Goal: Task Accomplishment & Management: Complete application form

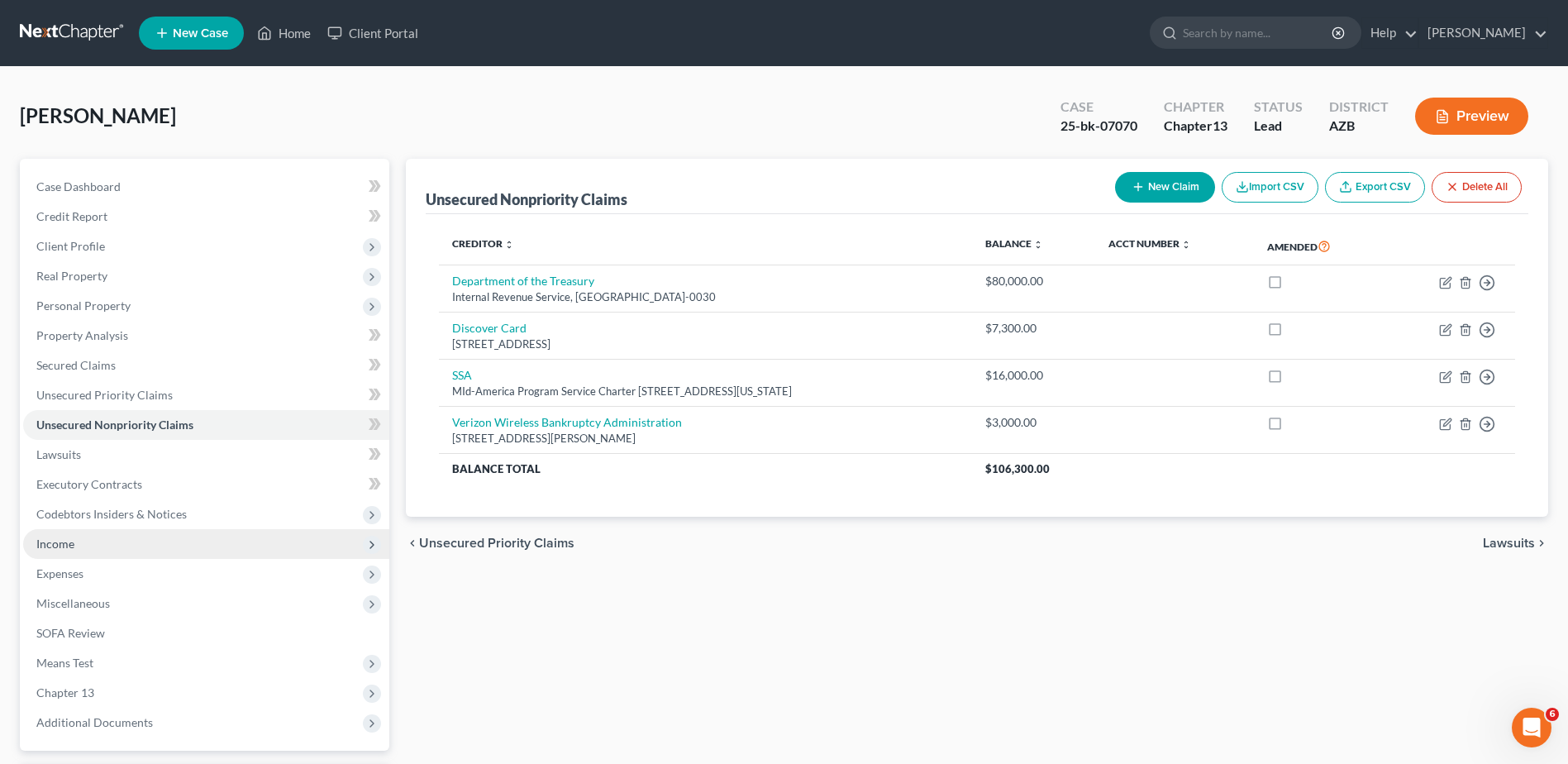
click at [64, 534] on span "Income" at bounding box center [206, 544] width 366 height 30
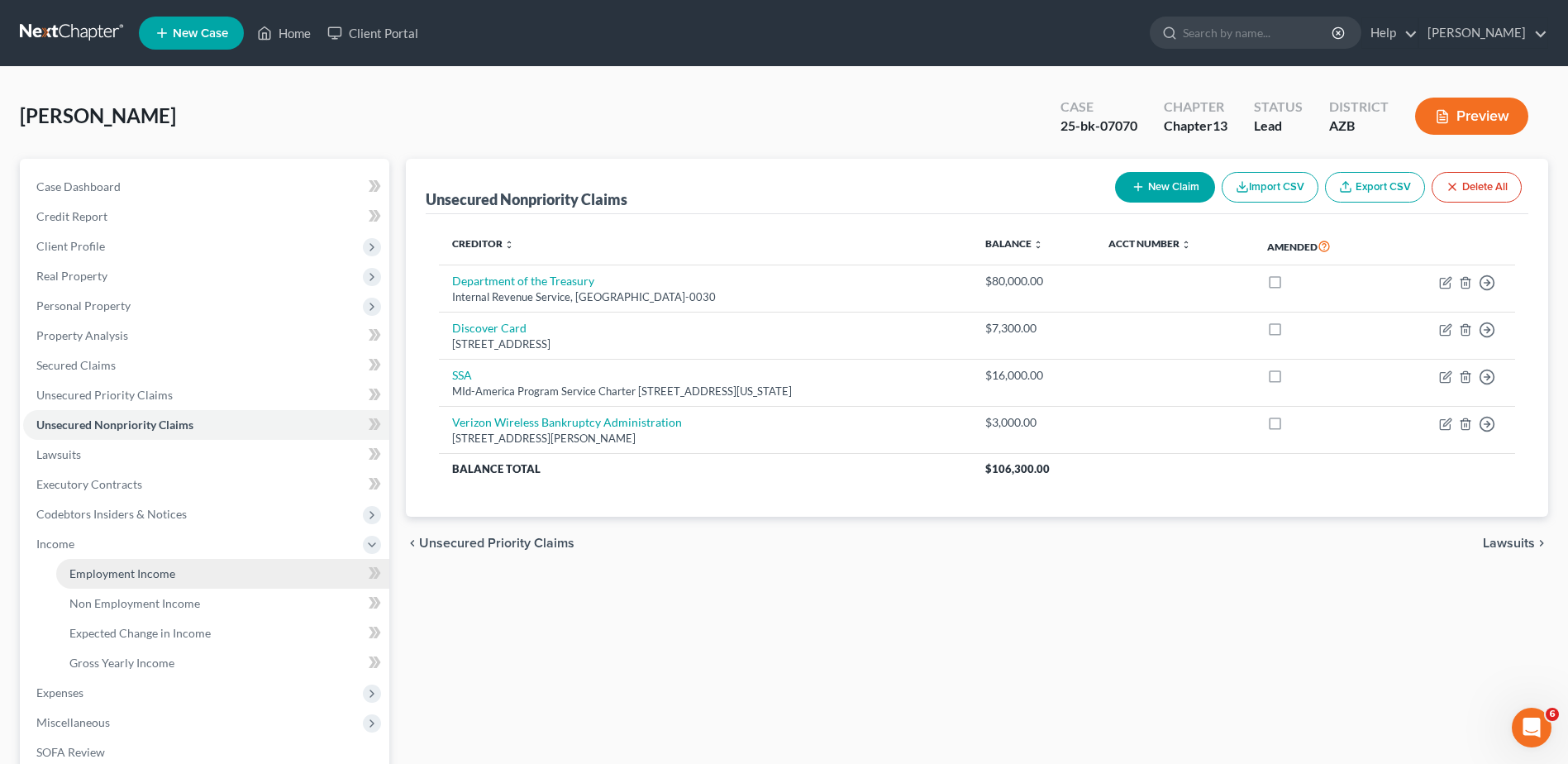
click at [132, 566] on span "Employment Income" at bounding box center [121, 573] width 105 height 14
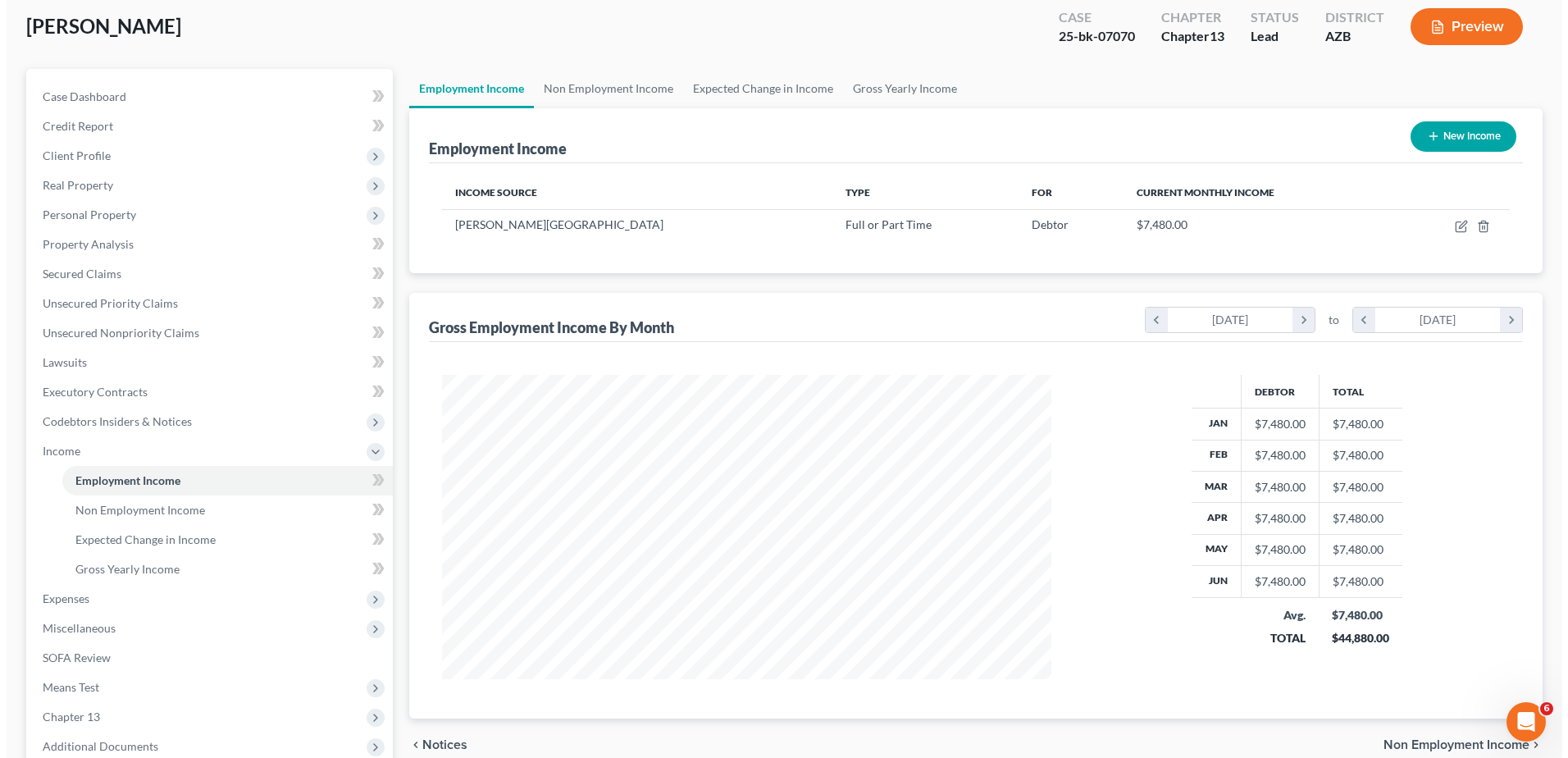
scroll to position [82, 0]
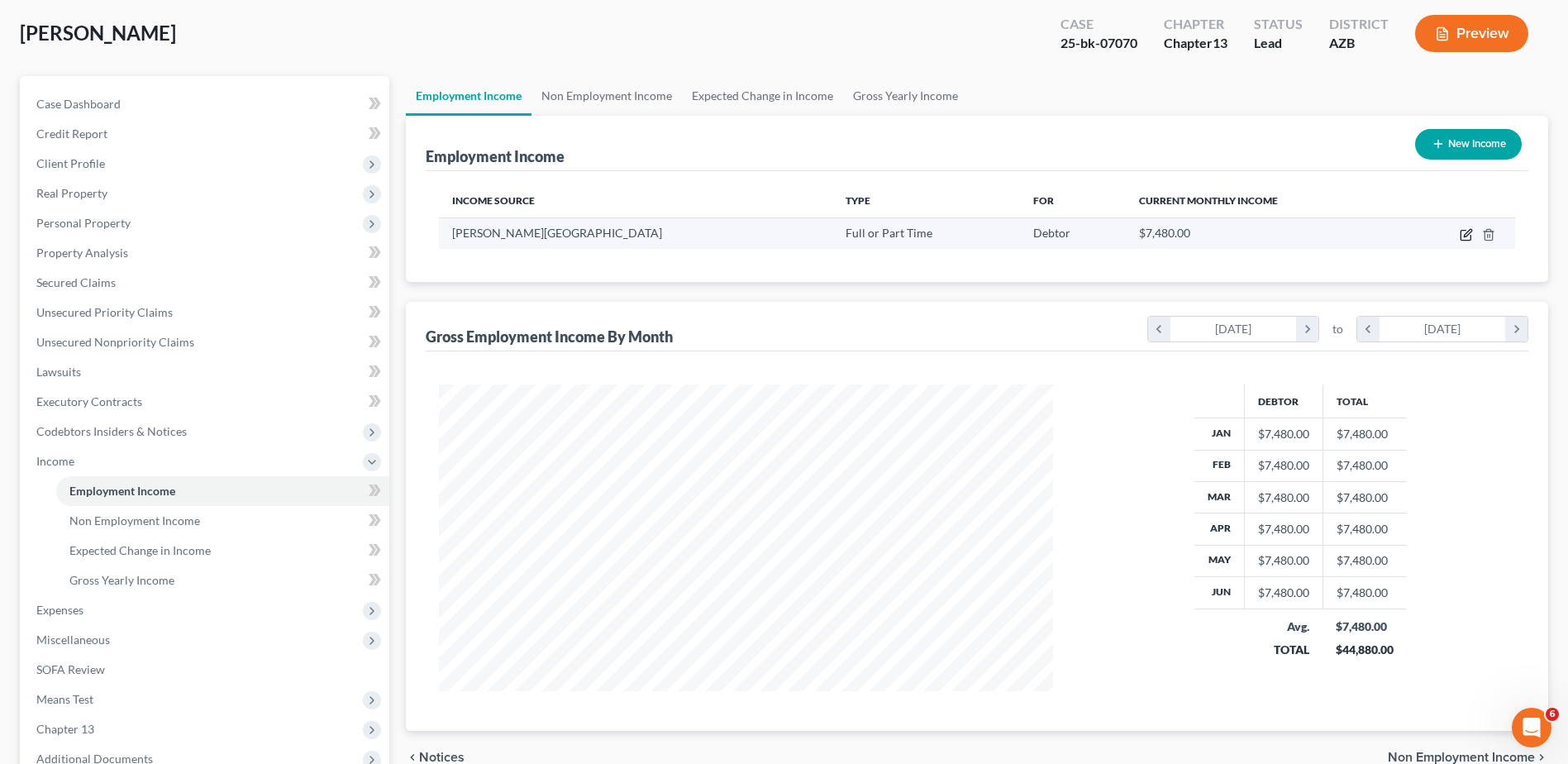
click at [1467, 233] on icon "button" at bounding box center [1468, 232] width 7 height 7
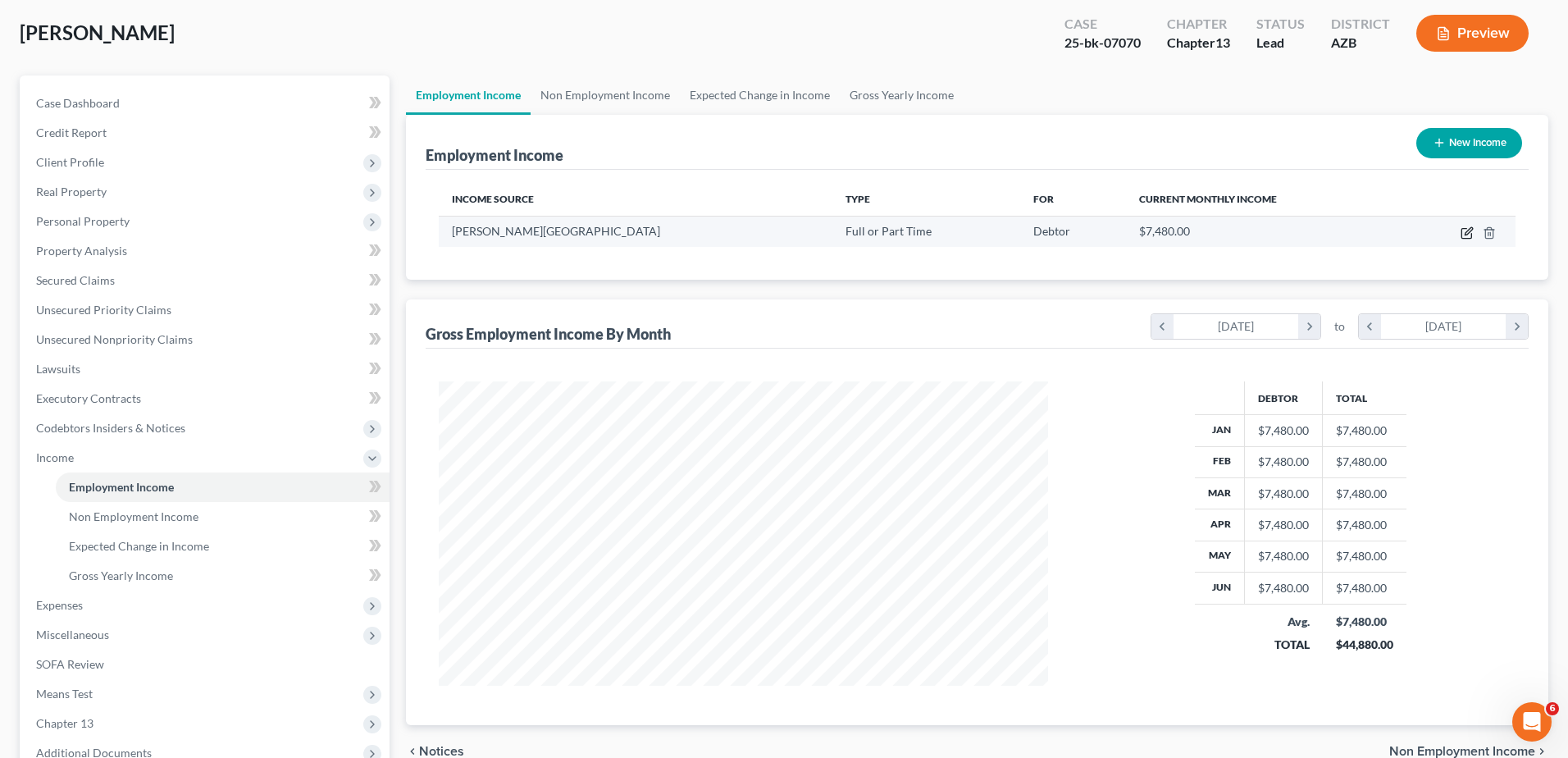
select select "0"
select select "3"
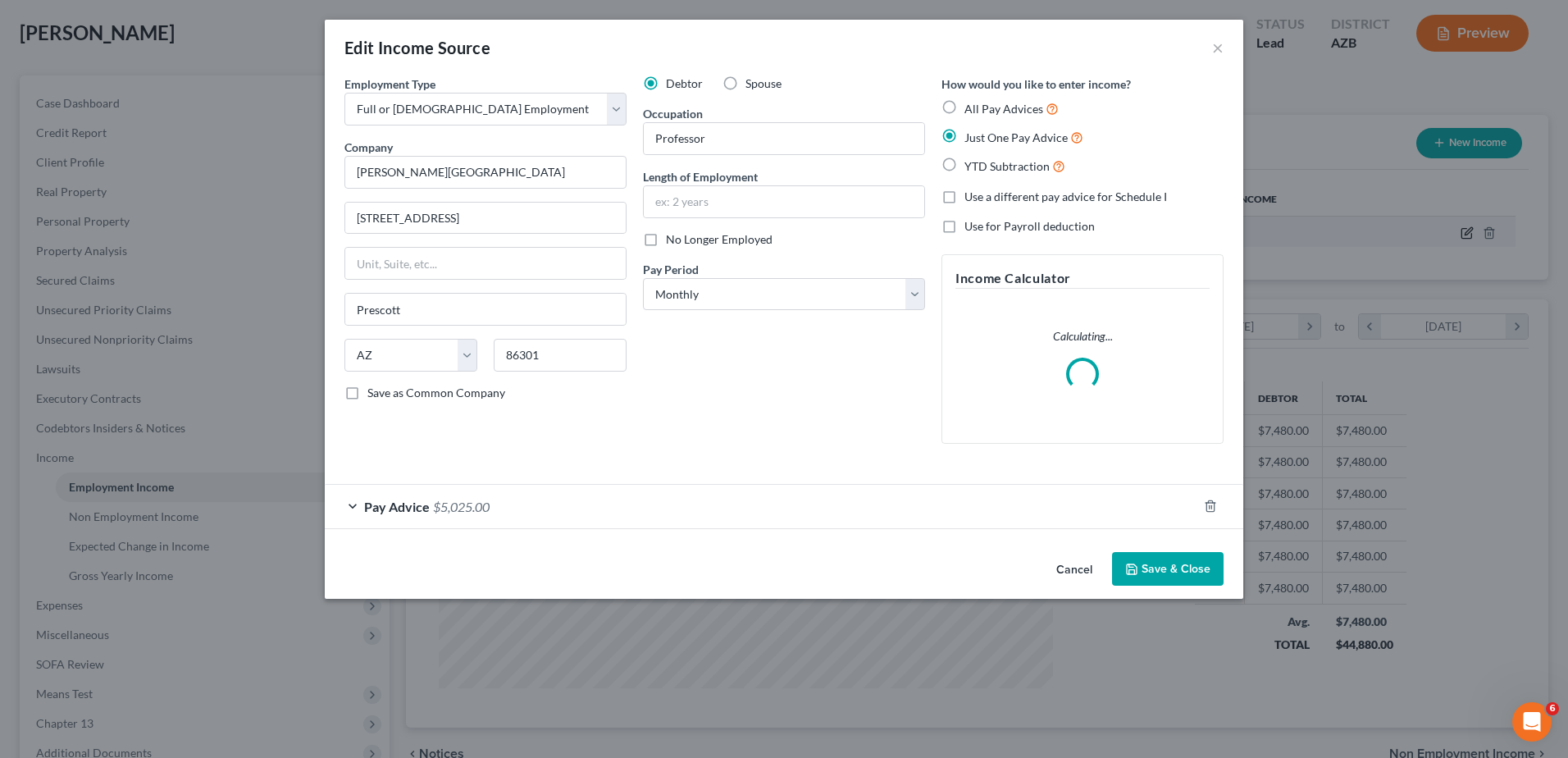
scroll to position [307, 648]
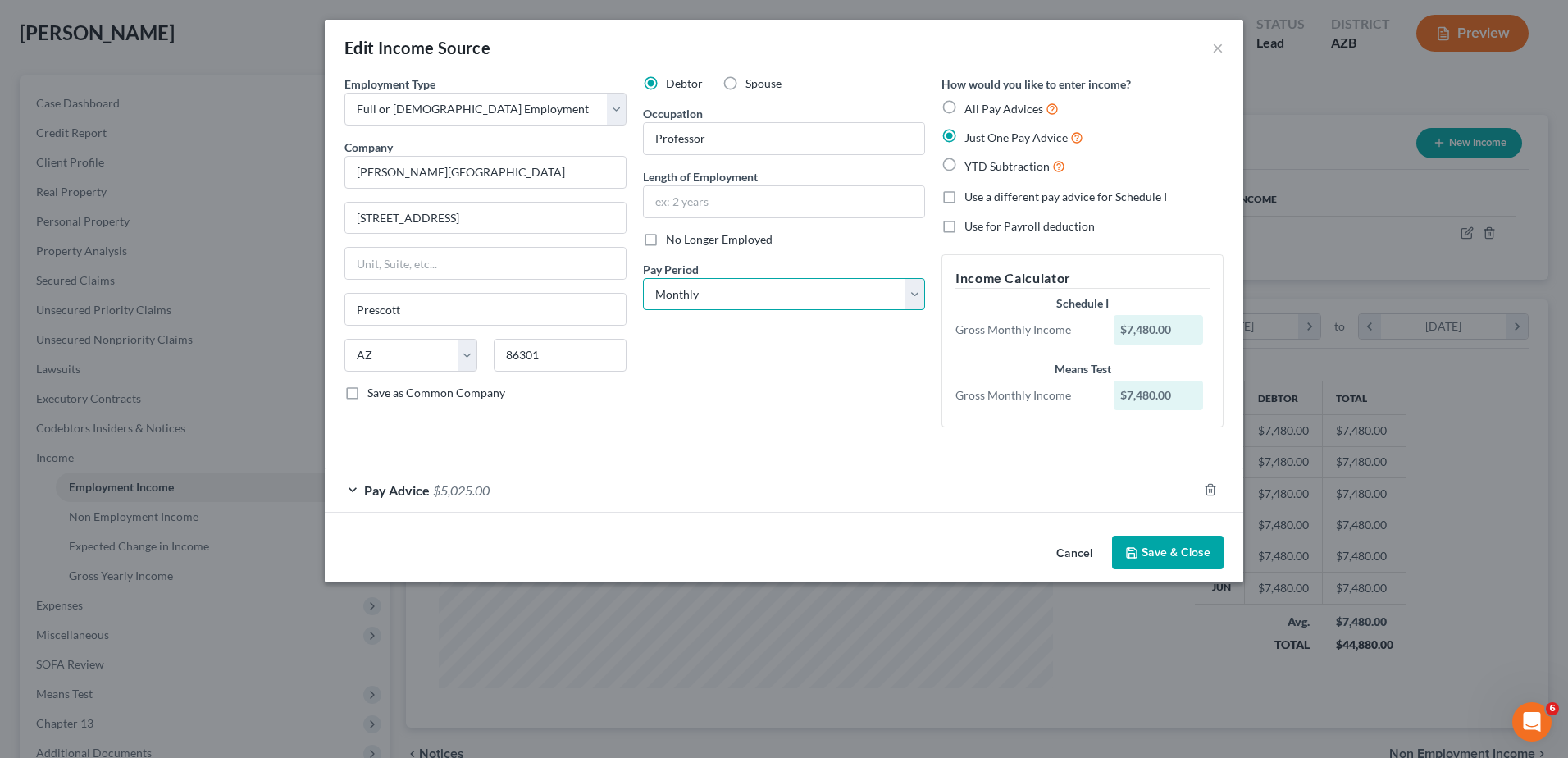
click at [913, 289] on select "Select Monthly Twice Monthly Every Other Week Weekly" at bounding box center [784, 294] width 282 height 33
select select "2"
click at [643, 278] on select "Select Monthly Twice Monthly Every Other Week Weekly" at bounding box center [784, 294] width 282 height 33
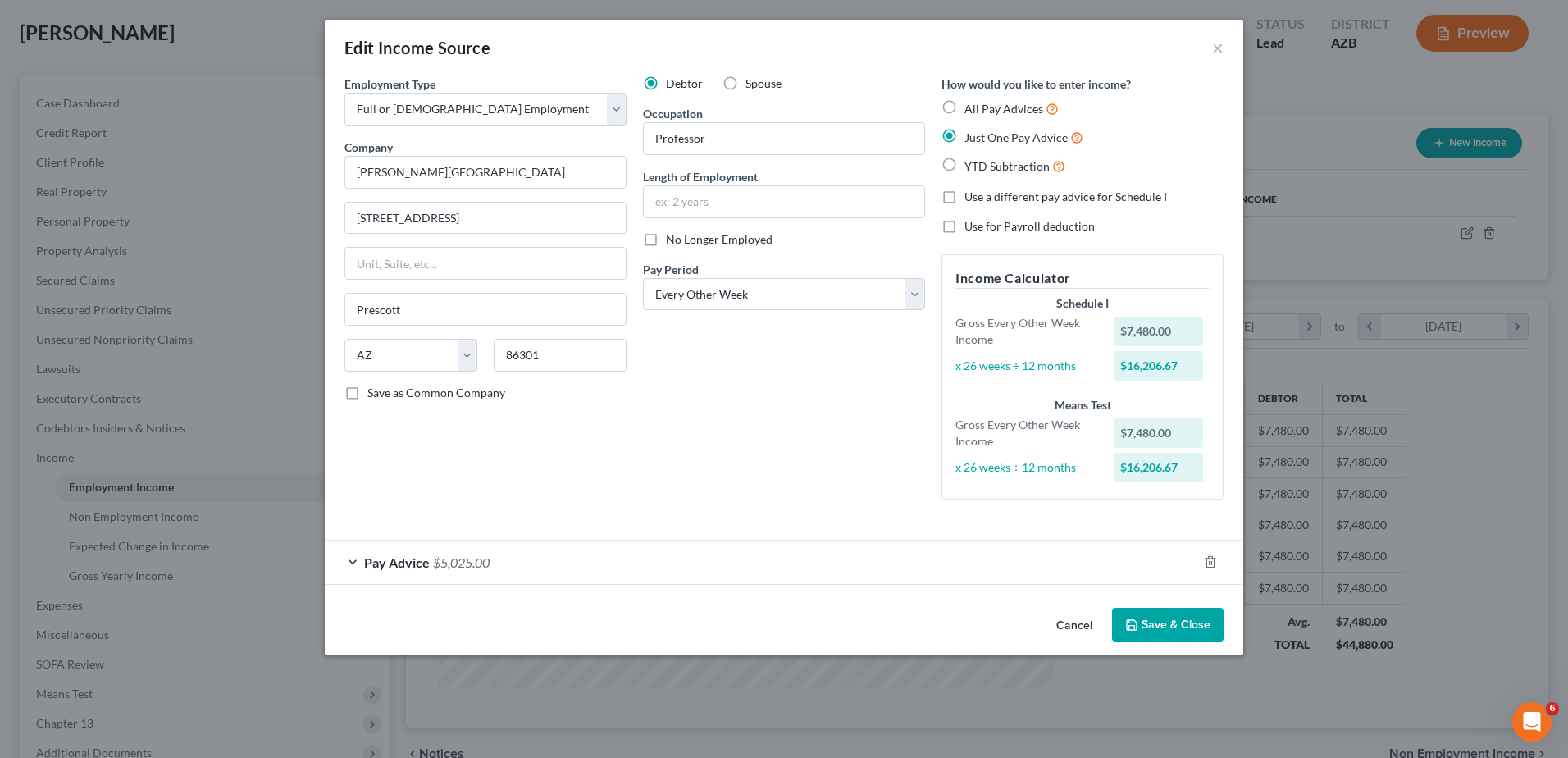
click at [1127, 332] on div "$7,480.00" at bounding box center [1158, 332] width 91 height 30
drag, startPoint x: 1169, startPoint y: 330, endPoint x: 1107, endPoint y: 329, distance: 62.0
click at [1107, 329] on div "$7,480.00" at bounding box center [1162, 332] width 113 height 30
drag, startPoint x: 1107, startPoint y: 329, endPoint x: 1180, endPoint y: 308, distance: 76.0
click at [1180, 308] on div "Schedule I" at bounding box center [1082, 303] width 254 height 17
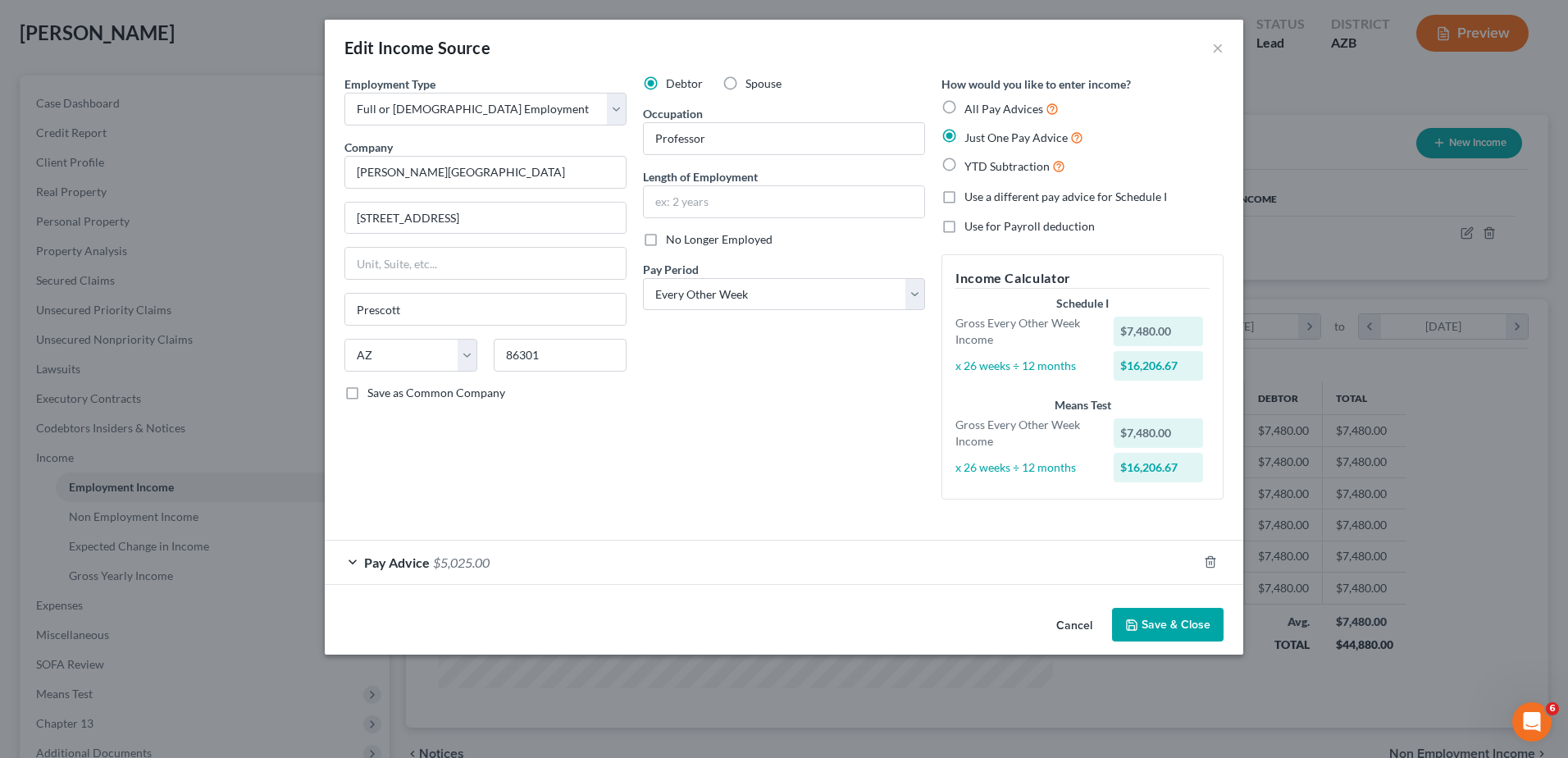
click at [996, 106] on span "All Pay Advices" at bounding box center [1004, 109] width 79 height 14
click at [981, 106] on input "All Pay Advices" at bounding box center [976, 105] width 11 height 11
radio input "true"
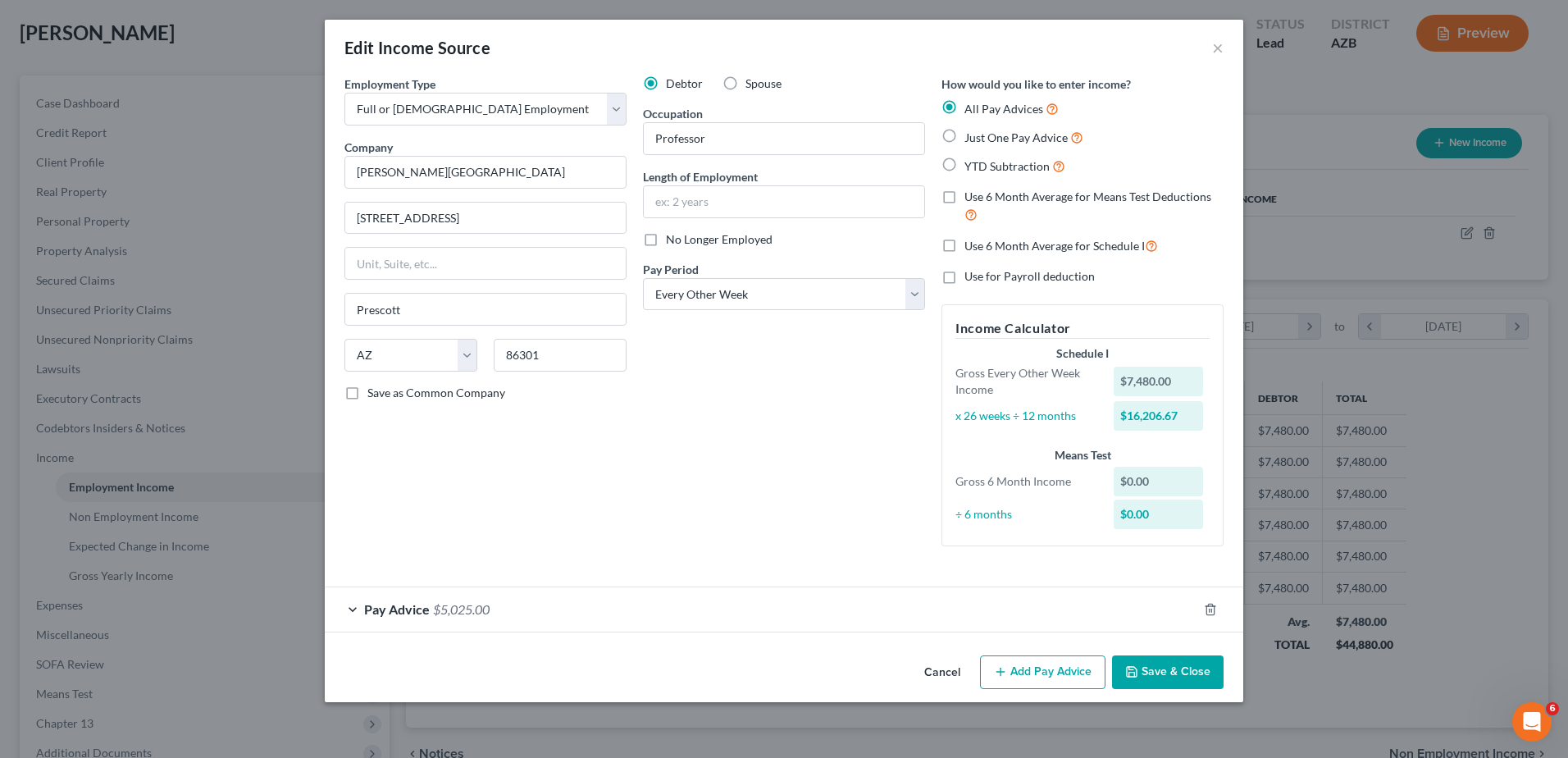
click at [420, 604] on span "Pay Advice" at bounding box center [397, 609] width 66 height 16
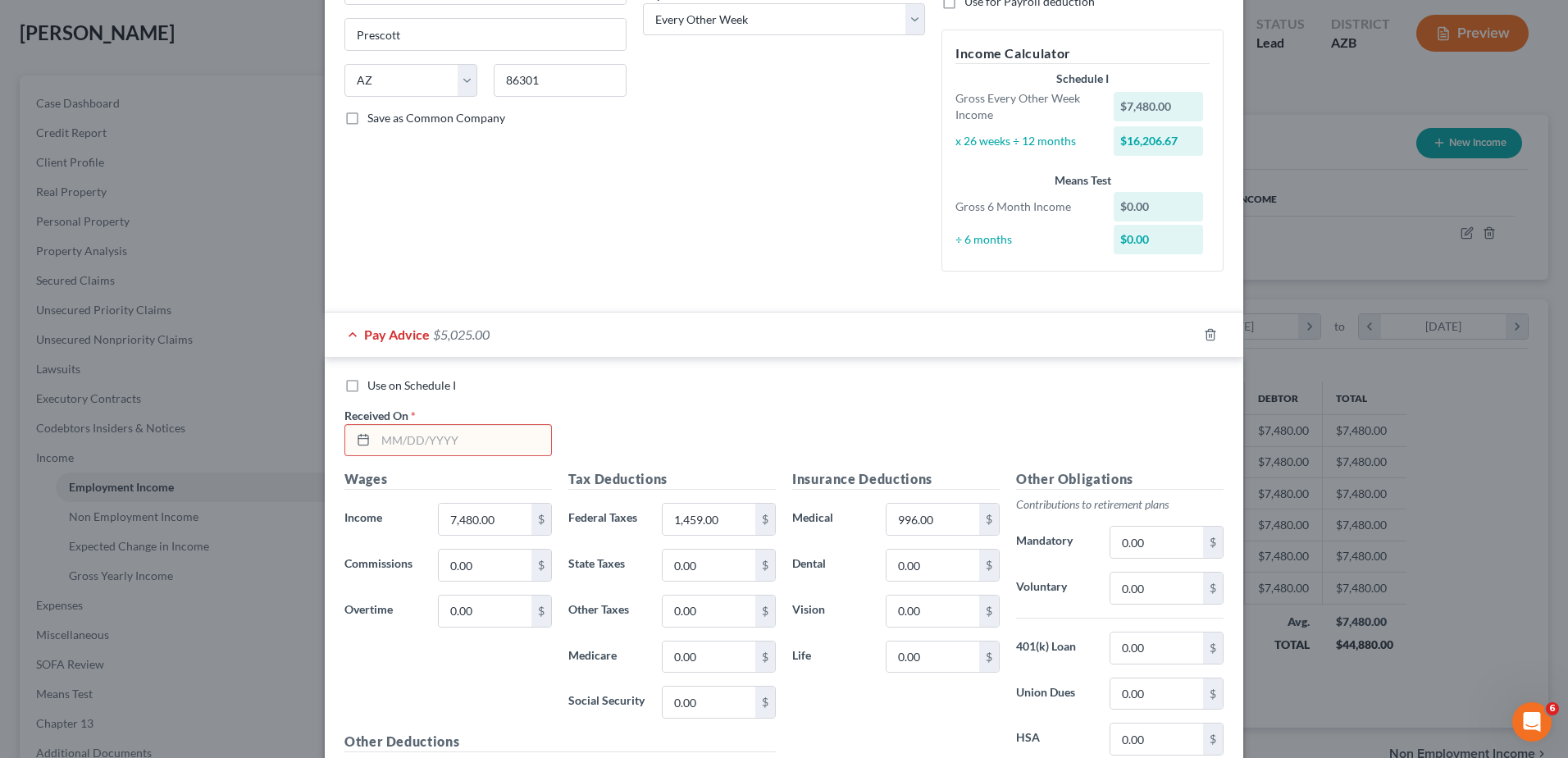
scroll to position [301, 0]
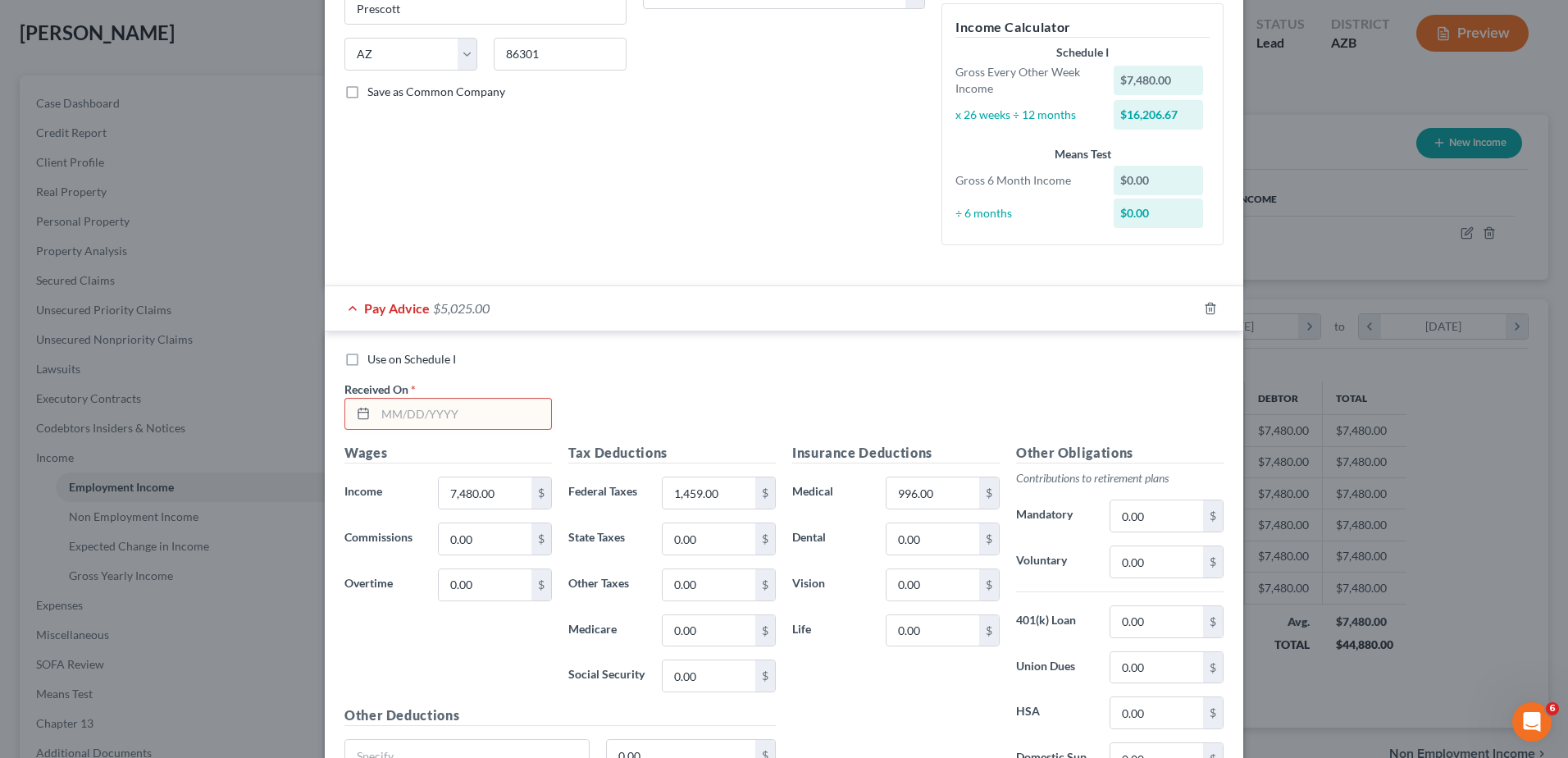
drag, startPoint x: 383, startPoint y: 419, endPoint x: 395, endPoint y: 417, distance: 12.2
click at [383, 419] on input "text" at bounding box center [463, 413] width 176 height 31
type input "[DATE]"
click at [507, 492] on input "7,480.00" at bounding box center [485, 492] width 92 height 31
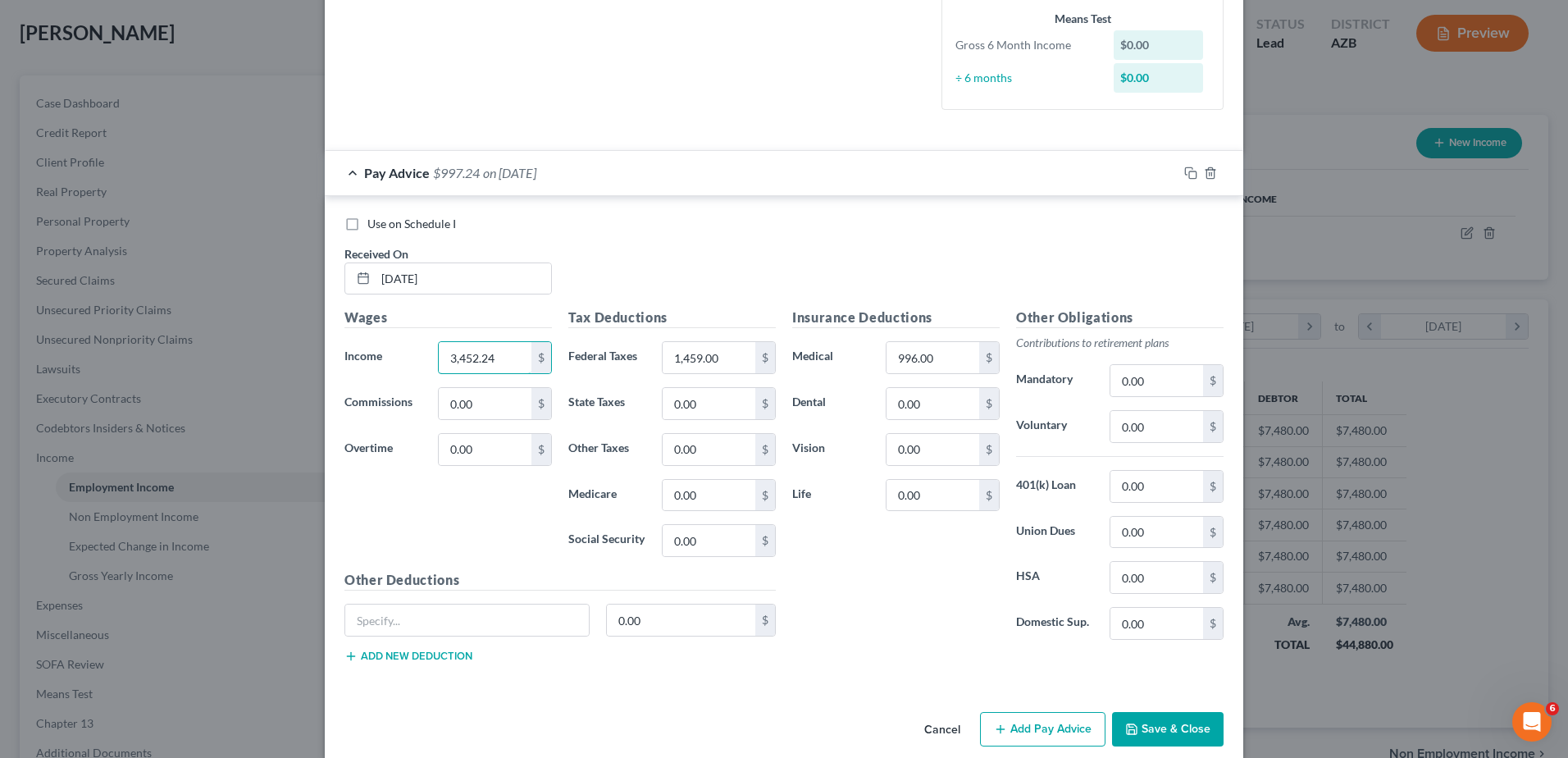
scroll to position [437, 0]
type input "3,452.24"
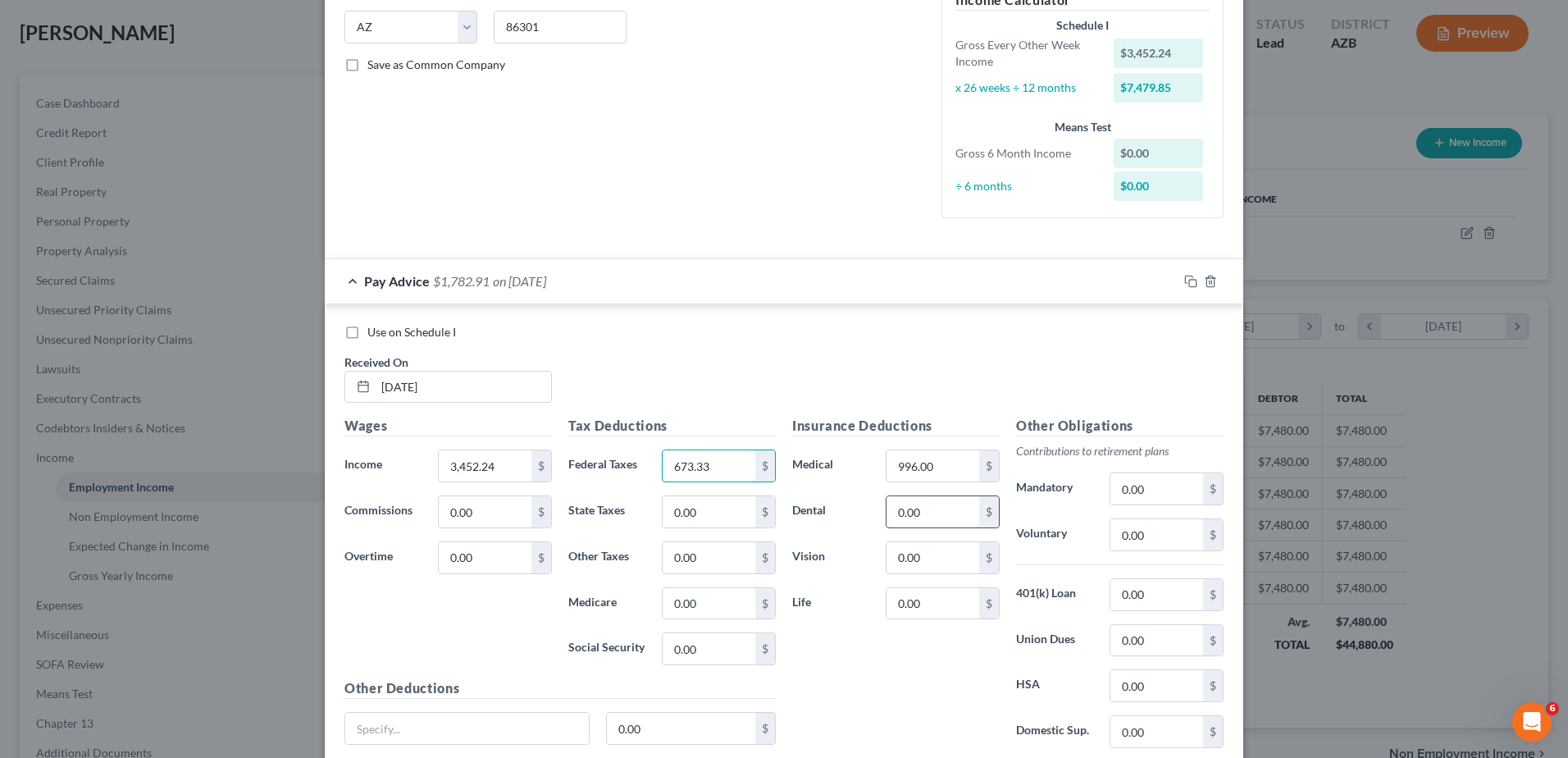
scroll to position [355, 0]
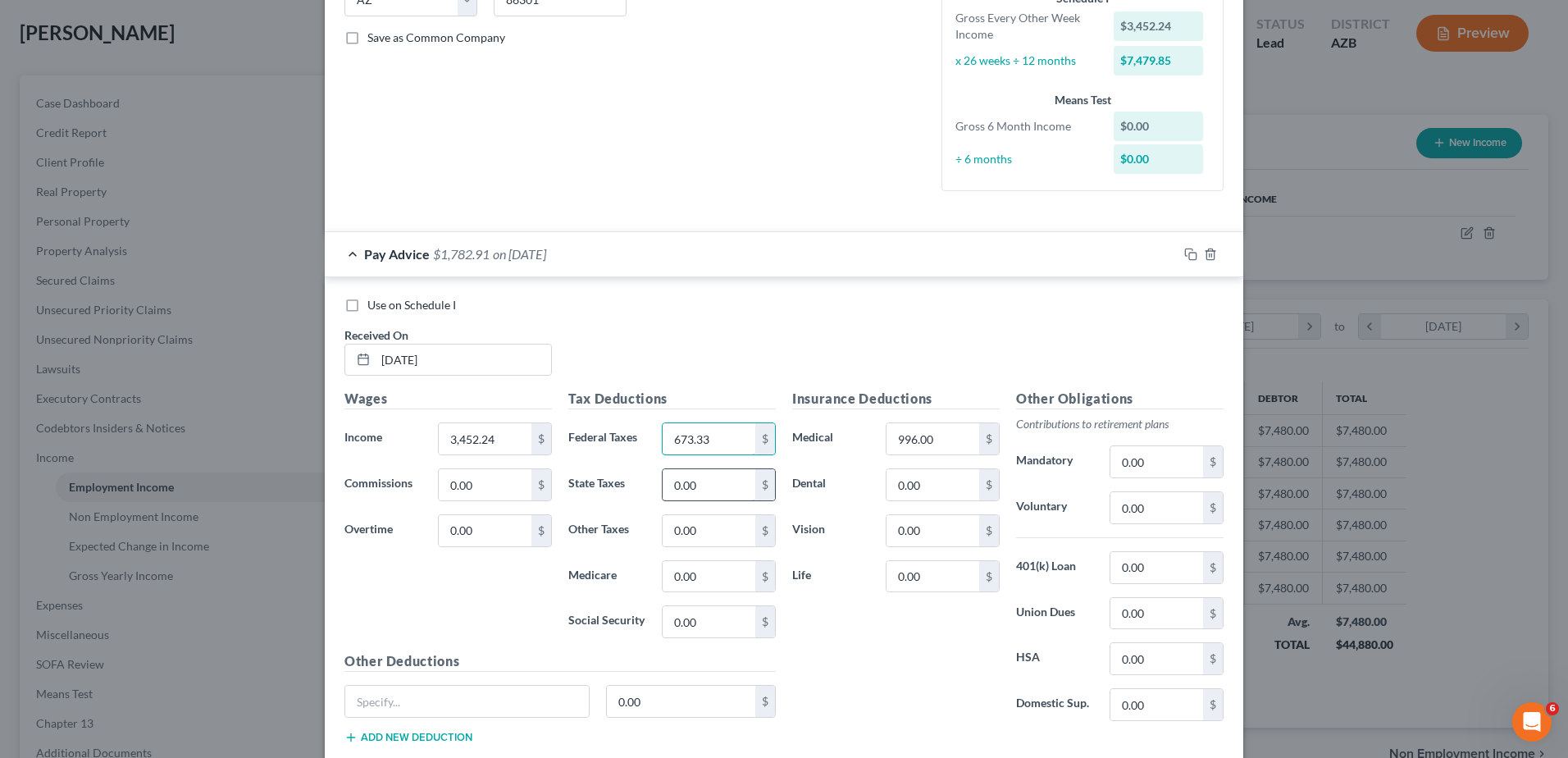
type input "673.33"
click at [669, 490] on input "0.00" at bounding box center [709, 484] width 92 height 31
type input "76.48"
click at [665, 577] on input "0.00" at bounding box center [709, 576] width 92 height 31
type input "46.70"
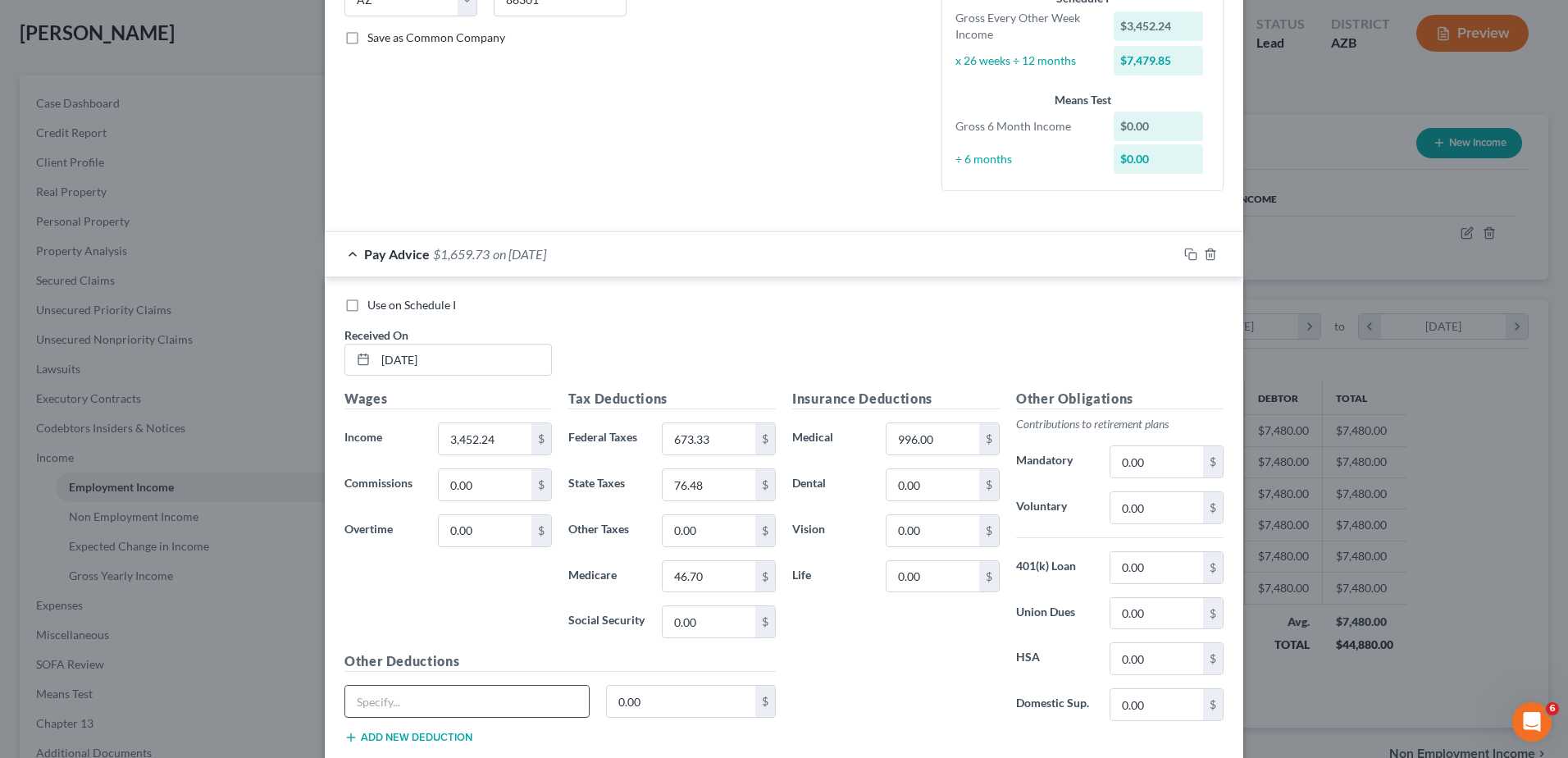
click at [365, 701] on input "text" at bounding box center [467, 701] width 244 height 31
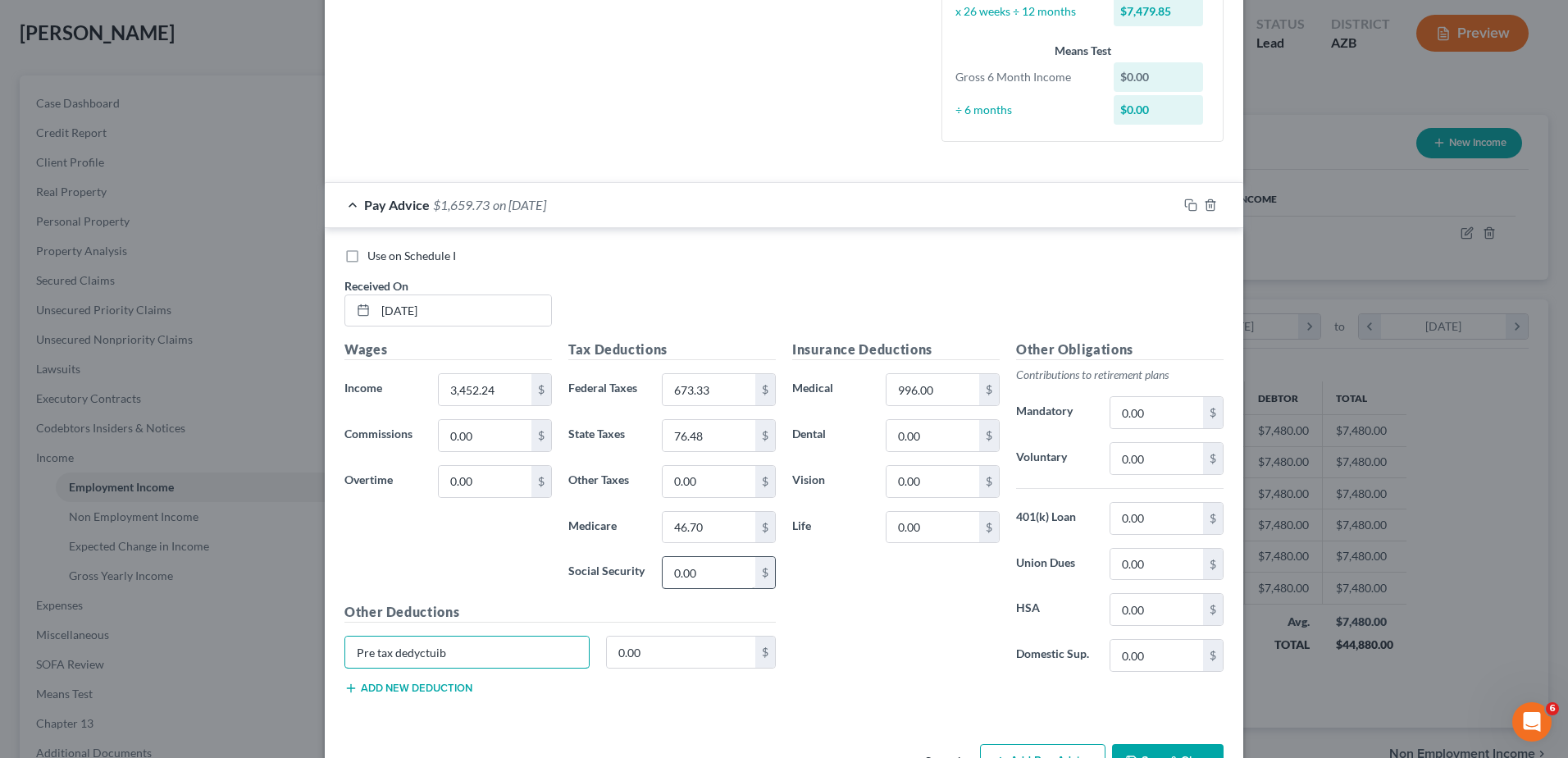
scroll to position [410, 0]
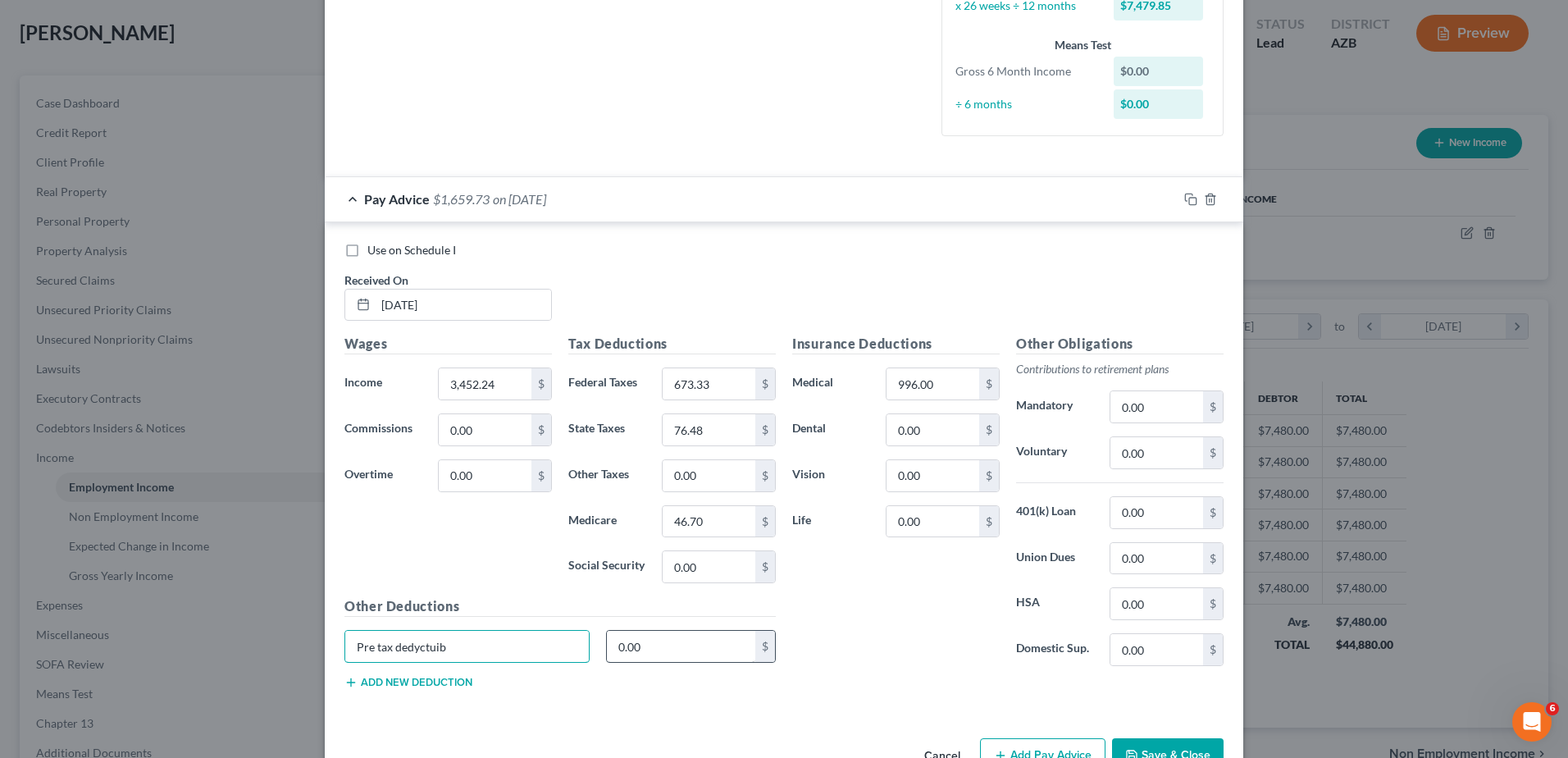
type input "Pre tax dedyctuib"
click at [612, 646] on input "0.00" at bounding box center [682, 645] width 150 height 31
type input "393.09"
drag, startPoint x: 612, startPoint y: 646, endPoint x: 530, endPoint y: 554, distance: 123.2
click at [530, 554] on div "Wages Income * 3,452.24 $ Commissions 0.00 $ Overtime 0.00 $" at bounding box center [448, 465] width 224 height 262
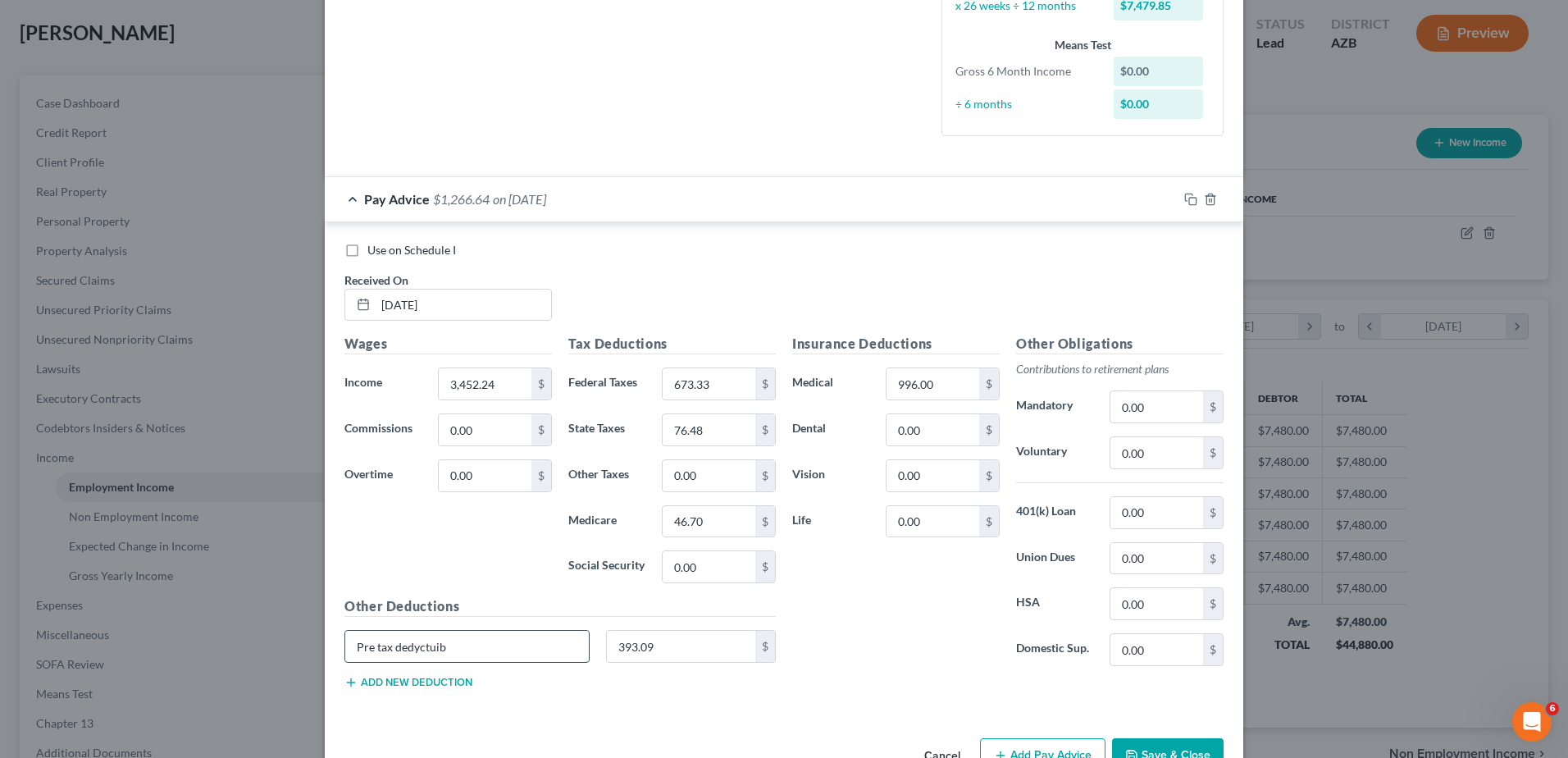
scroll to position [383, 0]
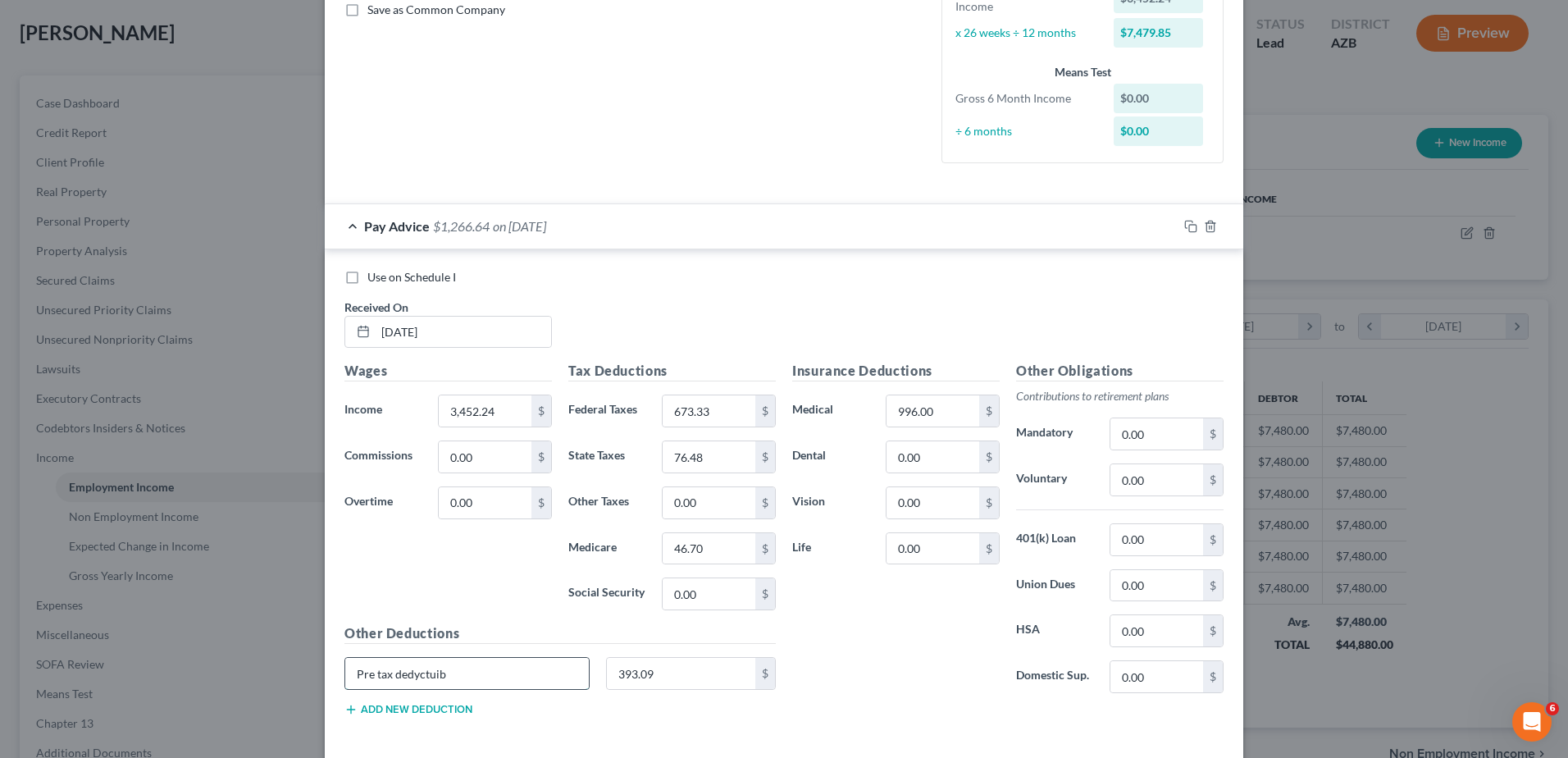
click at [412, 653] on div "Other Deductions Pre tax dedyctuib 393.09 $ Add new deduction" at bounding box center [559, 676] width 448 height 106
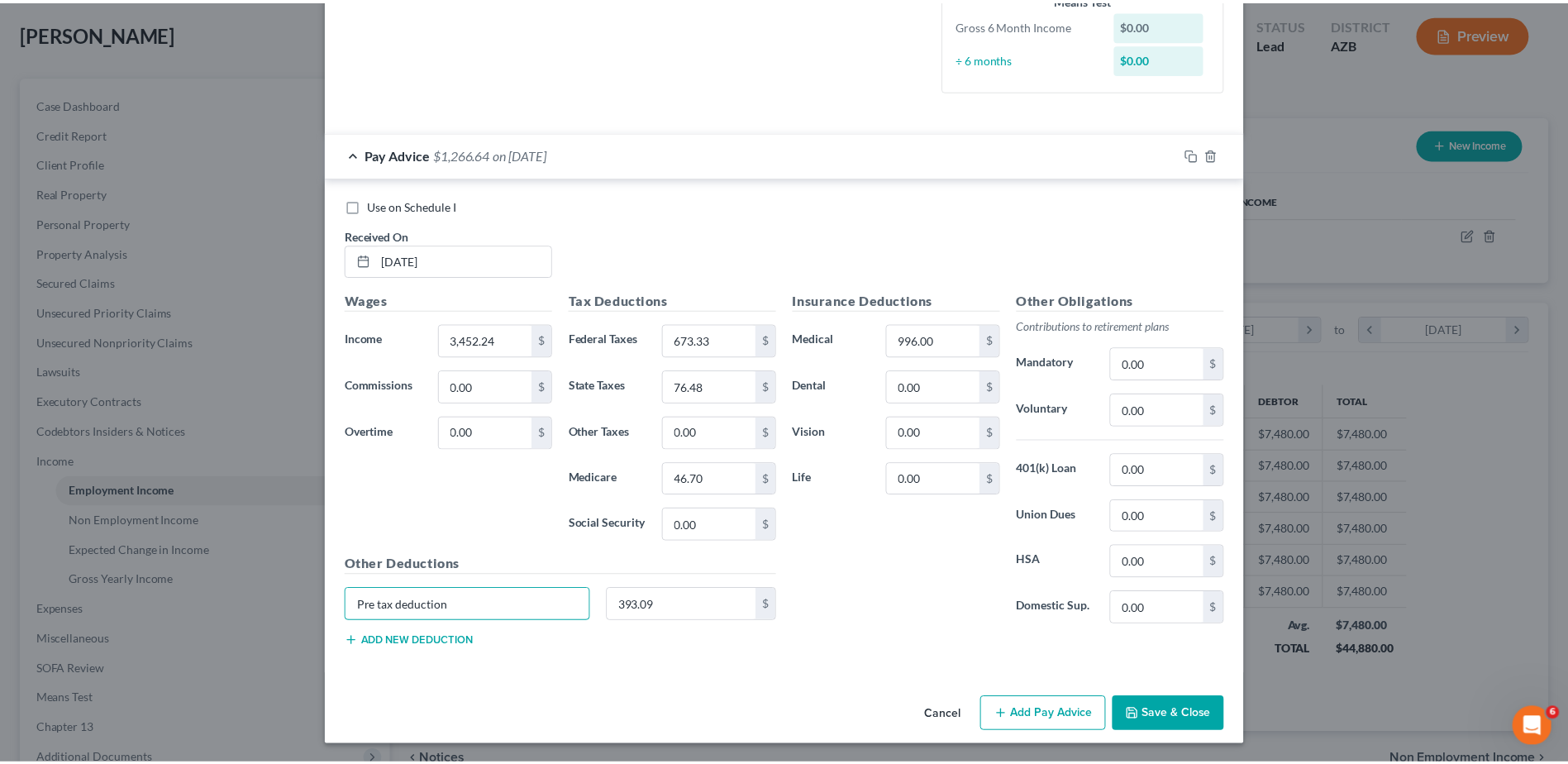
scroll to position [461, 0]
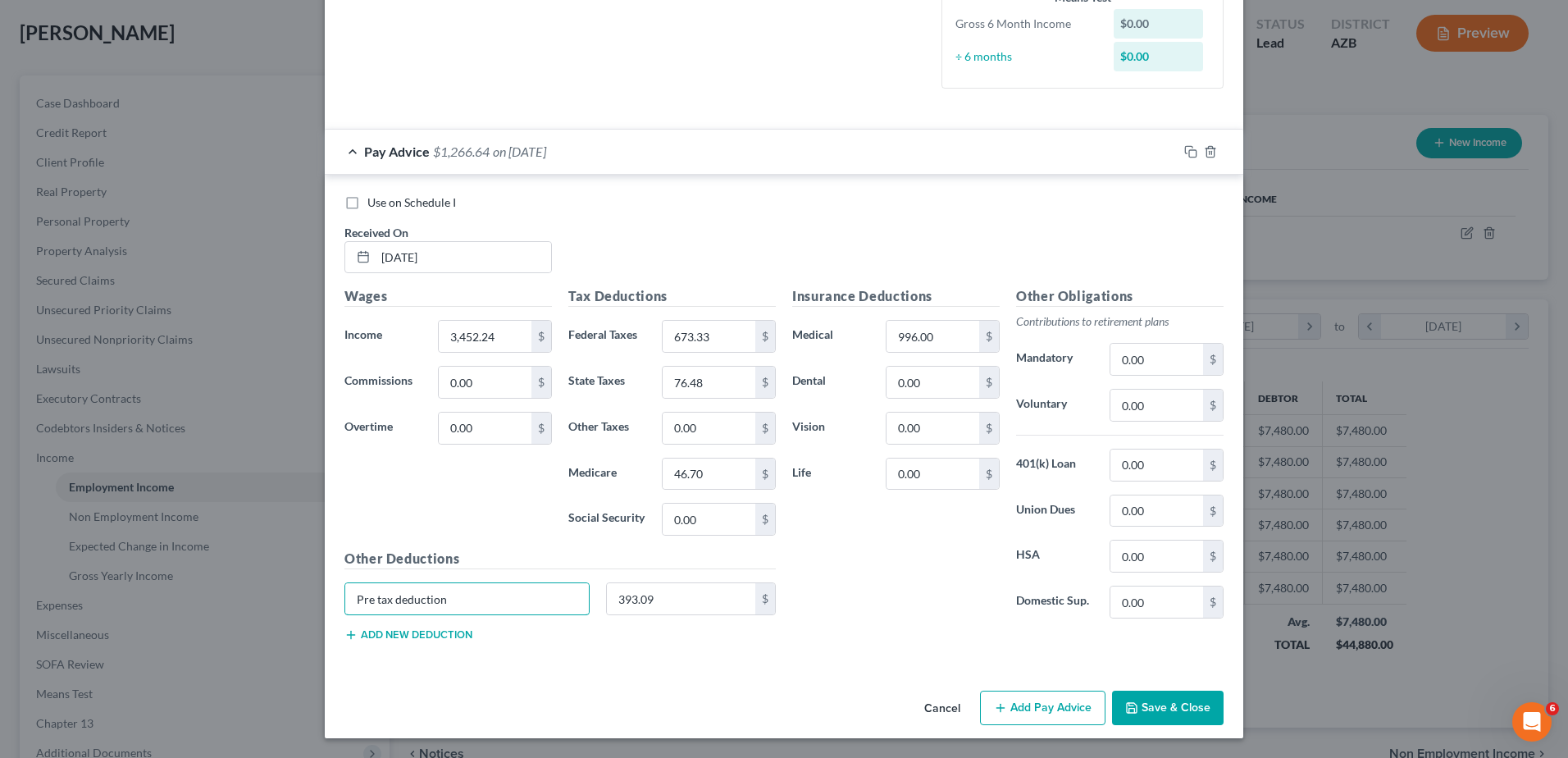
type input "Pre tax deduction"
click at [1161, 704] on button "Save & Close" at bounding box center [1168, 707] width 112 height 34
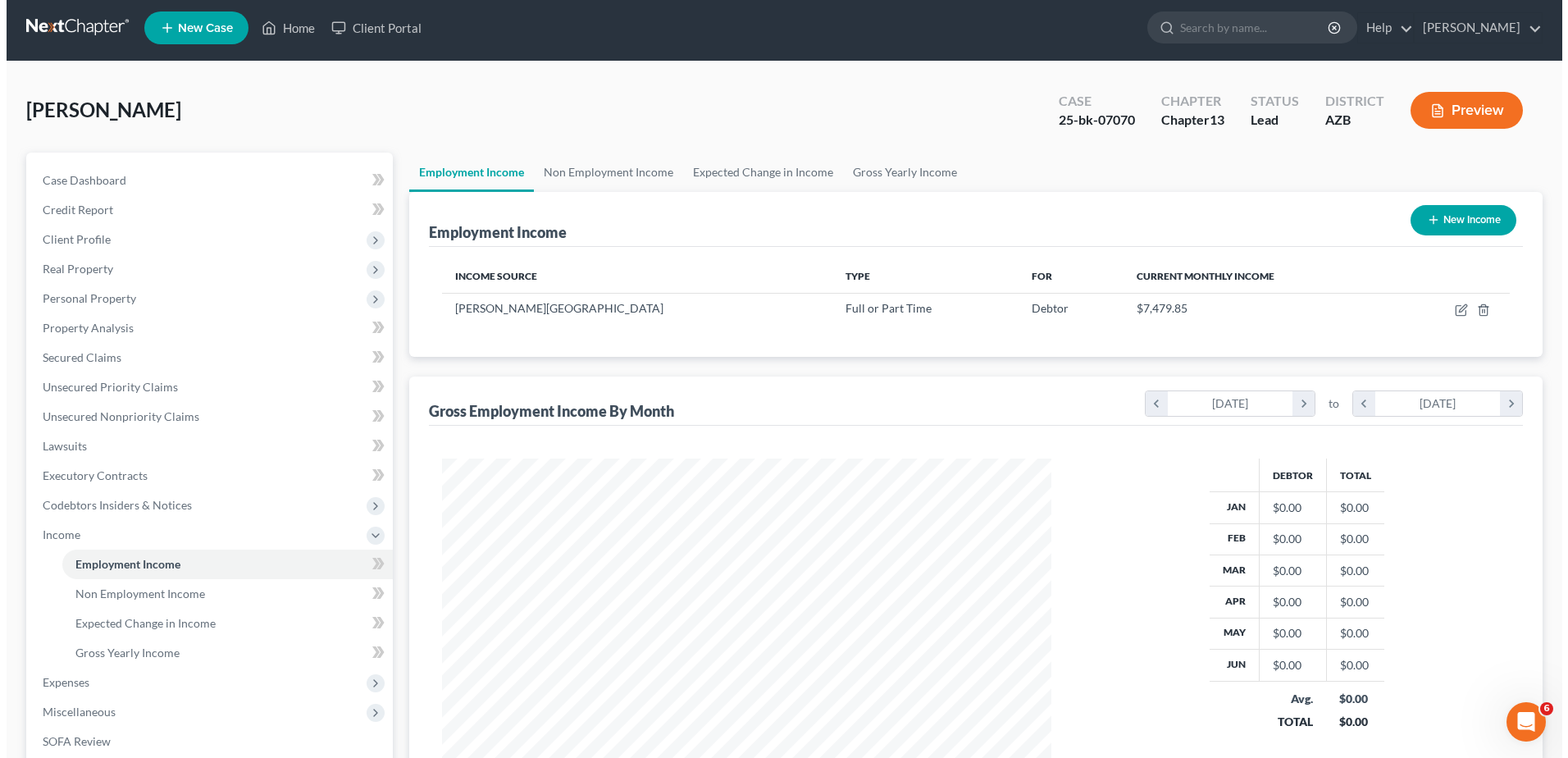
scroll to position [0, 0]
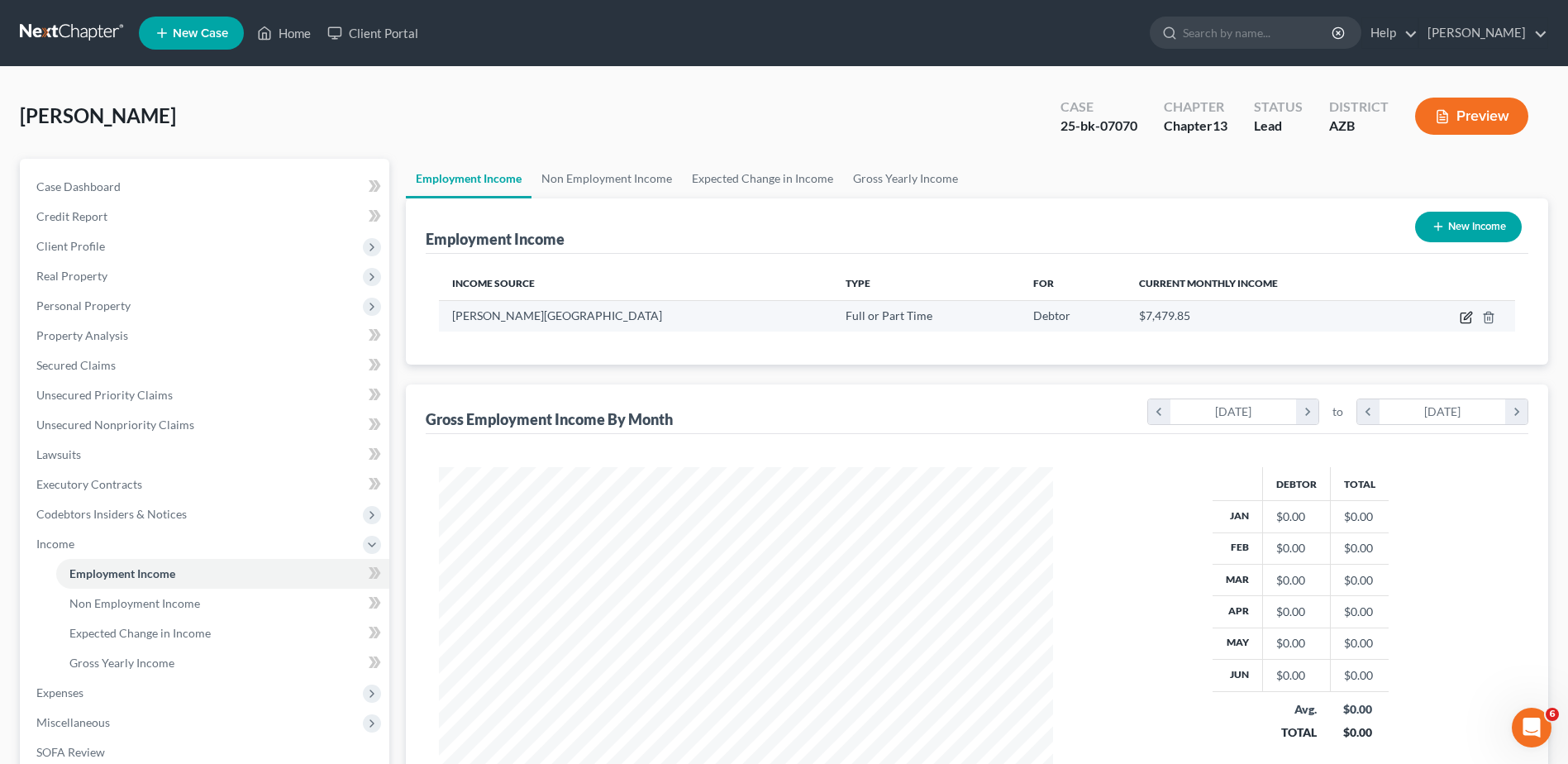
click at [1463, 314] on icon "button" at bounding box center [1466, 317] width 13 height 13
select select "0"
select select "3"
select select "2"
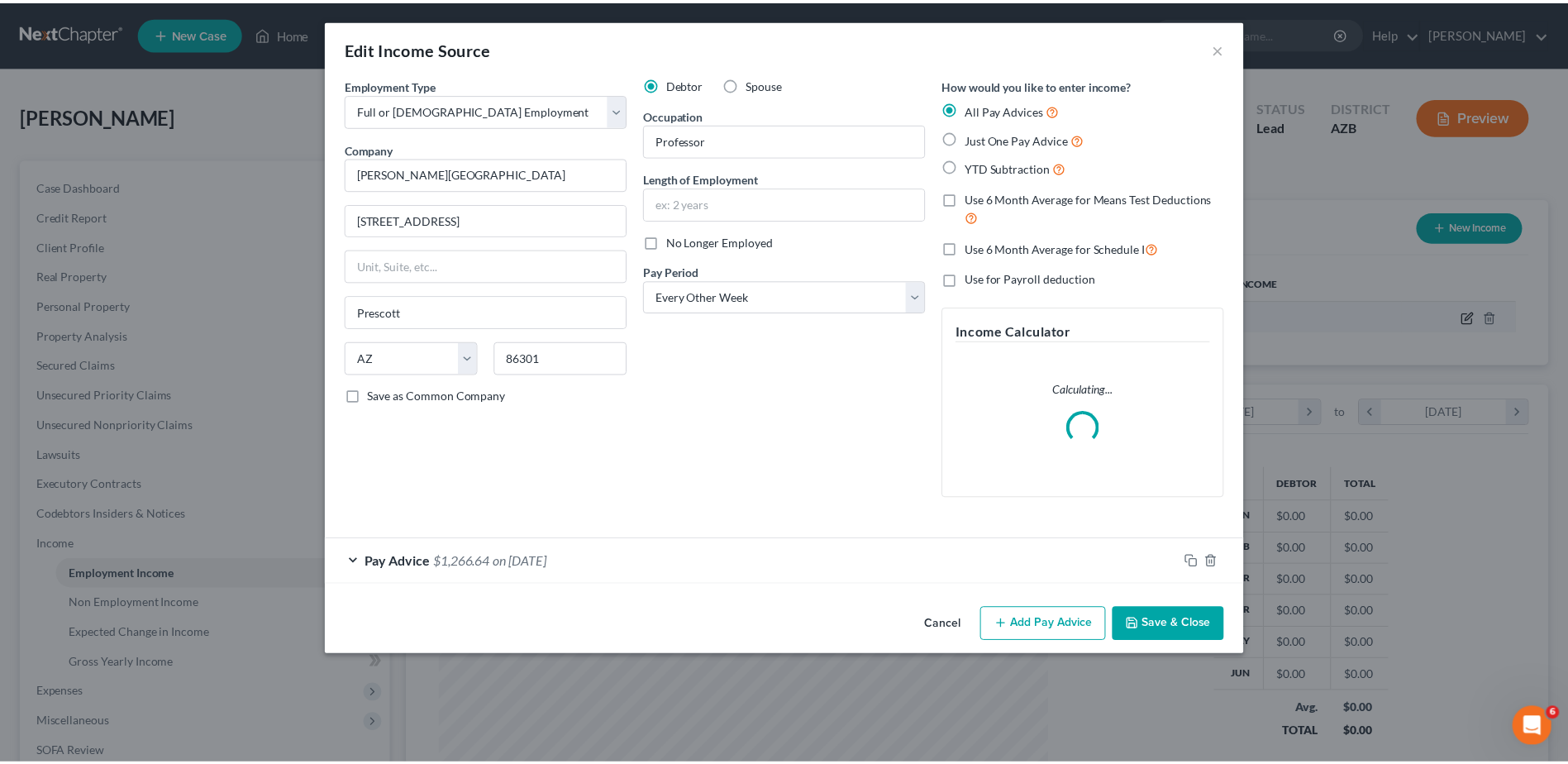
scroll to position [309, 653]
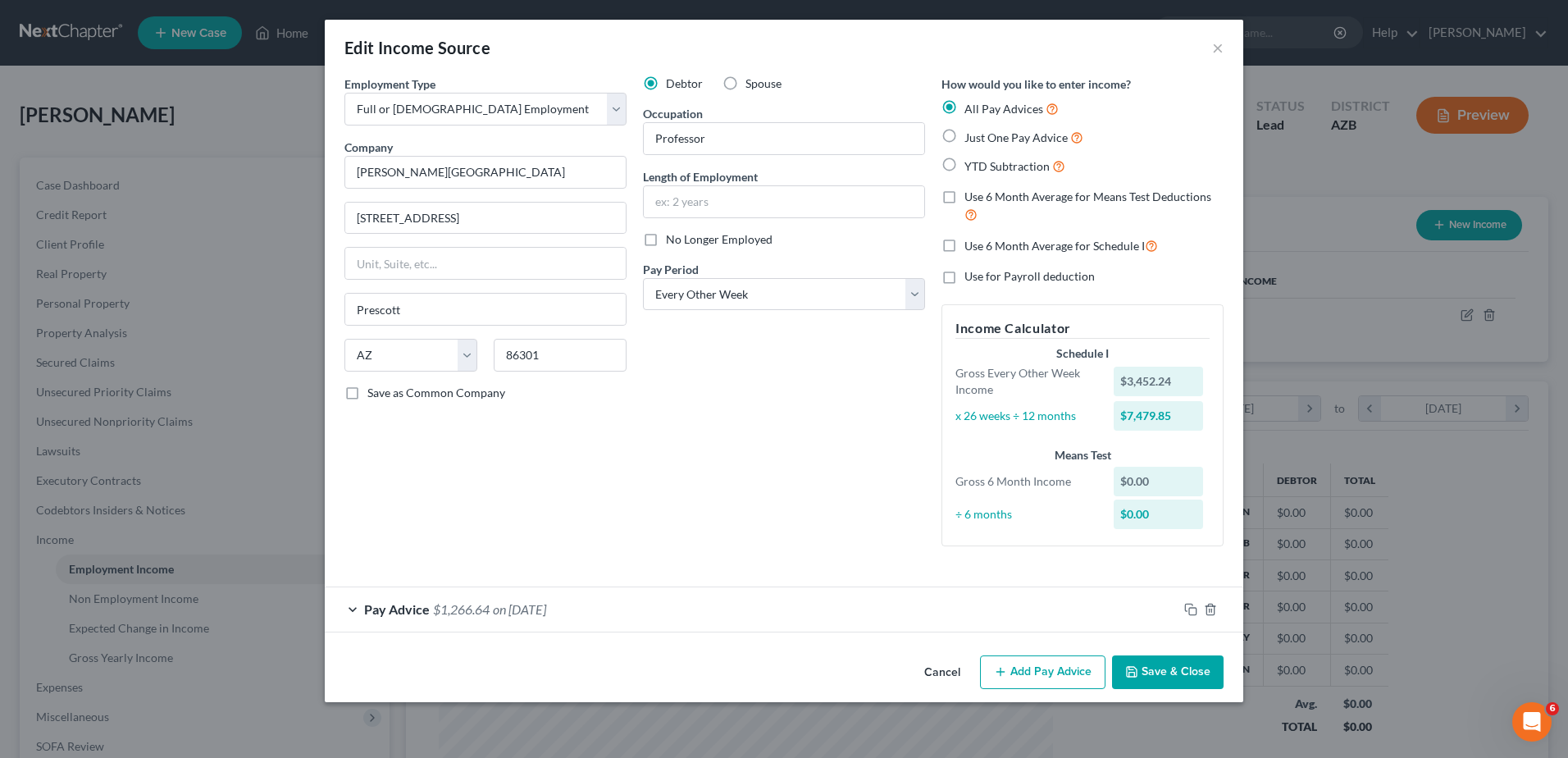
click at [965, 129] on label "Just One Pay Advice" at bounding box center [1024, 136] width 119 height 18
click at [971, 129] on input "Just One Pay Advice" at bounding box center [976, 133] width 11 height 11
radio input "true"
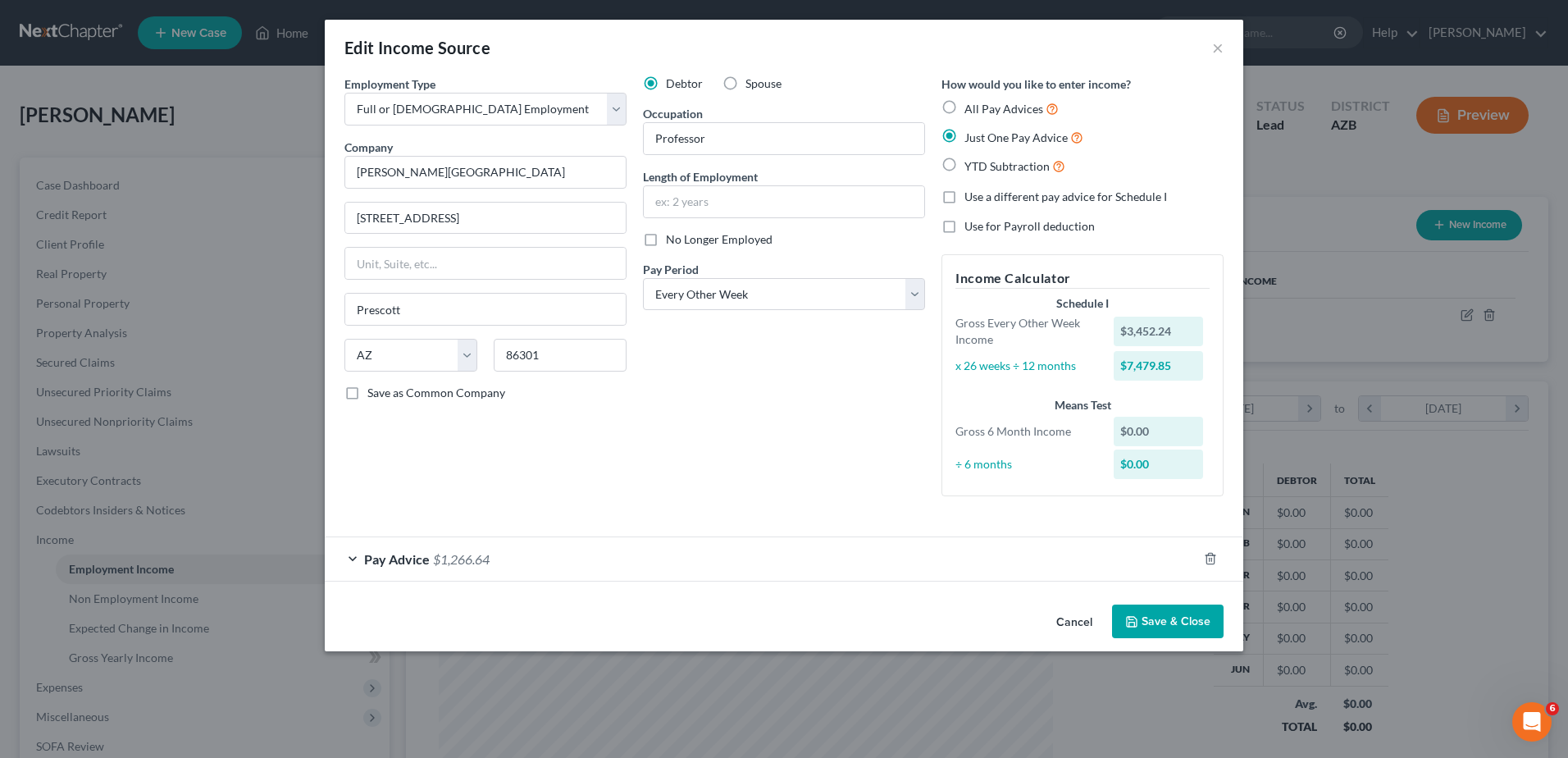
click at [893, 403] on div "Debtor Spouse Occupation Professor Length of Employment No Longer Employed Pay …" at bounding box center [784, 292] width 298 height 434
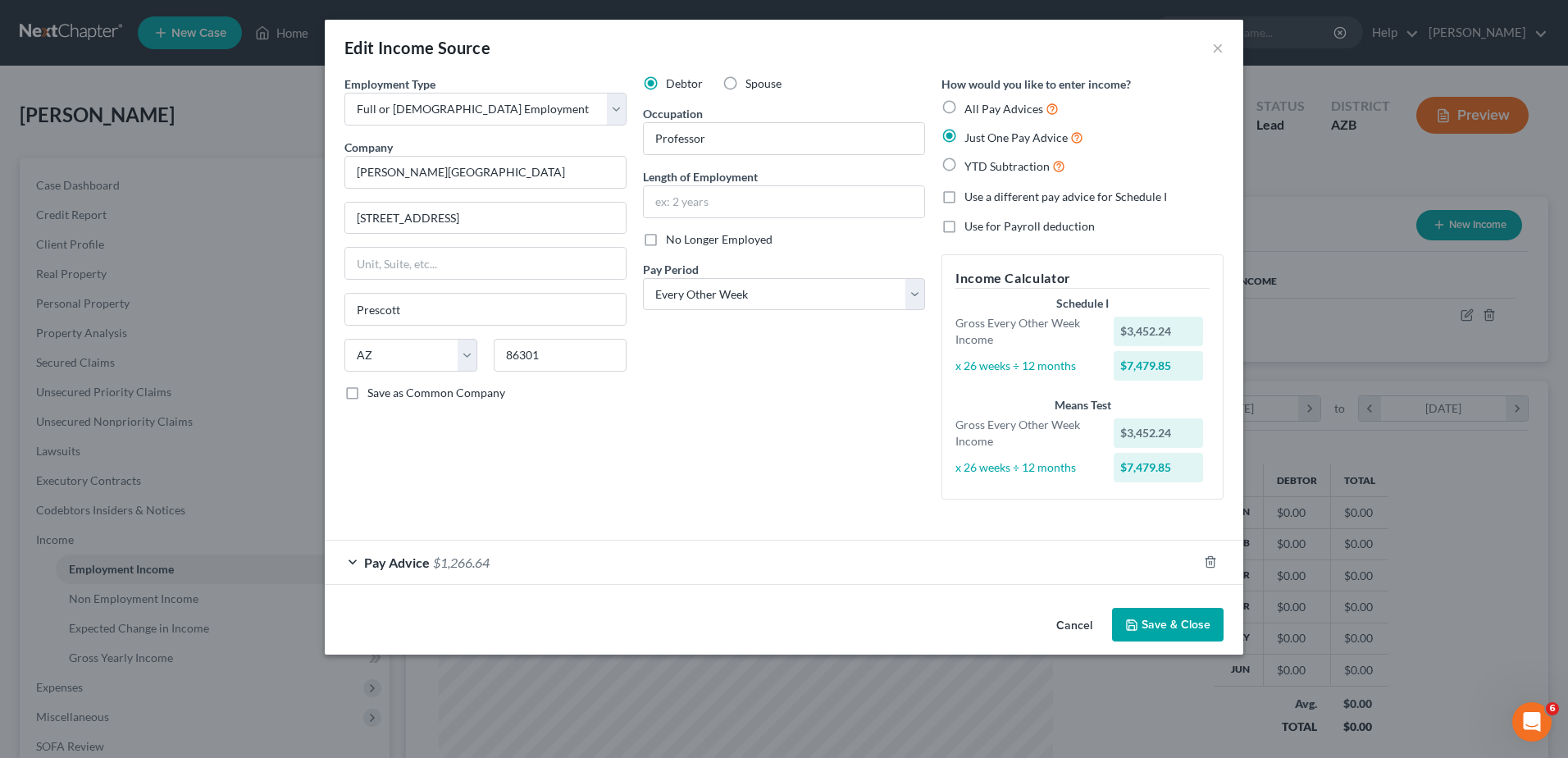
click at [1168, 623] on button "Save & Close" at bounding box center [1168, 624] width 112 height 34
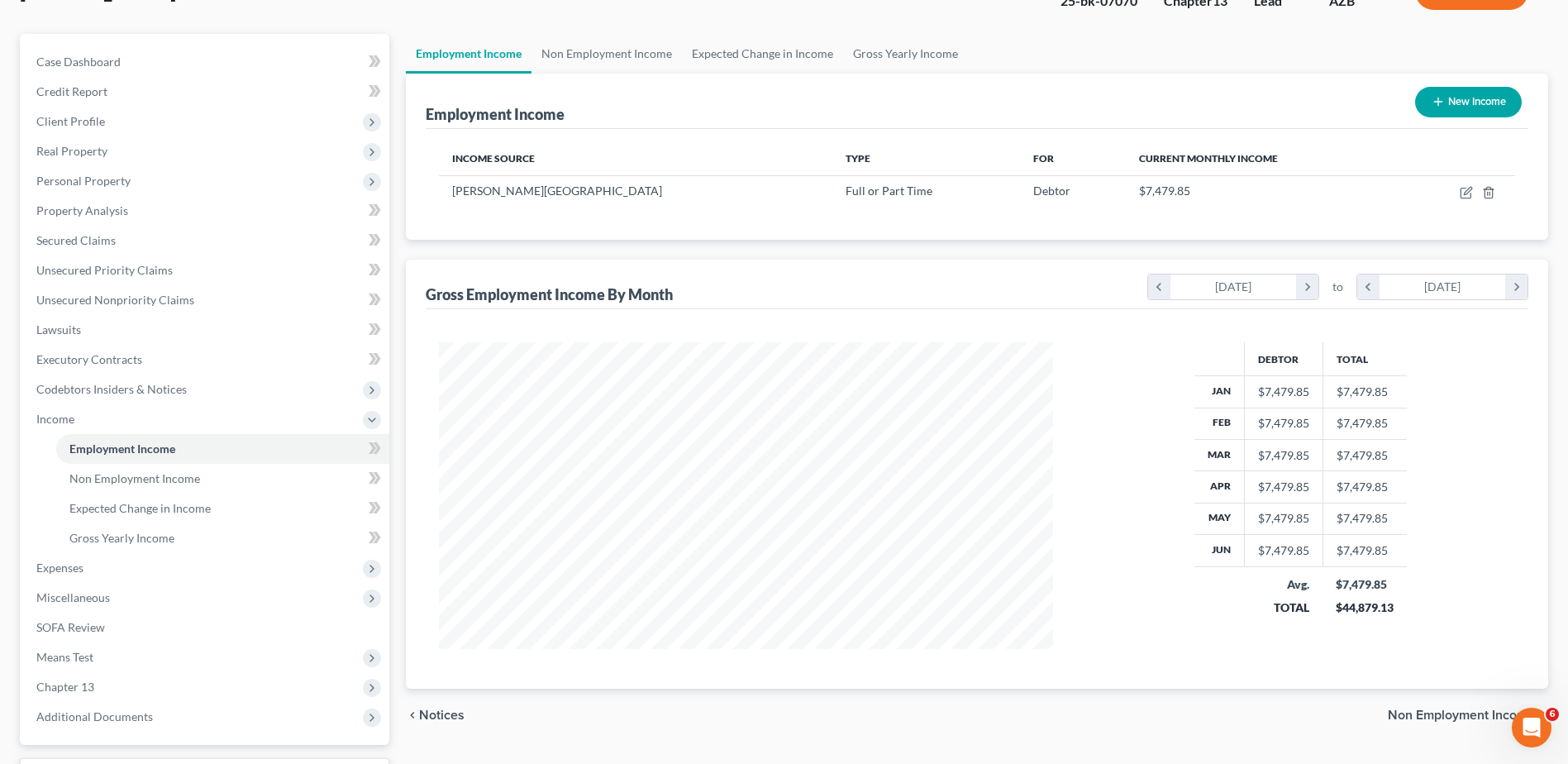
scroll to position [71, 0]
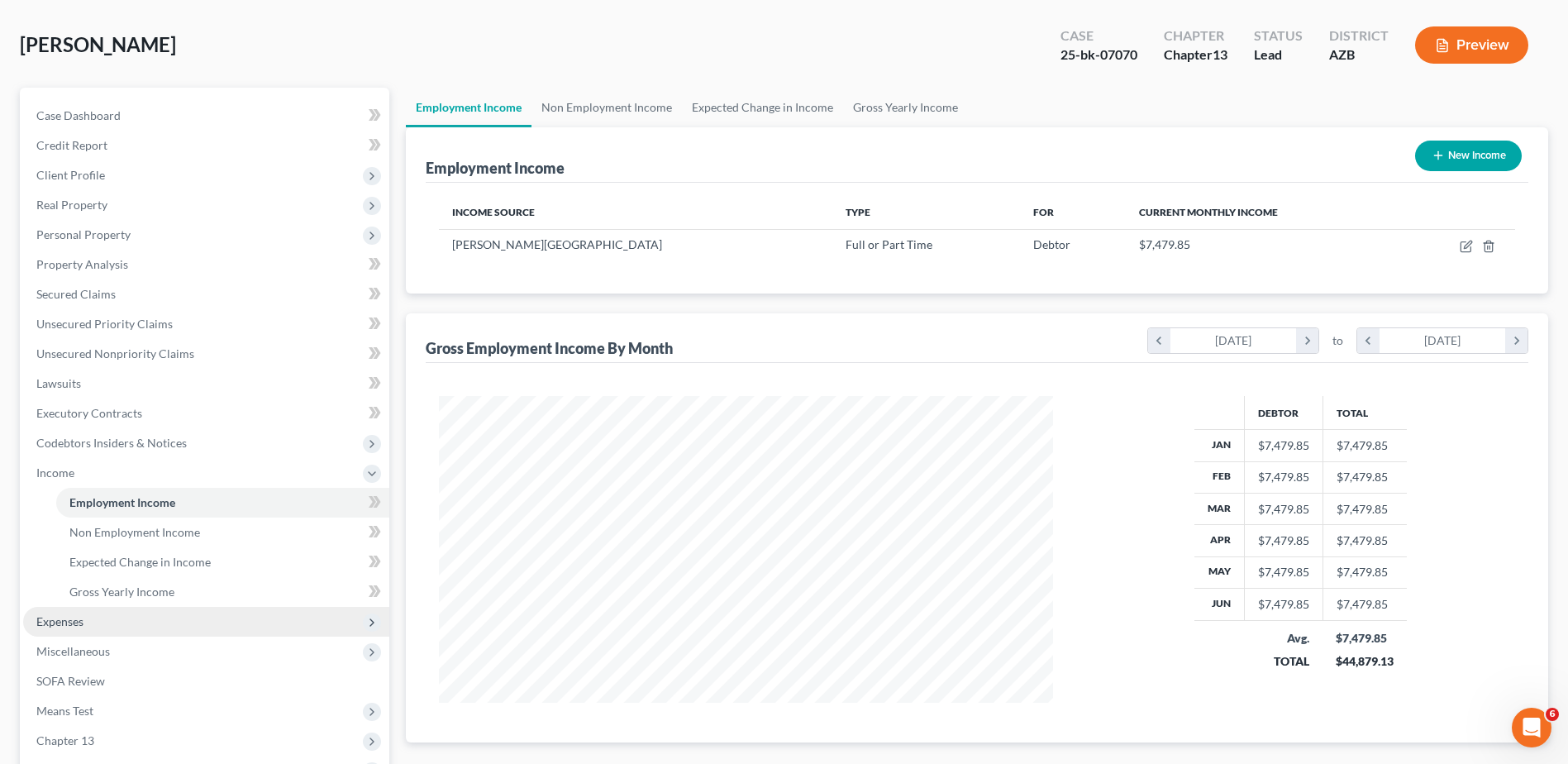
click at [68, 612] on span "Expenses" at bounding box center [206, 622] width 366 height 30
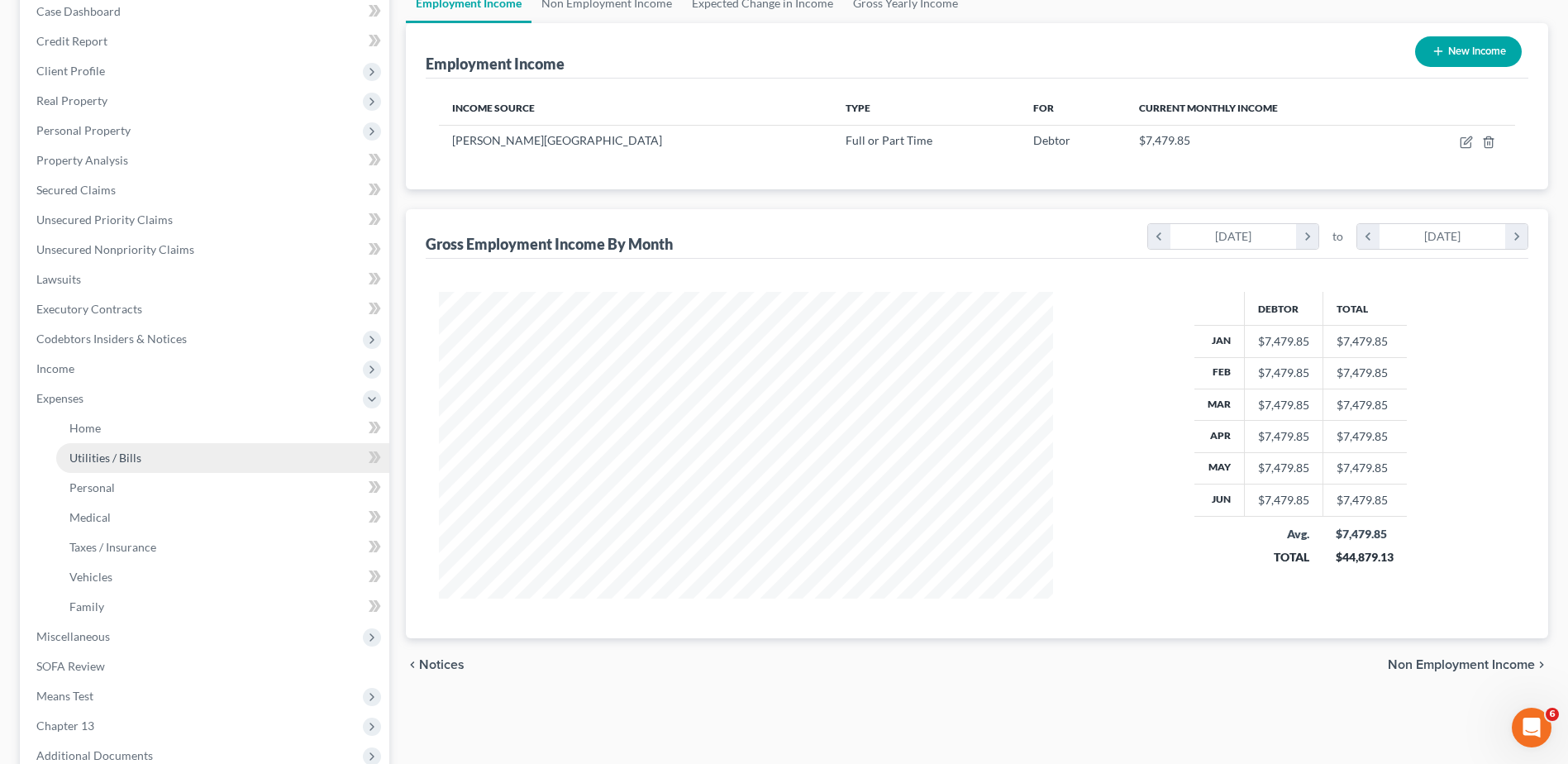
scroll to position [181, 0]
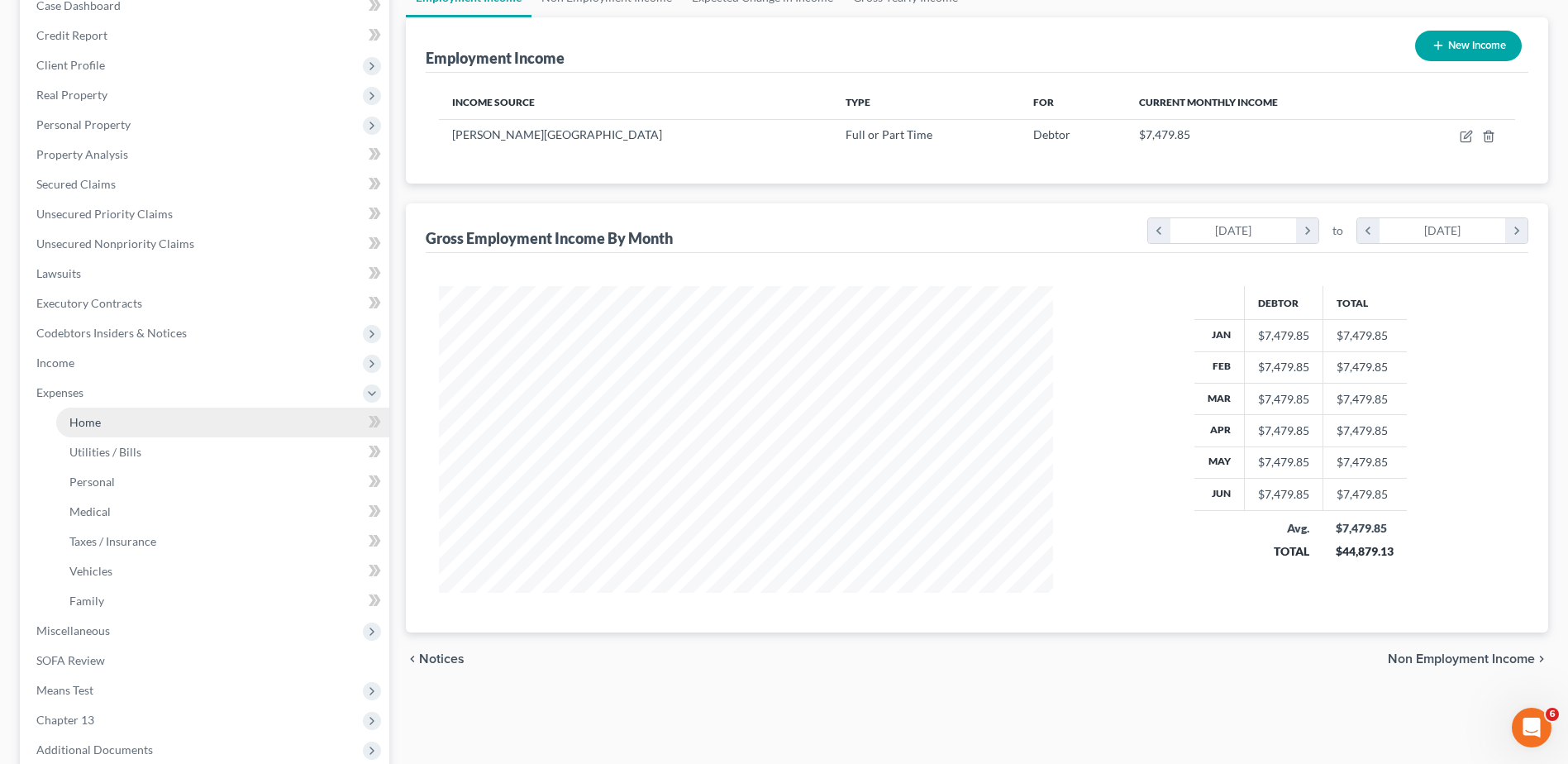
click at [87, 413] on link "Home" at bounding box center [222, 423] width 333 height 30
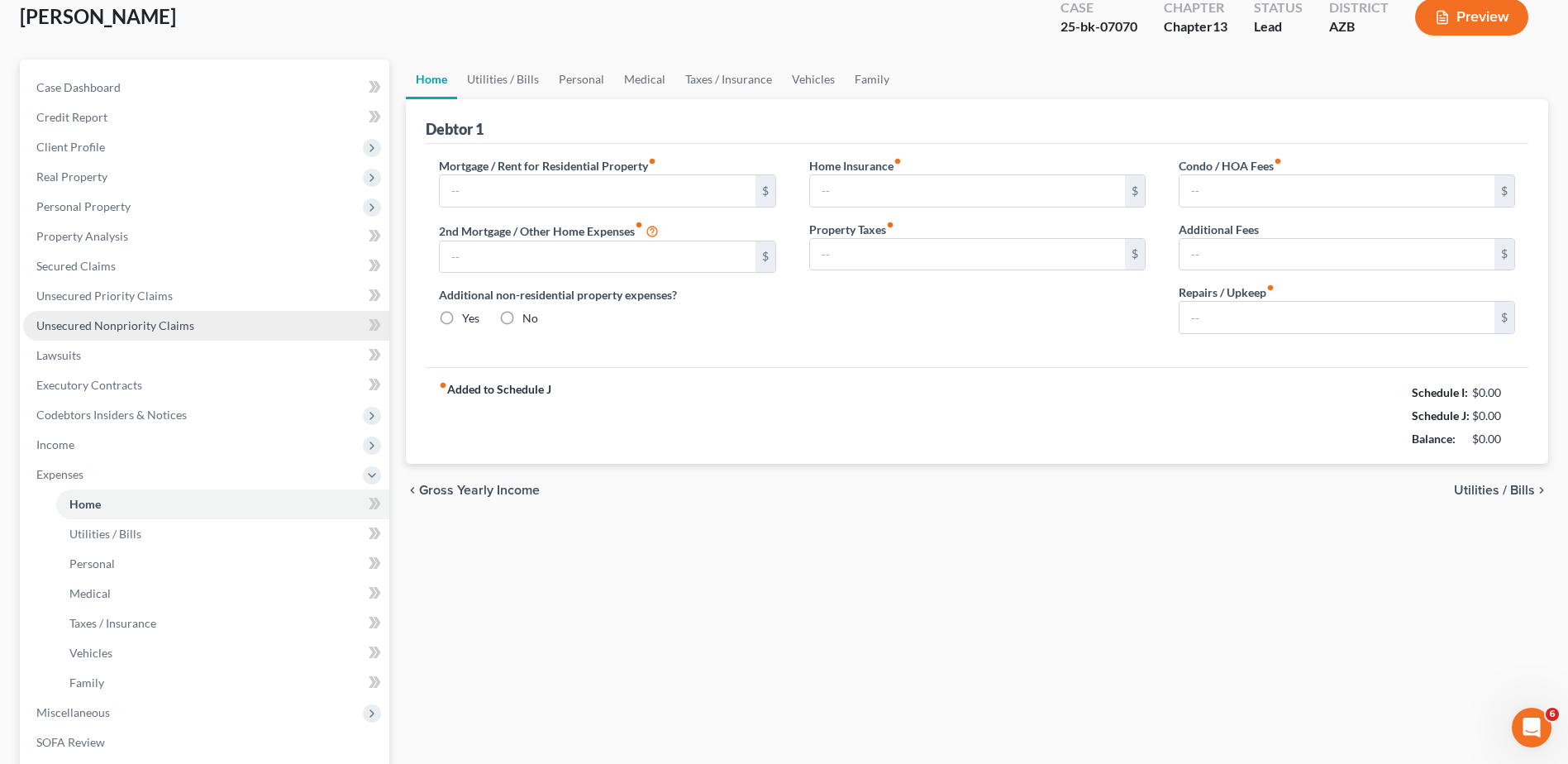
type input "875.00"
type input "0.00"
radio input "true"
type input "20.00"
type input "0.00"
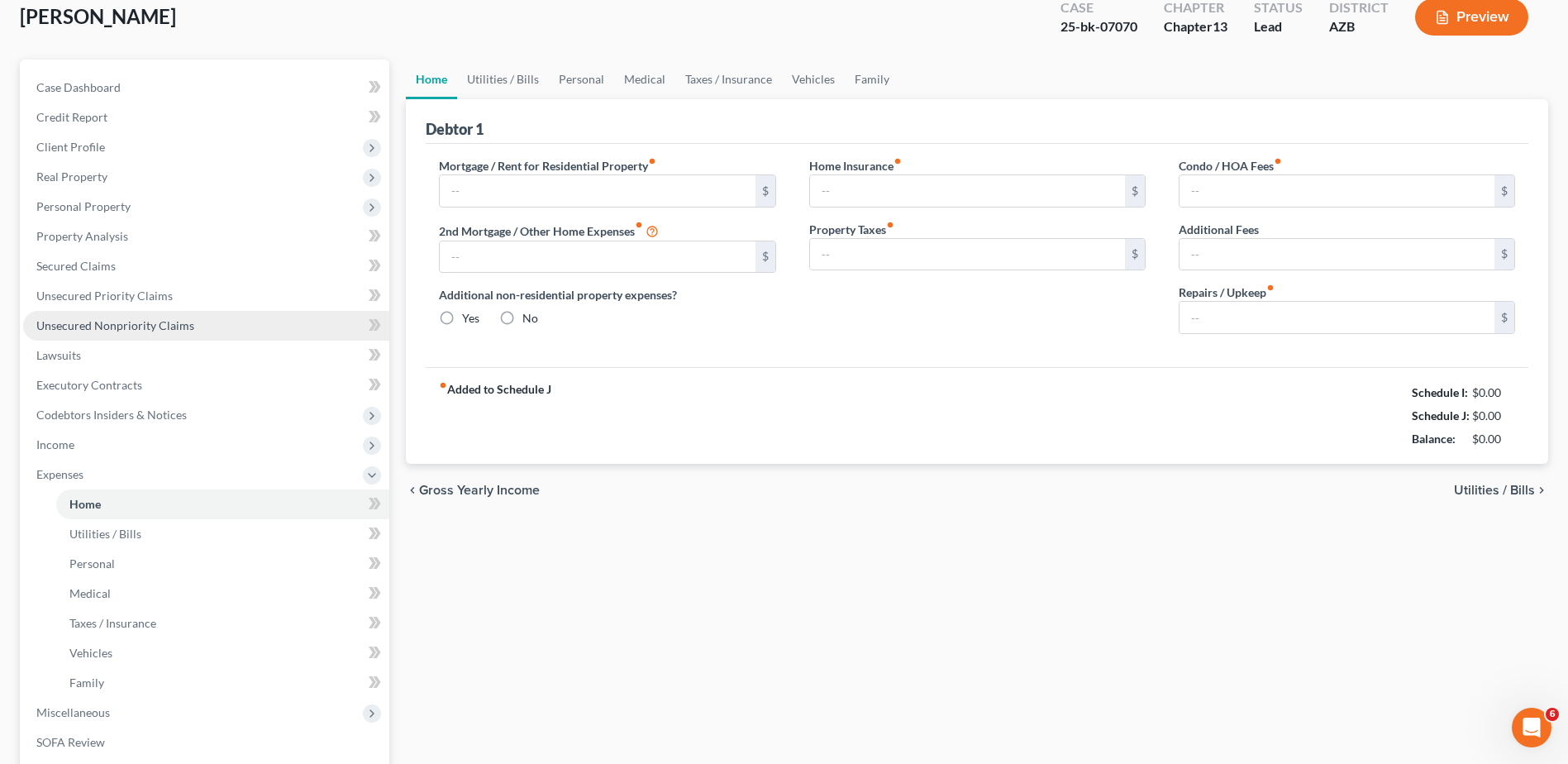
type input "0.00"
type input "50.00"
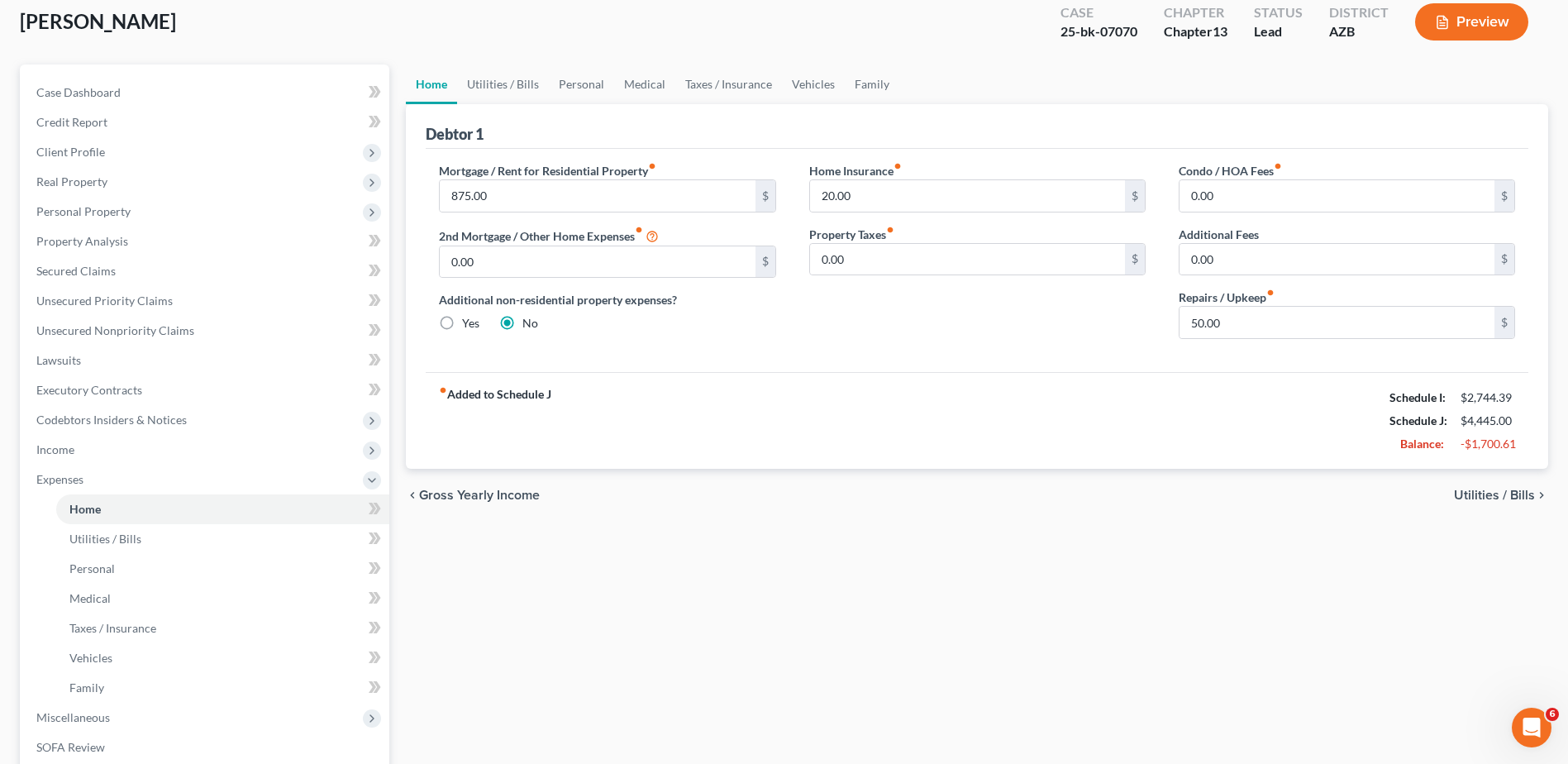
scroll to position [138, 0]
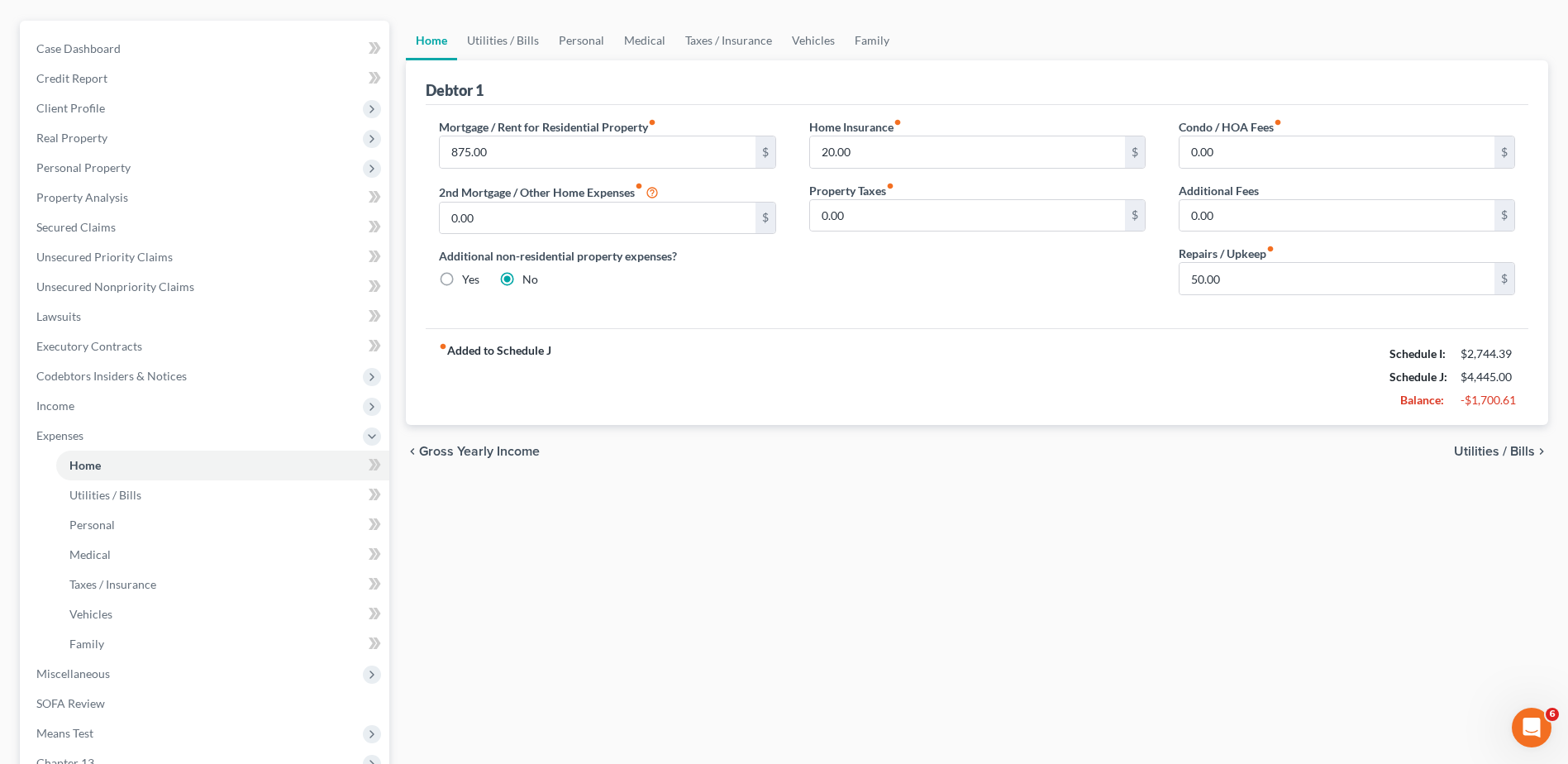
click at [1495, 448] on span "Utilities / Bills" at bounding box center [1494, 451] width 81 height 13
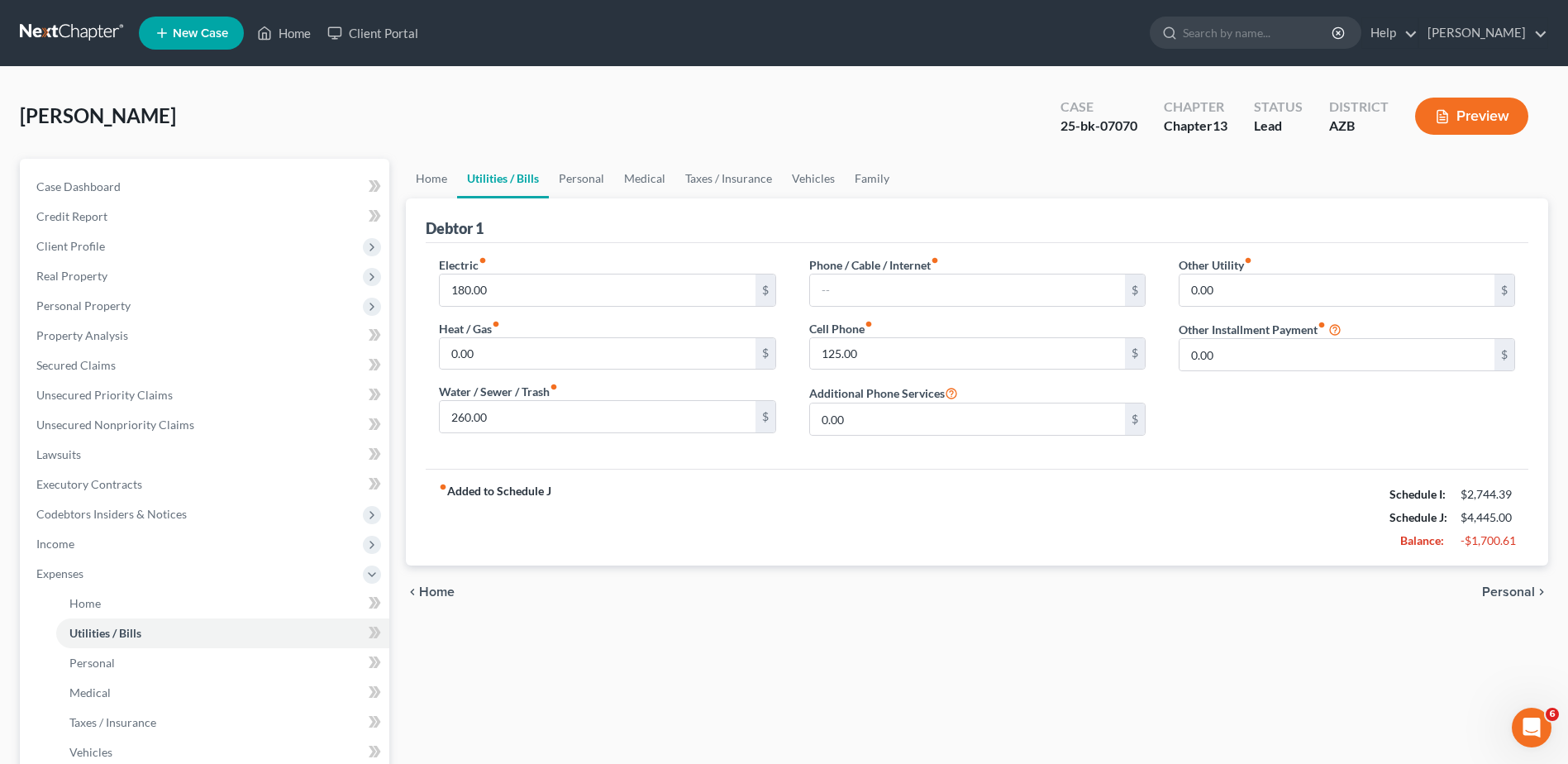
click at [511, 175] on link "Utilities / Bills" at bounding box center [503, 178] width 92 height 40
click at [574, 174] on link "Personal" at bounding box center [581, 178] width 66 height 40
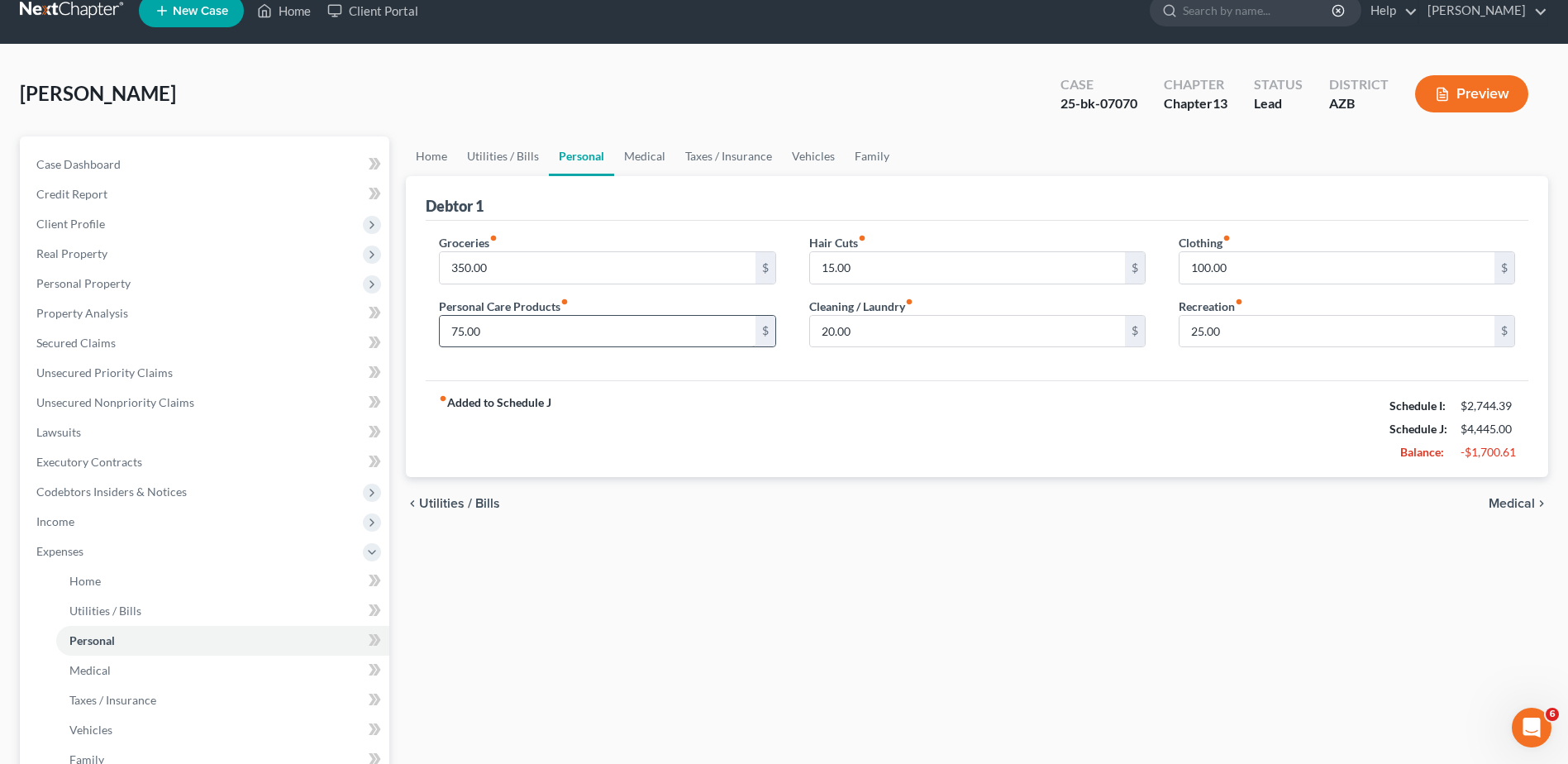
scroll to position [27, 0]
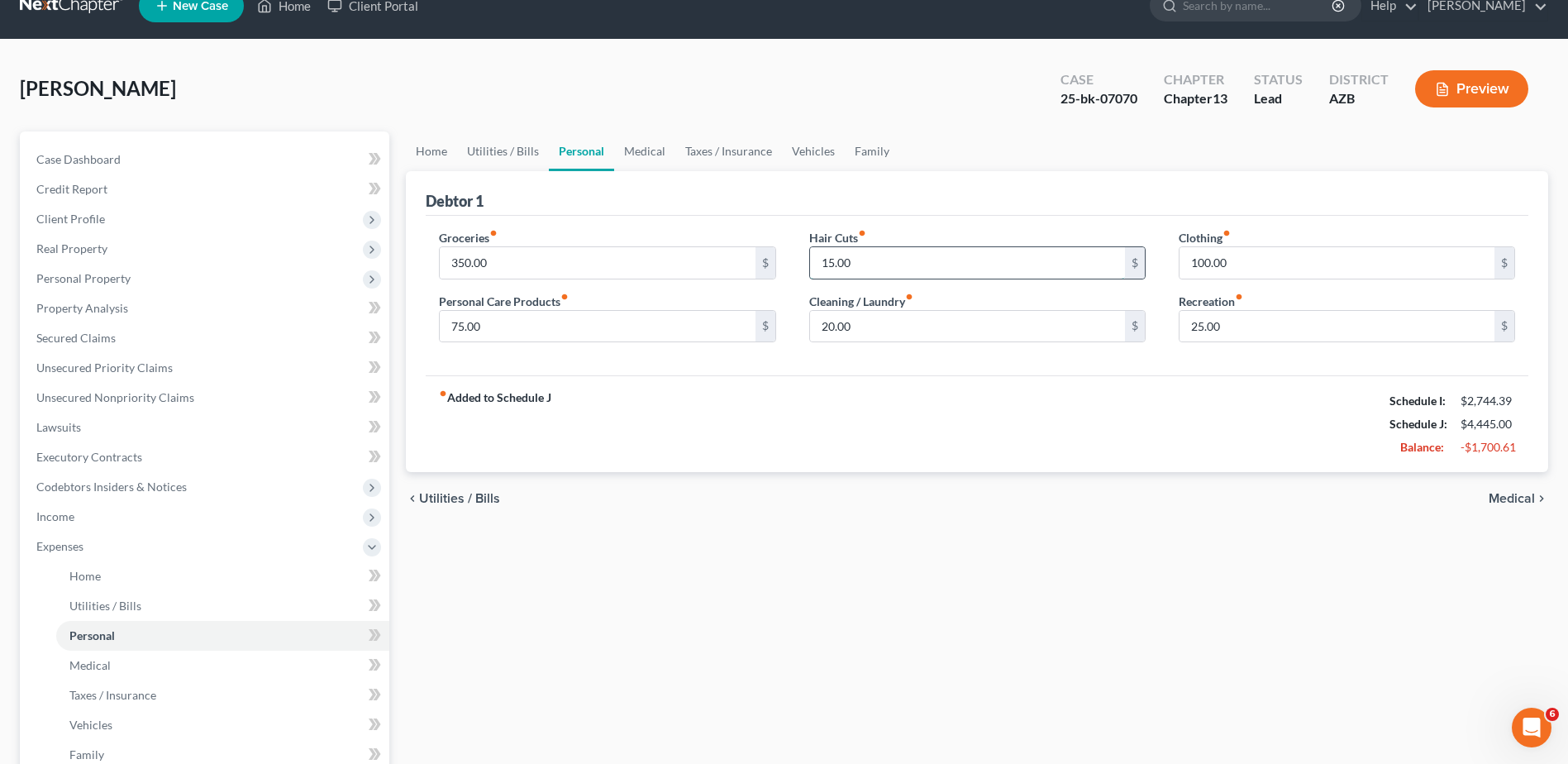
click at [857, 261] on input "15.00" at bounding box center [967, 262] width 315 height 31
type input "75"
drag, startPoint x: 891, startPoint y: 273, endPoint x: 890, endPoint y: 264, distance: 9.1
click at [891, 271] on input "75" at bounding box center [967, 262] width 315 height 31
click at [645, 148] on link "Medical" at bounding box center [644, 151] width 61 height 40
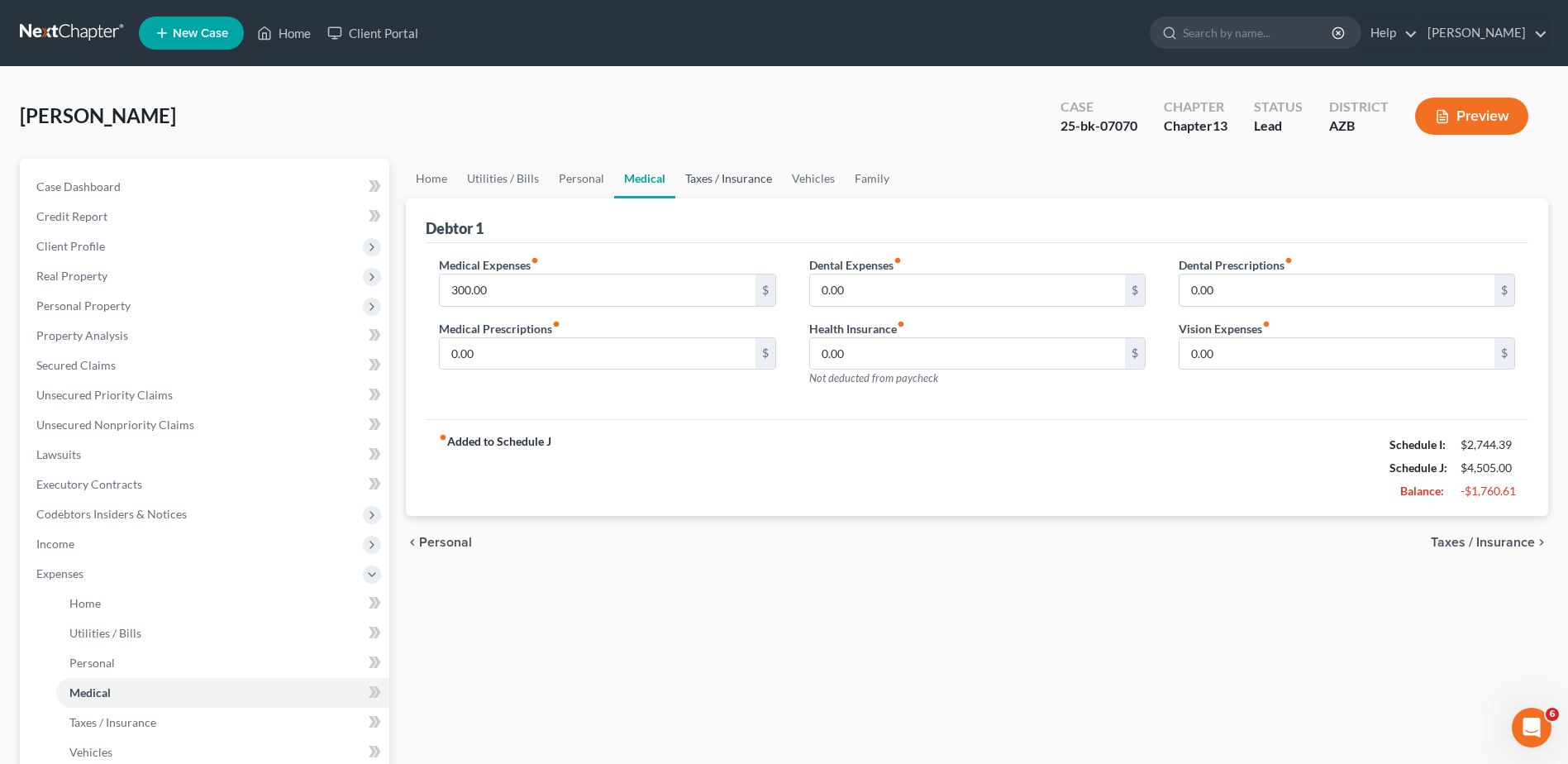
click at [711, 176] on link "Taxes / Insurance" at bounding box center [729, 178] width 106 height 40
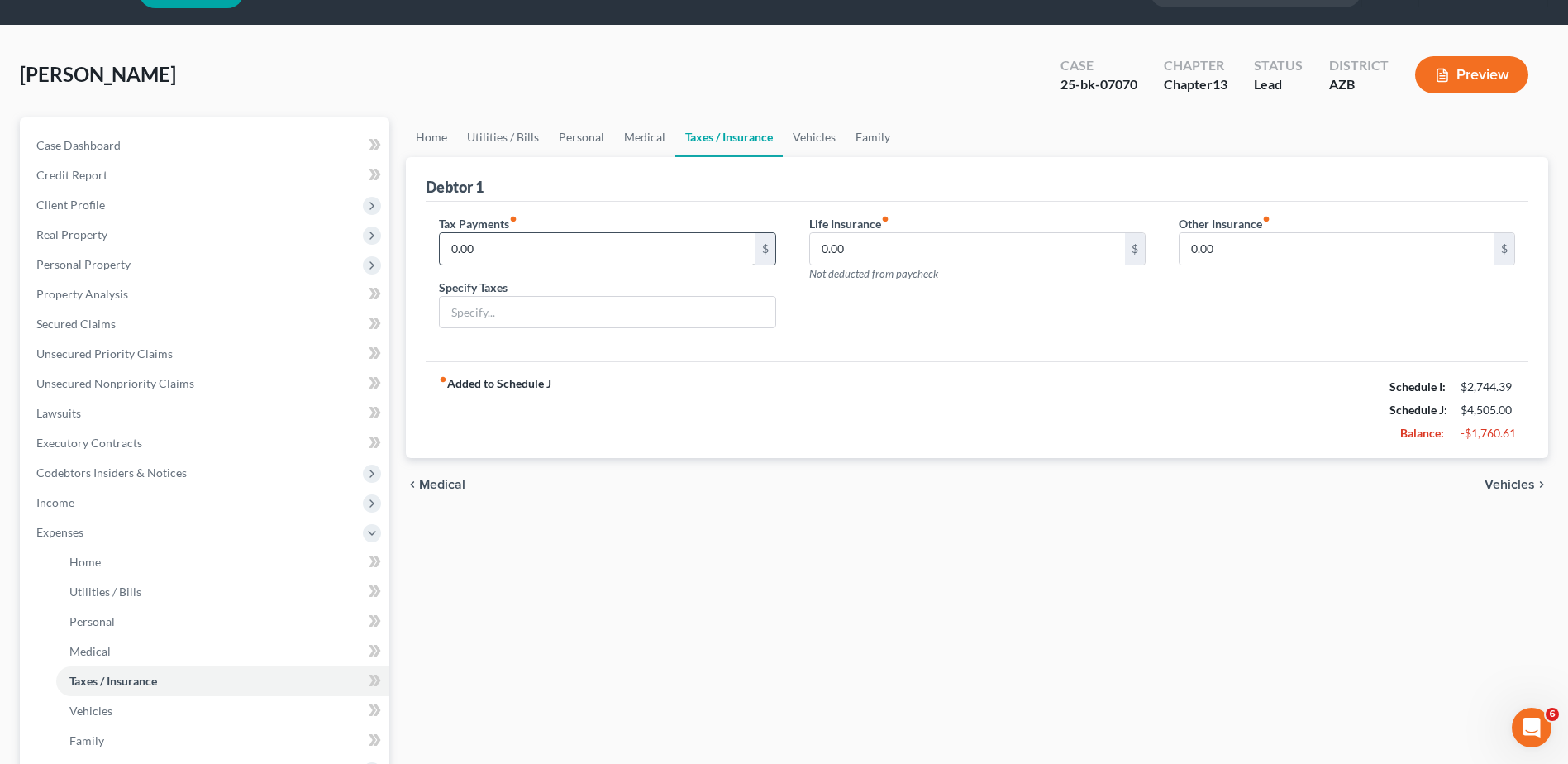
scroll to position [55, 0]
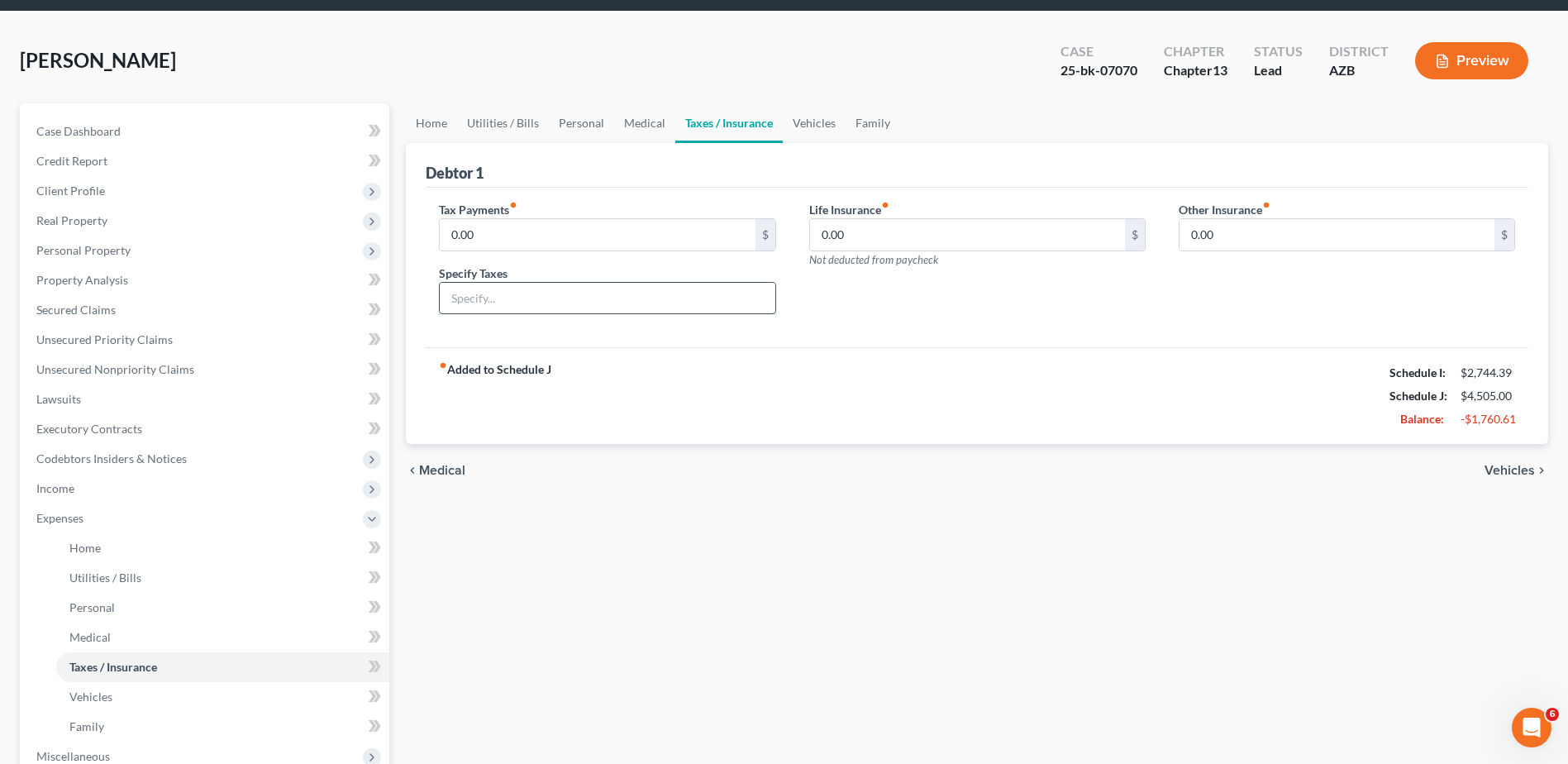
click at [452, 301] on input "text" at bounding box center [607, 298] width 335 height 31
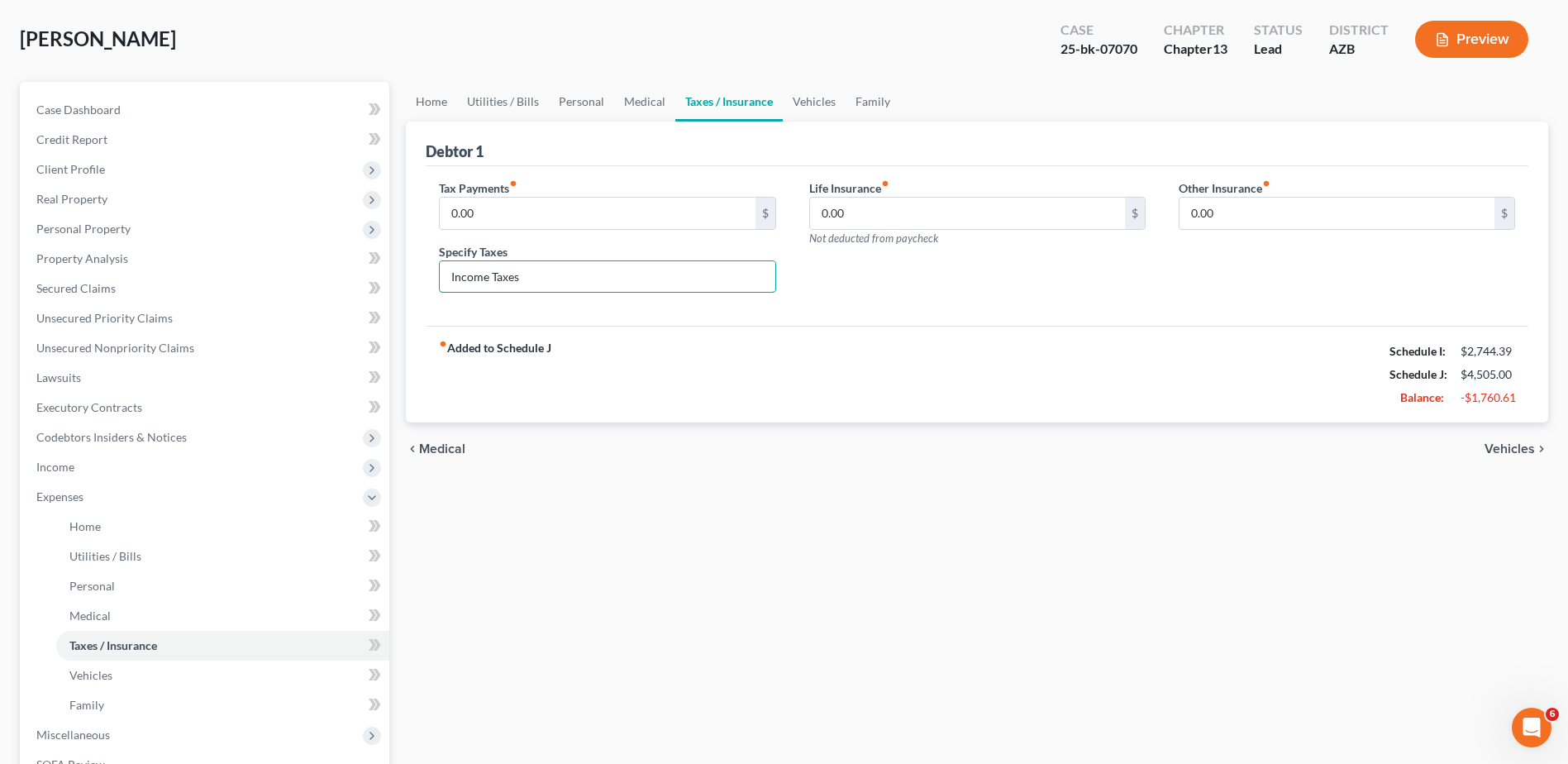
scroll to position [82, 0]
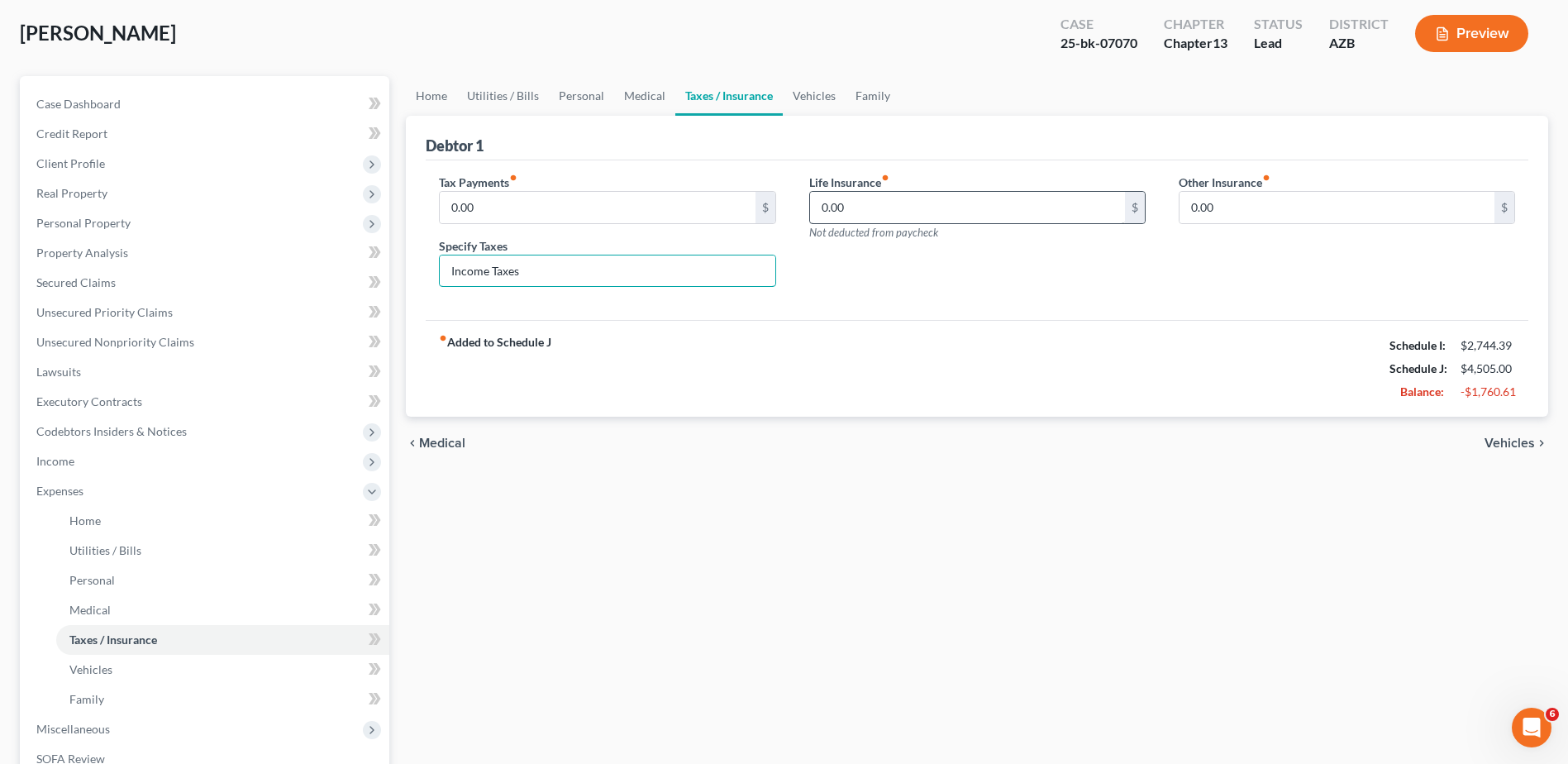
type input "Income Taxes"
click at [822, 212] on input "0.00" at bounding box center [967, 207] width 315 height 31
click at [821, 207] on input "0.00" at bounding box center [967, 207] width 315 height 31
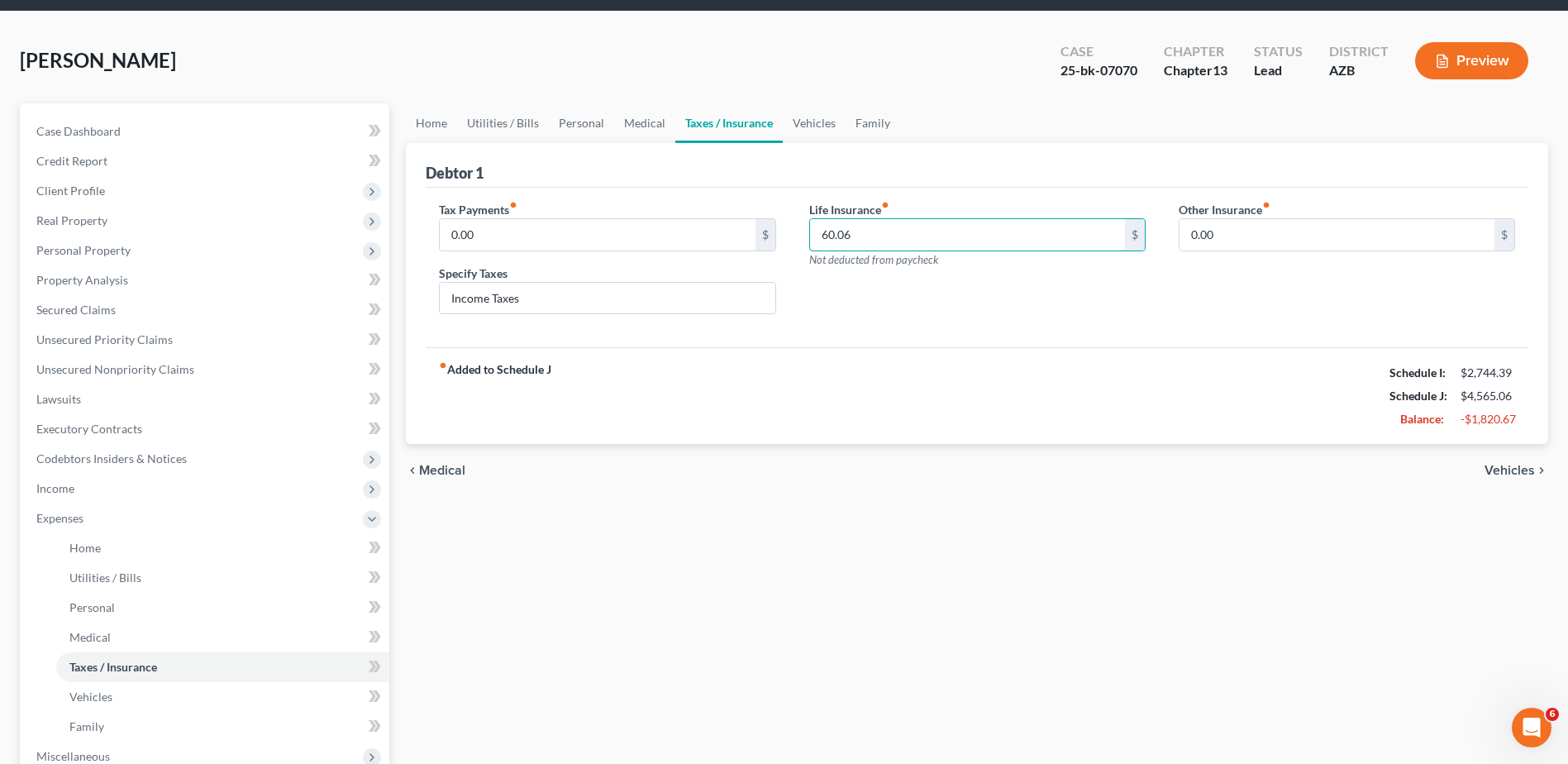
type input "60.06"
click at [450, 232] on input "0.00" at bounding box center [597, 234] width 315 height 31
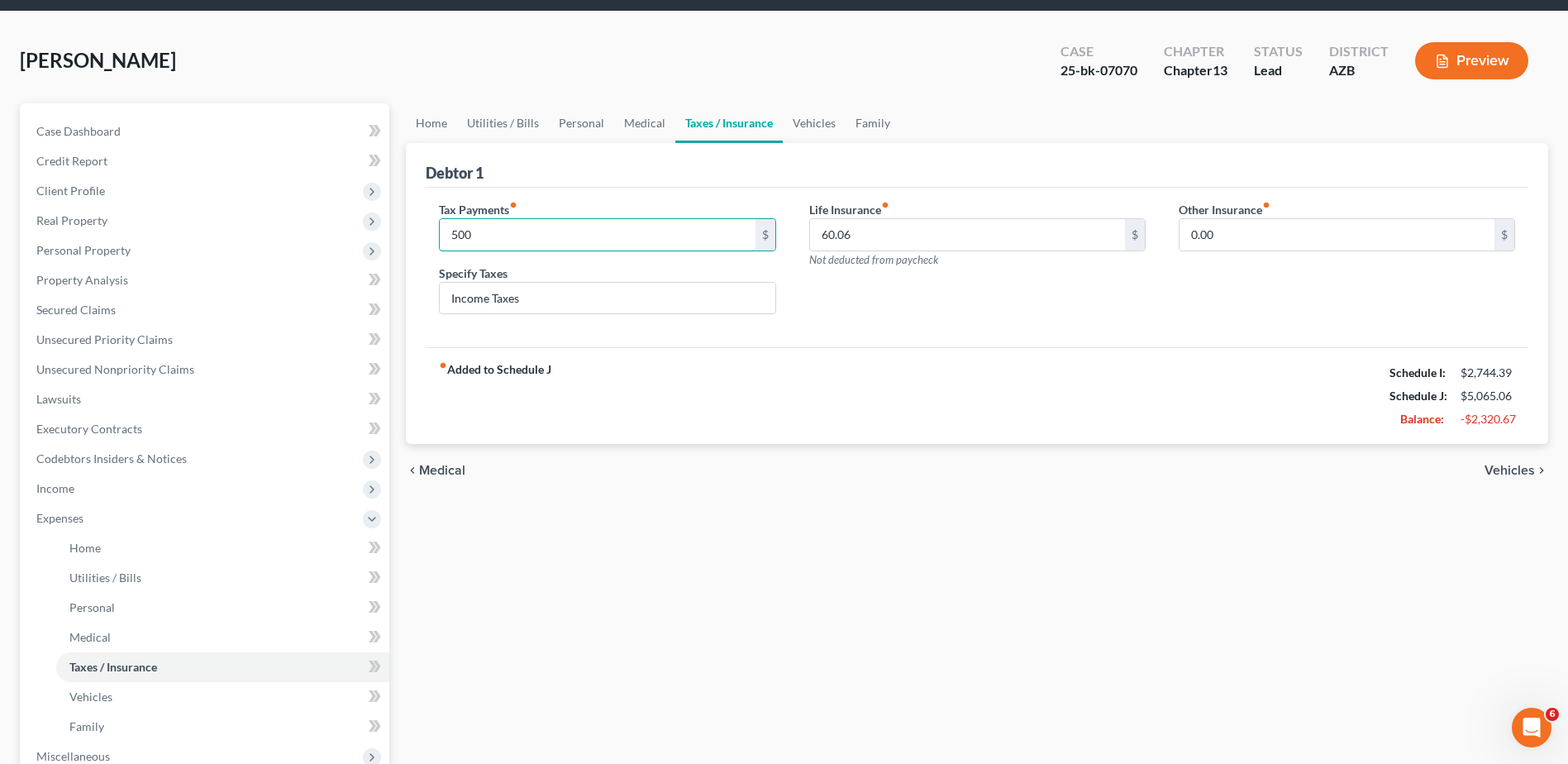
type input "500"
click at [657, 330] on div "Tax Payments fiber_manual_record 500 $ Specify Taxes Income Taxes Life Insuranc…" at bounding box center [977, 268] width 1103 height 160
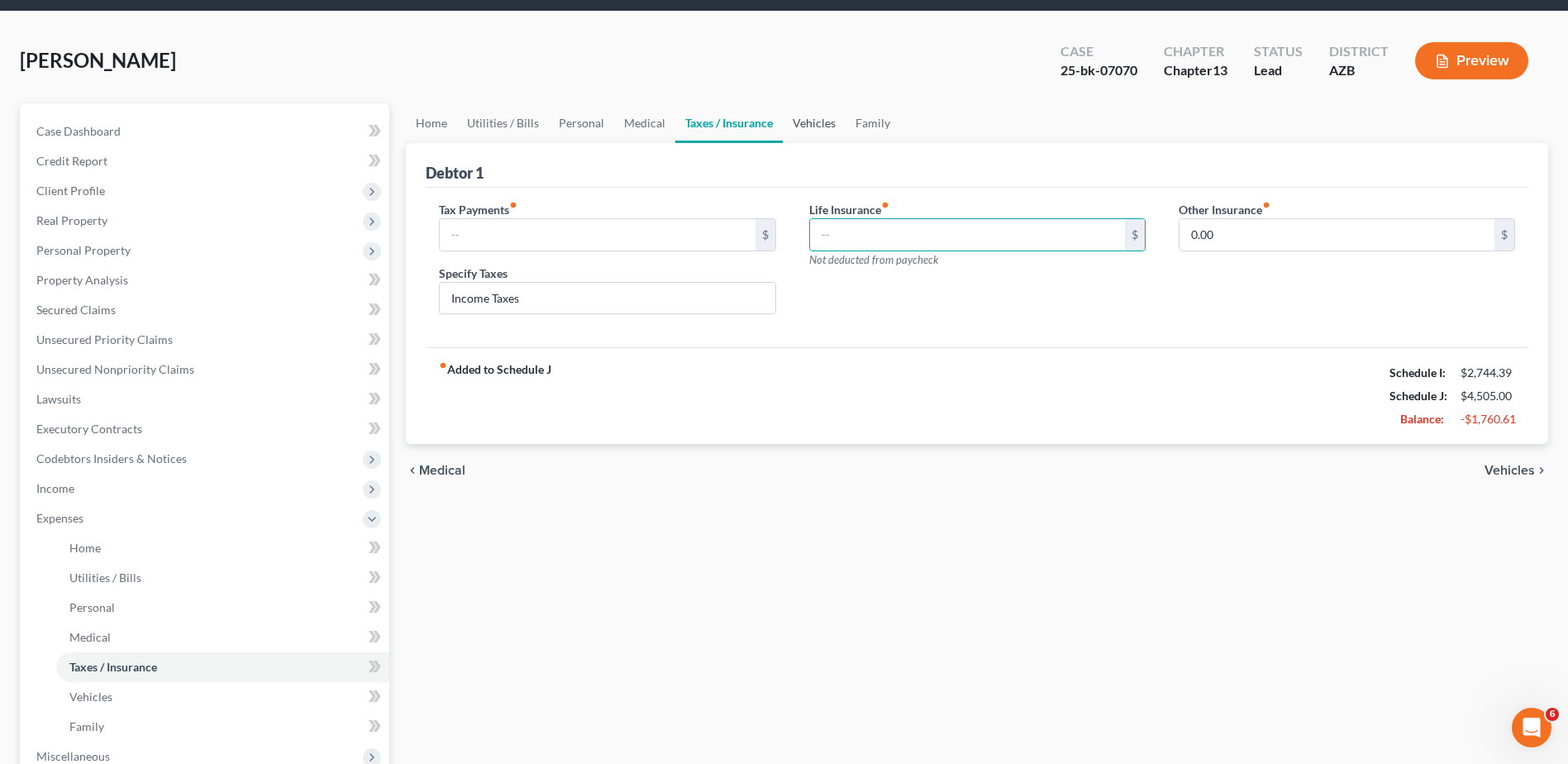
click at [815, 118] on link "Vehicles" at bounding box center [814, 123] width 63 height 40
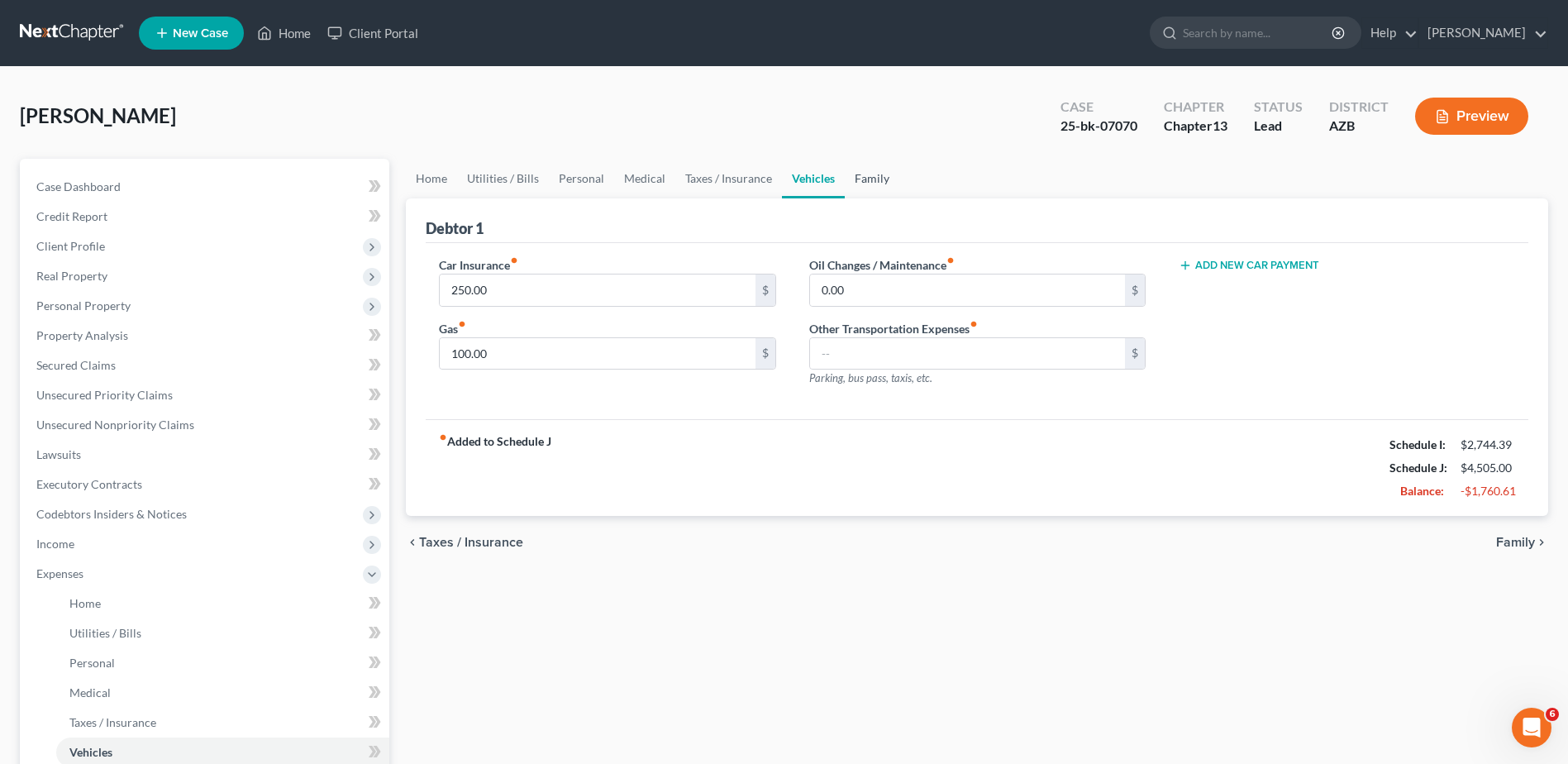
click at [864, 180] on link "Family" at bounding box center [872, 178] width 55 height 40
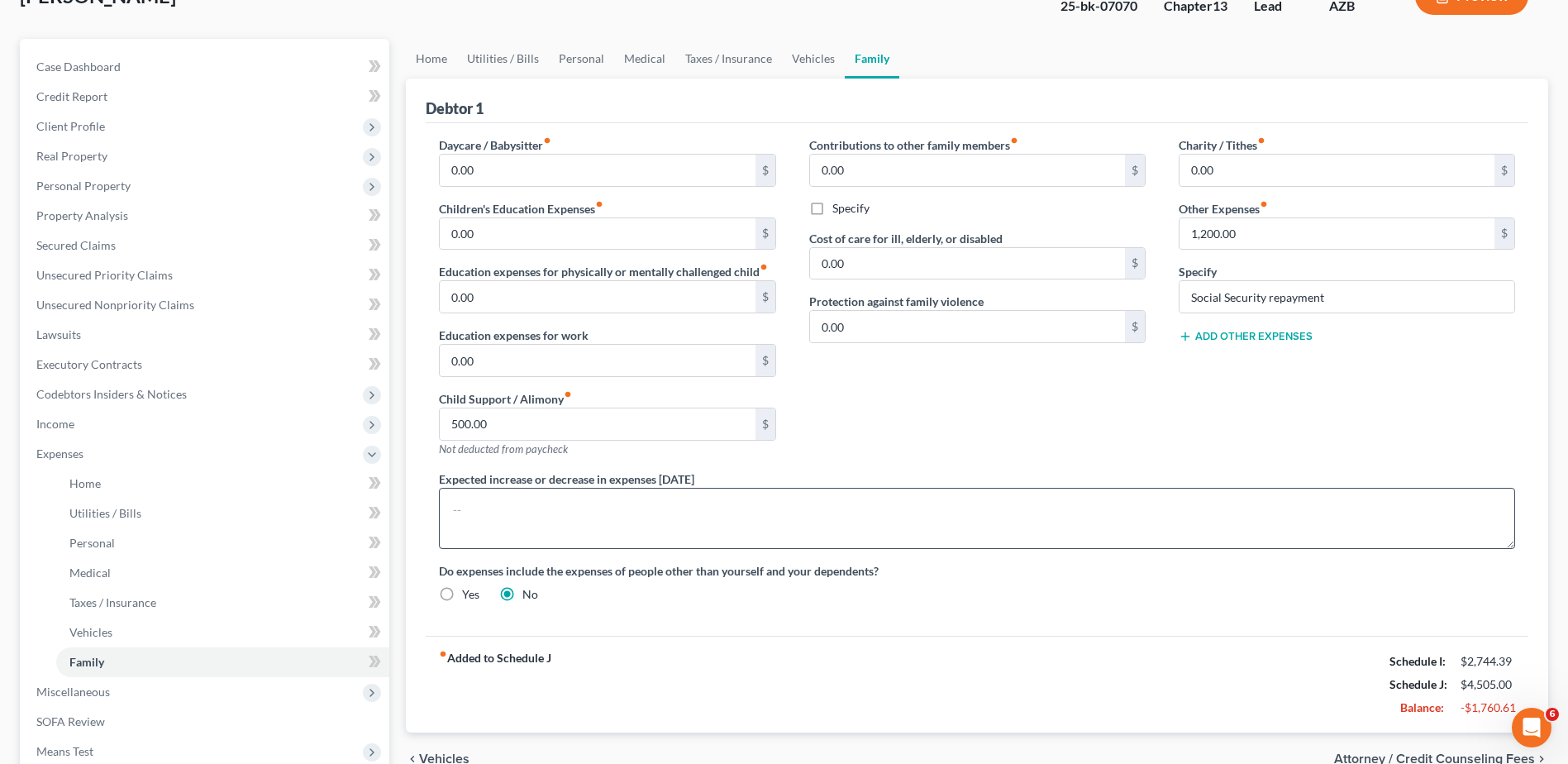
scroll to position [110, 0]
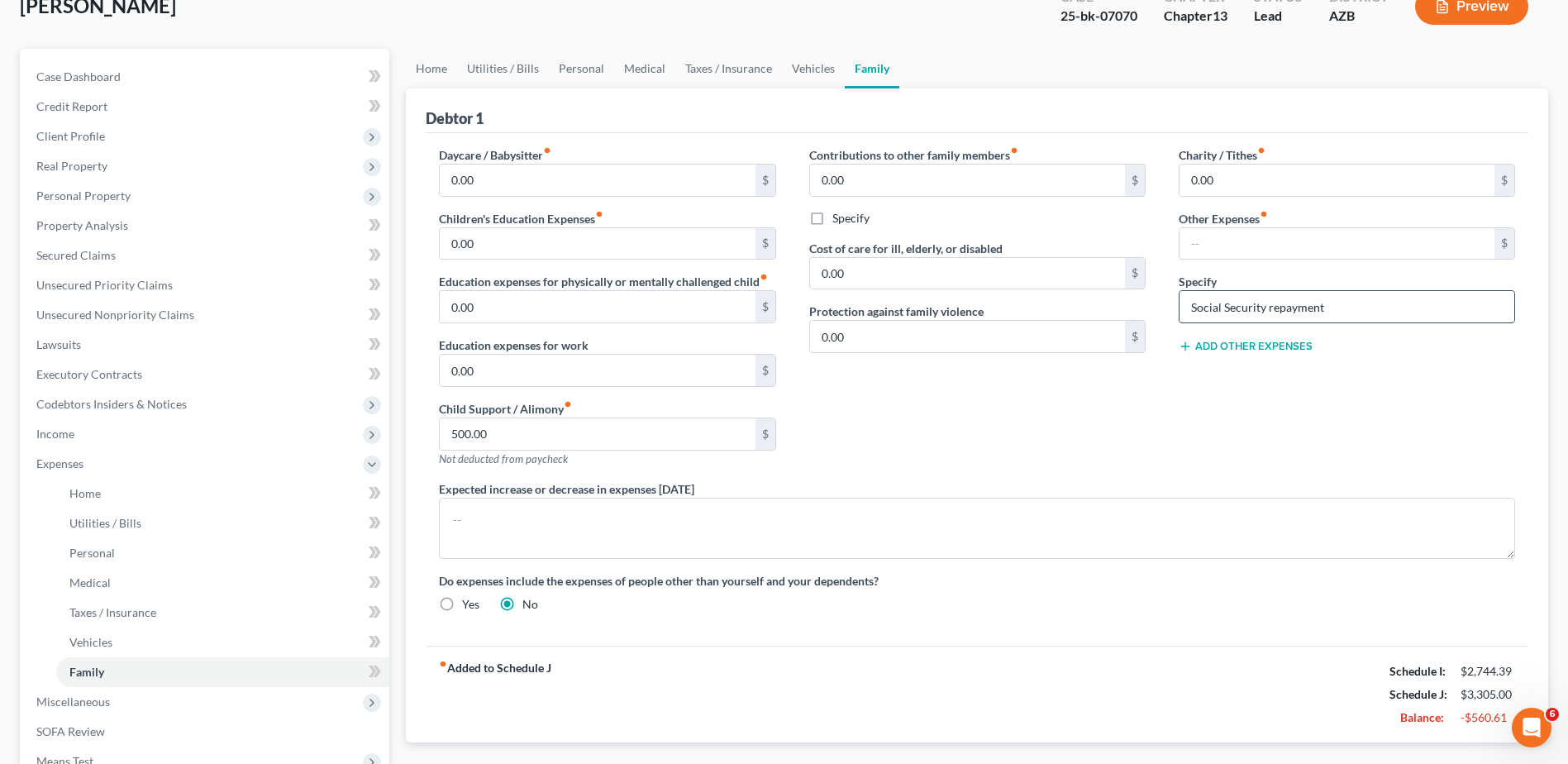
drag, startPoint x: 1328, startPoint y: 310, endPoint x: 1190, endPoint y: 303, distance: 138.2
click at [1190, 303] on input "Social Security repayment" at bounding box center [1347, 306] width 335 height 31
drag, startPoint x: 1235, startPoint y: 312, endPoint x: 1176, endPoint y: 311, distance: 59.0
click at [1176, 311] on div "Charity / Tithes fiber_manual_record 0.00 $ Other Expenses fiber_manual_record …" at bounding box center [1346, 313] width 370 height 334
click at [1160, 423] on div "Contributions to other family members fiber_manual_record 0.00 $ Specify Cost o…" at bounding box center [977, 313] width 370 height 334
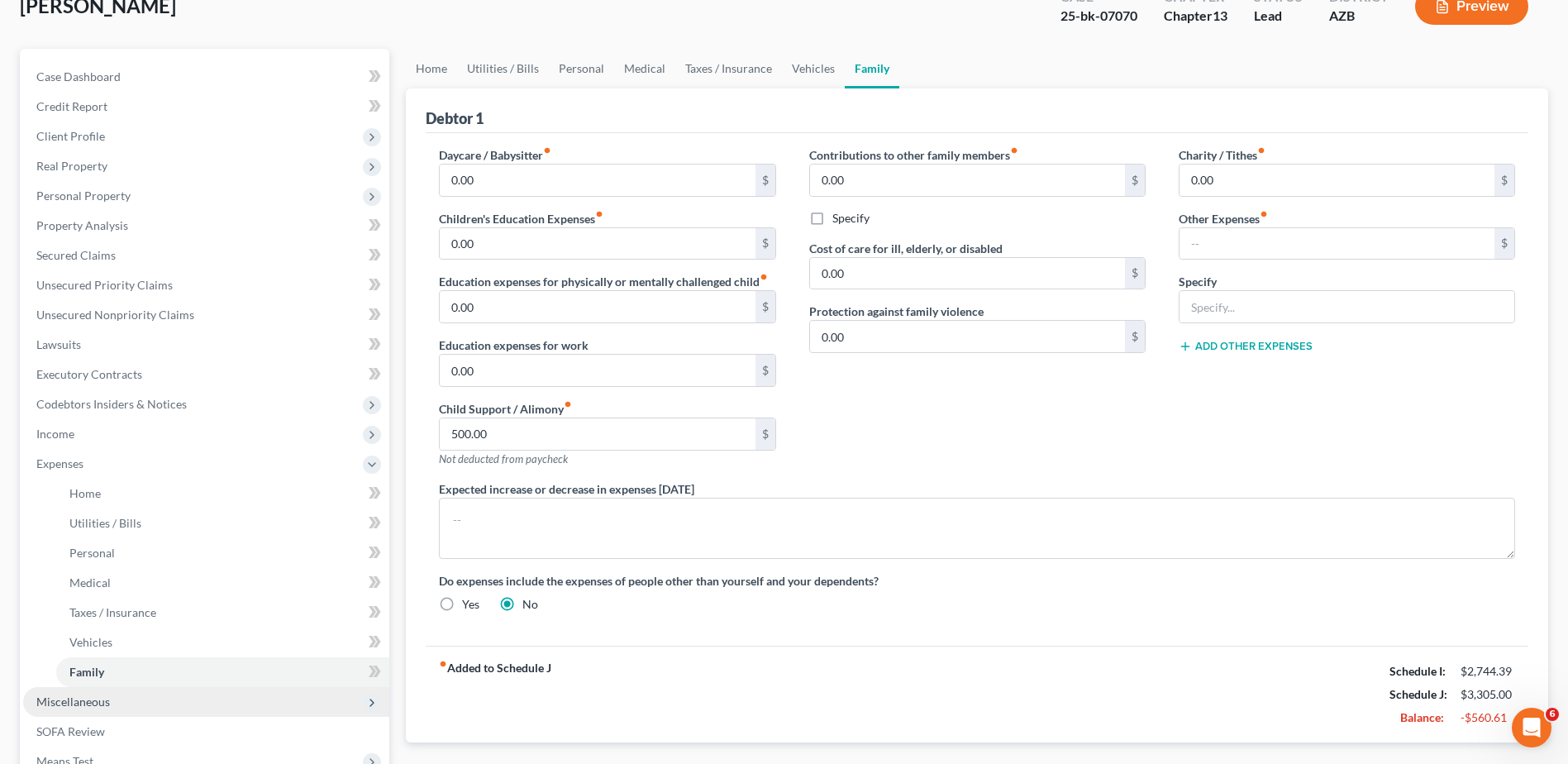
click at [73, 695] on span "Miscellaneous" at bounding box center [73, 701] width 74 height 14
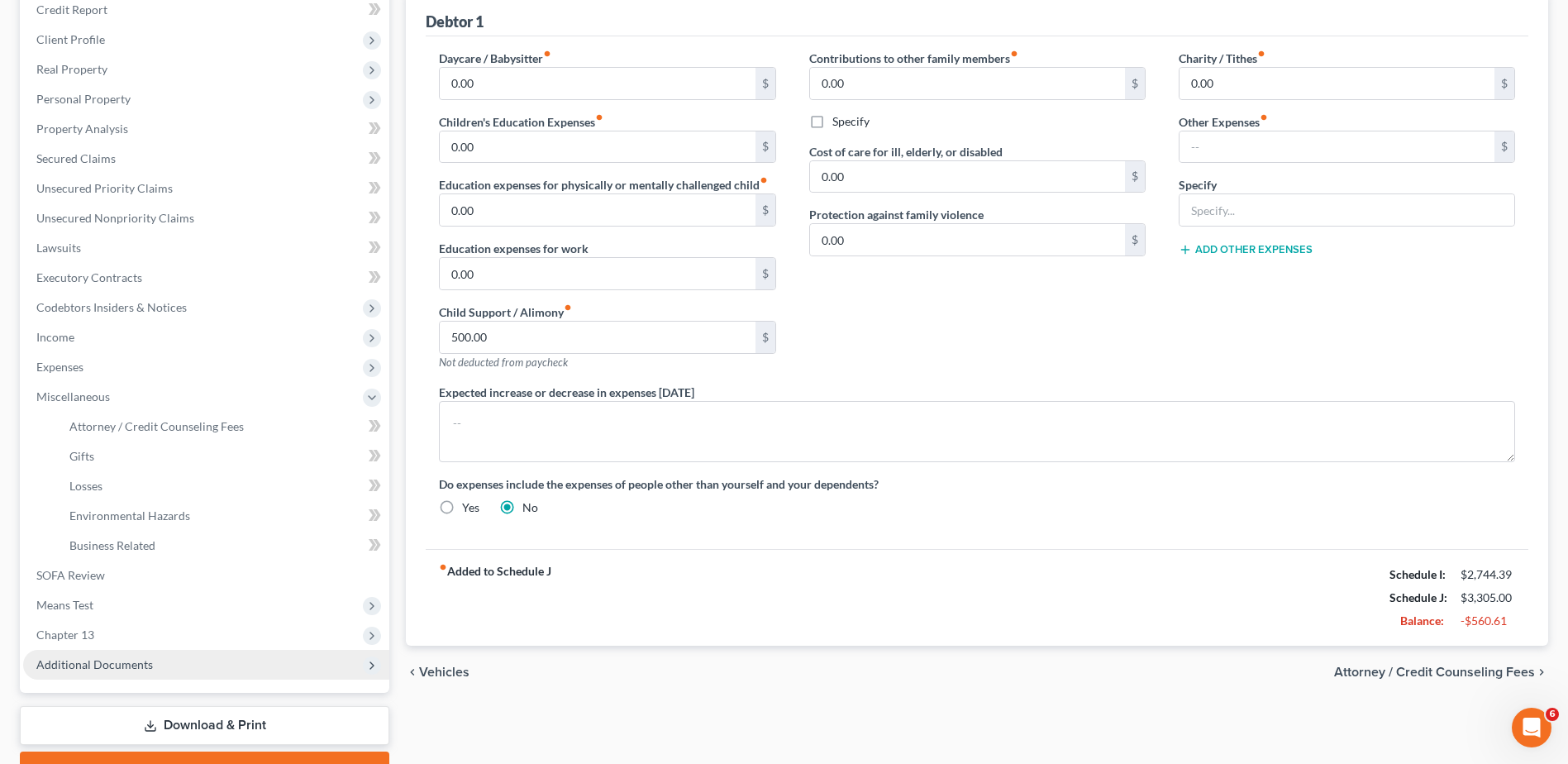
scroll to position [221, 0]
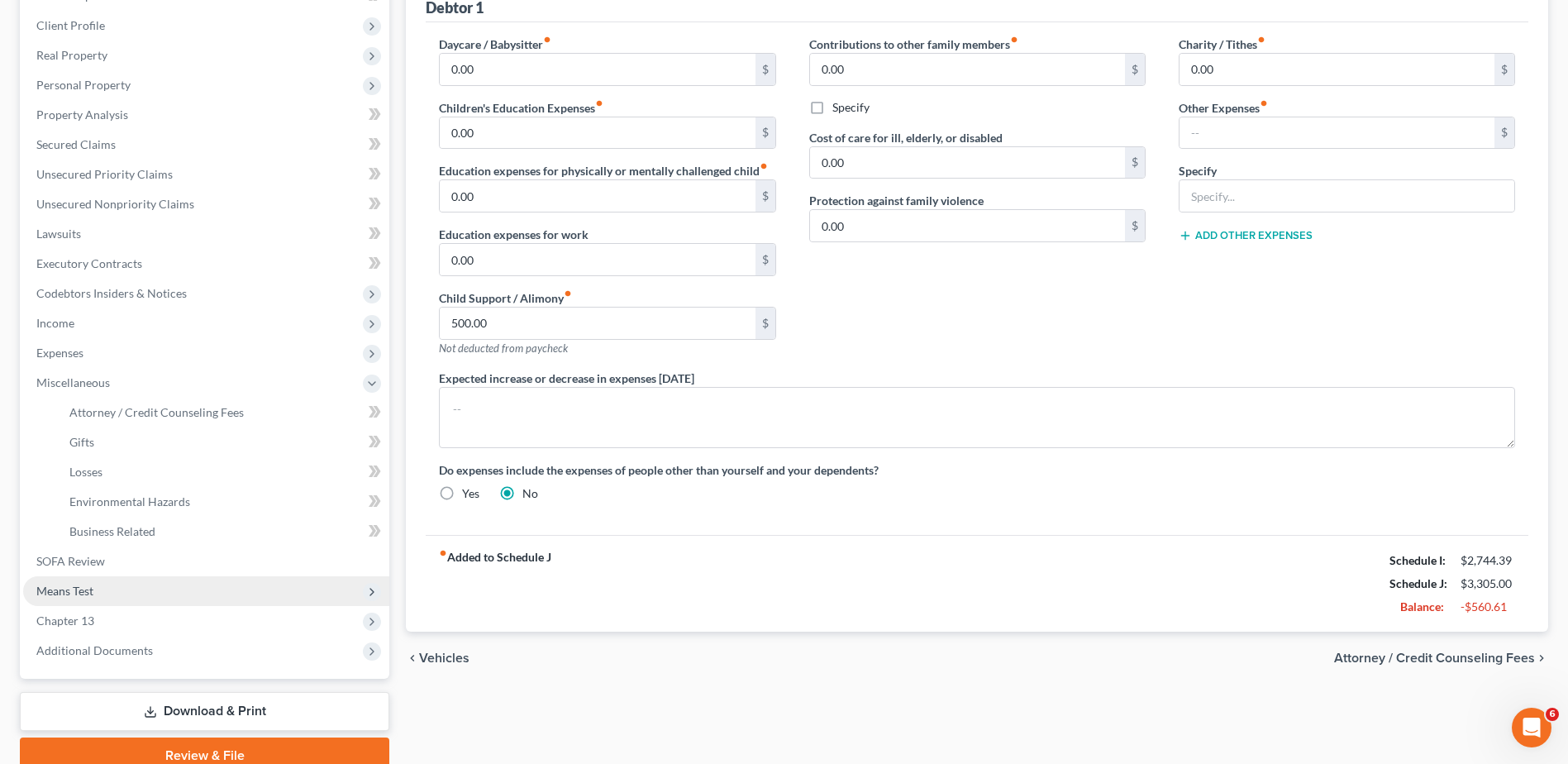
click at [76, 589] on span "Means Test" at bounding box center [65, 590] width 57 height 14
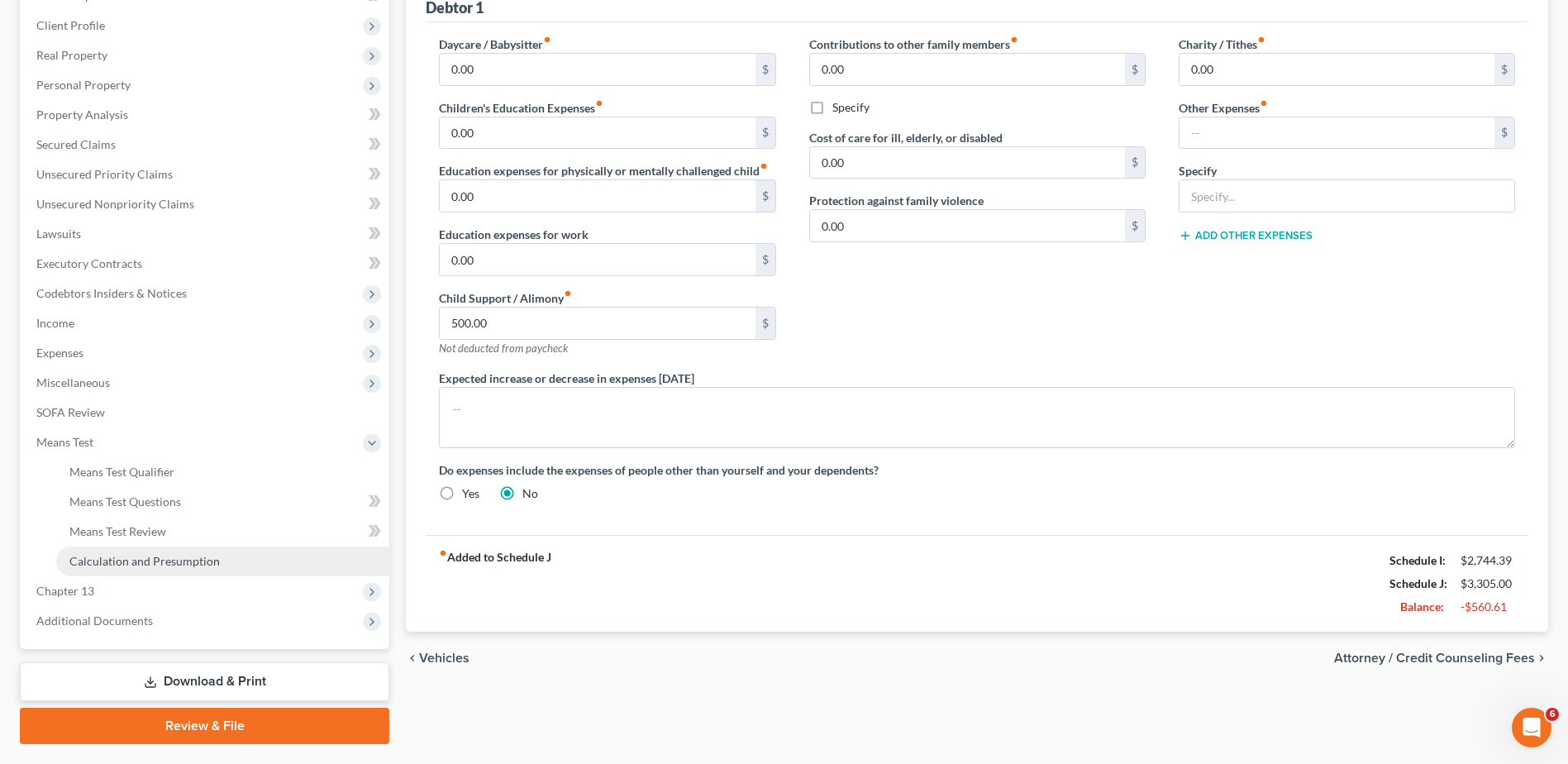
click at [124, 561] on span "Calculation and Presumption" at bounding box center [144, 561] width 151 height 14
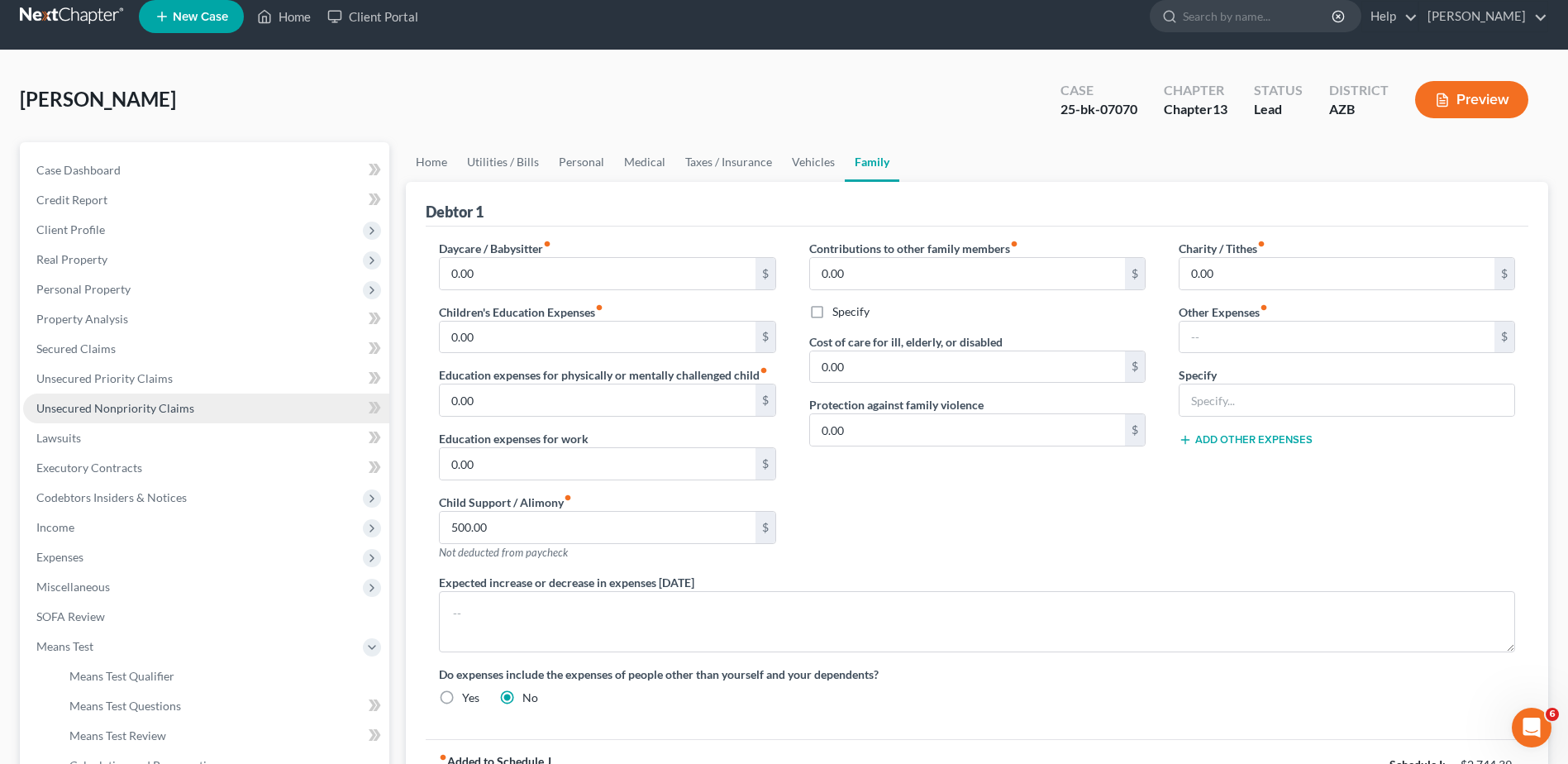
scroll to position [0, 0]
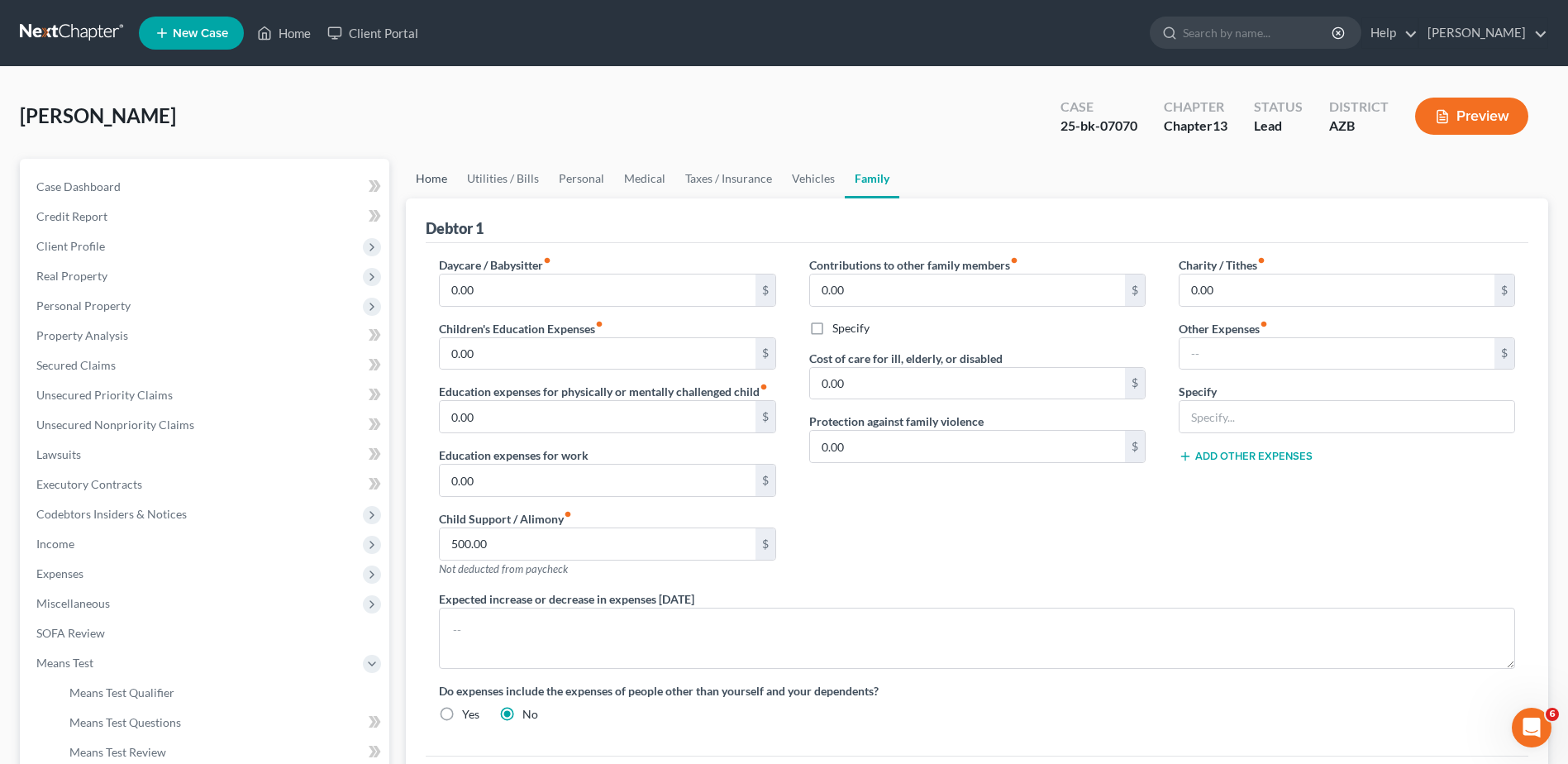
click at [434, 176] on link "Home" at bounding box center [432, 178] width 51 height 40
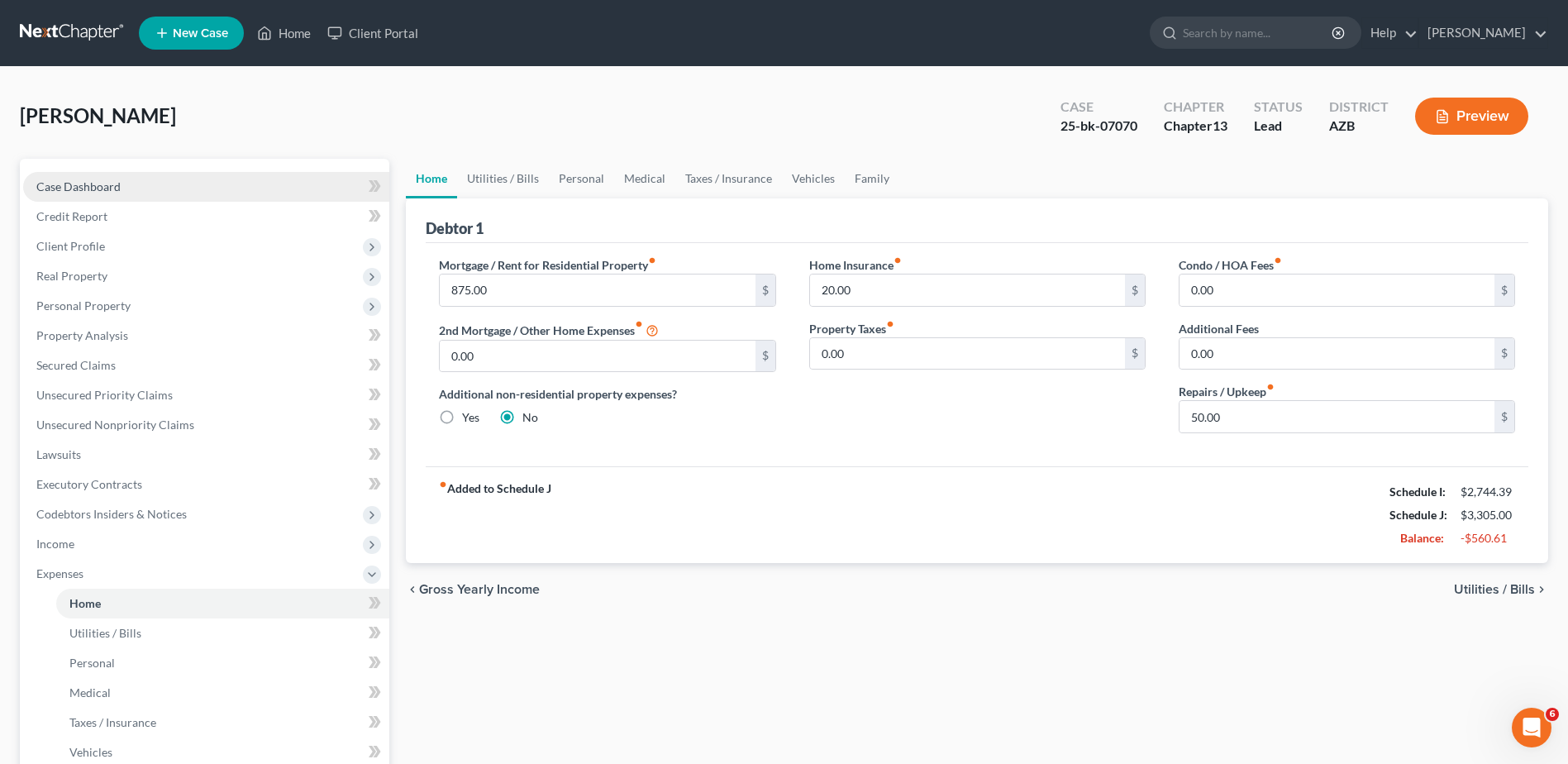
click at [113, 176] on link "Case Dashboard" at bounding box center [206, 187] width 366 height 30
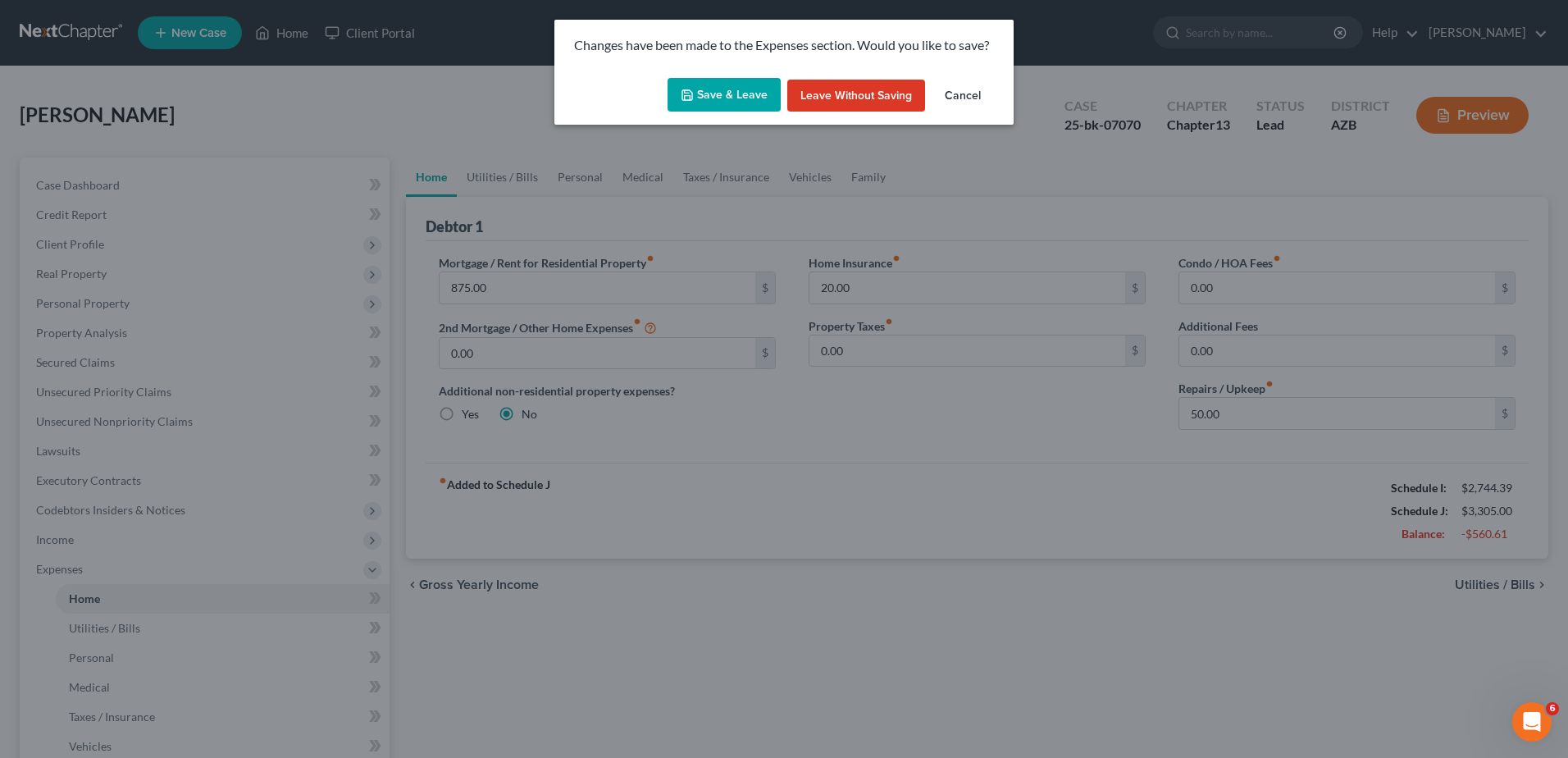
click at [724, 85] on button "Save & Leave" at bounding box center [724, 95] width 113 height 34
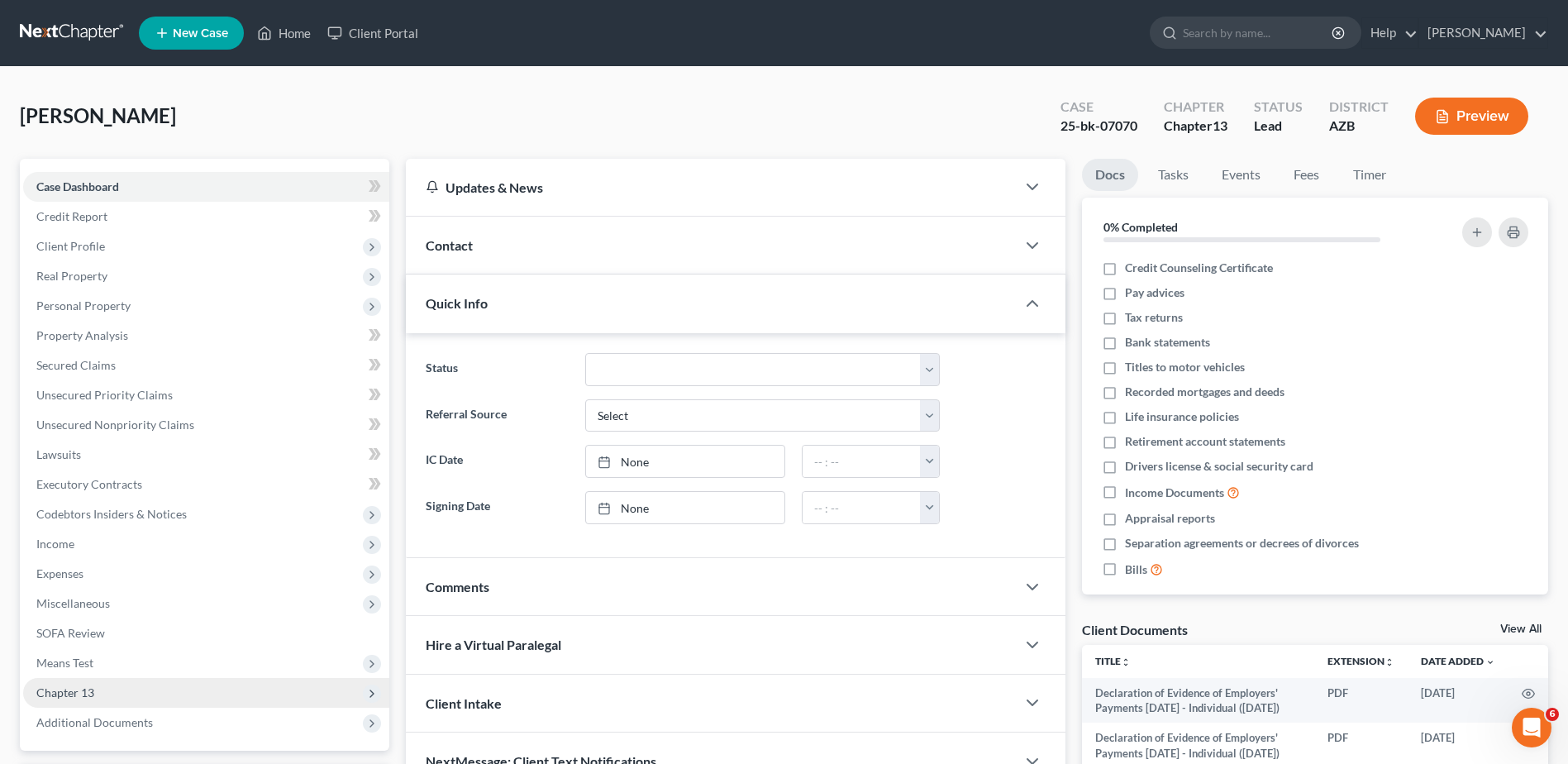
click at [66, 691] on span "Chapter 13" at bounding box center [65, 692] width 58 height 14
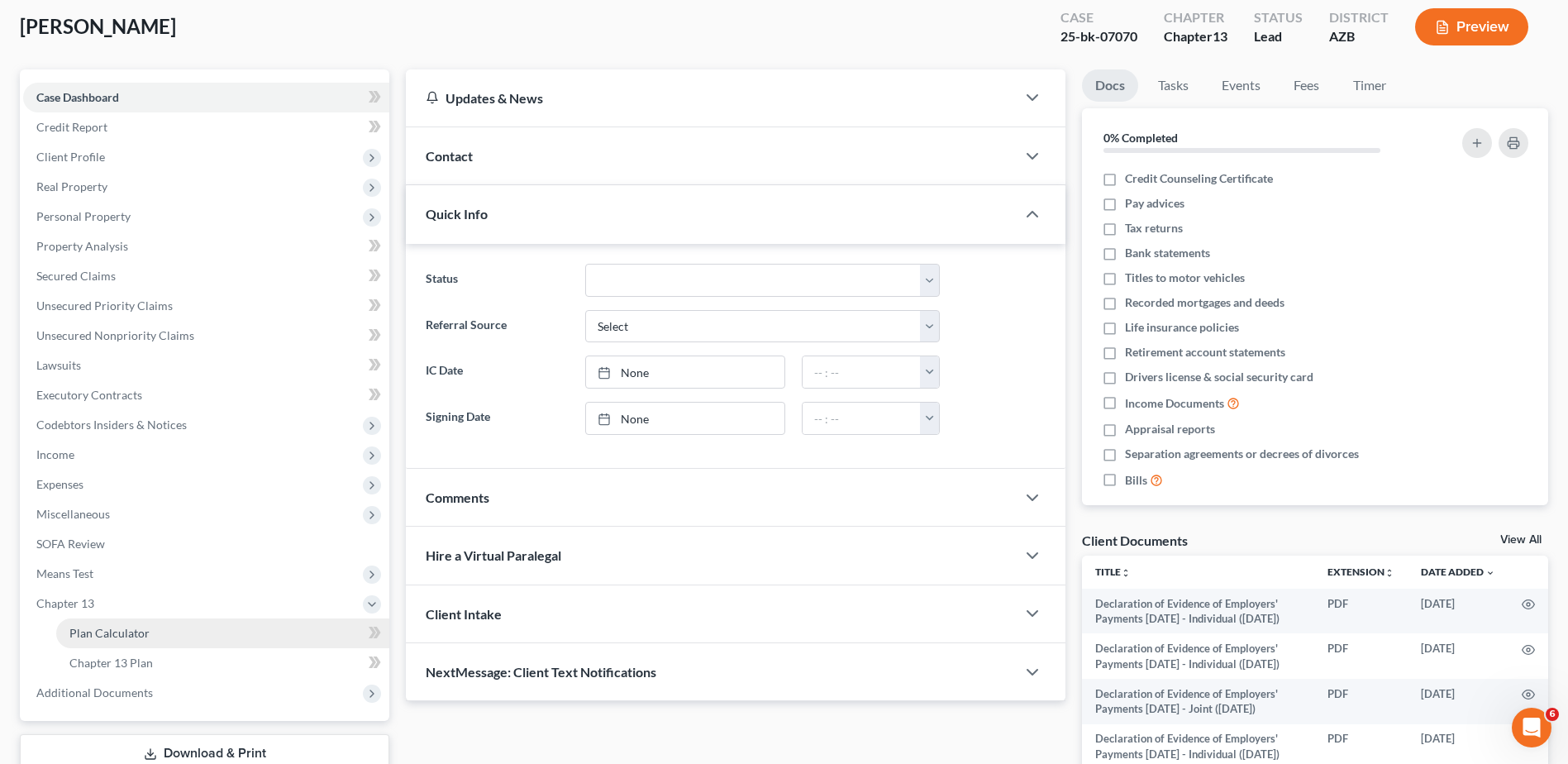
scroll to position [82, 0]
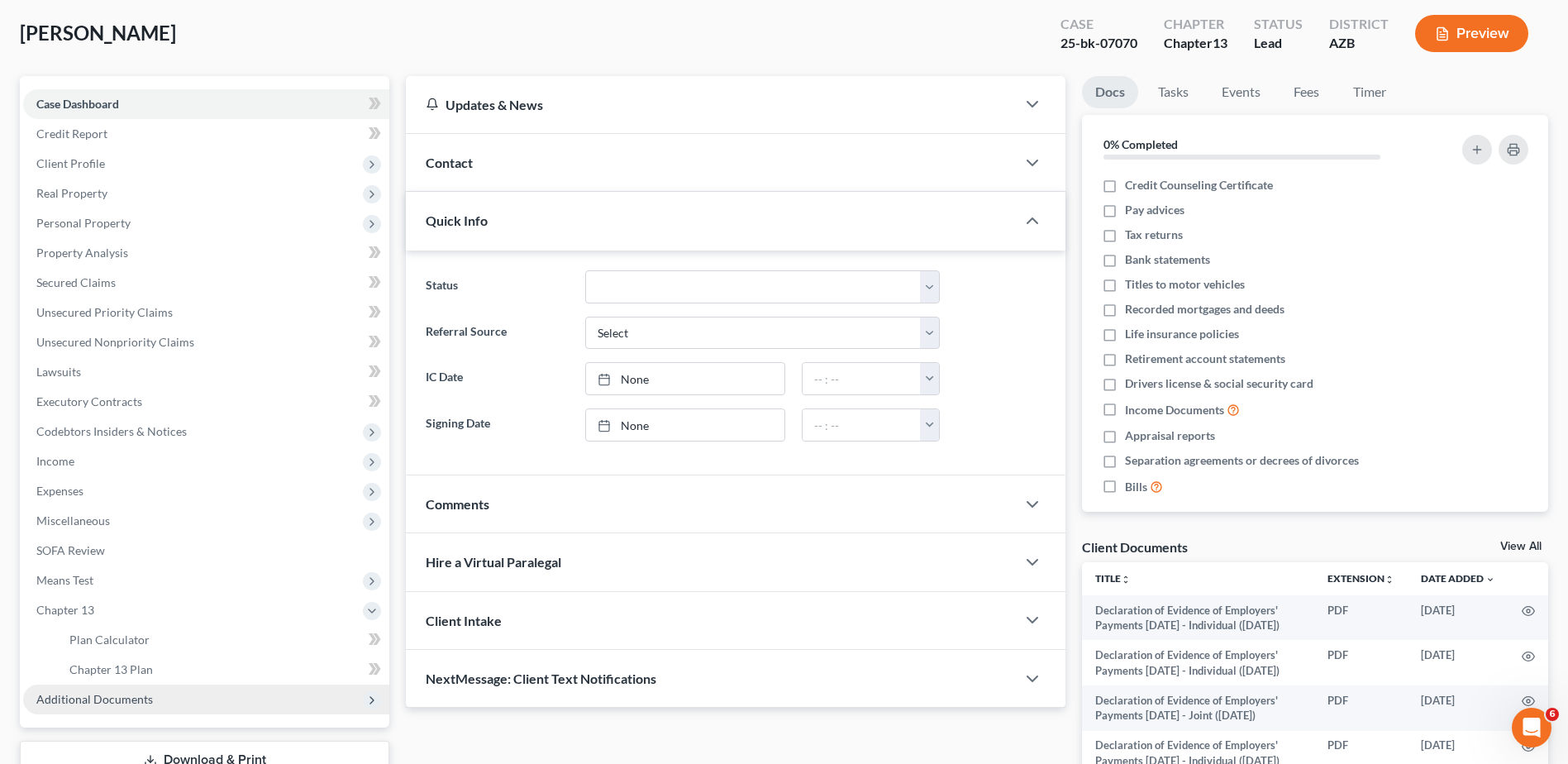
click at [110, 698] on span "Additional Documents" at bounding box center [94, 699] width 116 height 14
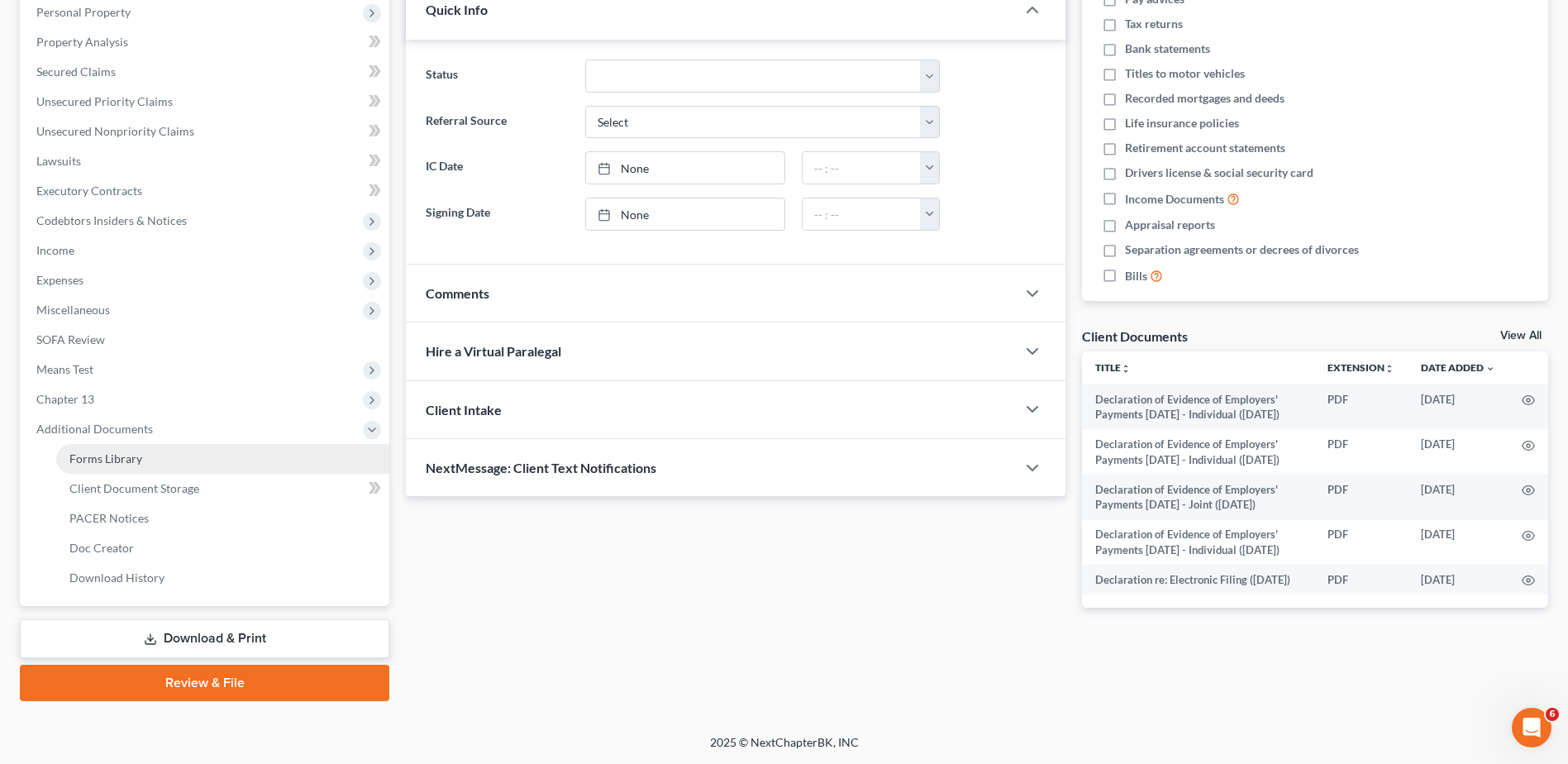
scroll to position [300, 0]
click at [218, 631] on link "Download & Print" at bounding box center [204, 638] width 370 height 39
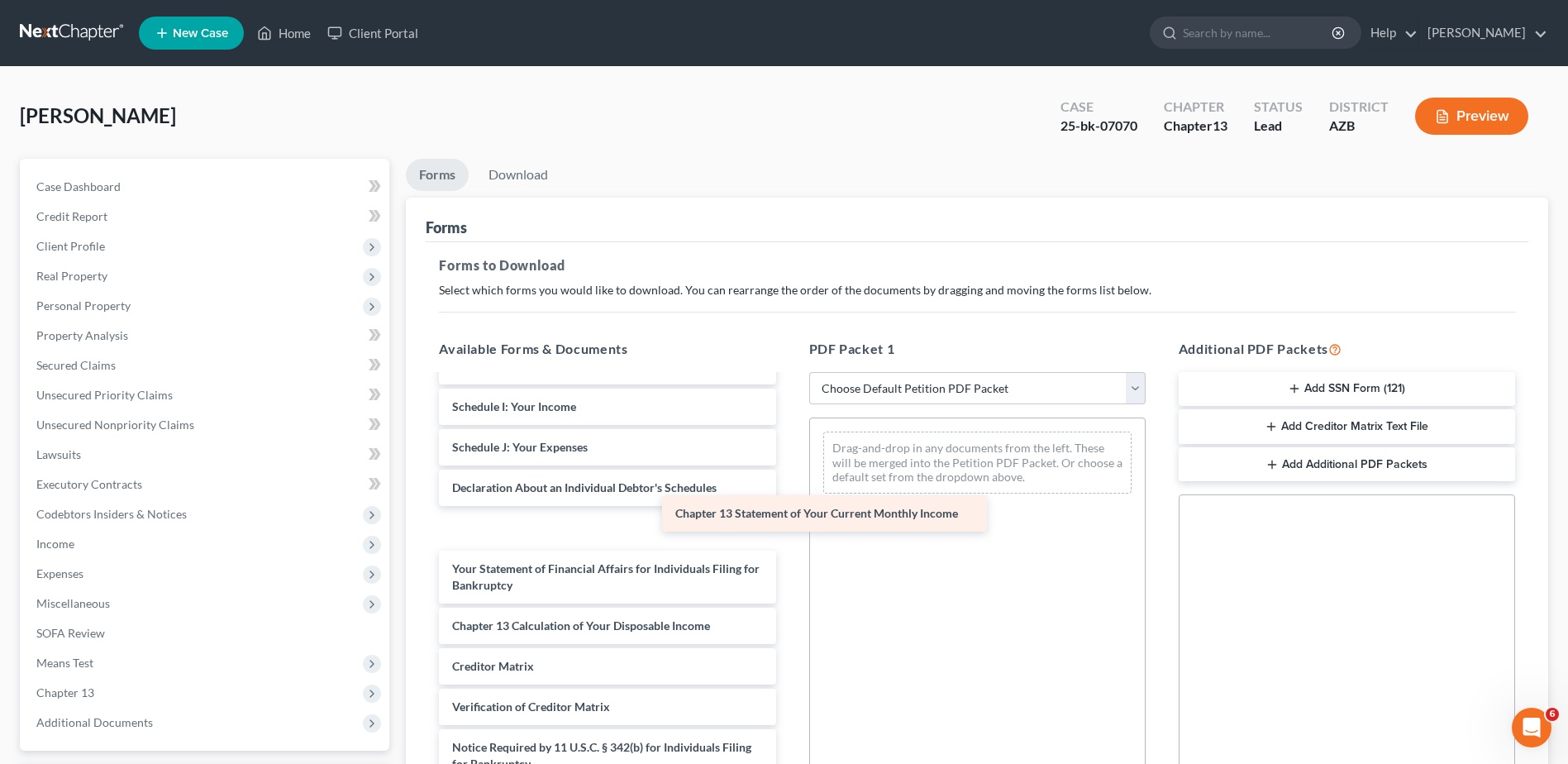
scroll to position [557, 0]
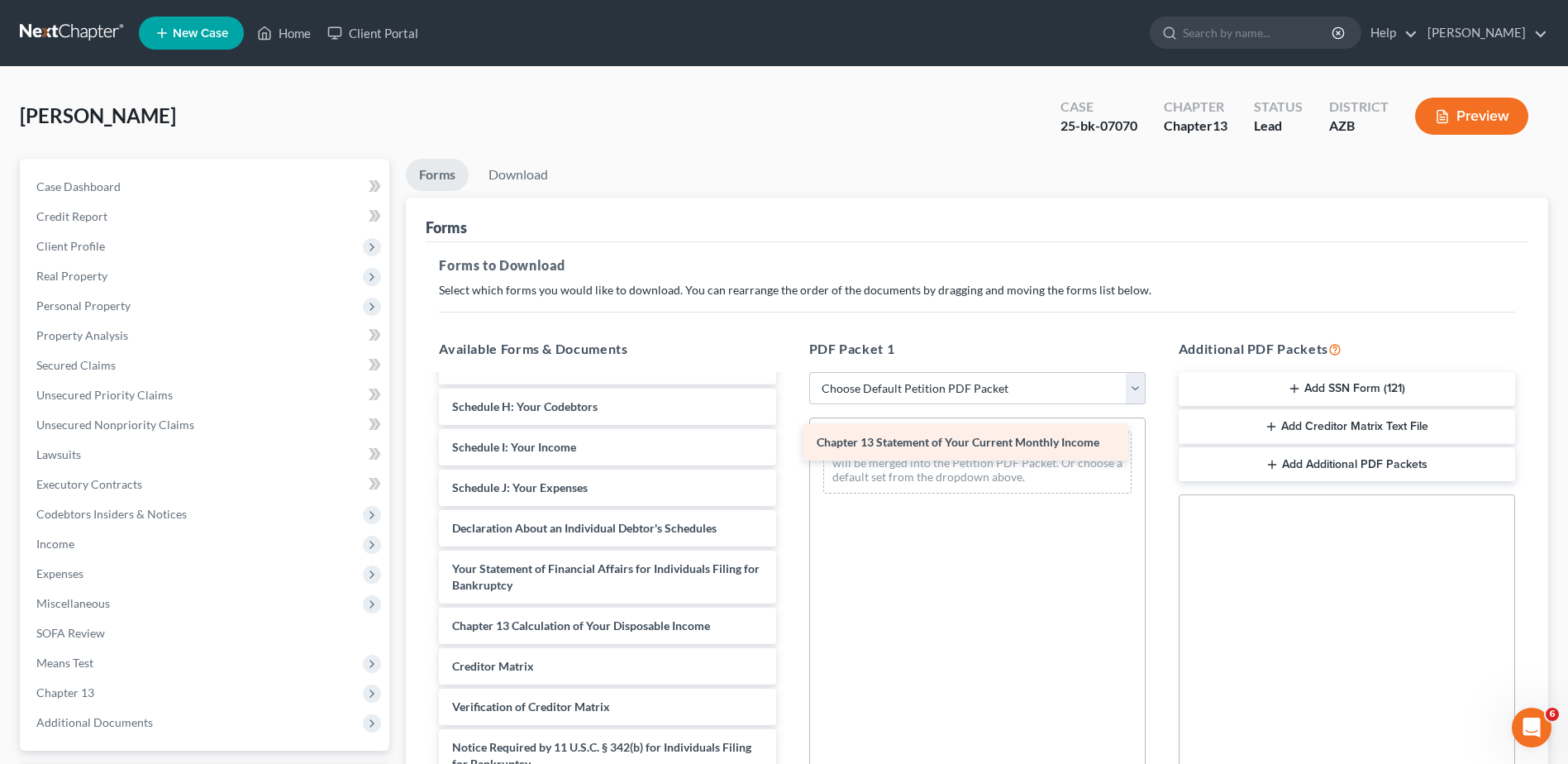
drag, startPoint x: 536, startPoint y: 579, endPoint x: 901, endPoint y: 435, distance: 392.4
click at [789, 435] on div "Chapter 13 Statement of Your Current Monthly Income Declaration of Evidence of …" at bounding box center [606, 321] width 363 height 1002
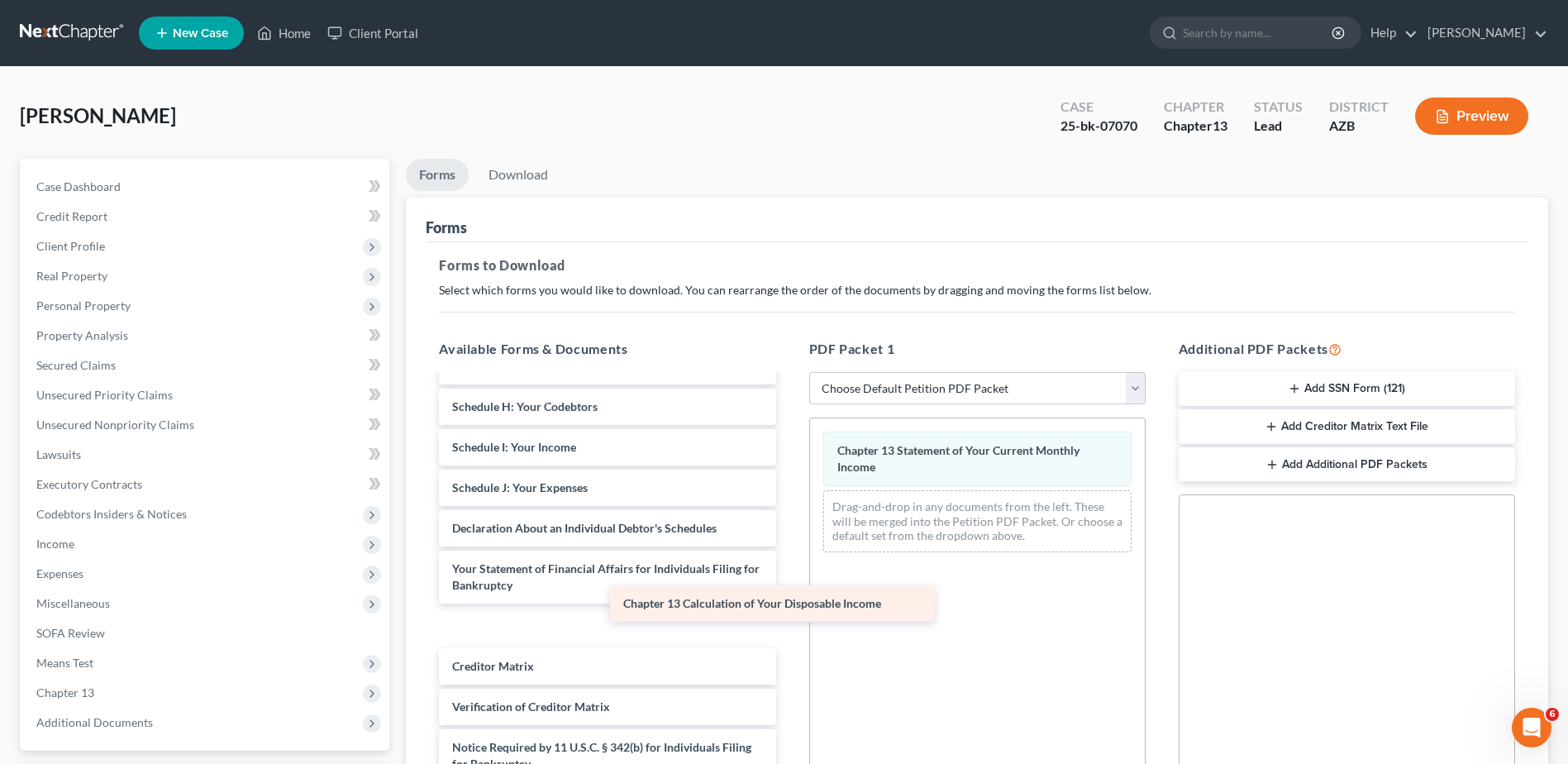
scroll to position [516, 0]
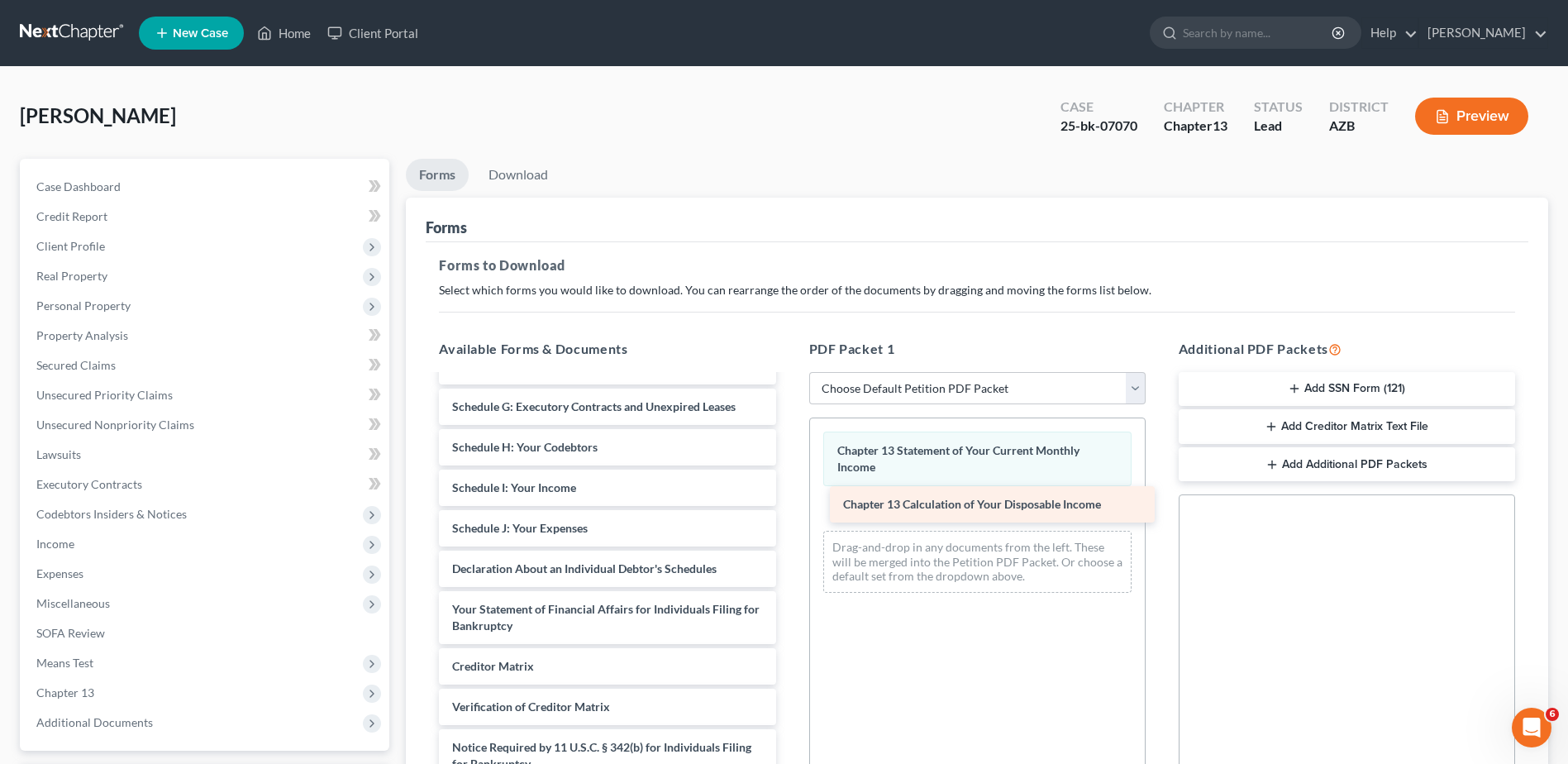
drag, startPoint x: 546, startPoint y: 619, endPoint x: 938, endPoint y: 497, distance: 410.5
click at [789, 497] on div "Chapter 13 Calculation of Your Disposable Income Declaration of Evidence of Emp…" at bounding box center [606, 341] width 363 height 963
click at [511, 170] on link "Download" at bounding box center [518, 175] width 86 height 32
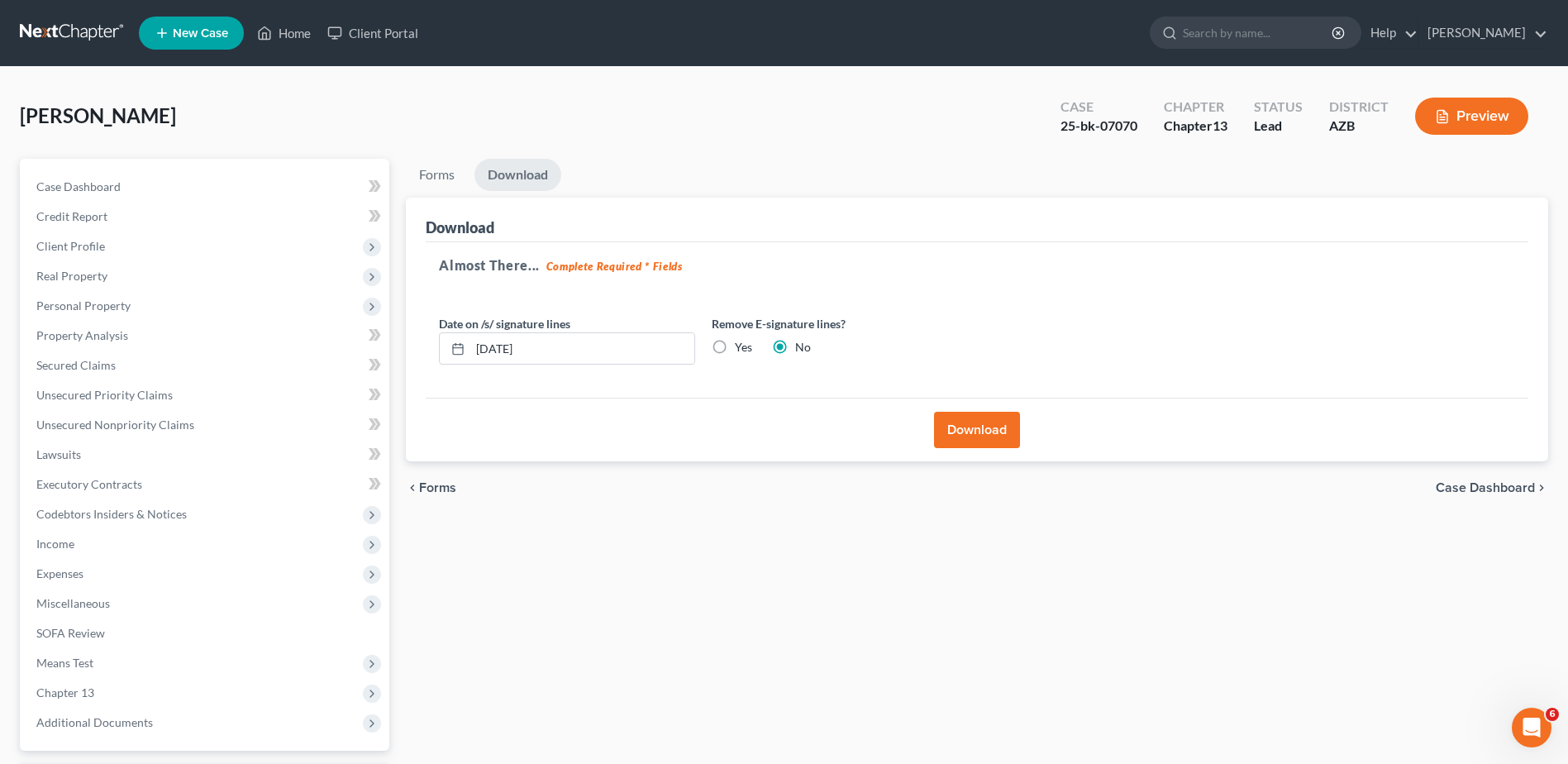
click at [970, 430] on button "Download" at bounding box center [977, 429] width 86 height 36
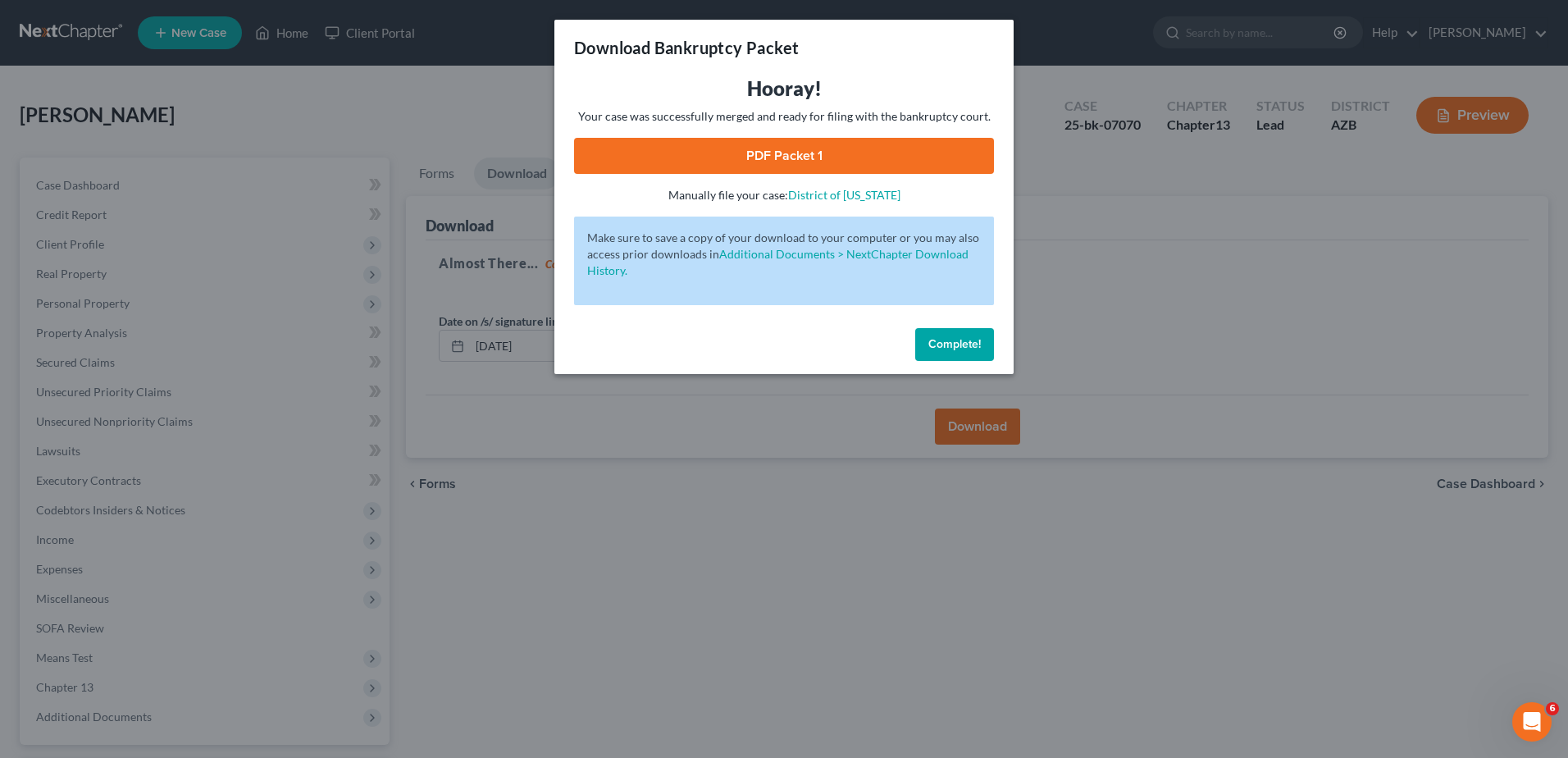
click at [797, 149] on link "PDF Packet 1" at bounding box center [784, 156] width 419 height 36
click at [66, 327] on div "Download Bankruptcy Packet Hooray! Your case was successfully merged and ready …" at bounding box center [784, 379] width 1568 height 758
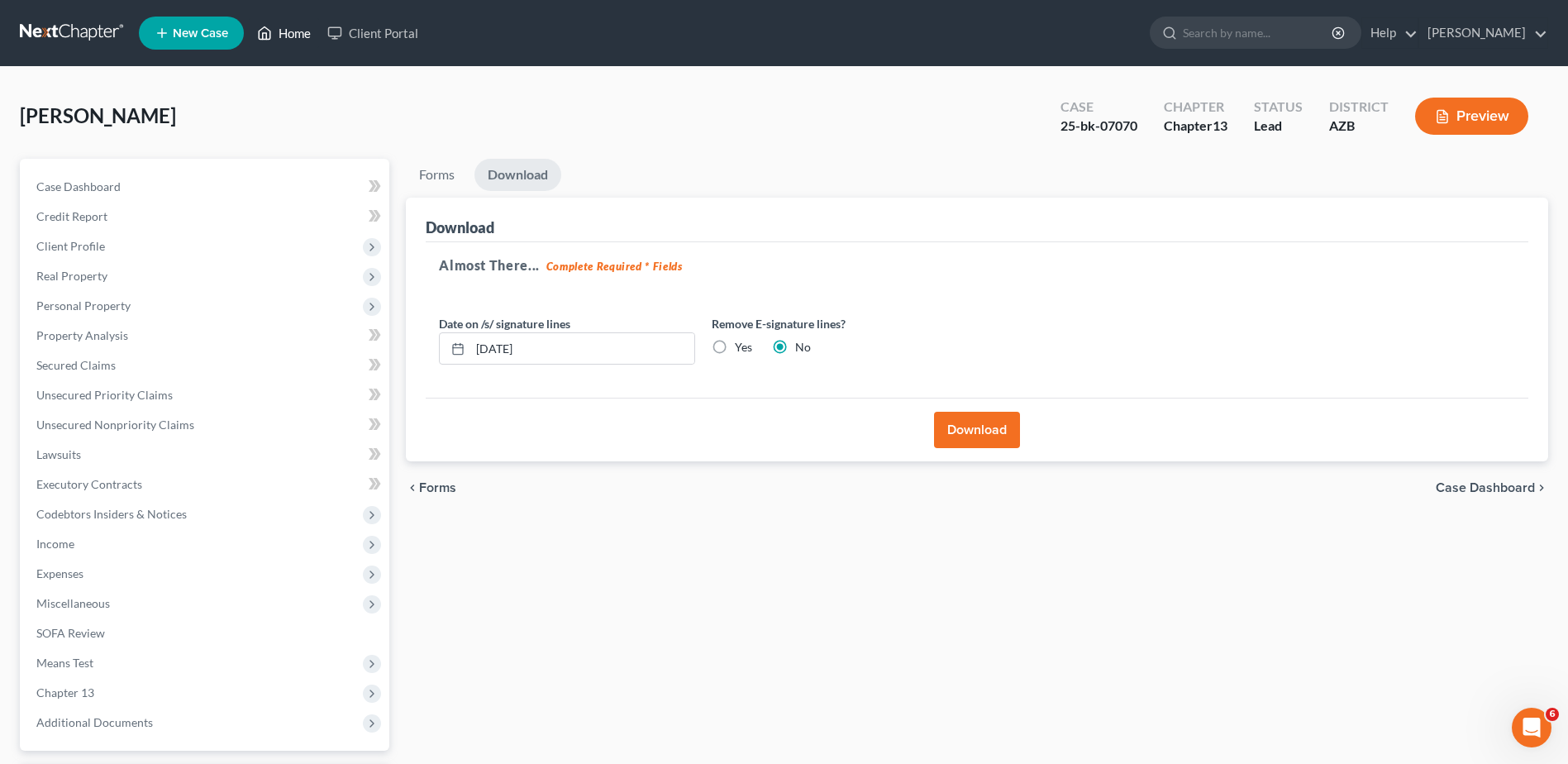
click at [288, 23] on link "Home" at bounding box center [284, 34] width 70 height 30
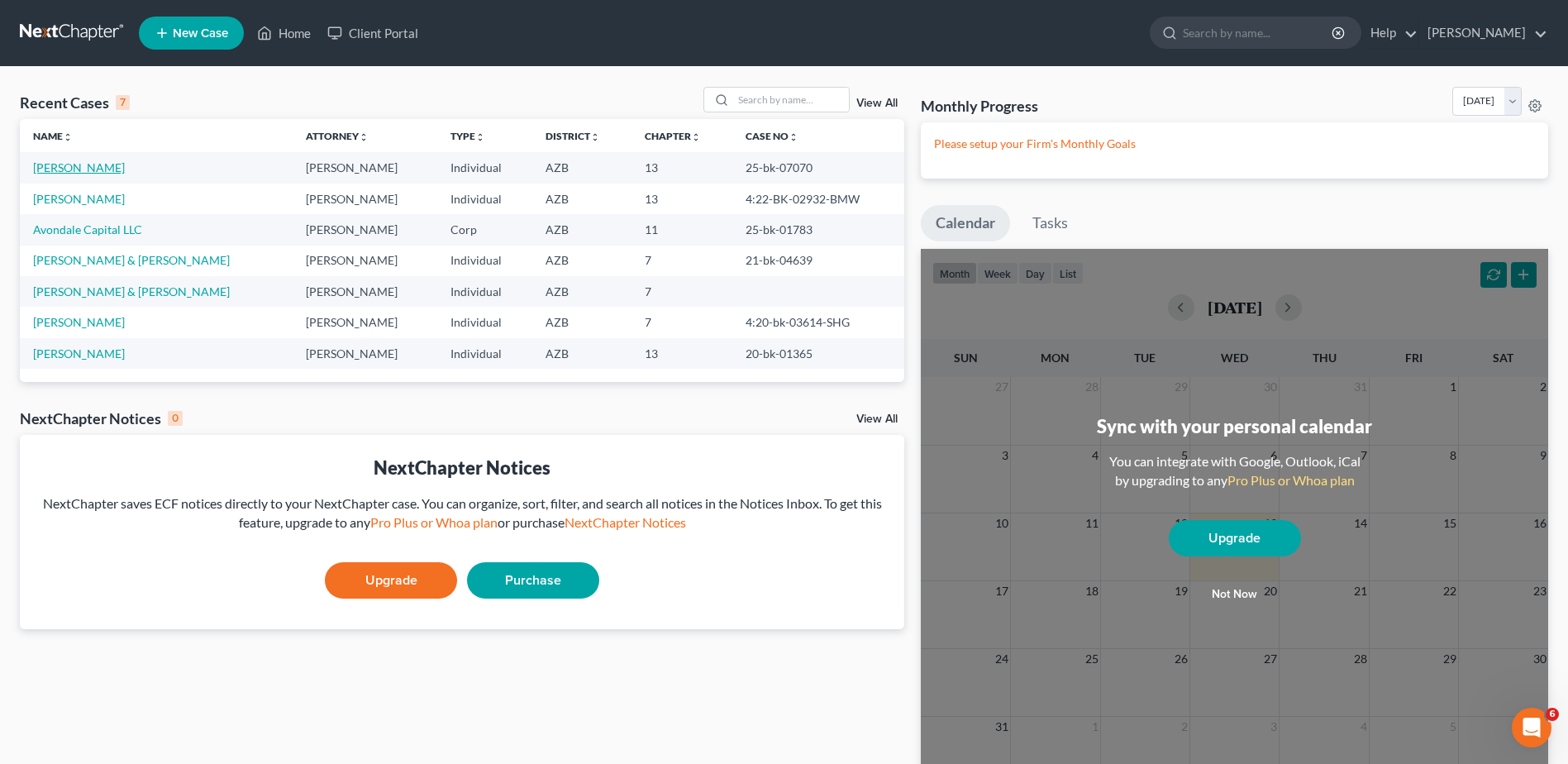
click at [89, 167] on link "[PERSON_NAME]" at bounding box center [79, 168] width 92 height 14
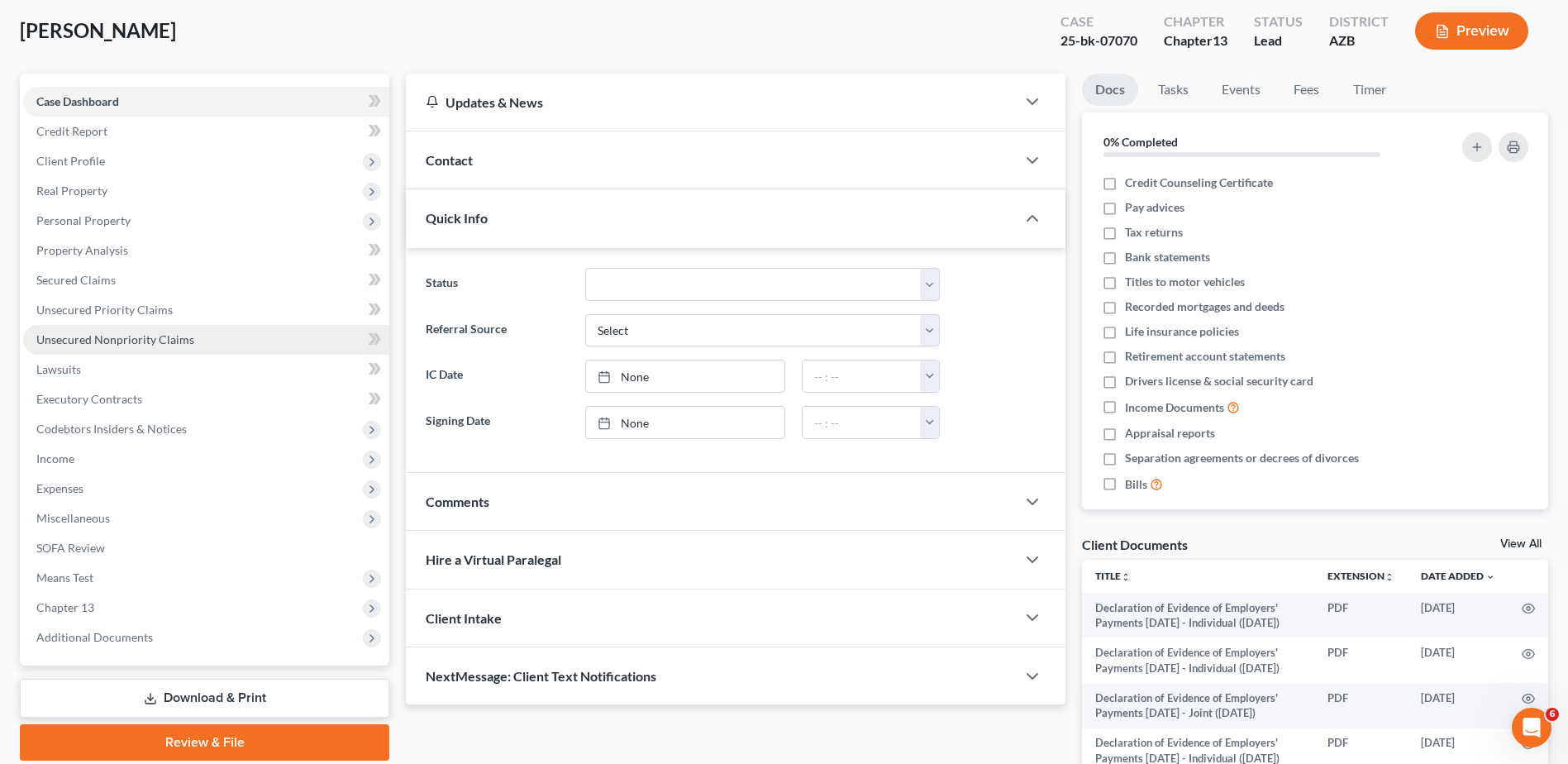
scroll to position [110, 0]
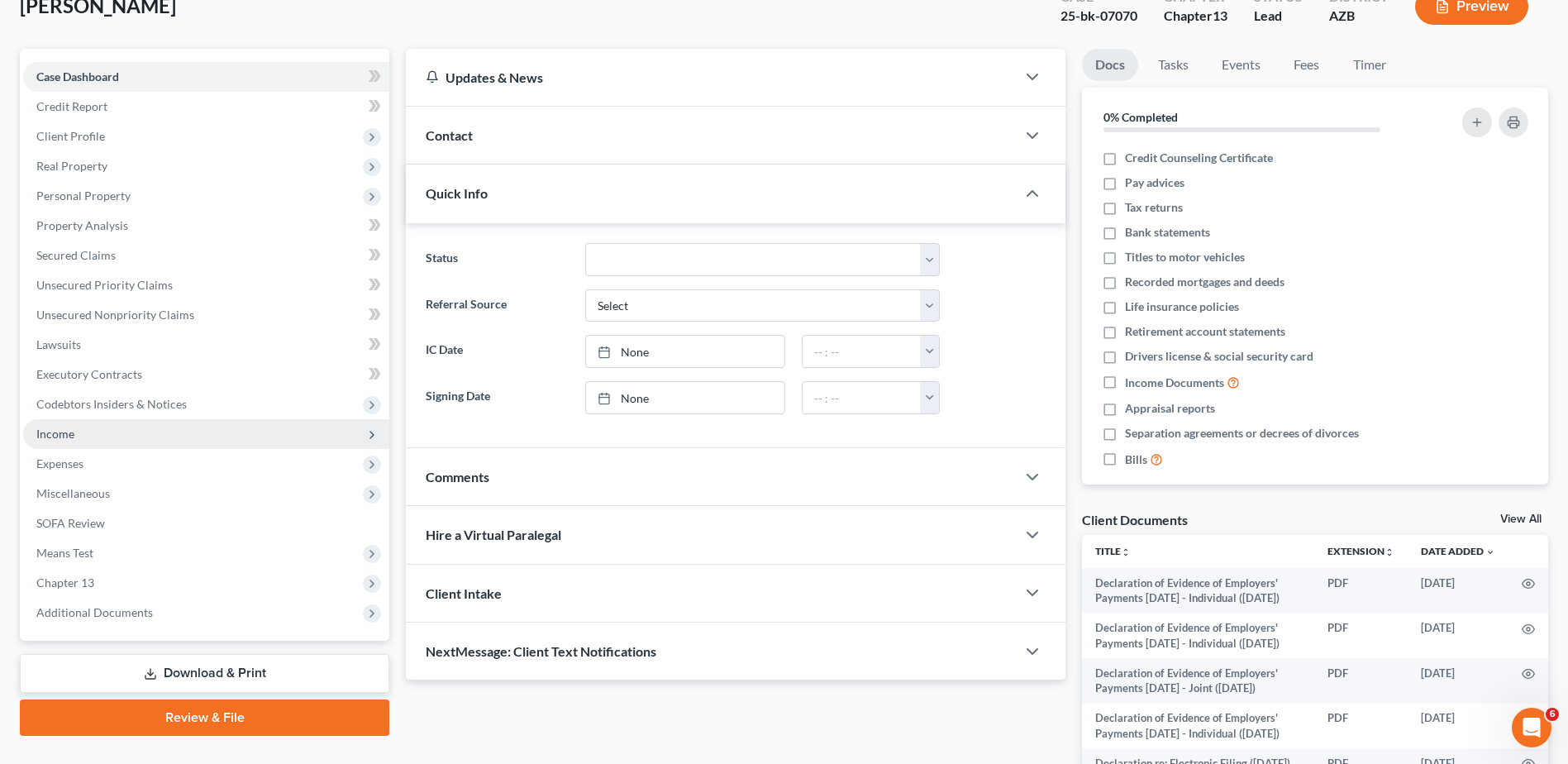
click at [61, 430] on span "Income" at bounding box center [55, 433] width 38 height 14
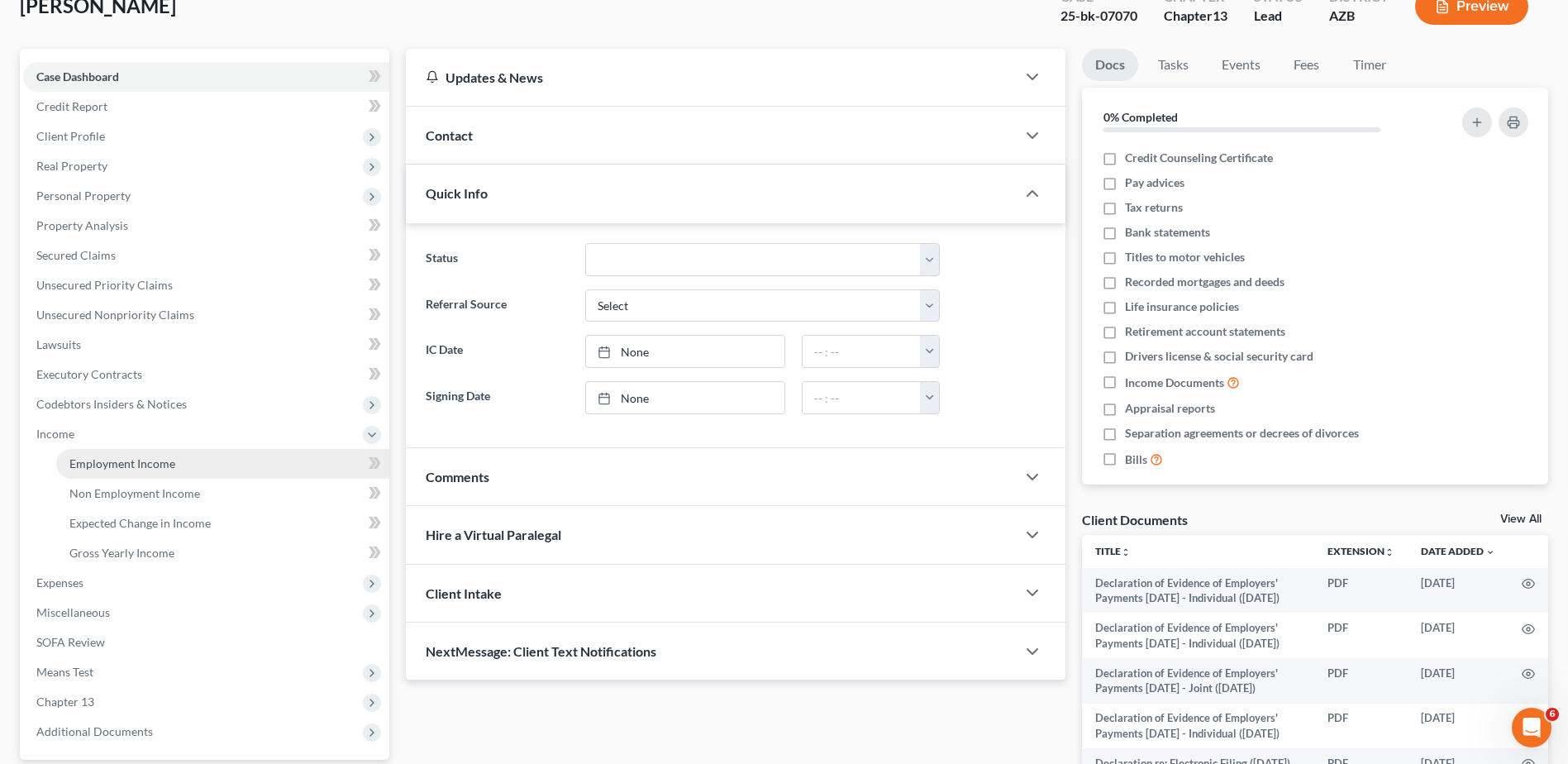
click at [141, 464] on span "Employment Income" at bounding box center [121, 464] width 105 height 14
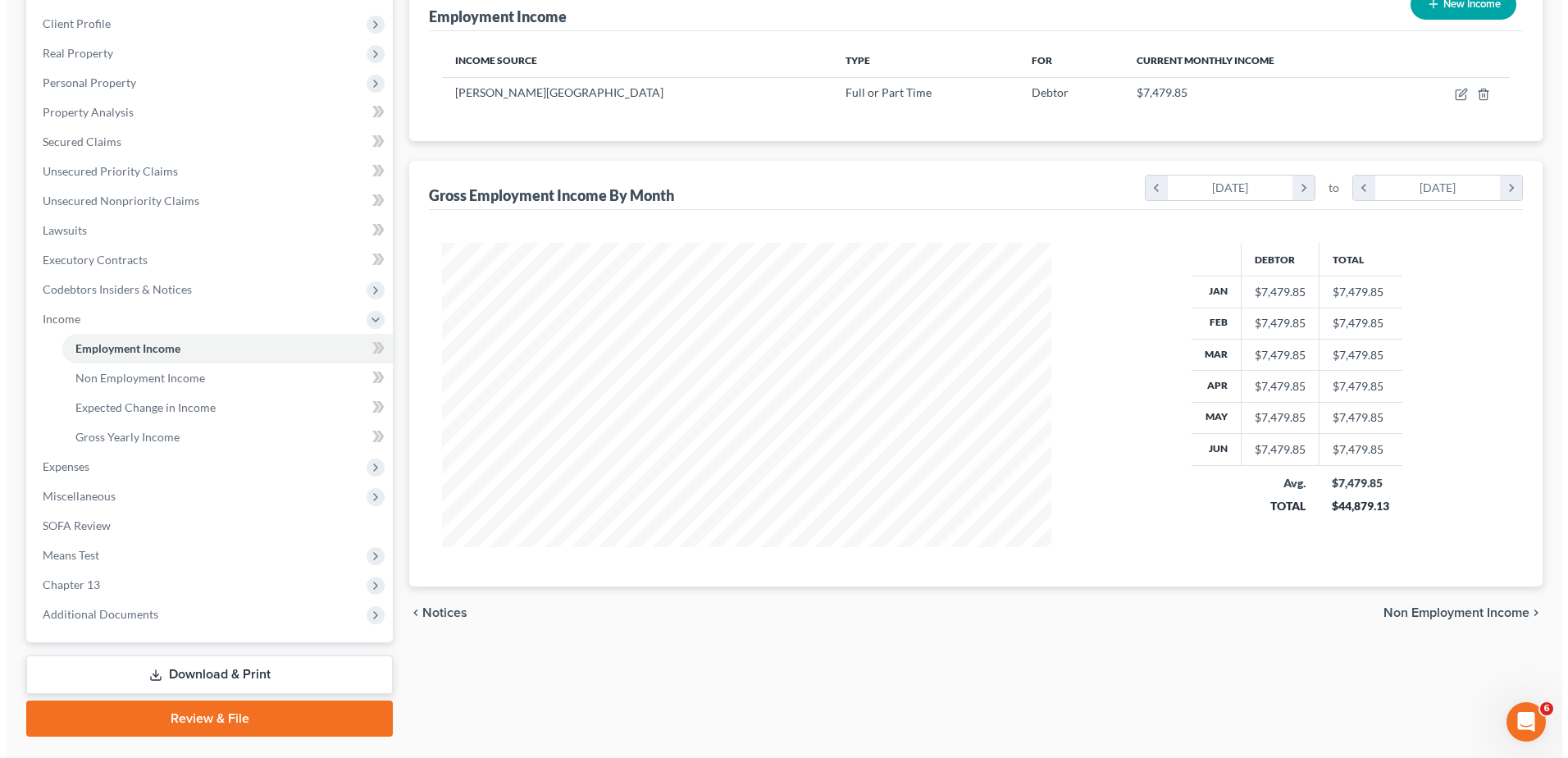
scroll to position [207, 0]
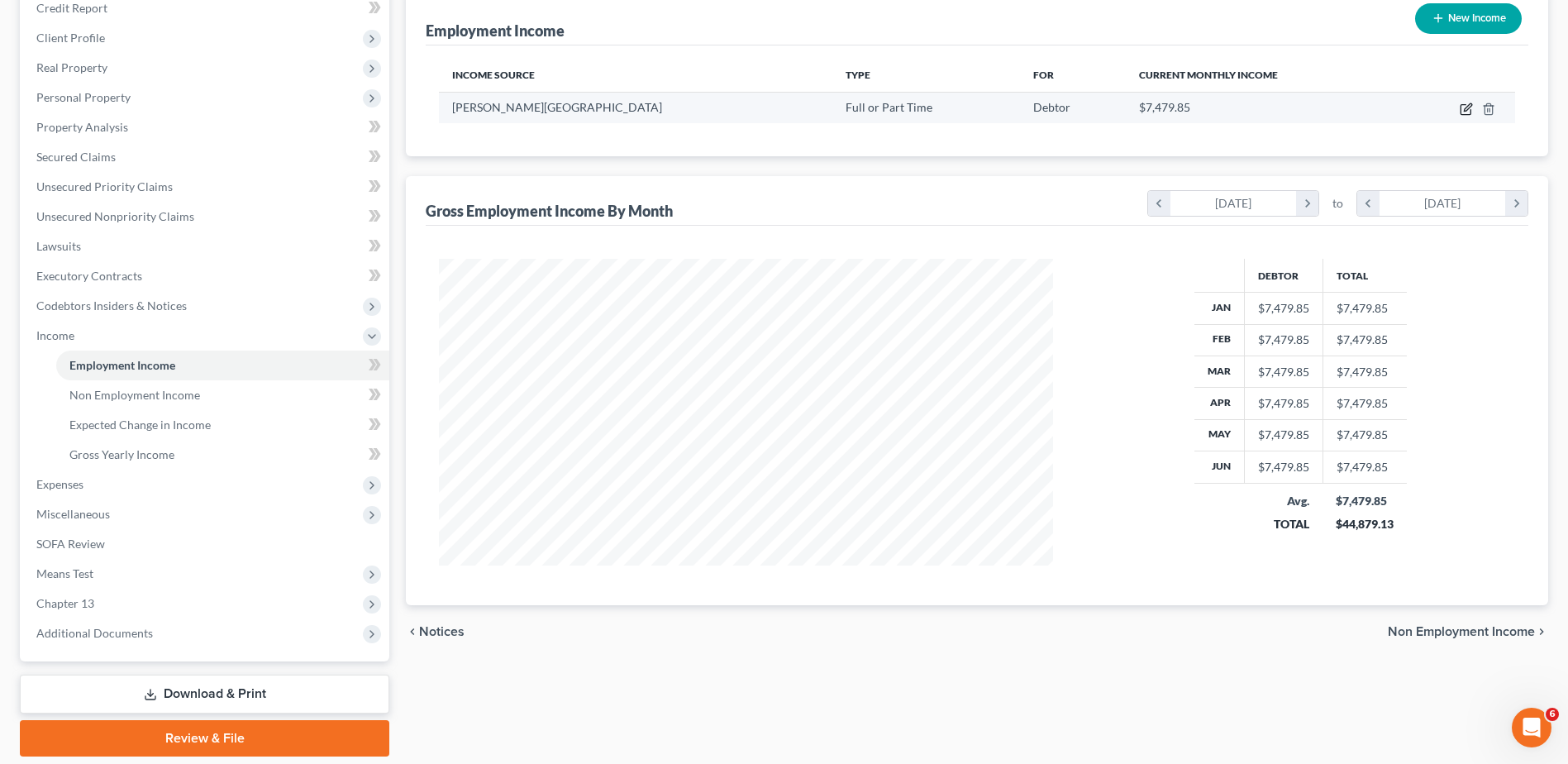
click at [1466, 105] on icon "button" at bounding box center [1466, 109] width 13 height 13
select select "0"
select select "3"
select select "2"
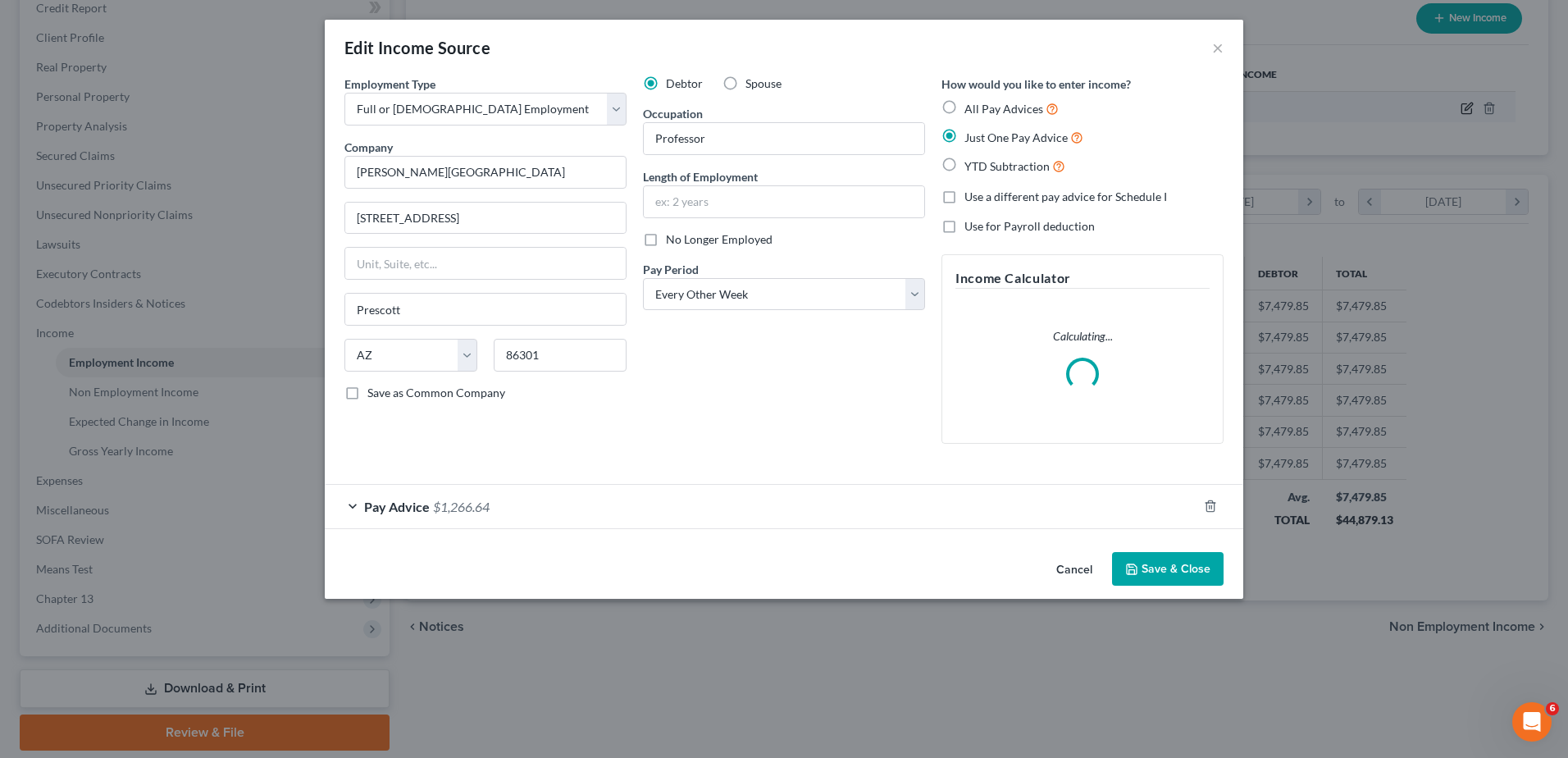
scroll to position [307, 648]
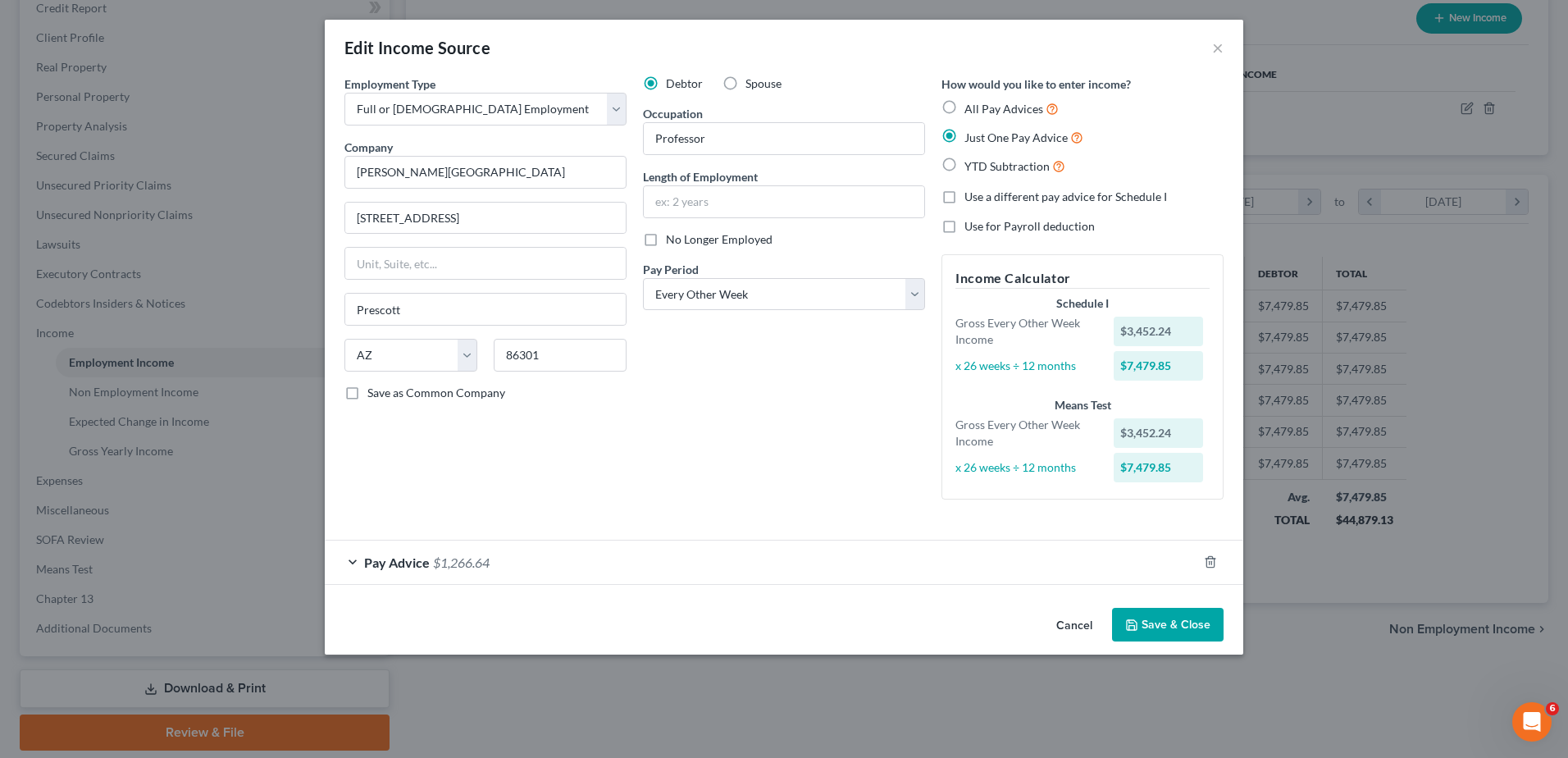
click at [433, 553] on div "Pay Advice $1,266.64" at bounding box center [761, 562] width 872 height 43
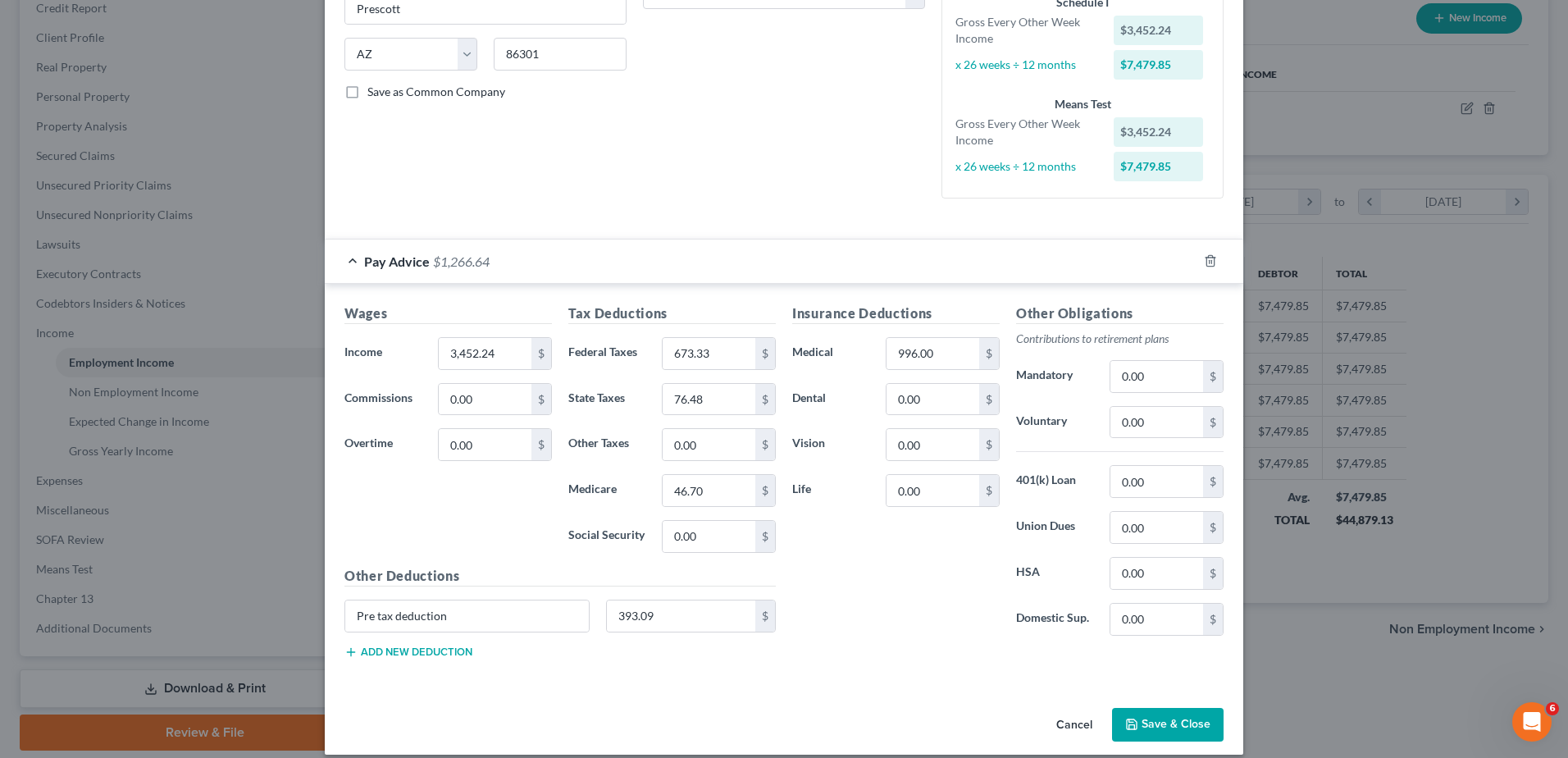
scroll to position [273, 0]
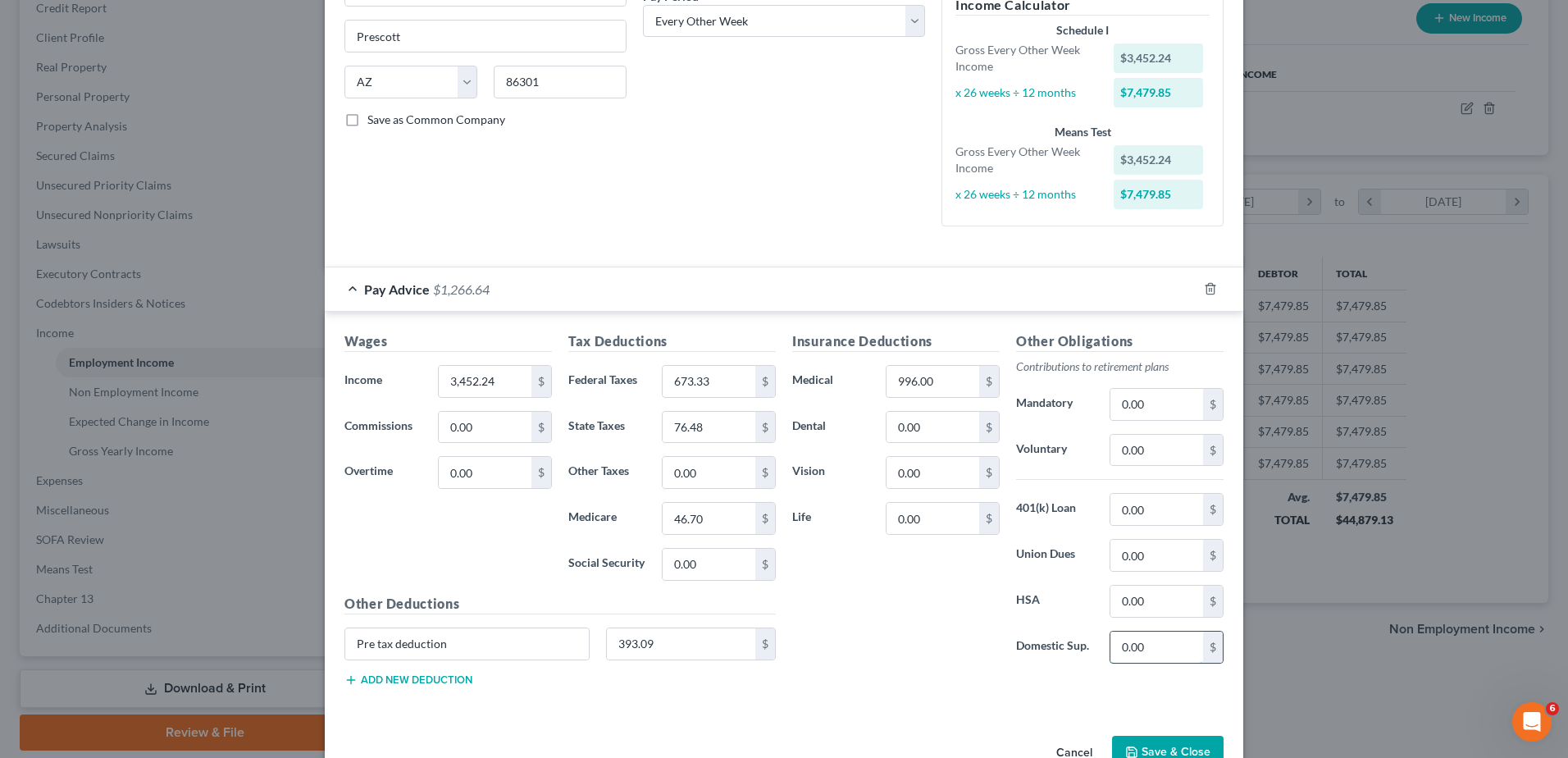
click at [1113, 648] on input "0.00" at bounding box center [1156, 646] width 92 height 31
type input "500"
click at [1156, 681] on div "Insurance Deductions Medical 996.00 $ Dental 0.00 $ Vision 0.00 $ Life 0.00 $ O…" at bounding box center [1008, 515] width 448 height 368
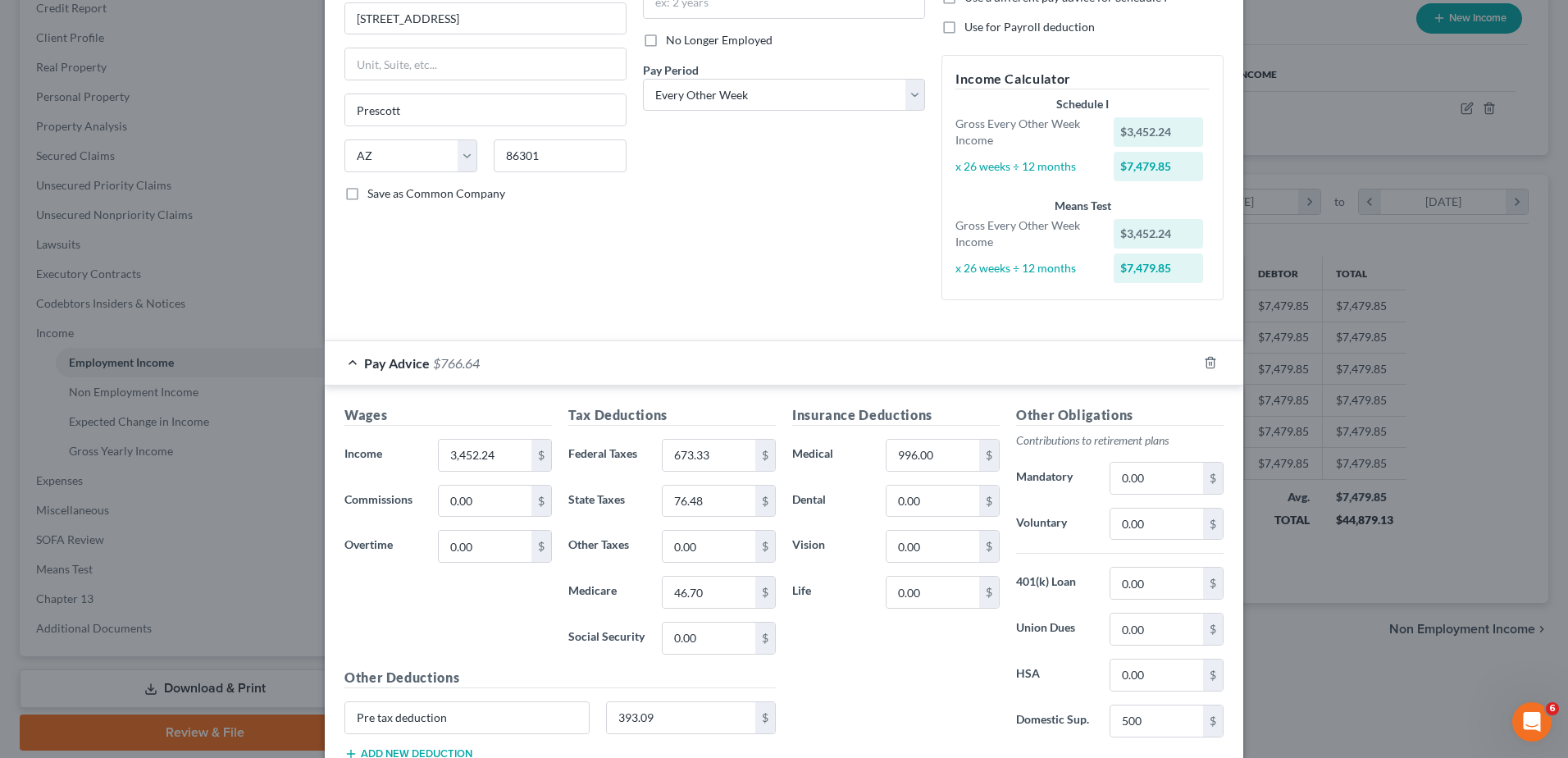
scroll to position [219, 0]
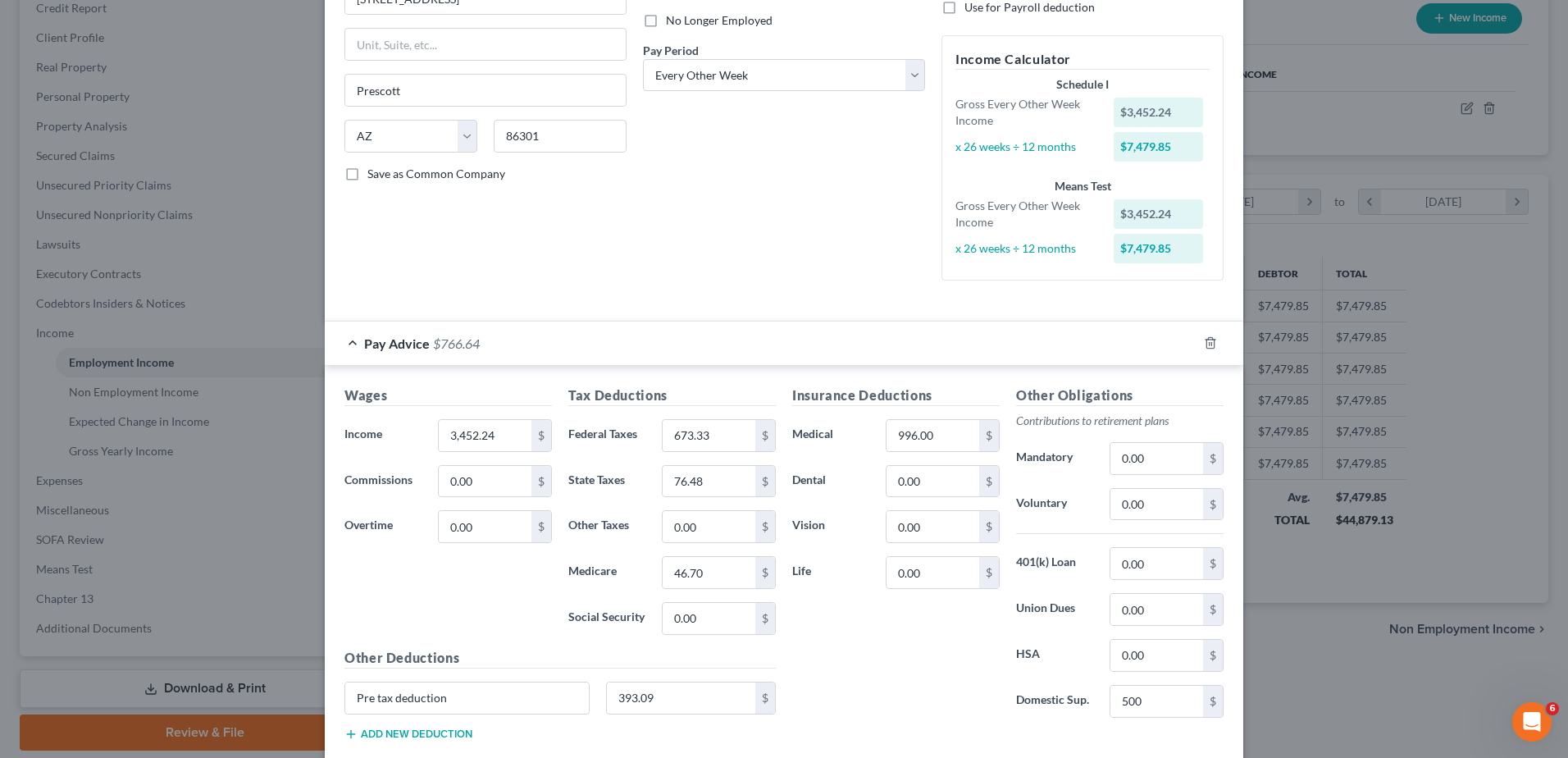
click at [1257, 615] on div "Edit Income Source × Employment Type * Select Full or [DEMOGRAPHIC_DATA] Employ…" at bounding box center [784, 379] width 1568 height 758
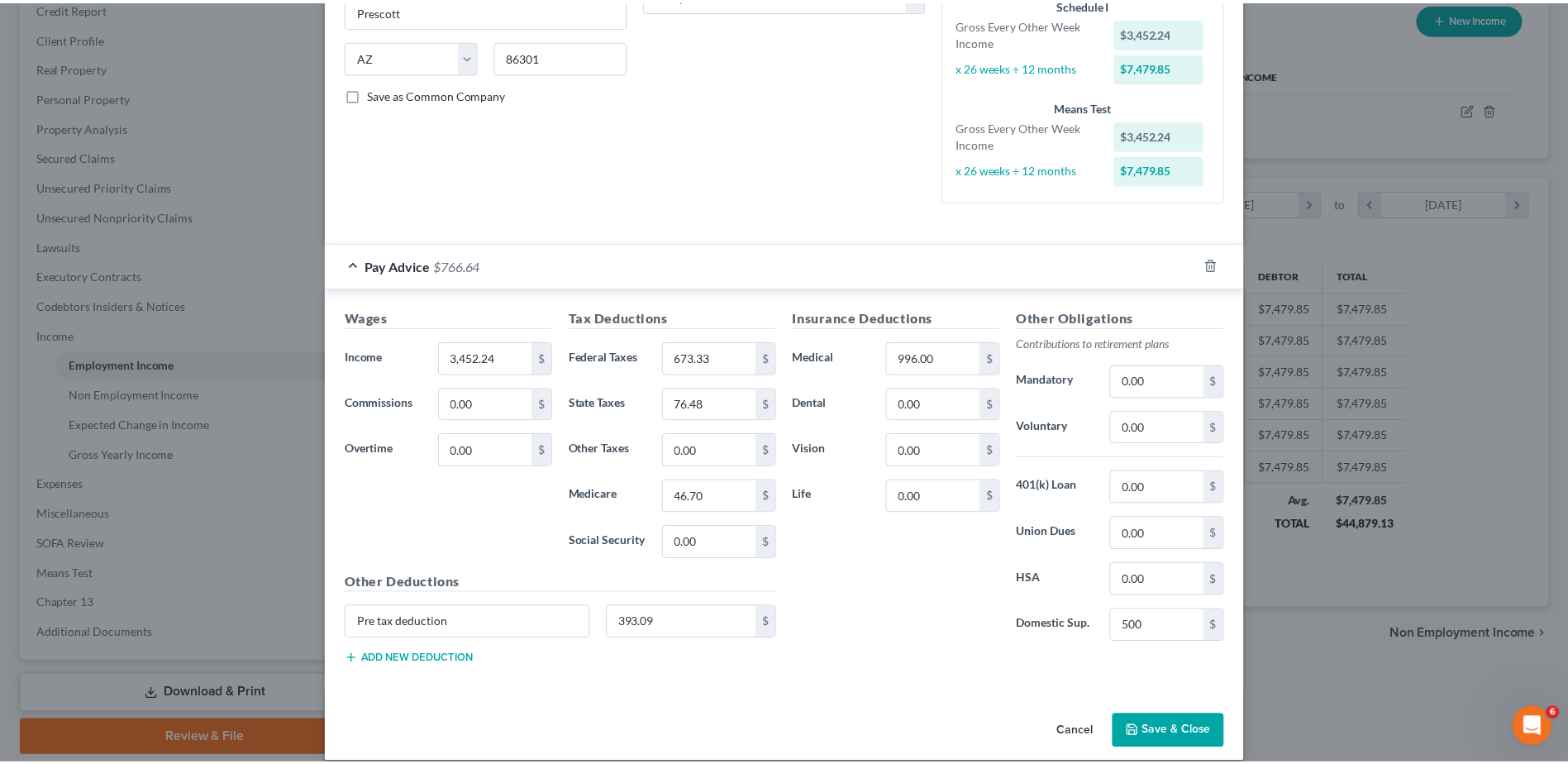
scroll to position [320, 0]
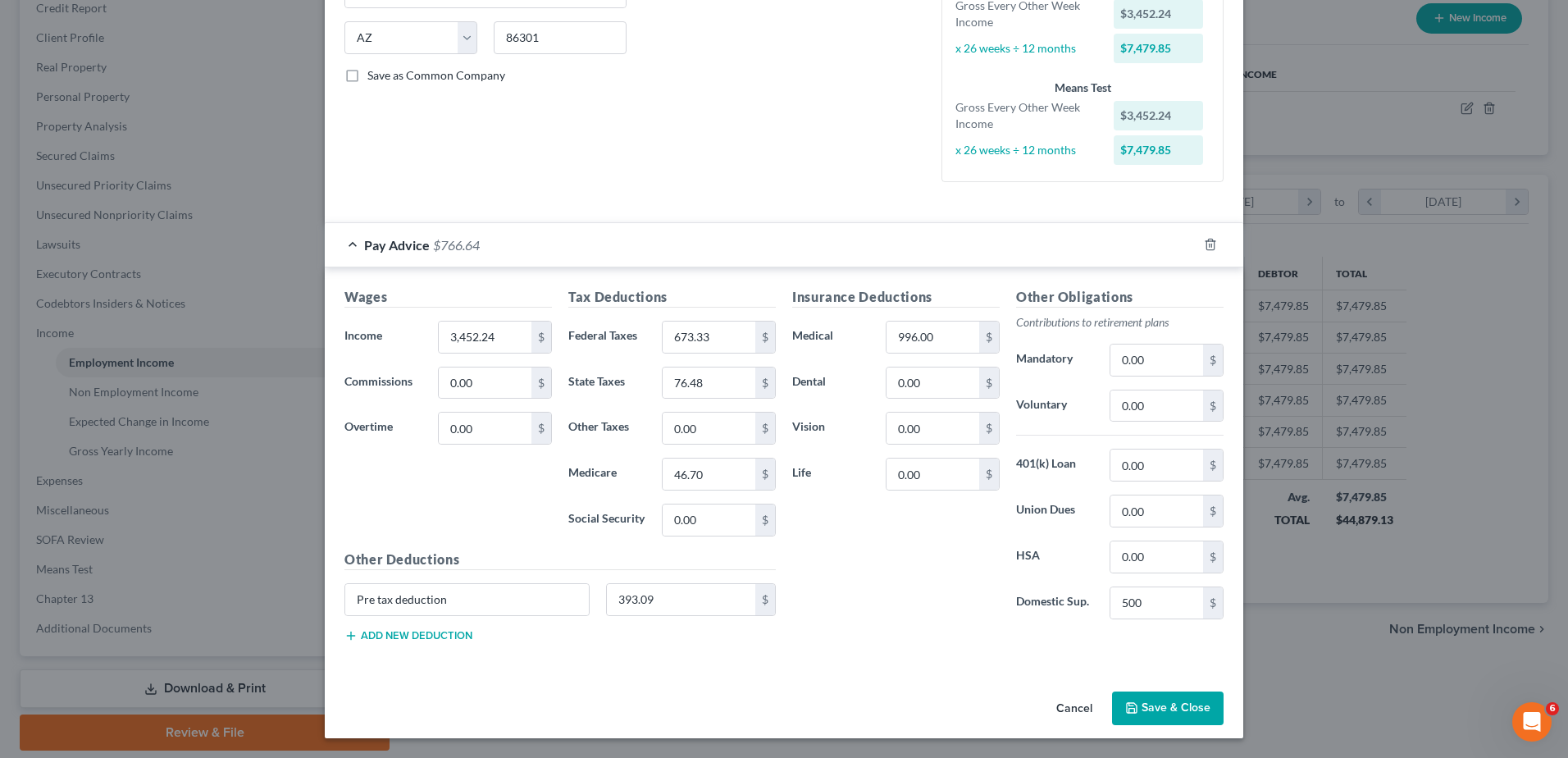
click at [1164, 703] on button "Save & Close" at bounding box center [1168, 708] width 112 height 34
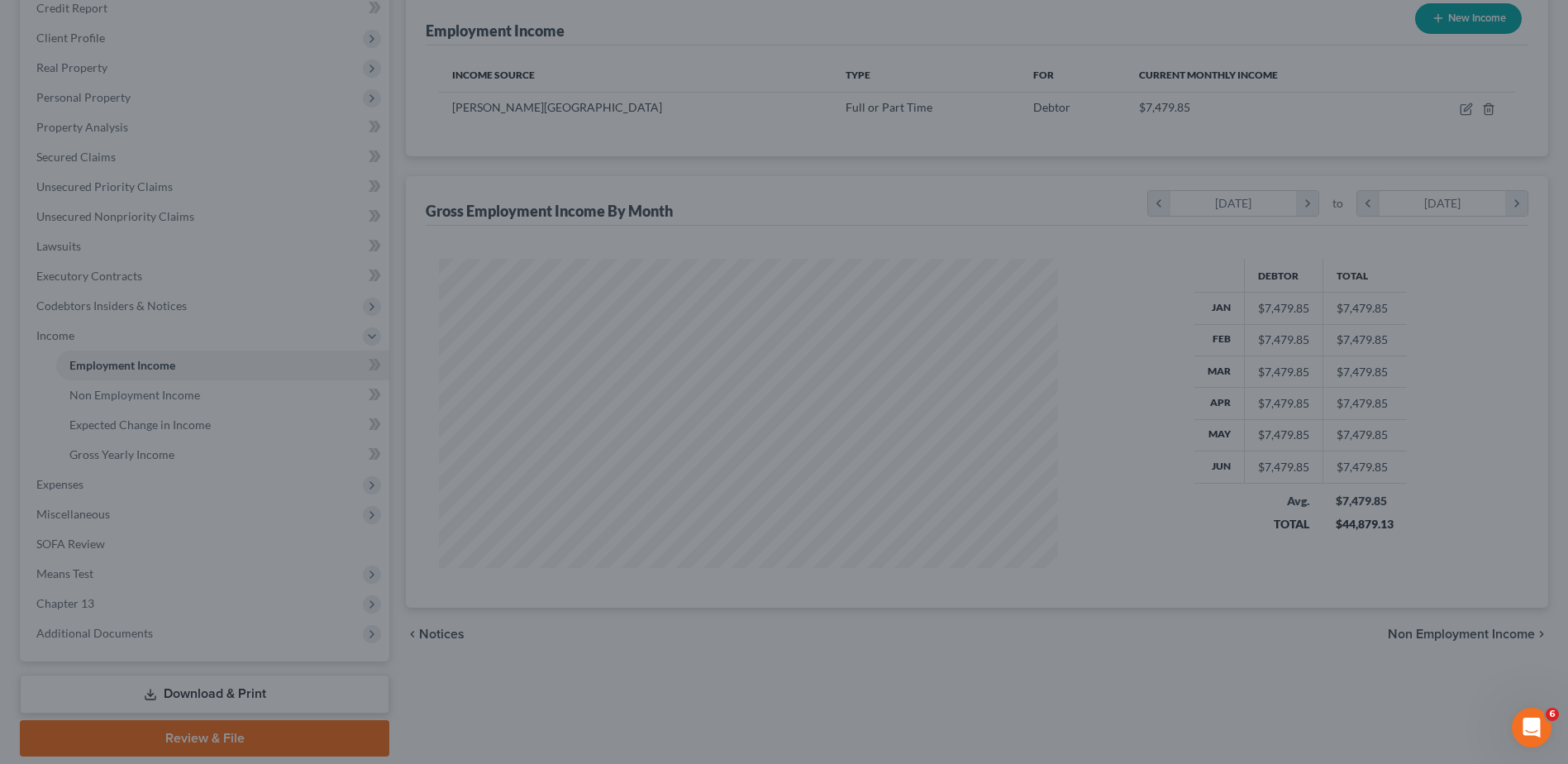
scroll to position [826233, 825954]
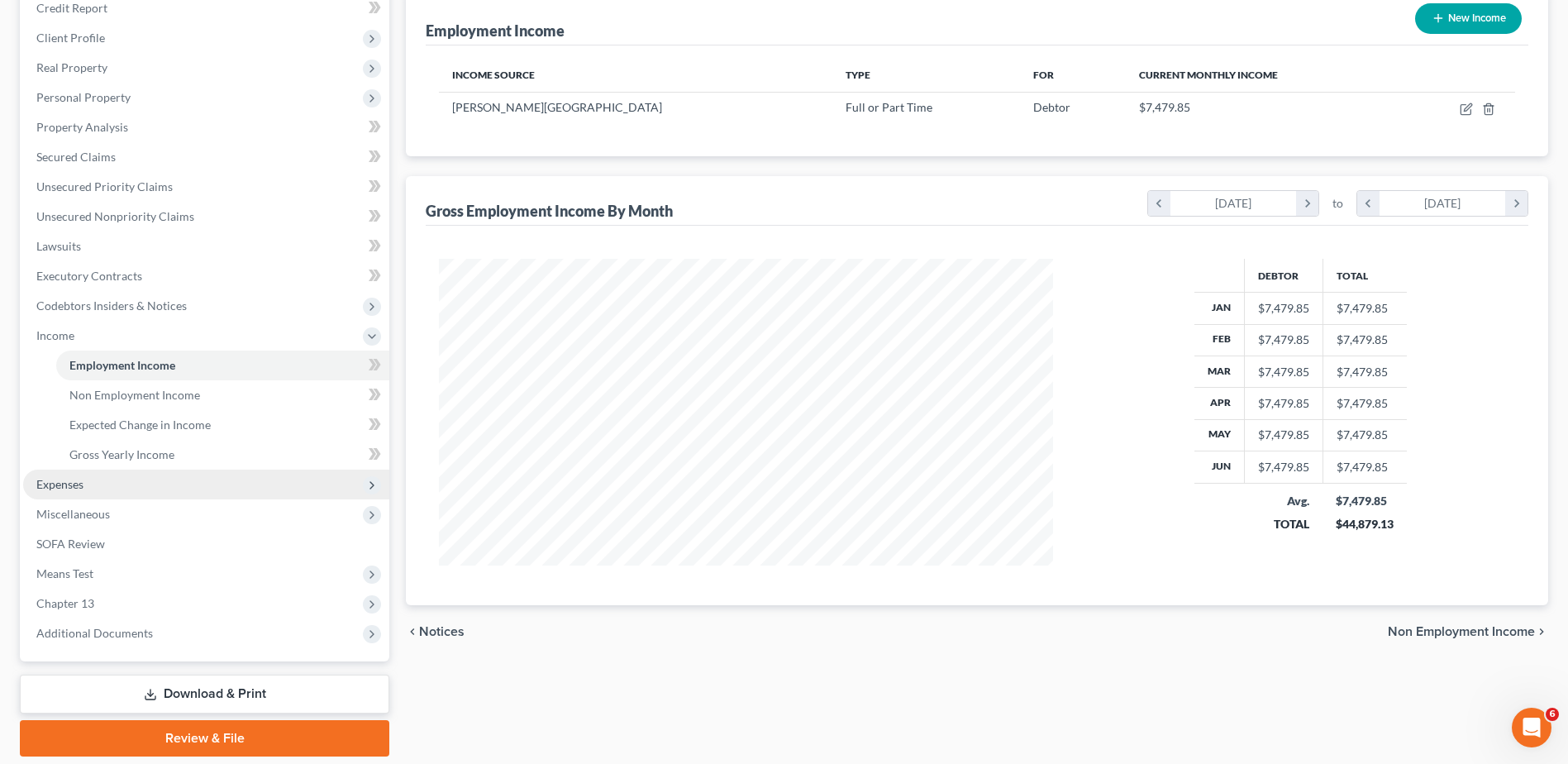
click at [69, 475] on span "Expenses" at bounding box center [206, 485] width 366 height 30
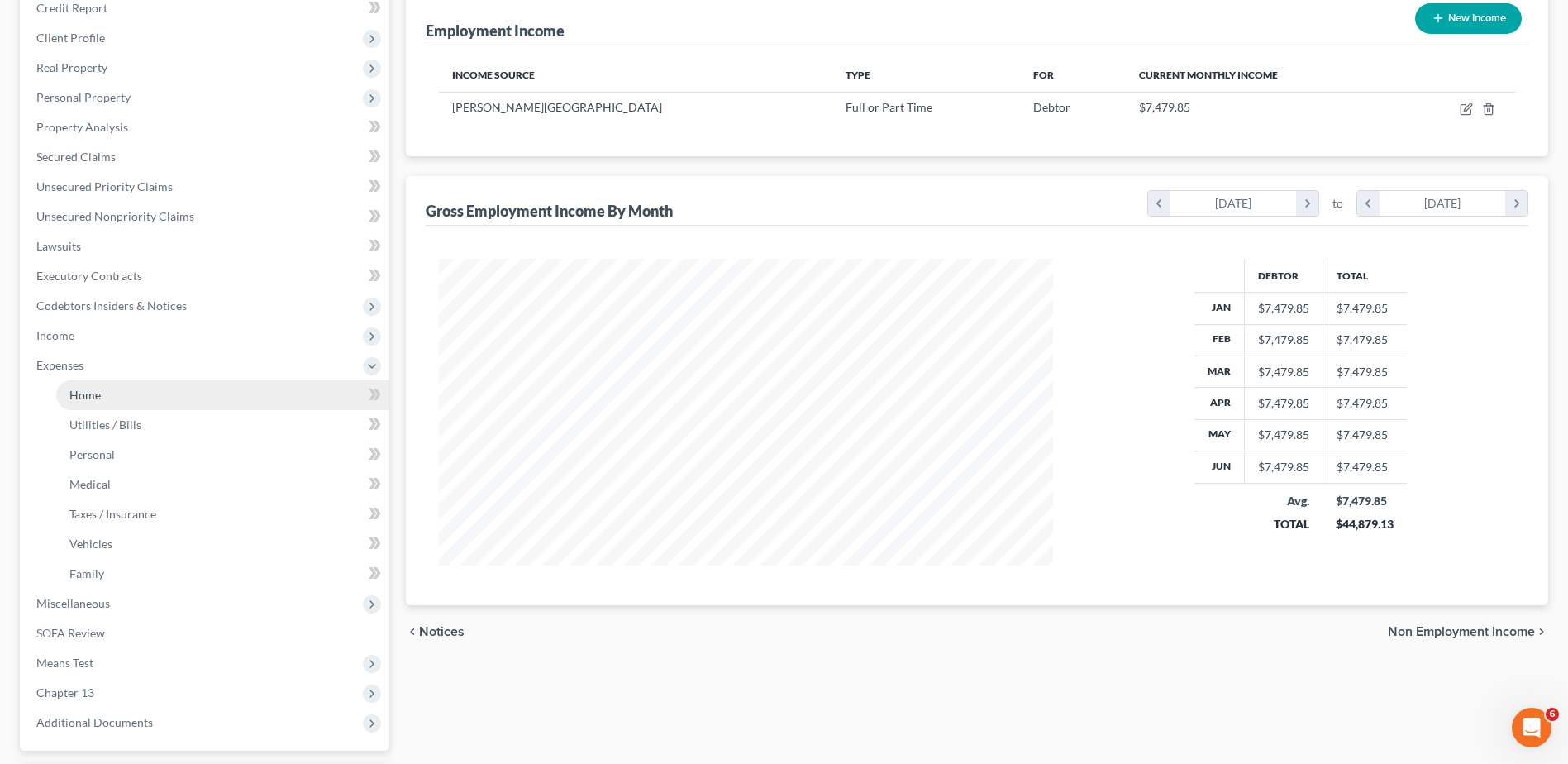
click at [85, 389] on span "Home" at bounding box center [84, 394] width 31 height 14
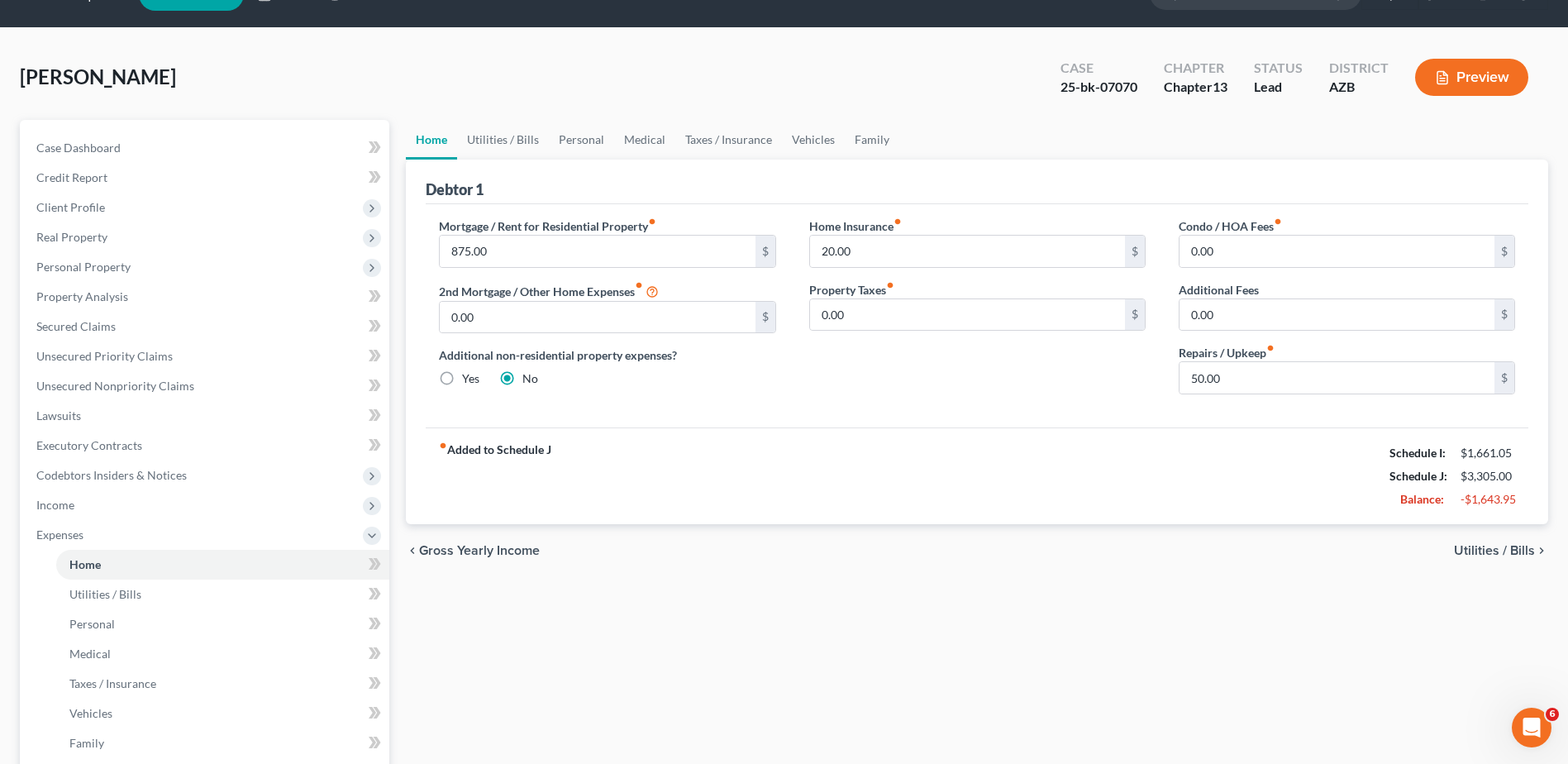
scroll to position [27, 0]
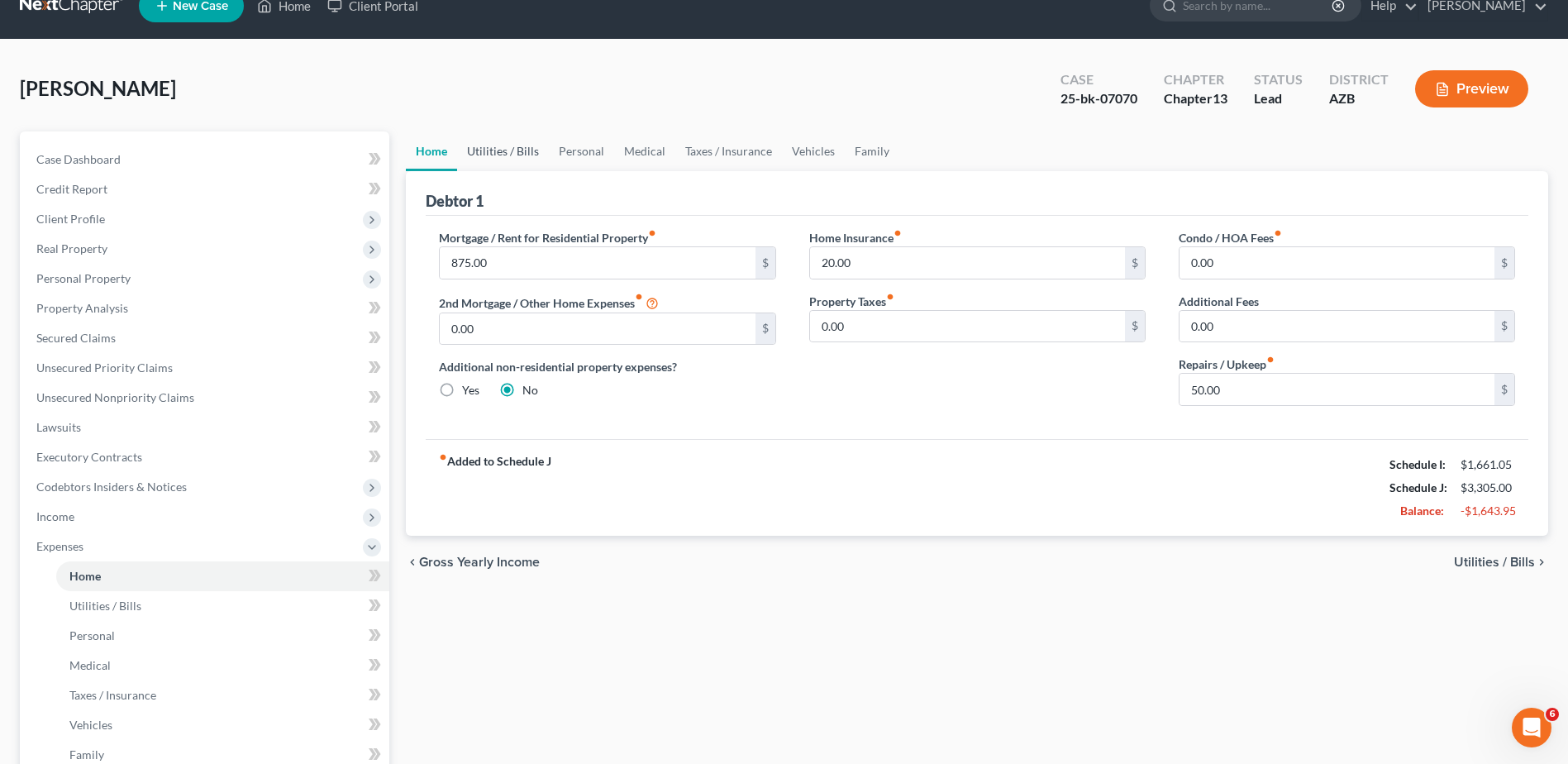
click at [502, 144] on link "Utilities / Bills" at bounding box center [503, 151] width 92 height 40
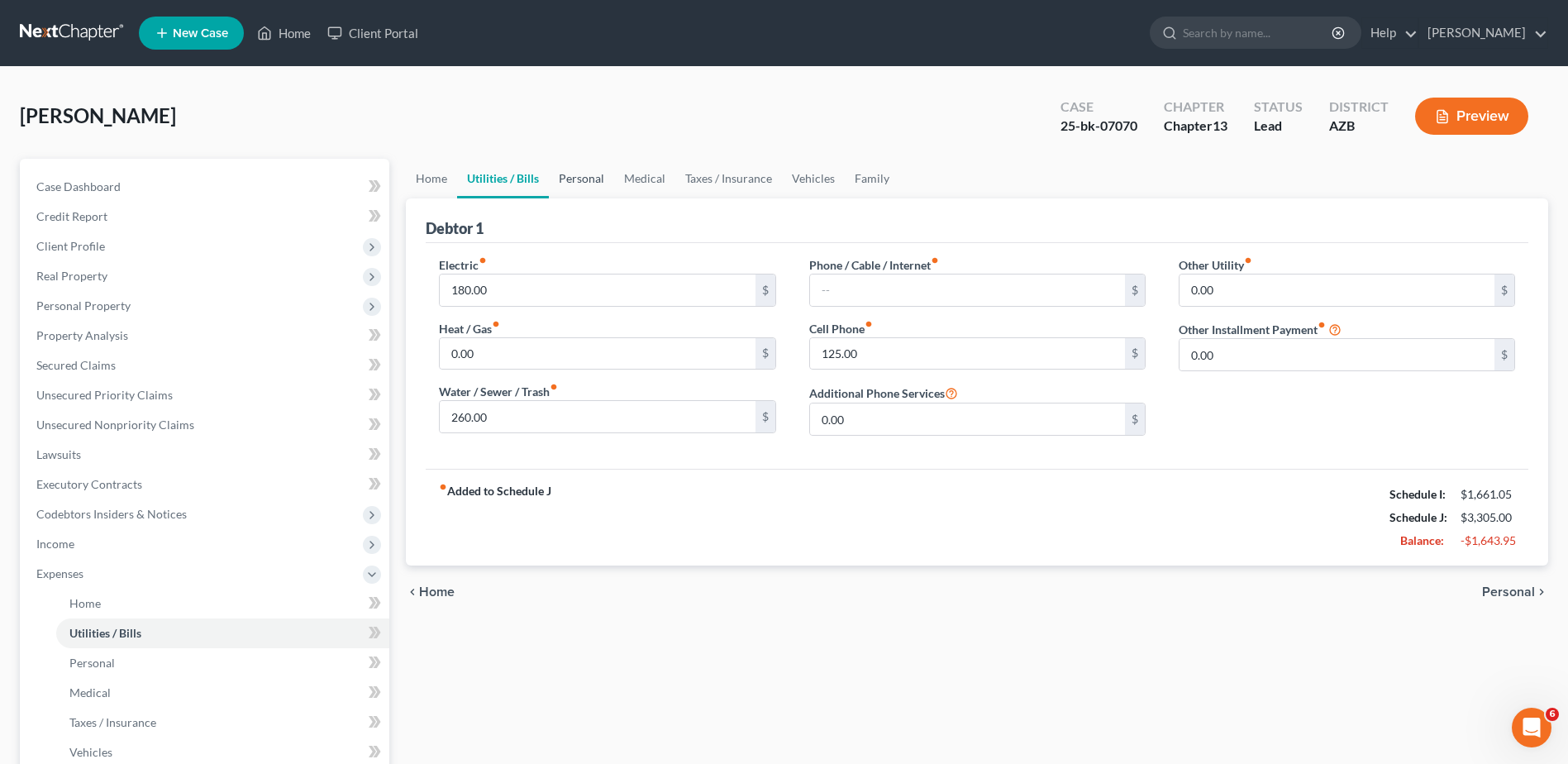
click at [582, 178] on link "Personal" at bounding box center [581, 178] width 66 height 40
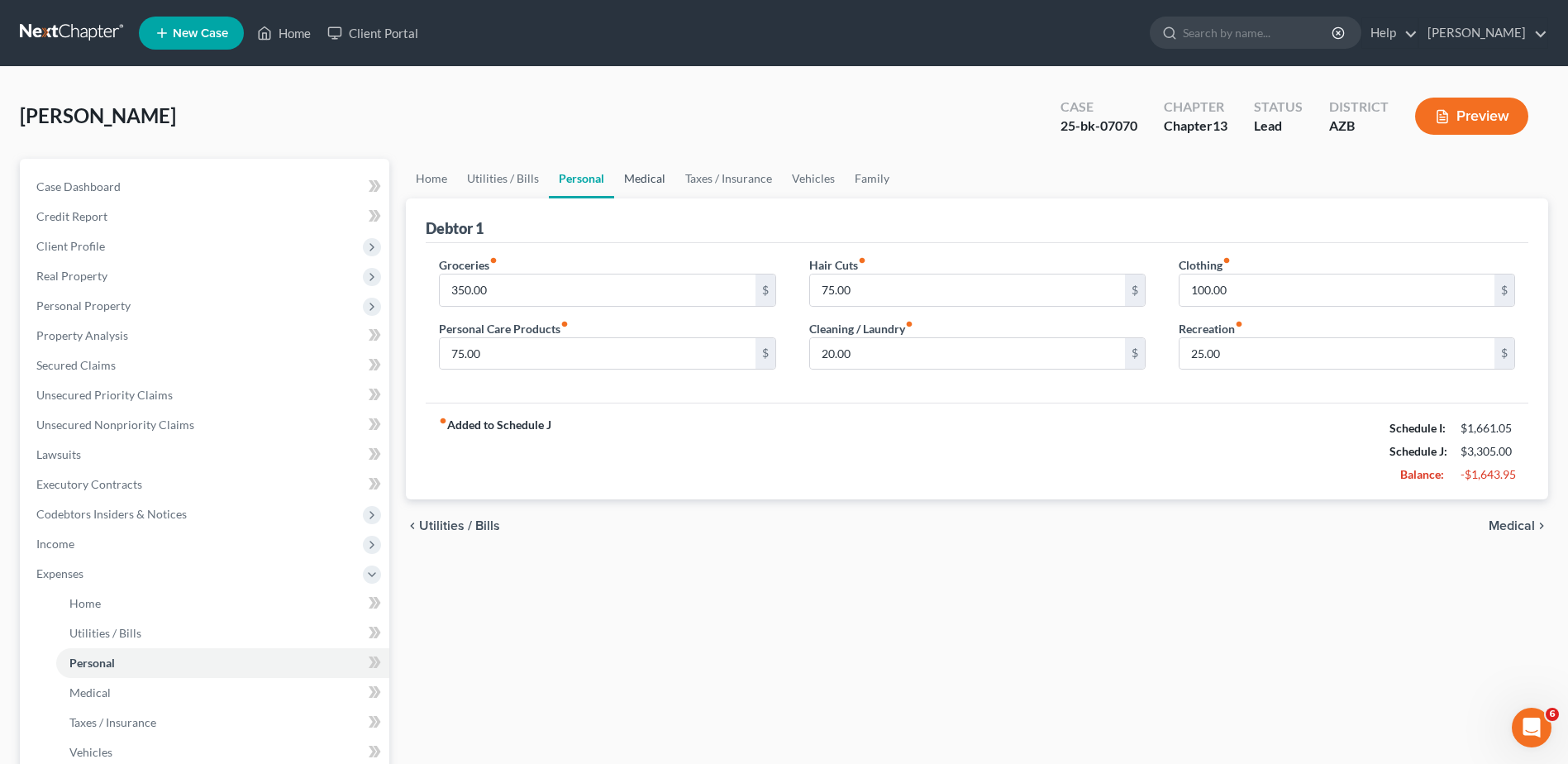
click at [648, 178] on link "Medical" at bounding box center [644, 178] width 61 height 40
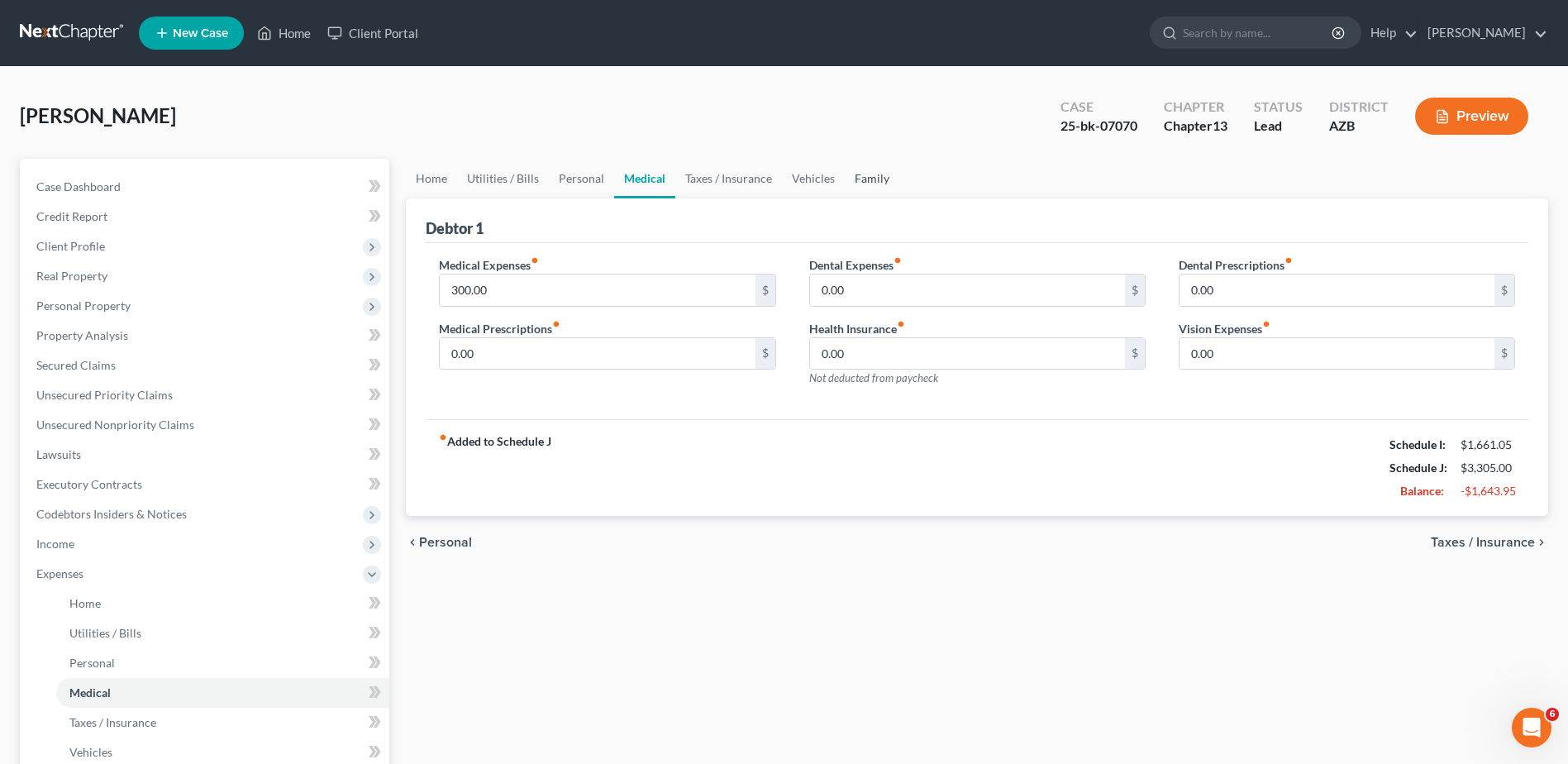
click at [870, 174] on link "Family" at bounding box center [872, 178] width 55 height 40
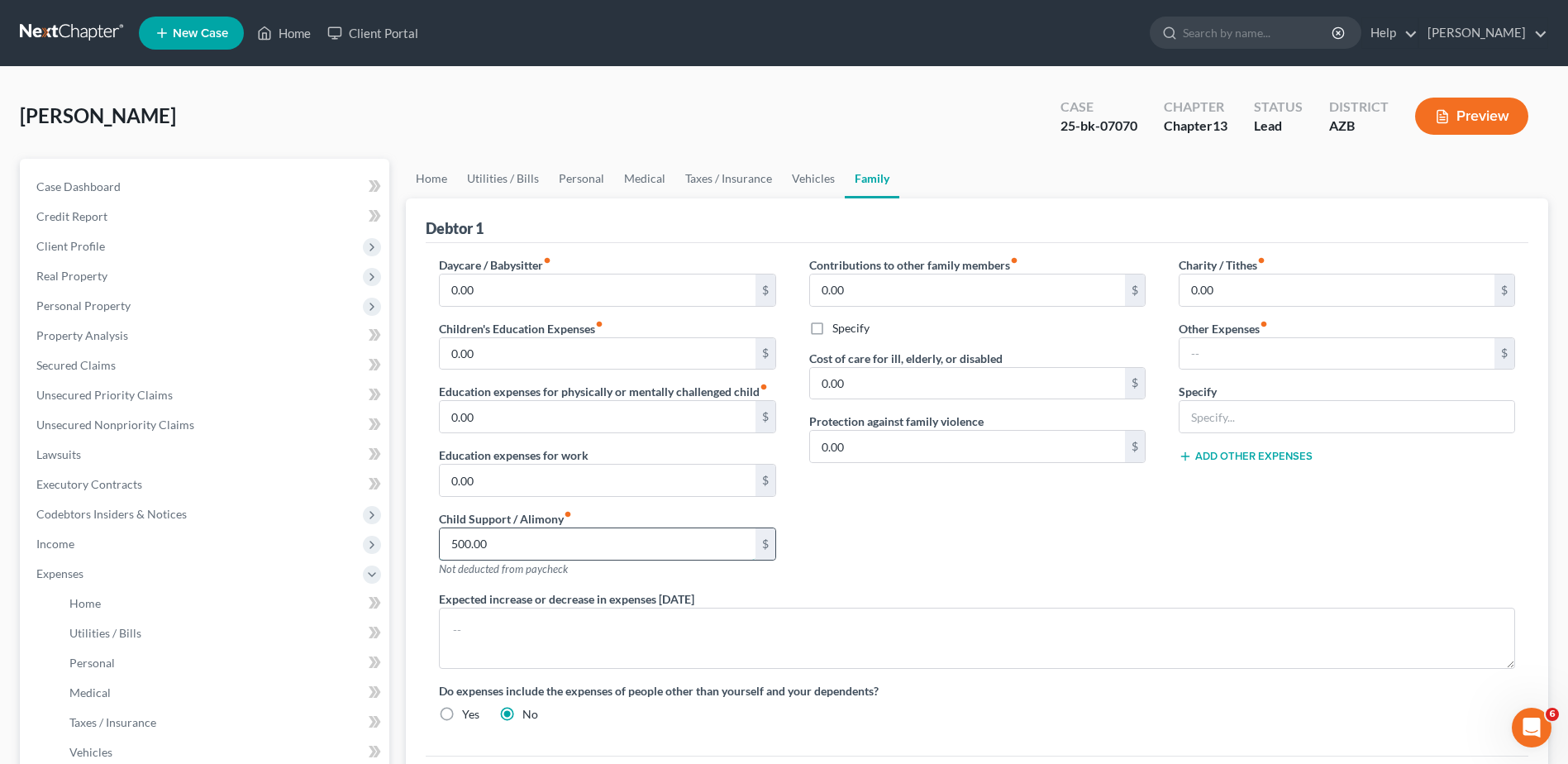
click at [532, 543] on input "500.00" at bounding box center [597, 543] width 315 height 31
click at [512, 542] on input "500.00" at bounding box center [597, 543] width 315 height 31
type input "5"
click at [735, 577] on div "Daycare / Babysitter fiber_manual_record 0.00 $ Children's Education Expenses f…" at bounding box center [607, 423] width 370 height 334
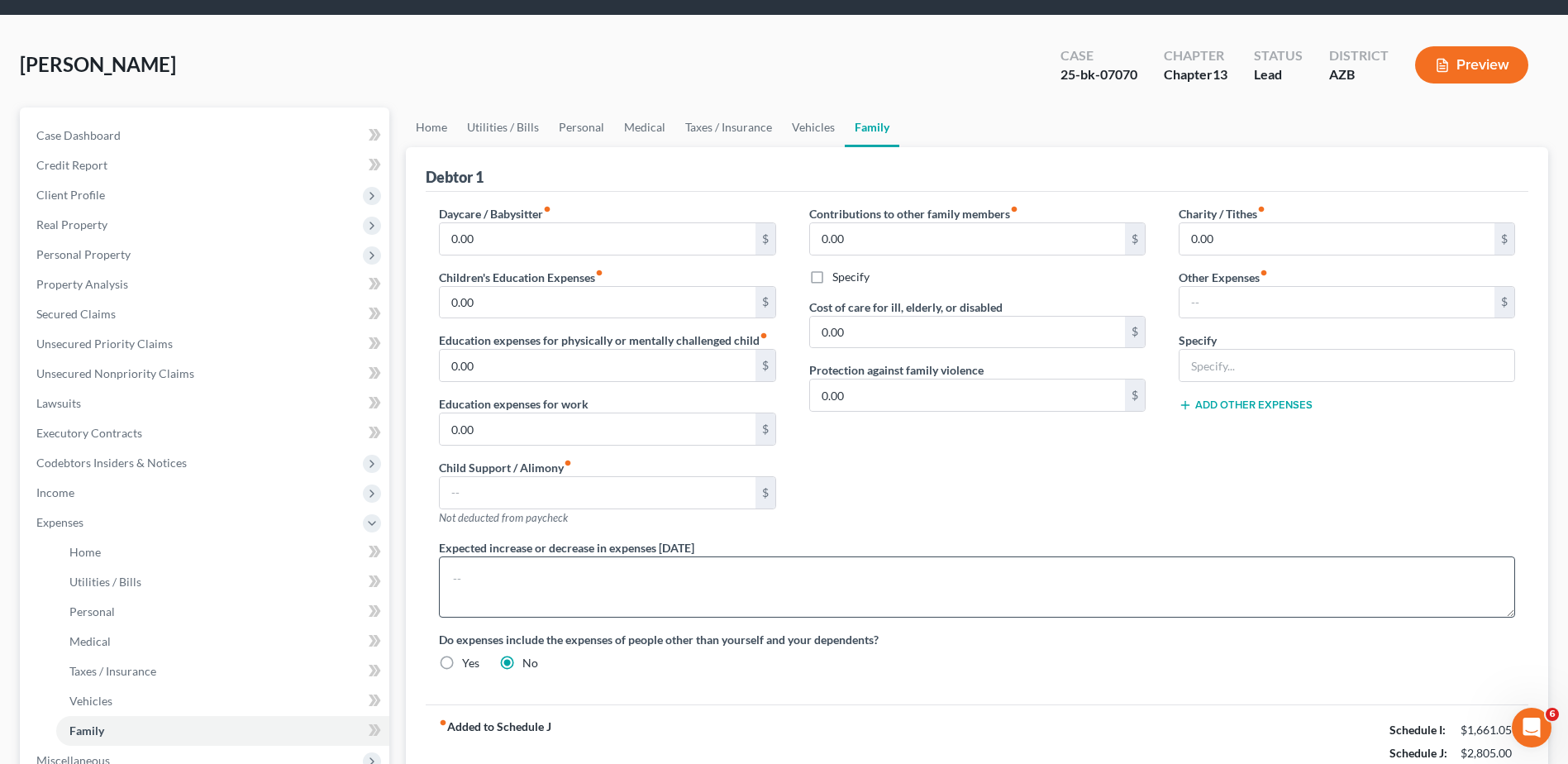
scroll to position [50, 0]
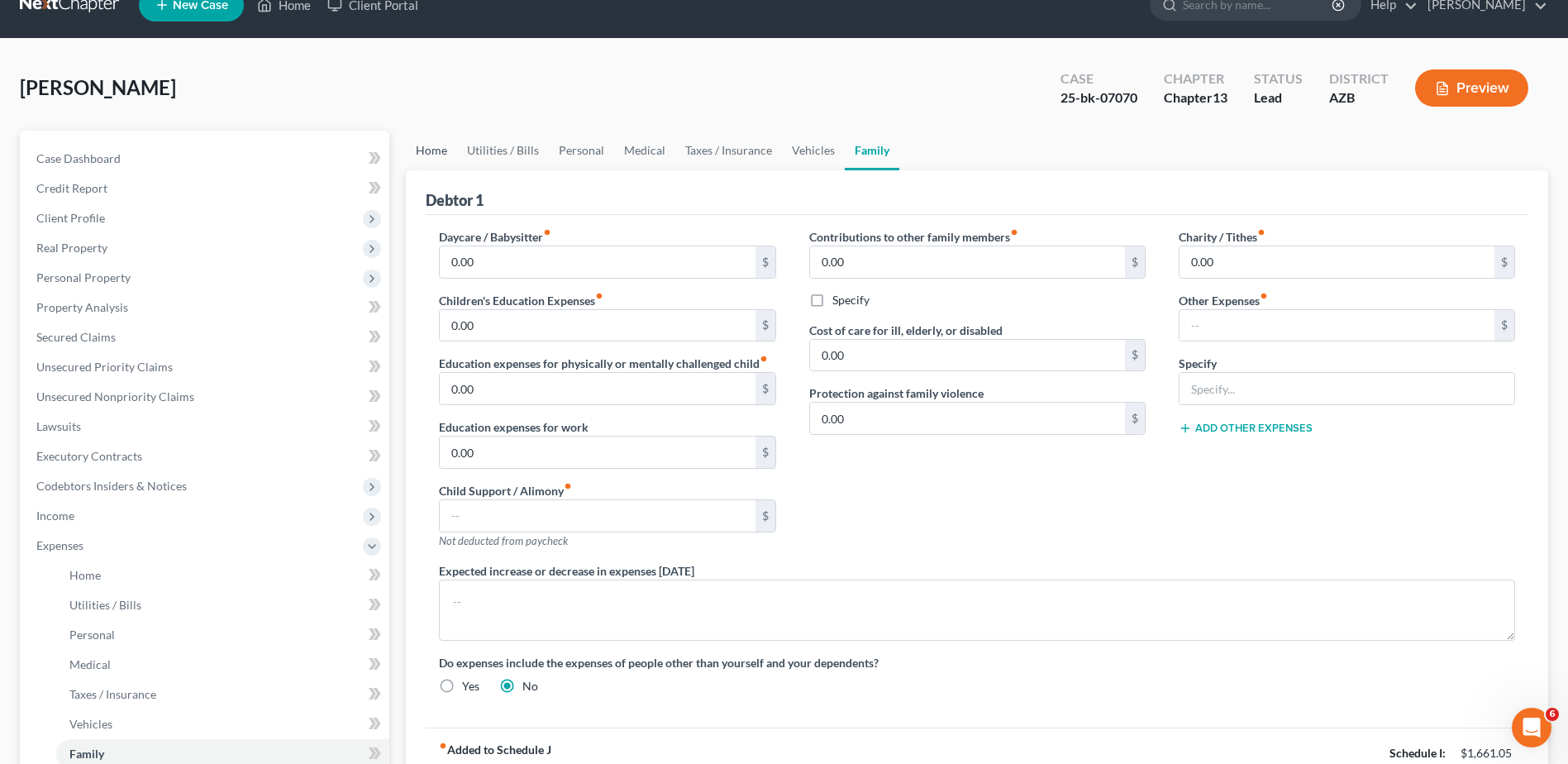
click at [427, 116] on div "[PERSON_NAME] Upgraded Case 25-bk-07070 Chapter Chapter 13 Status Lead District…" at bounding box center [784, 549] width 1528 height 980
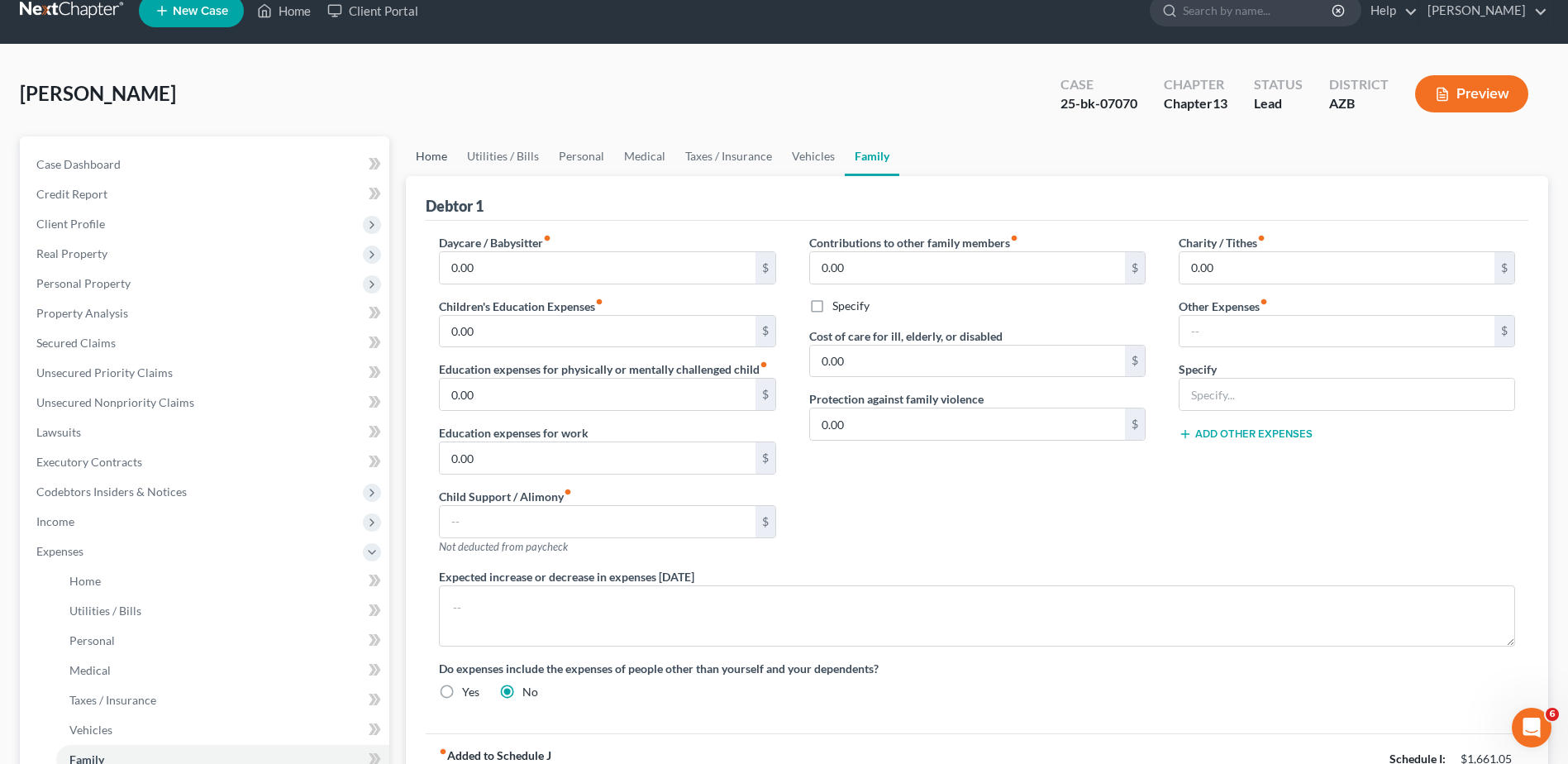
click at [436, 152] on link "Home" at bounding box center [432, 156] width 51 height 40
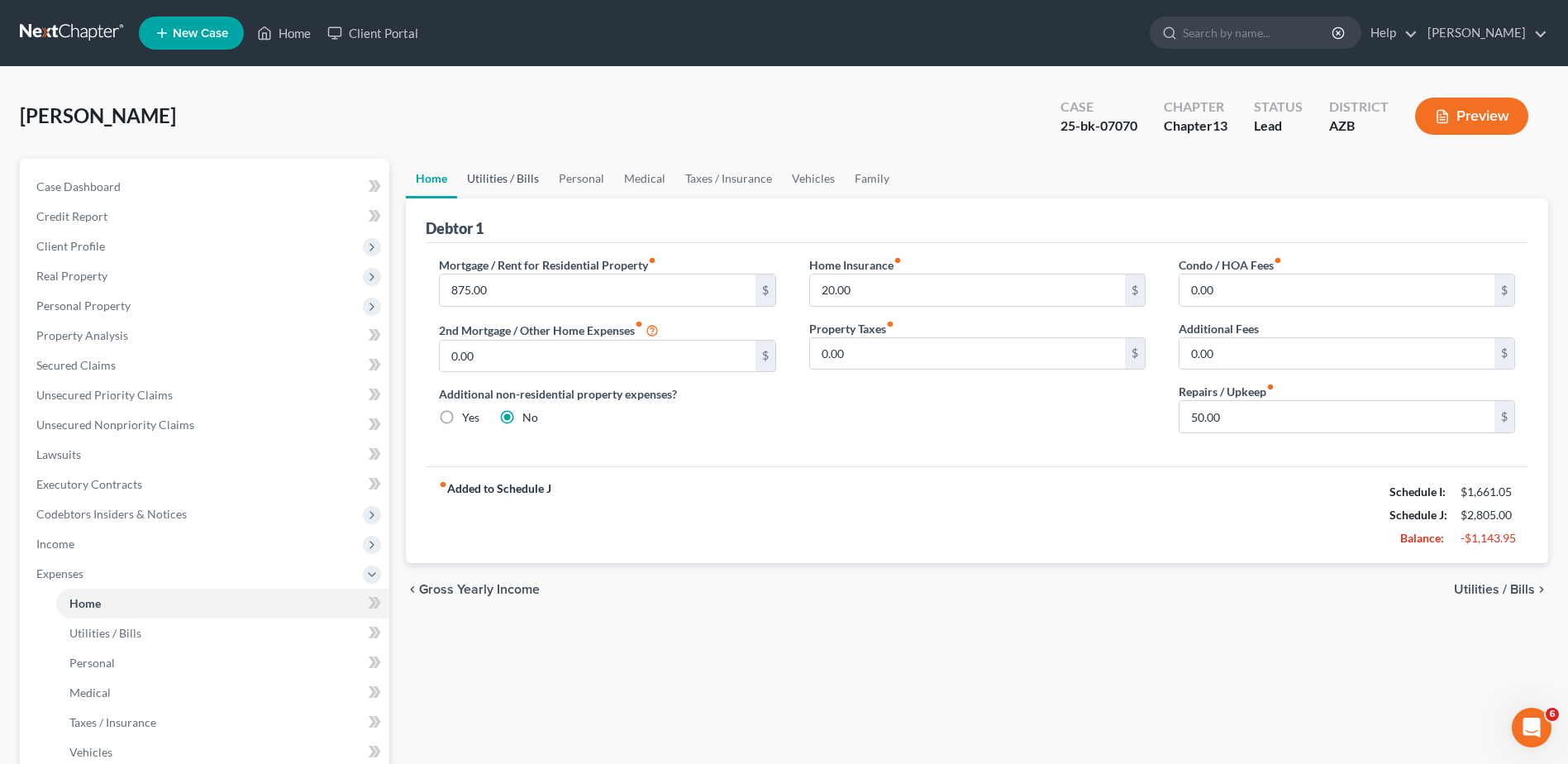
click at [487, 174] on link "Utilities / Bills" at bounding box center [503, 178] width 92 height 40
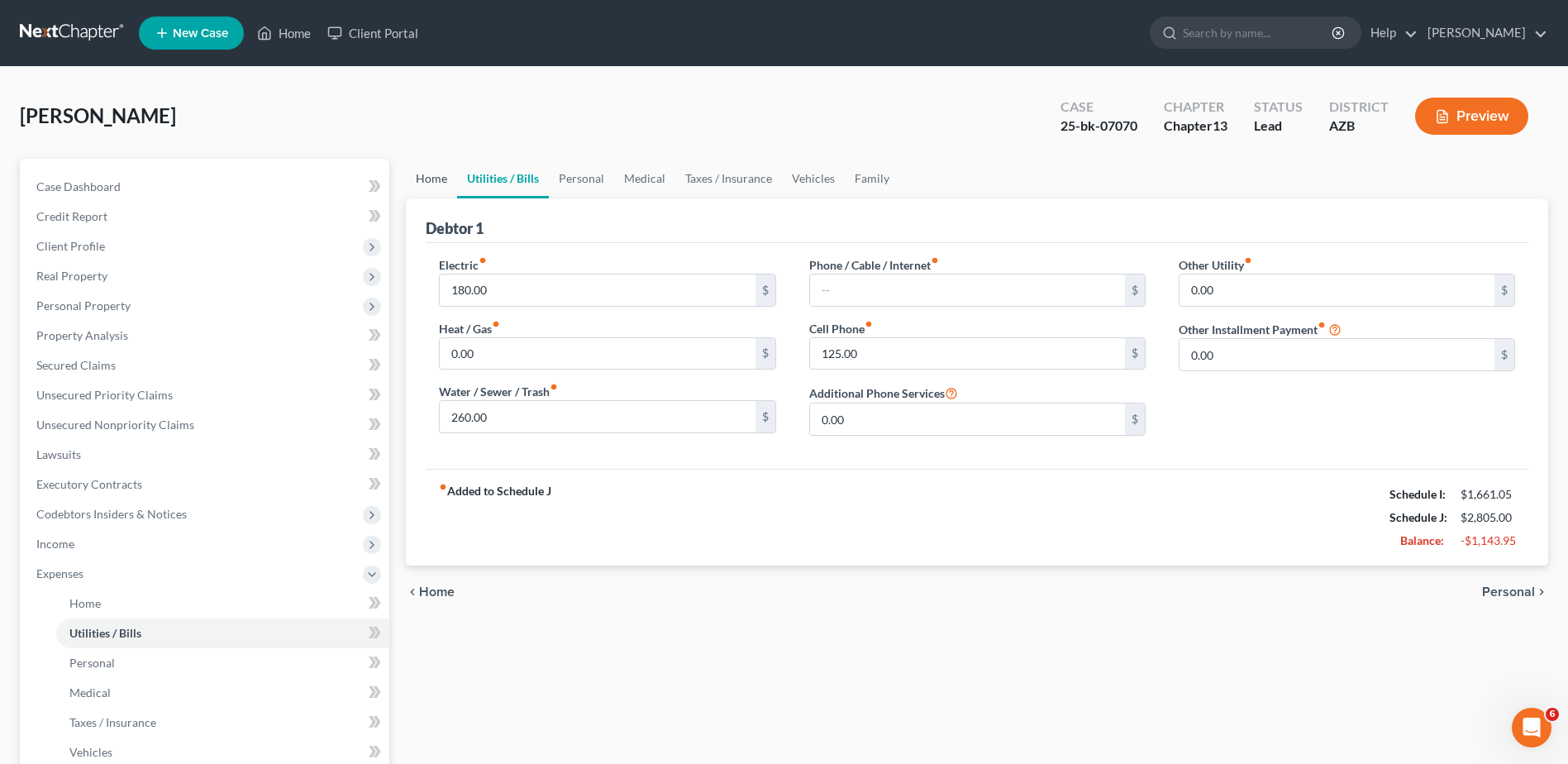
click at [433, 169] on link "Home" at bounding box center [432, 178] width 51 height 40
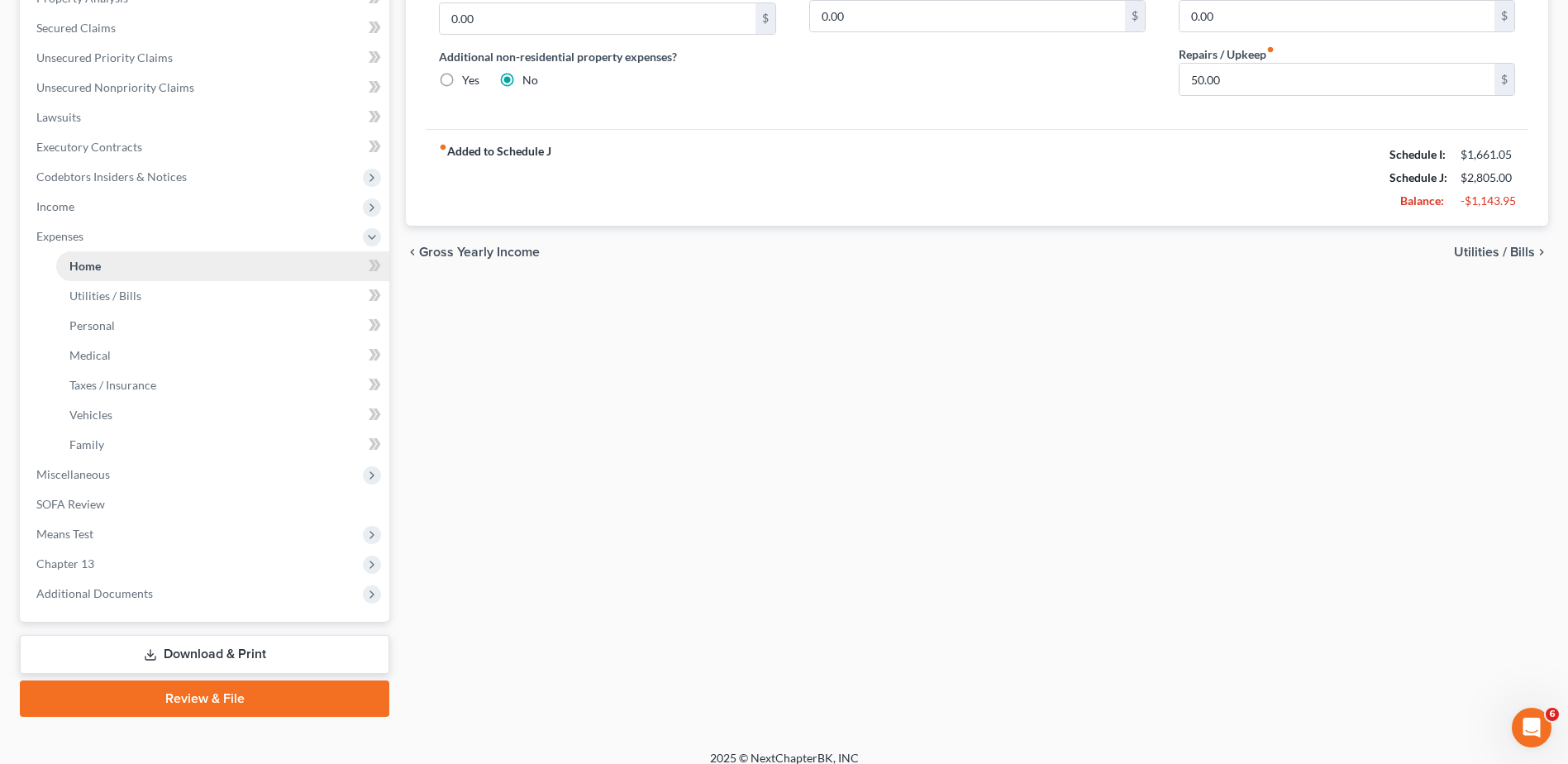
scroll to position [353, 0]
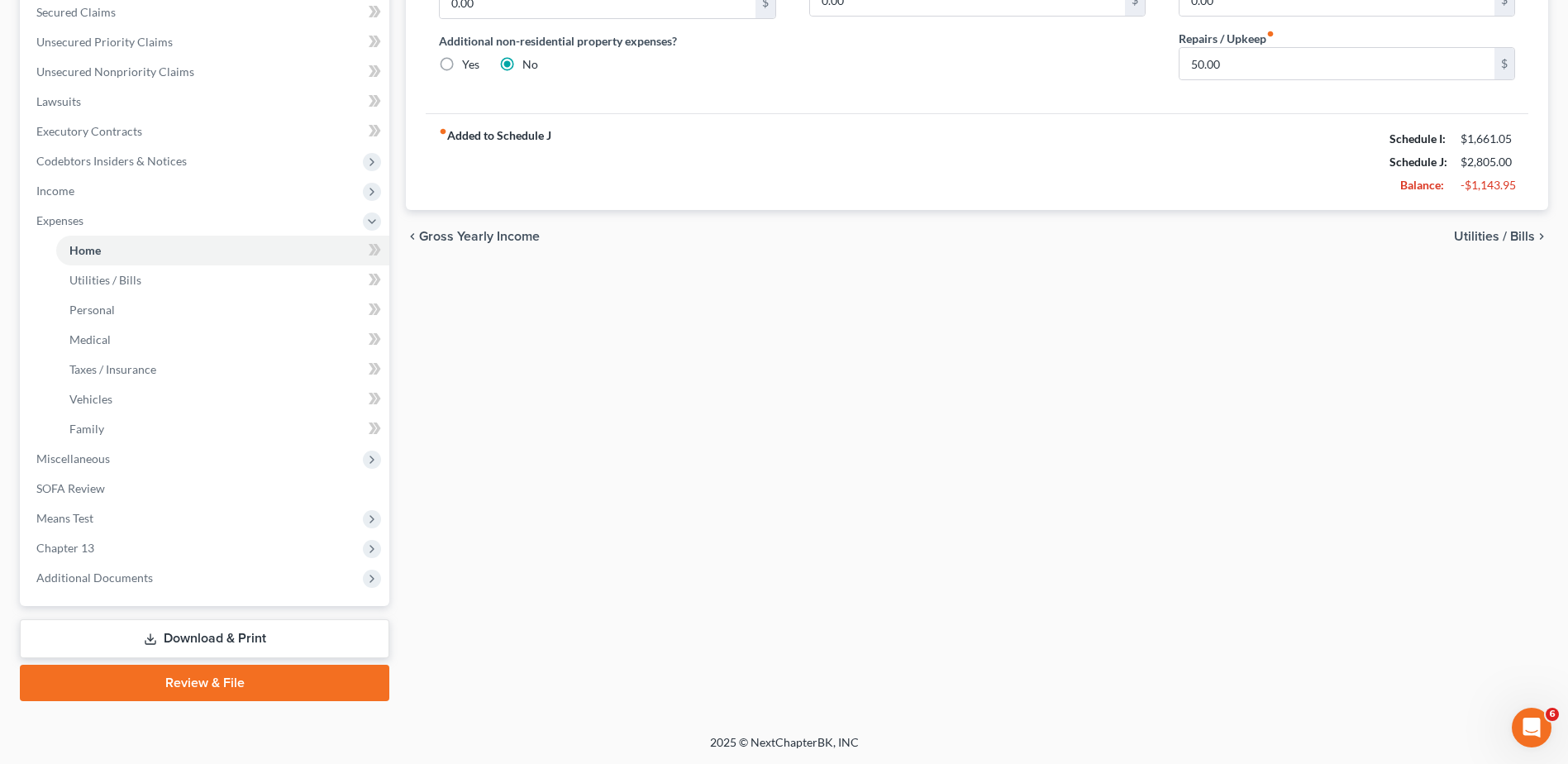
click at [218, 633] on link "Download & Print" at bounding box center [204, 638] width 370 height 39
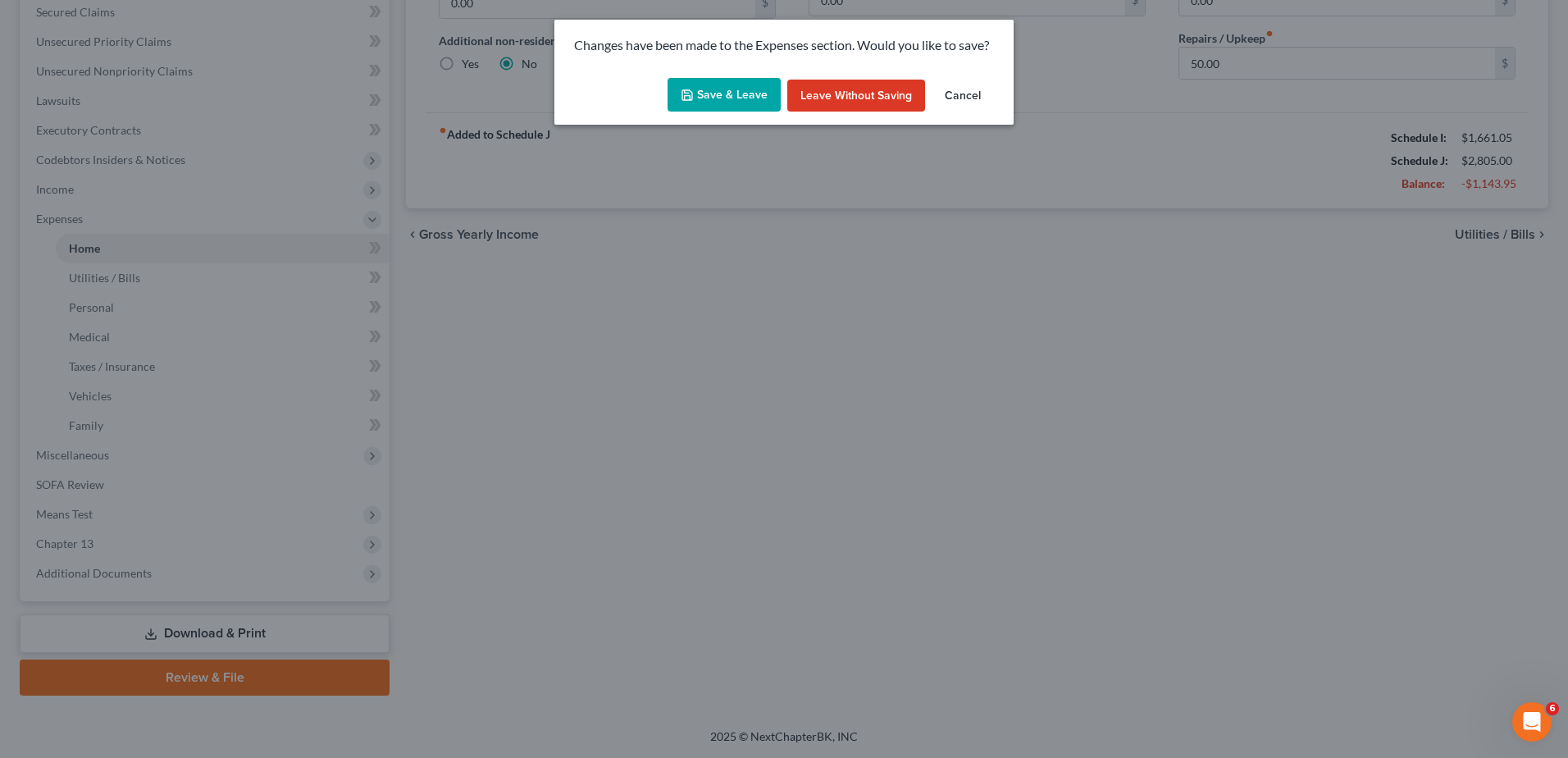
click at [745, 91] on button "Save & Leave" at bounding box center [724, 95] width 113 height 34
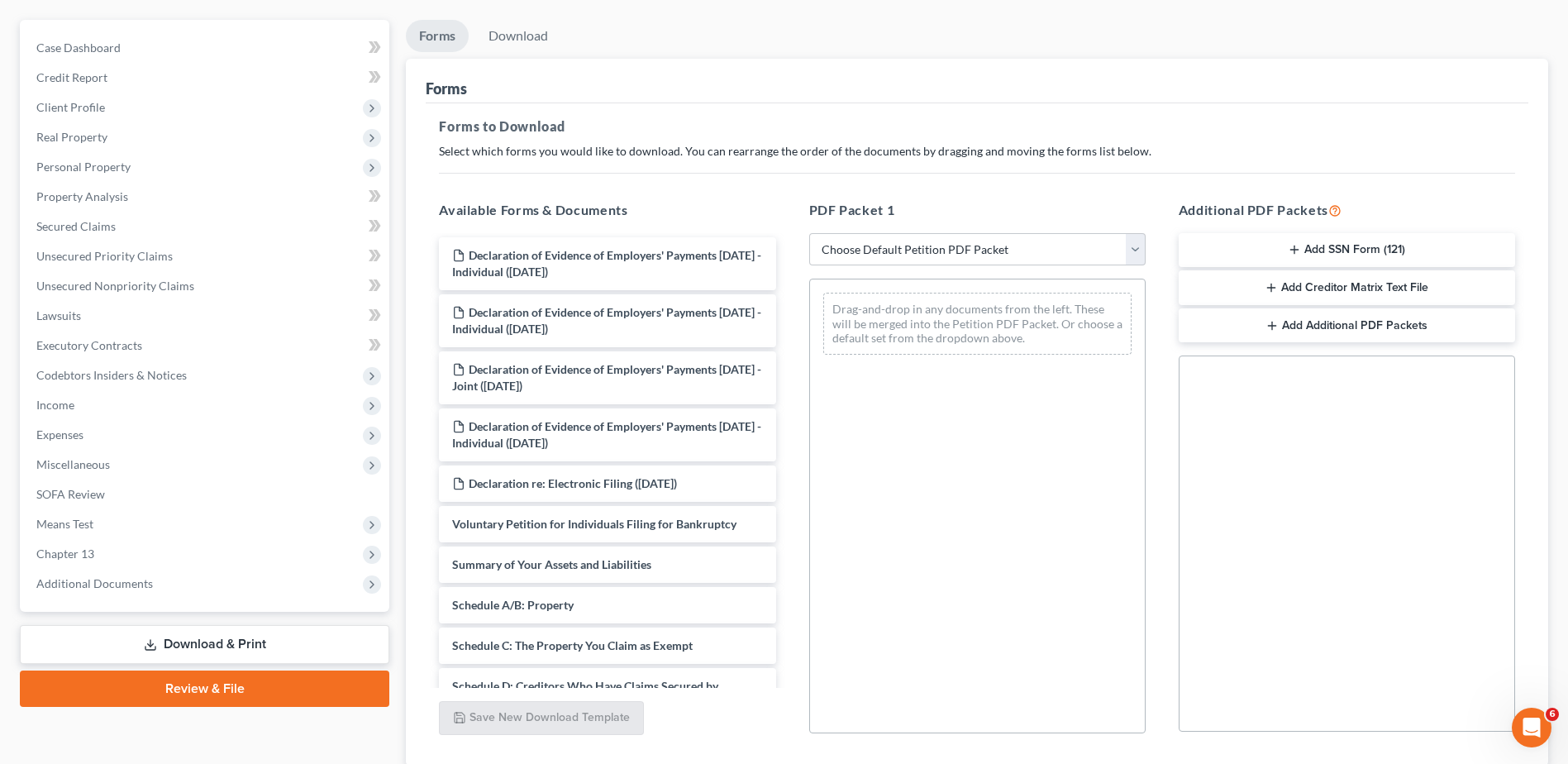
scroll to position [138, 0]
click at [212, 642] on link "Download & Print" at bounding box center [204, 645] width 370 height 39
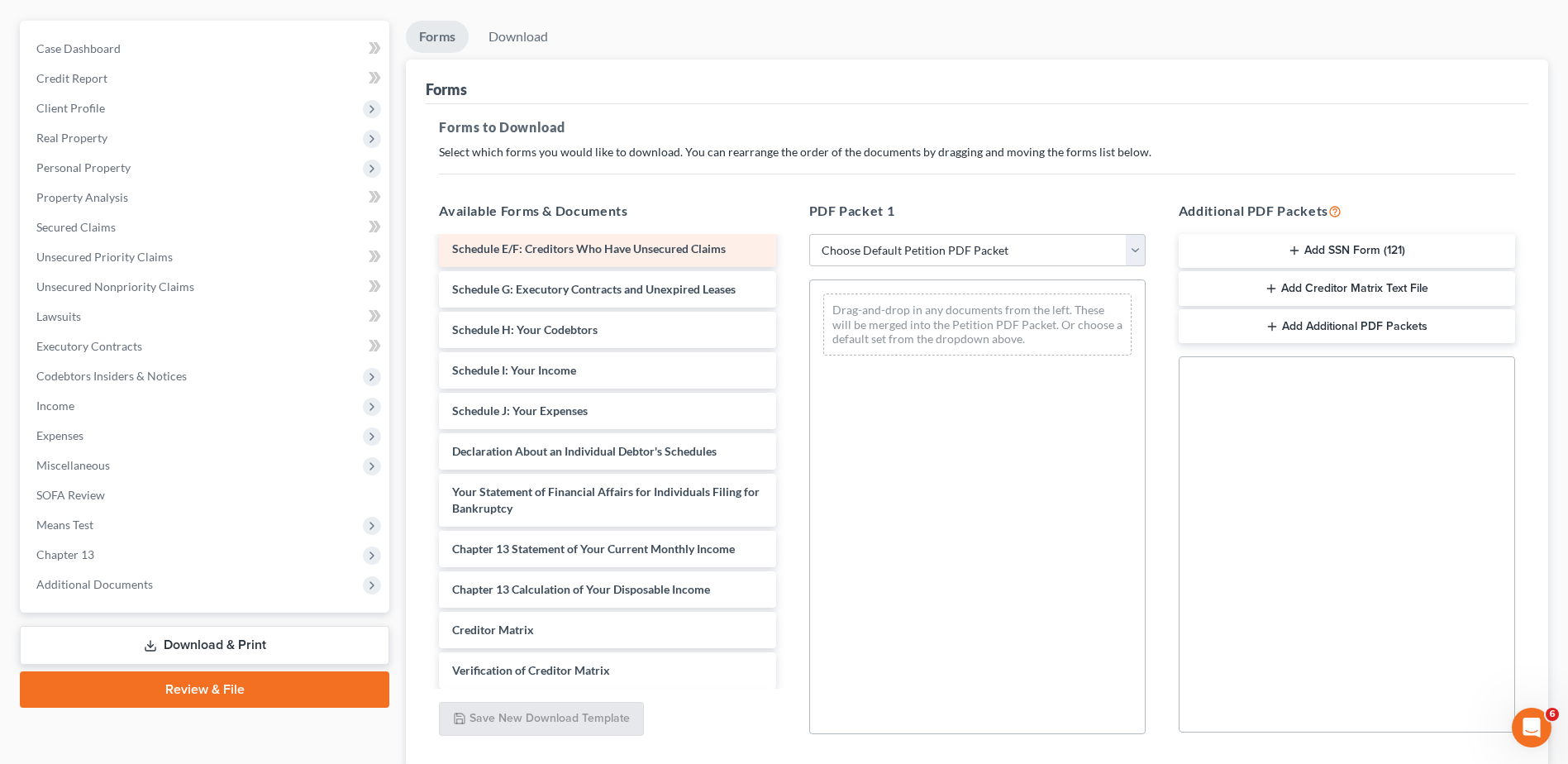
scroll to position [523, 0]
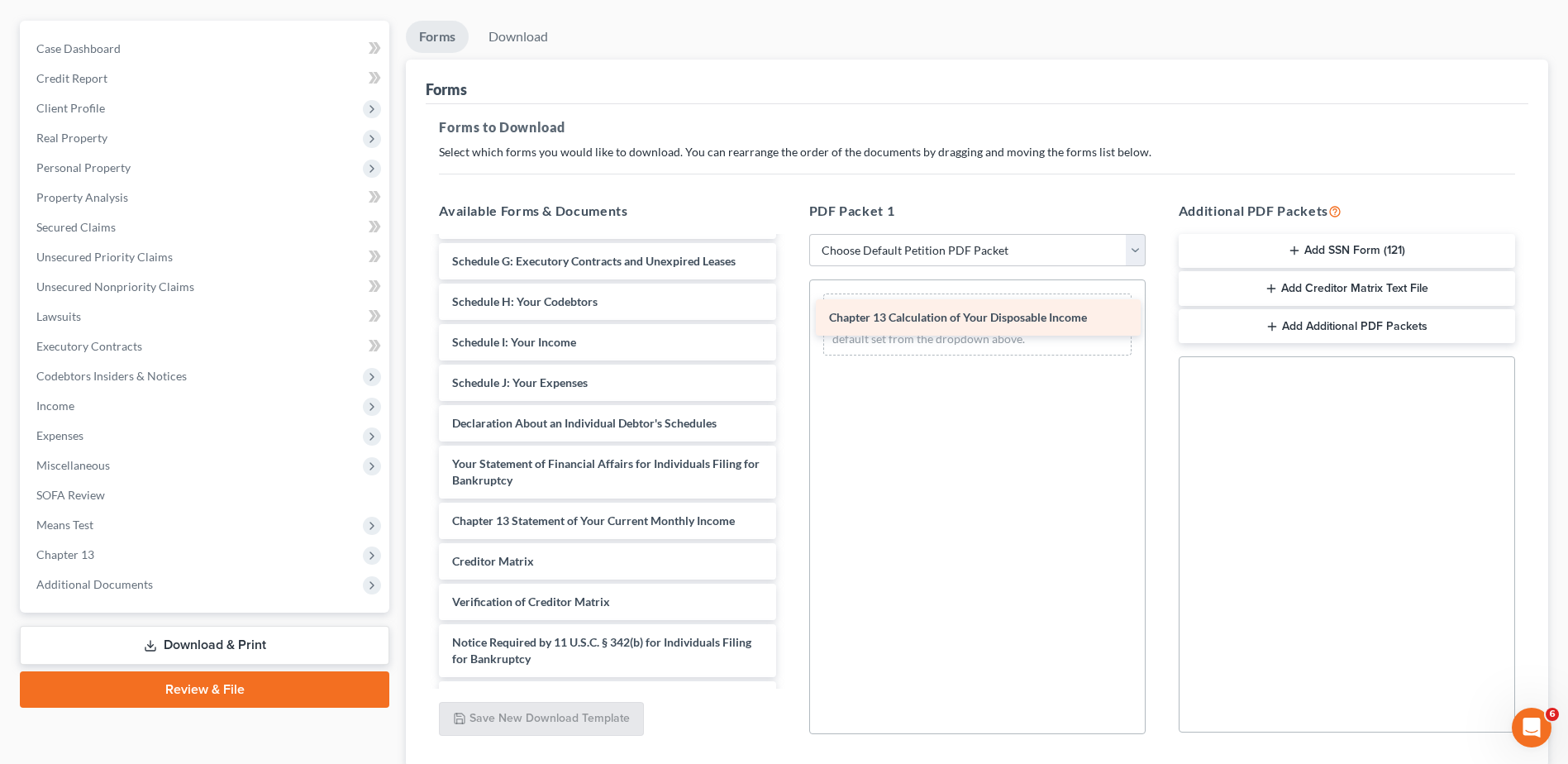
drag, startPoint x: 562, startPoint y: 554, endPoint x: 939, endPoint y: 310, distance: 449.1
click at [789, 310] on div "Chapter 13 Calculation of Your Disposable Income Declaration of Evidence of Emp…" at bounding box center [606, 215] width 363 height 1002
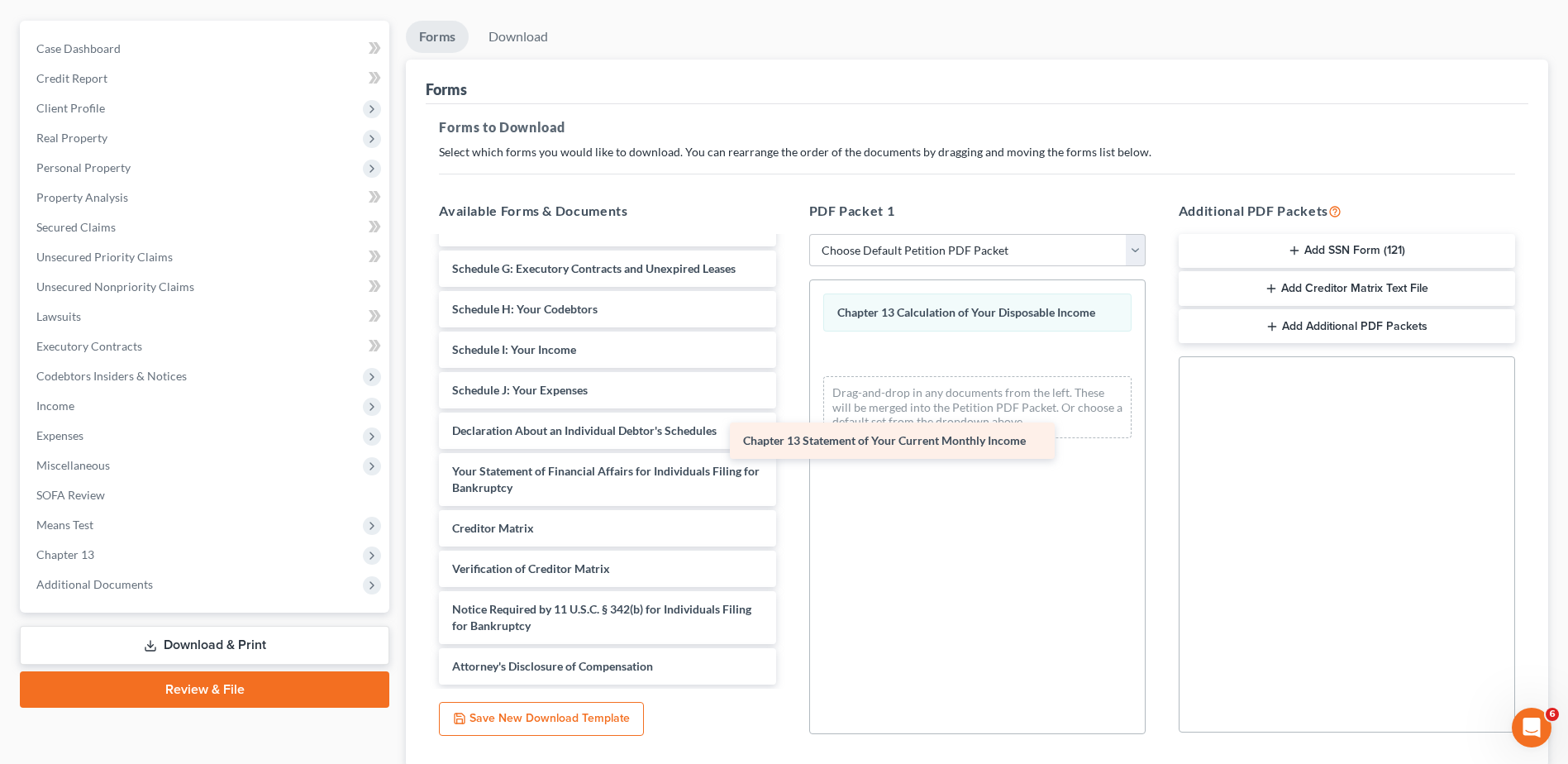
scroll to position [516, 0]
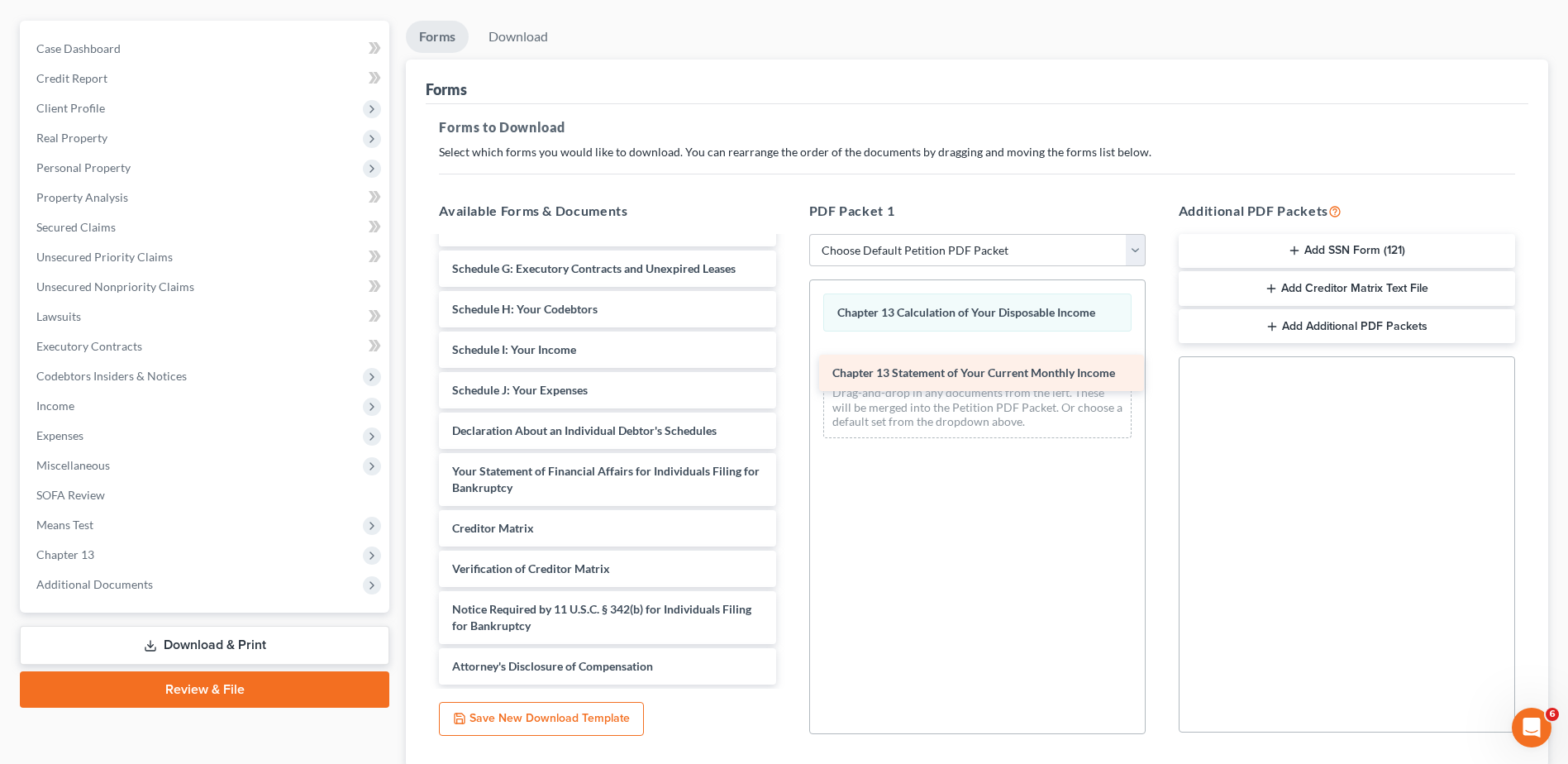
drag, startPoint x: 628, startPoint y: 518, endPoint x: 1008, endPoint y: 357, distance: 412.7
click at [789, 357] on div "Chapter 13 Statement of Your Current Monthly Income Declaration of Evidence of …" at bounding box center [606, 204] width 363 height 963
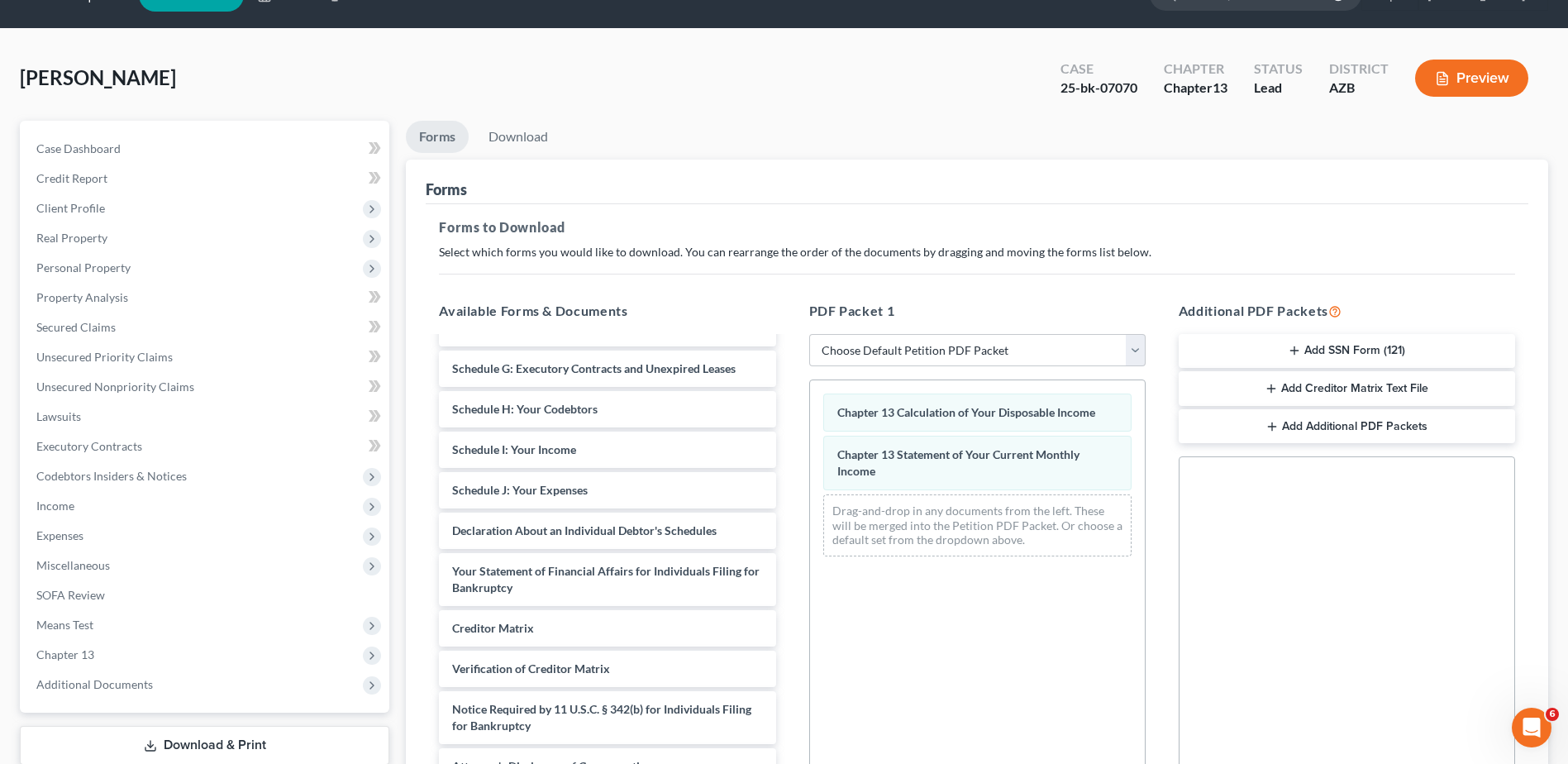
scroll to position [0, 0]
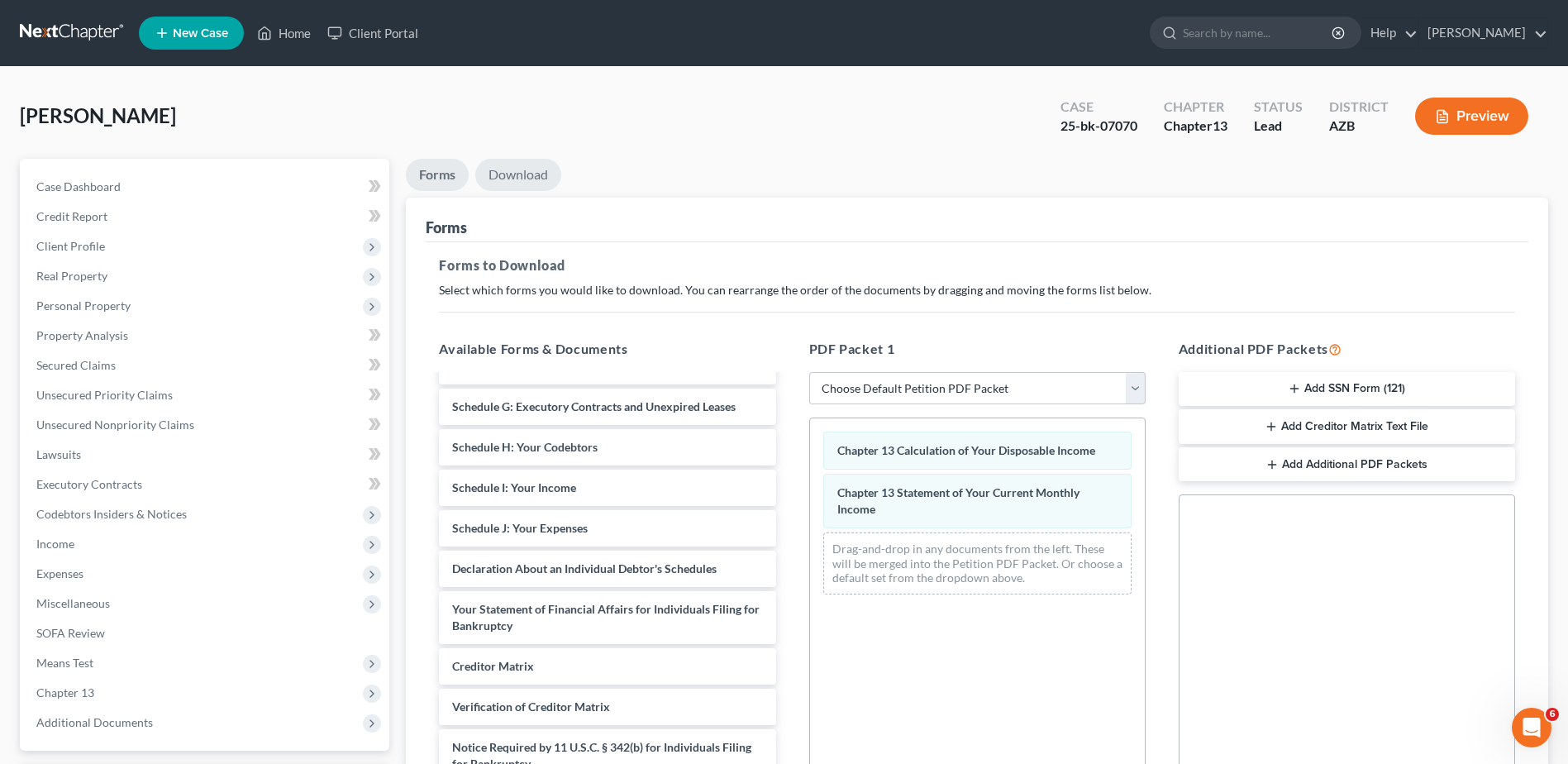
click at [532, 170] on link "Download" at bounding box center [518, 175] width 86 height 32
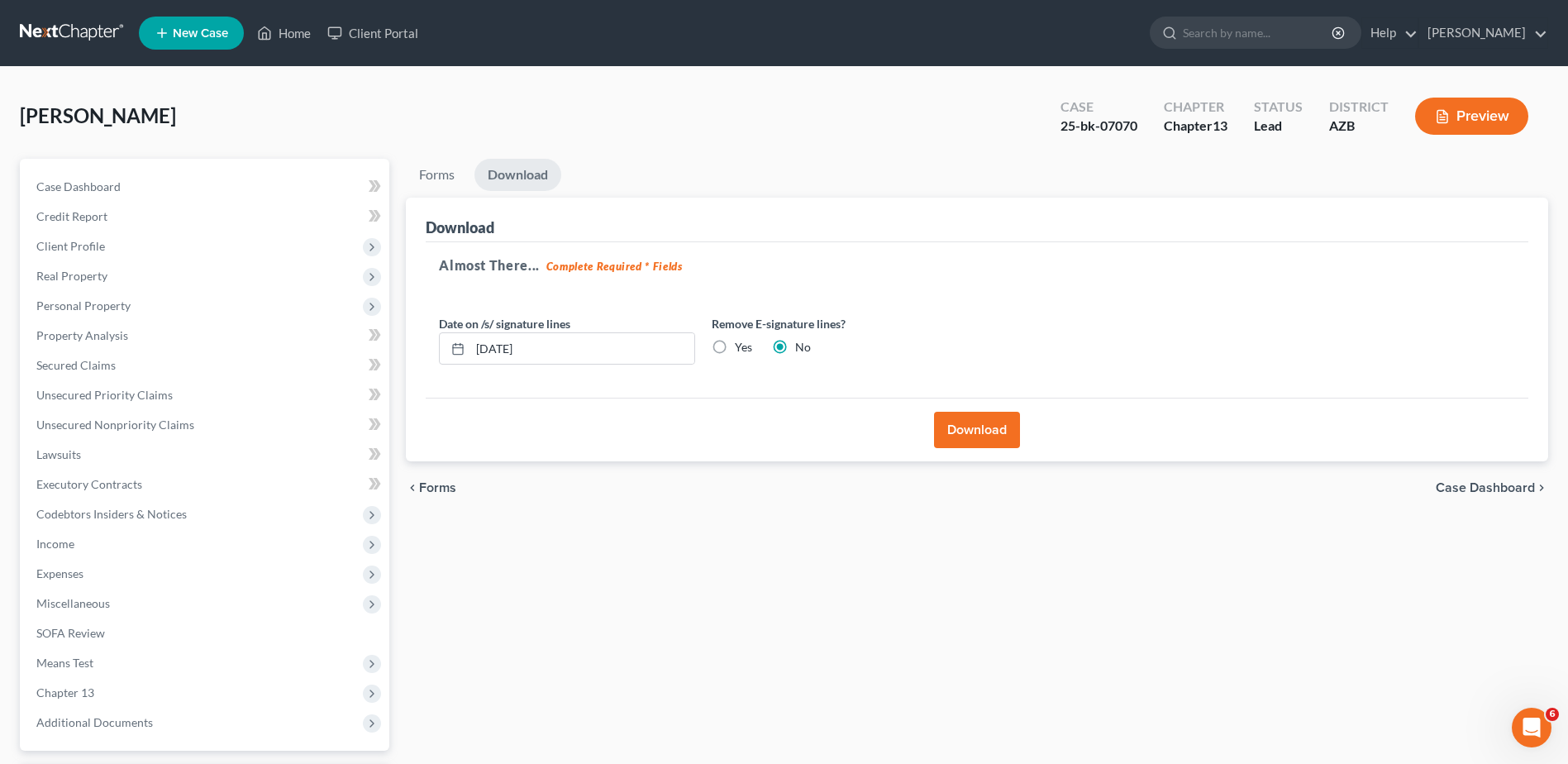
click at [966, 423] on button "Download" at bounding box center [977, 429] width 86 height 36
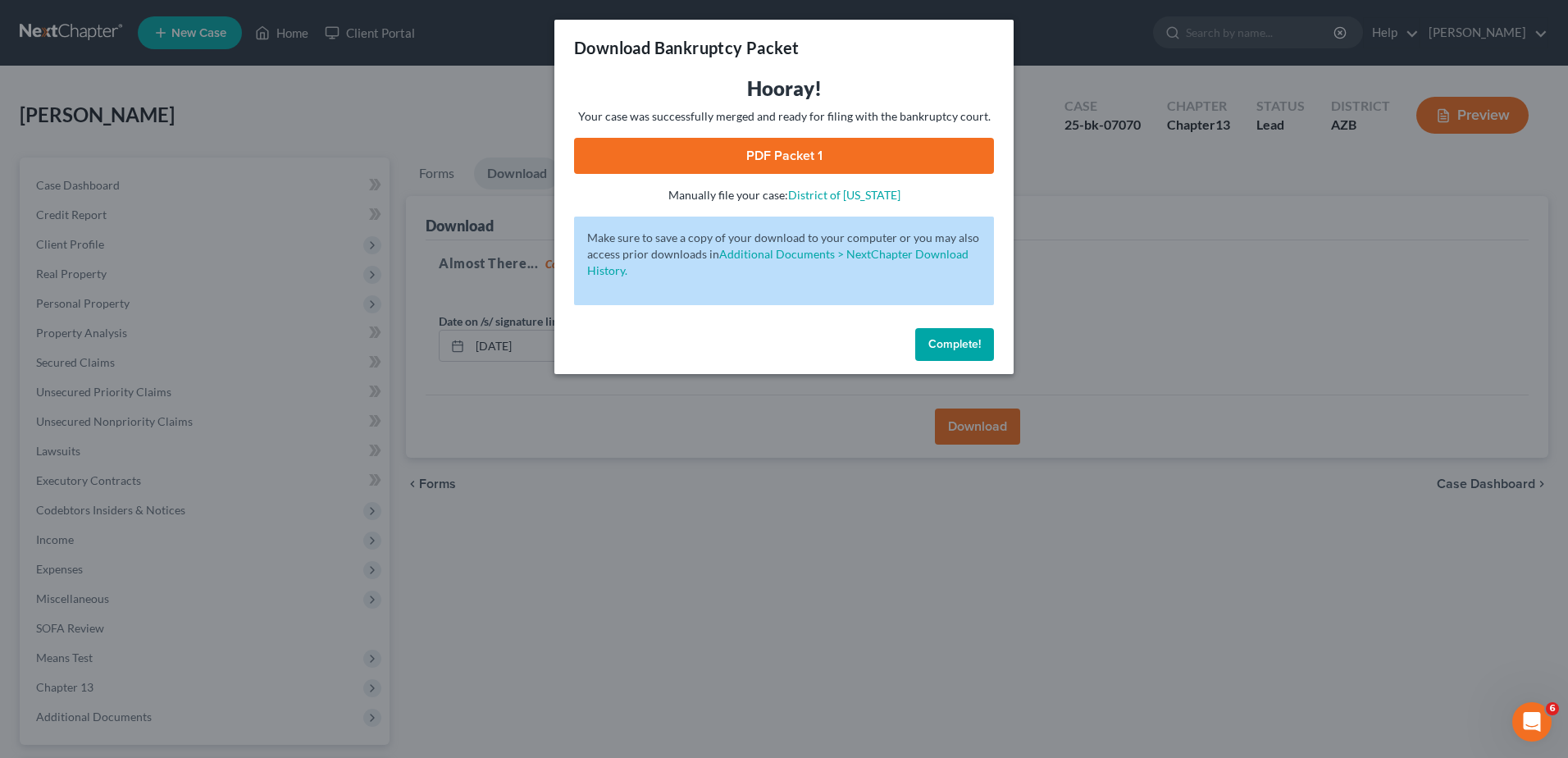
click at [783, 149] on link "PDF Packet 1" at bounding box center [784, 156] width 419 height 36
click at [84, 477] on div "Download Bankruptcy Packet Hooray! Your case was successfully merged and ready …" at bounding box center [784, 379] width 1568 height 758
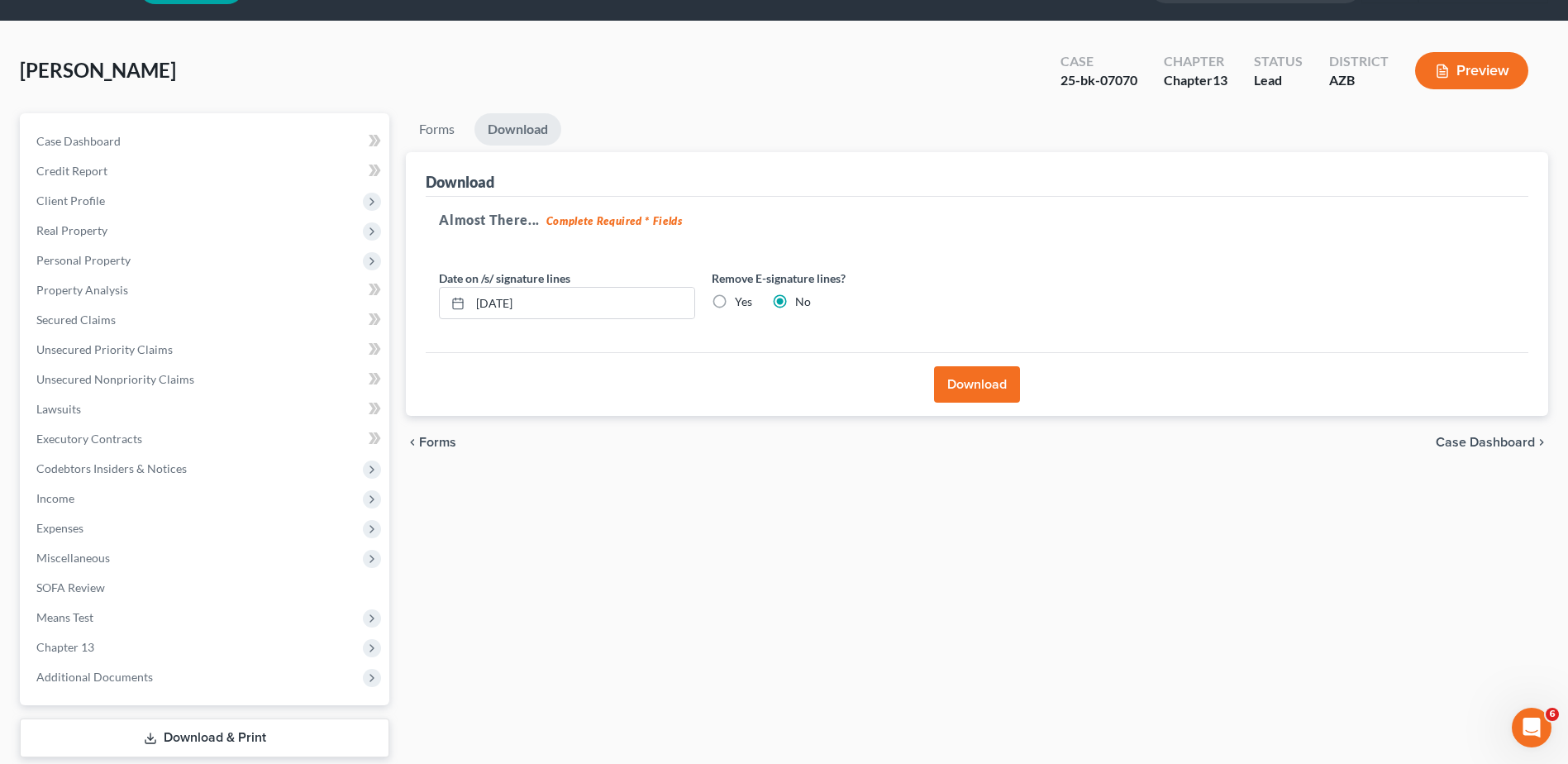
scroll to position [55, 0]
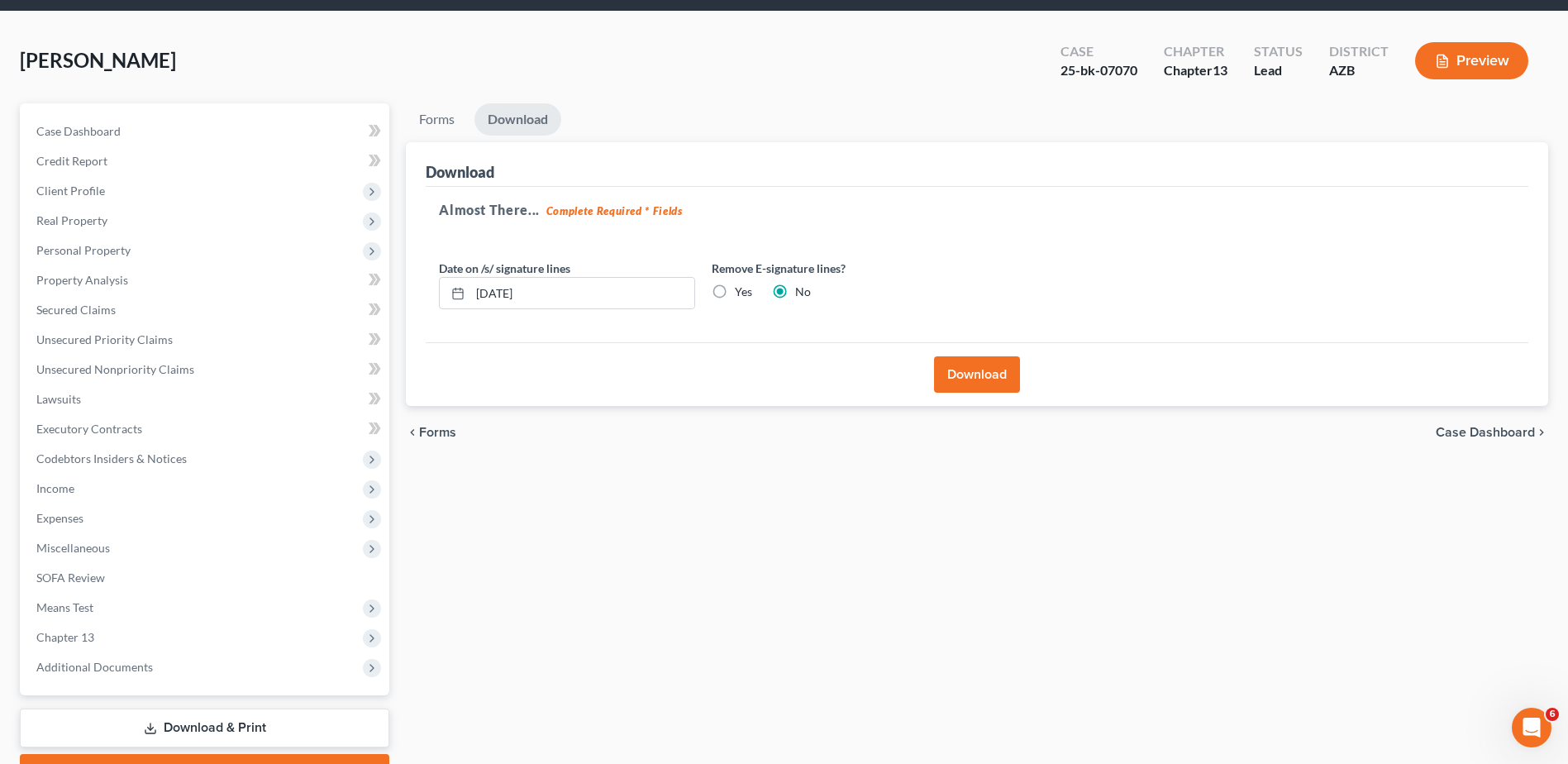
click at [1461, 428] on span "Case Dashboard" at bounding box center [1486, 432] width 99 height 13
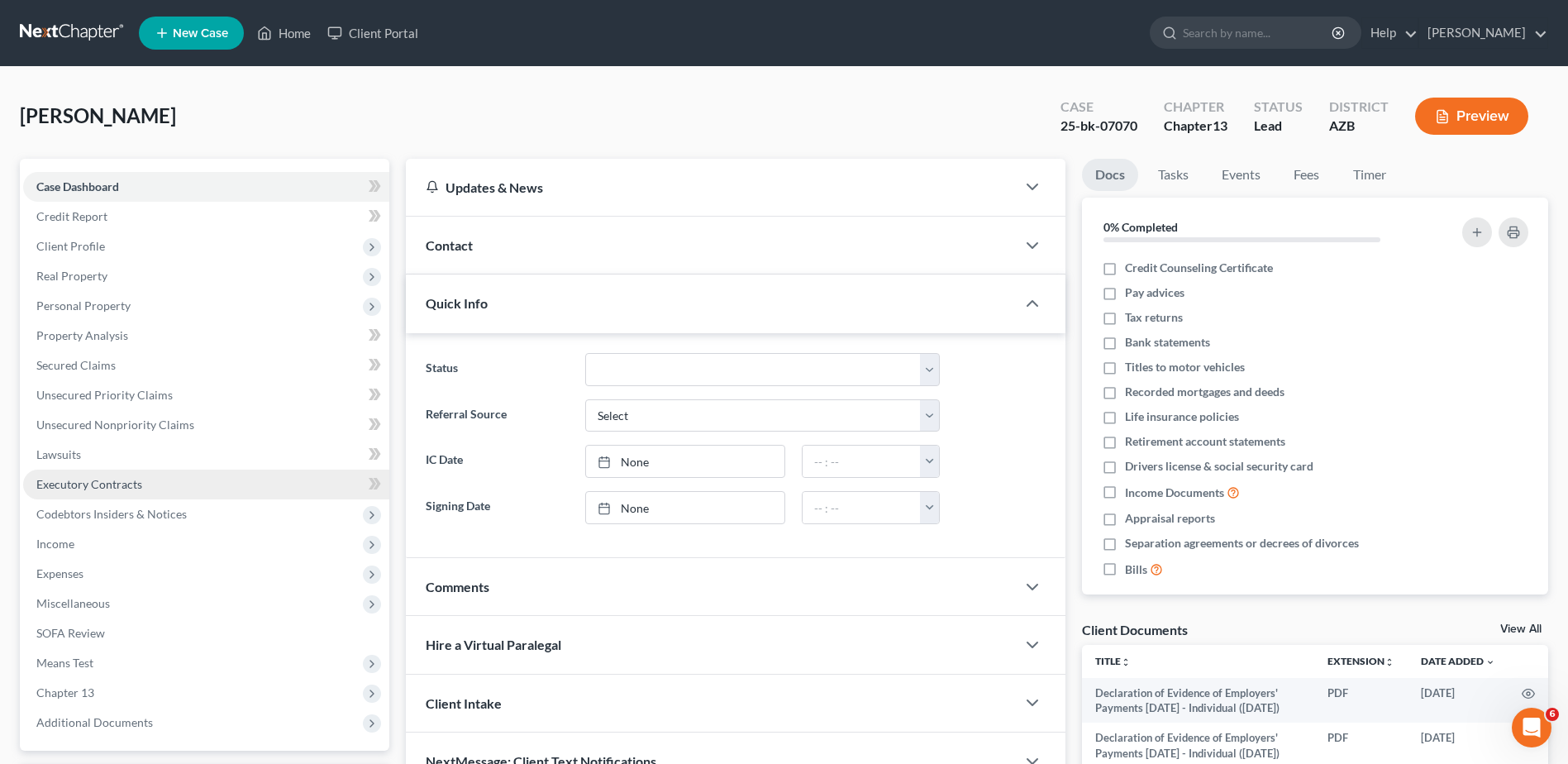
click at [105, 478] on span "Executory Contracts" at bounding box center [89, 484] width 105 height 14
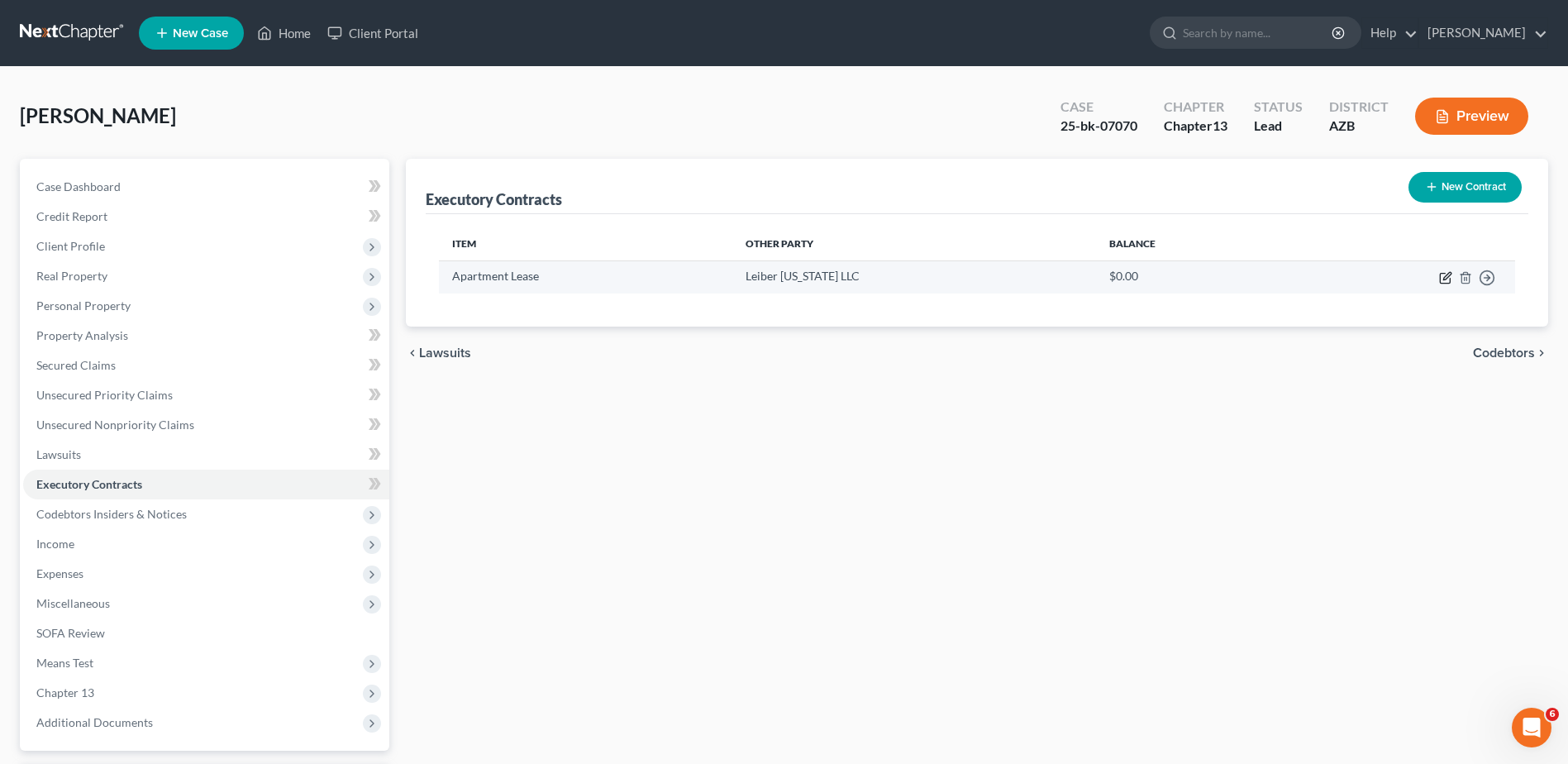
click at [1446, 273] on icon "button" at bounding box center [1446, 277] width 13 height 13
select select "2"
select select "3"
select select "4"
select select "0"
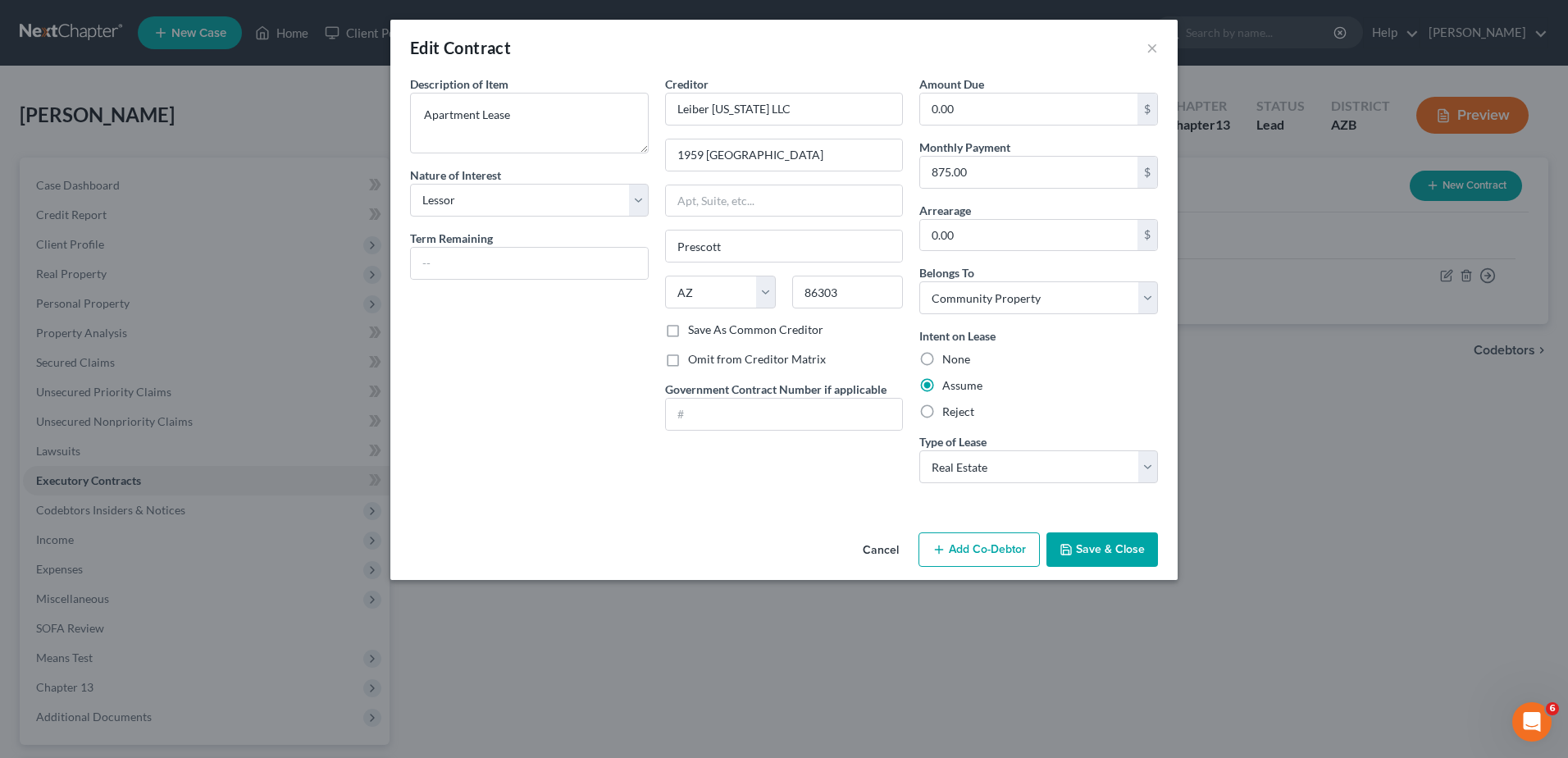
click at [106, 387] on div "Edit Contract × Description of non-residential real property * Description of I…" at bounding box center [784, 379] width 1568 height 758
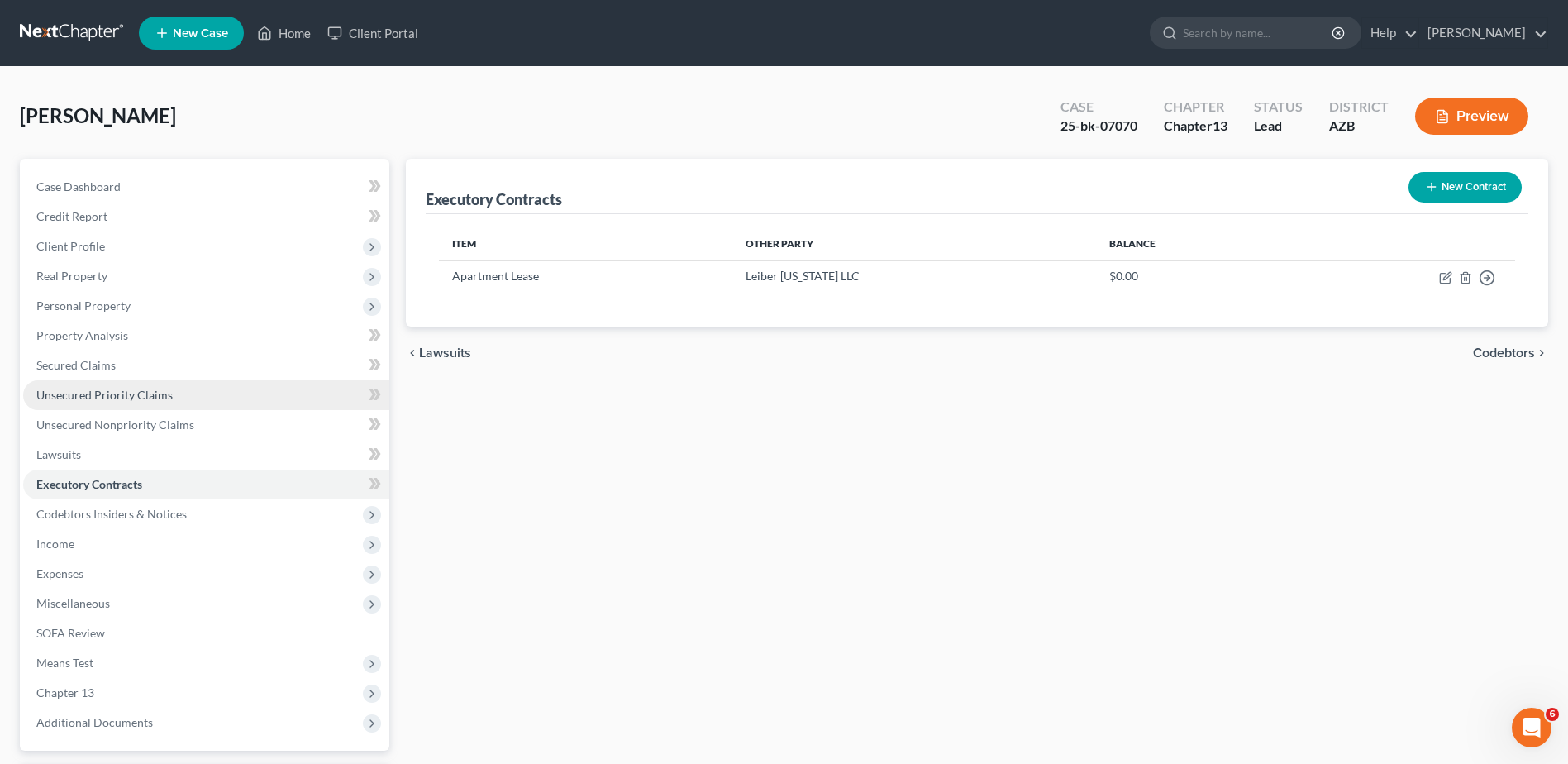
click at [113, 388] on span "Unsecured Priority Claims" at bounding box center [105, 394] width 137 height 14
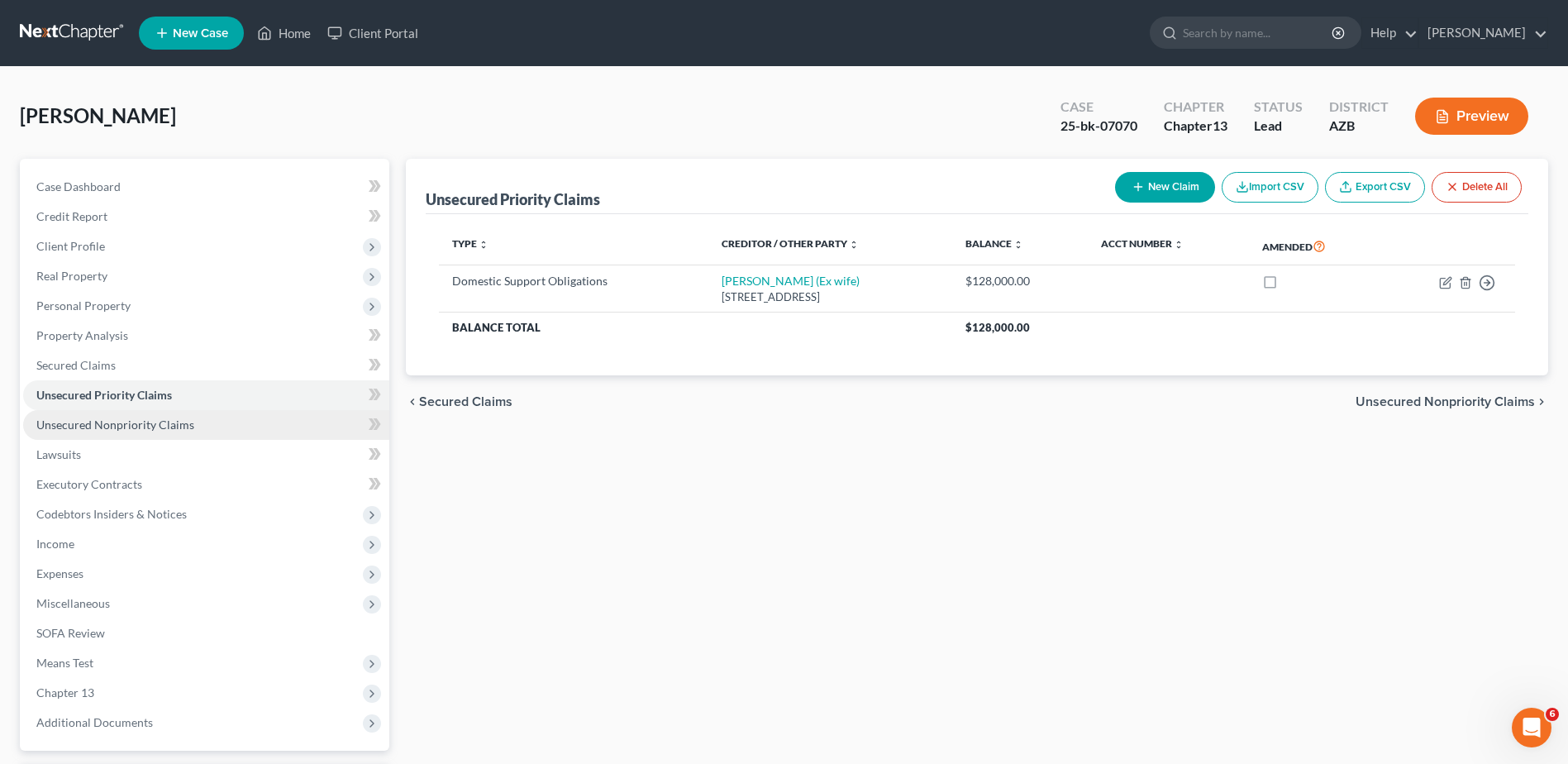
click at [104, 417] on span "Unsecured Nonpriority Claims" at bounding box center [115, 425] width 158 height 14
